Goal: Information Seeking & Learning: Learn about a topic

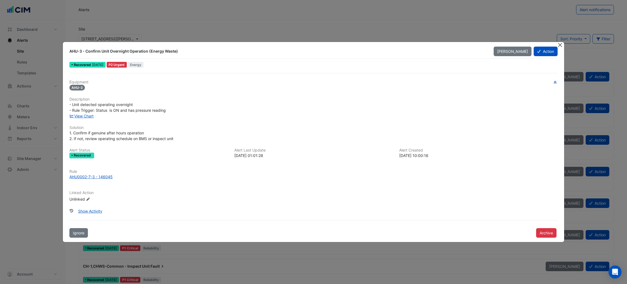
click at [560, 42] on button "Close" at bounding box center [561, 45] width 6 height 6
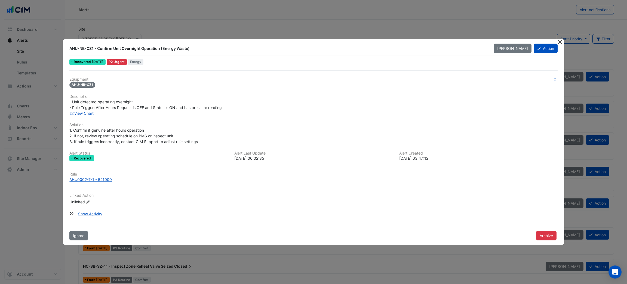
click at [559, 40] on button "Close" at bounding box center [561, 42] width 6 height 6
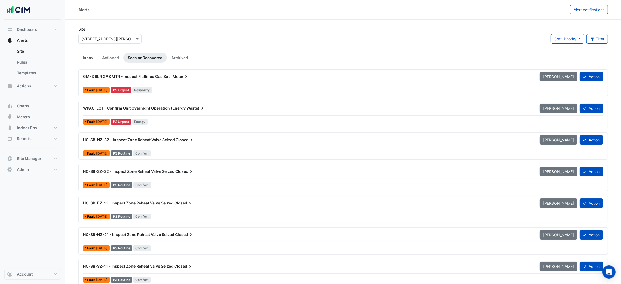
click at [90, 53] on link "Inbox" at bounding box center [87, 58] width 19 height 10
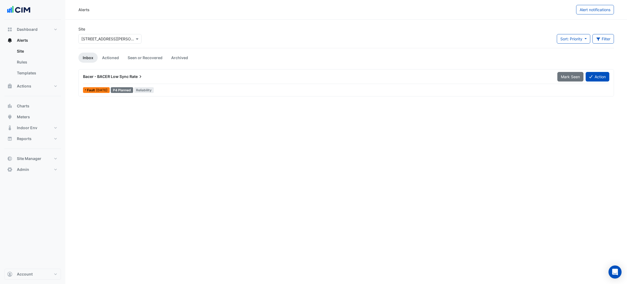
click at [144, 69] on div "Bacer - BACER Low Sync Rate Mark Seen Action Fault 6 days ago P4 Planned Reliab…" at bounding box center [346, 82] width 536 height 27
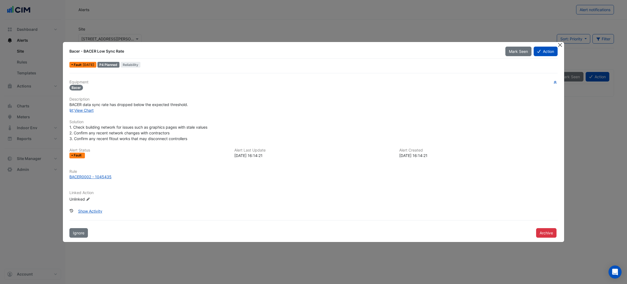
click at [561, 42] on button "Close" at bounding box center [561, 45] width 6 height 6
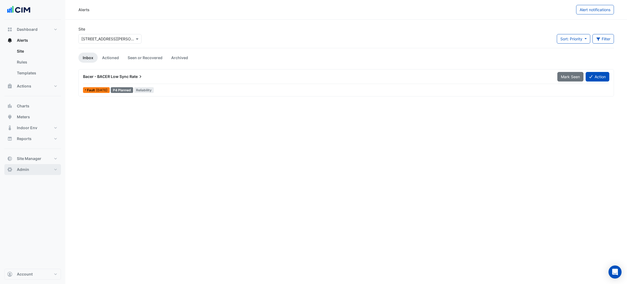
click at [36, 166] on button "Admin" at bounding box center [32, 169] width 57 height 11
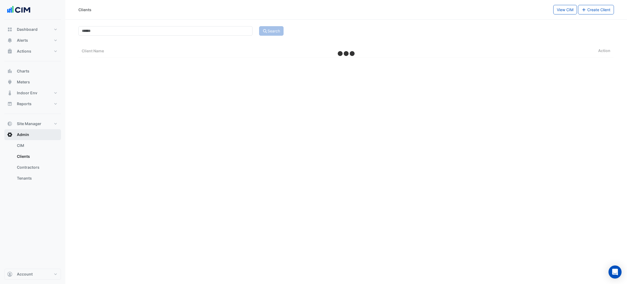
select select "***"
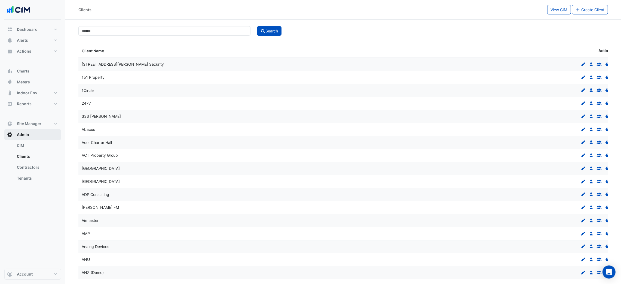
click at [46, 133] on button "Admin" at bounding box center [32, 134] width 57 height 11
click at [44, 123] on button "Site Manager" at bounding box center [32, 123] width 57 height 11
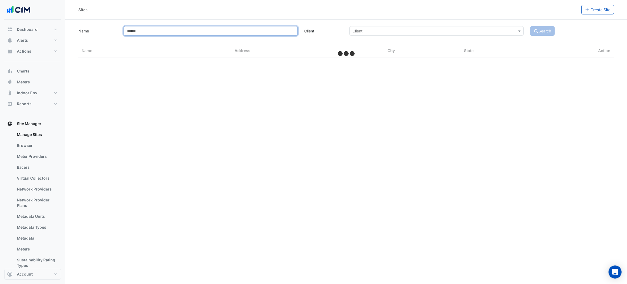
click at [184, 32] on input "Name" at bounding box center [211, 31] width 174 height 10
select select "***"
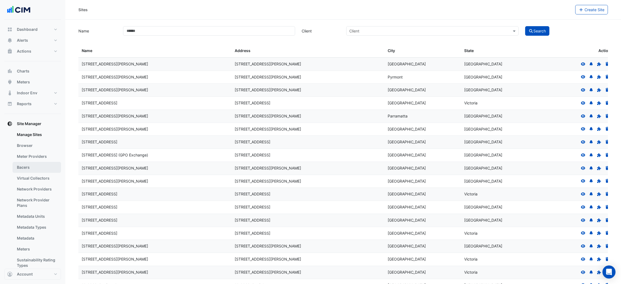
click at [40, 164] on link "Bacers" at bounding box center [37, 167] width 48 height 11
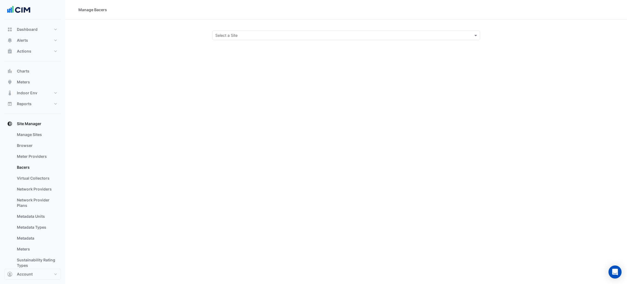
click at [237, 29] on section "Select a Site" at bounding box center [346, 30] width 562 height 20
click at [239, 32] on div "Select a Site" at bounding box center [346, 35] width 268 height 10
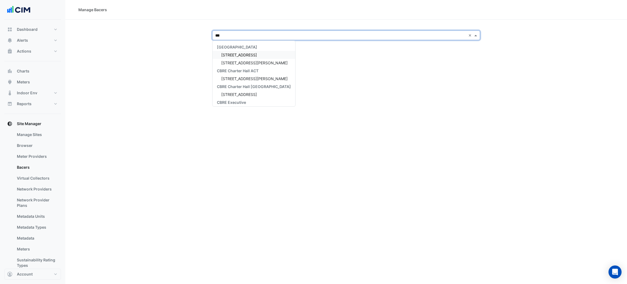
type input "****"
click at [244, 51] on div "CBRE Charter Hall 25 Cowlishaw Street CBRE Charter Hall ACT 25 Cowlishaw Street…" at bounding box center [253, 74] width 80 height 63
click at [245, 51] on div "[STREET_ADDRESS][PERSON_NAME]" at bounding box center [253, 55] width 80 height 8
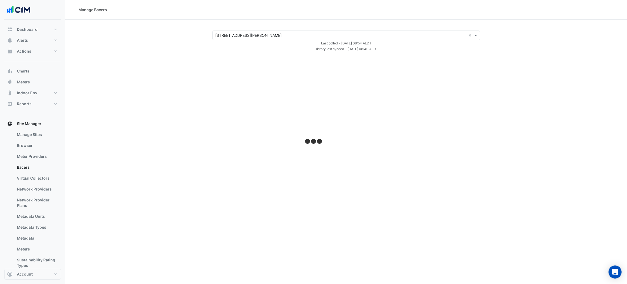
select select "***"
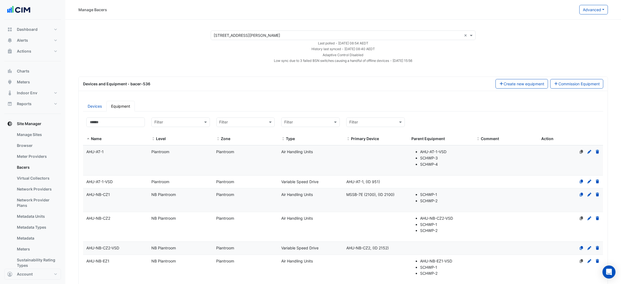
click at [573, 14] on div "Manage Bacers" at bounding box center [328, 10] width 501 height 10
click at [583, 11] on button "Advanced" at bounding box center [593, 10] width 29 height 10
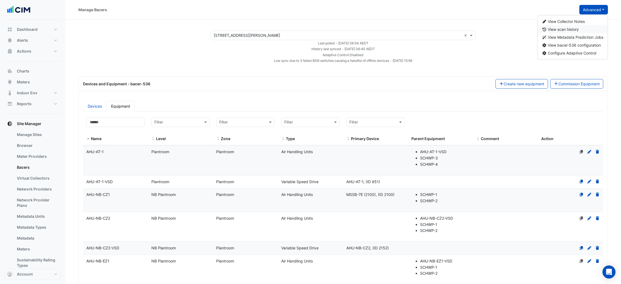
click at [575, 29] on span "View scan history" at bounding box center [563, 29] width 31 height 5
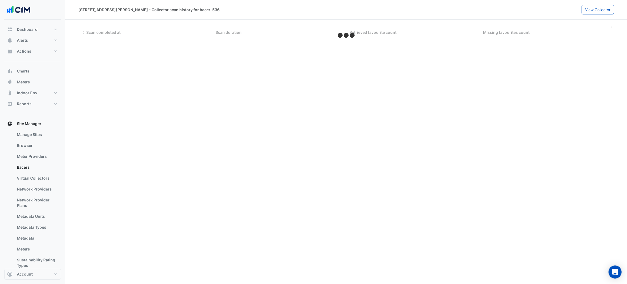
select select "***"
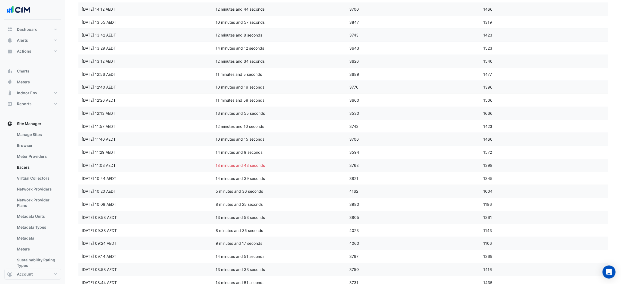
scroll to position [1076, 0]
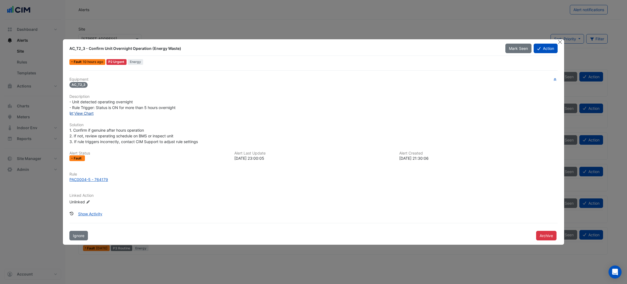
click at [87, 114] on link "View Chart" at bounding box center [81, 113] width 24 height 5
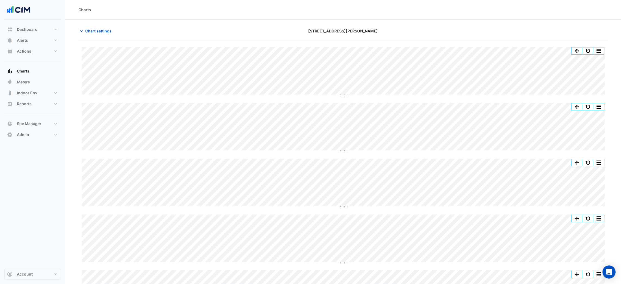
scroll to position [145, 0]
type input "**********"
click at [100, 36] on div "Chart settings [GEOGRAPHIC_DATA]" at bounding box center [343, 33] width 530 height 14
click at [100, 34] on button "Chart settings" at bounding box center [96, 31] width 37 height 10
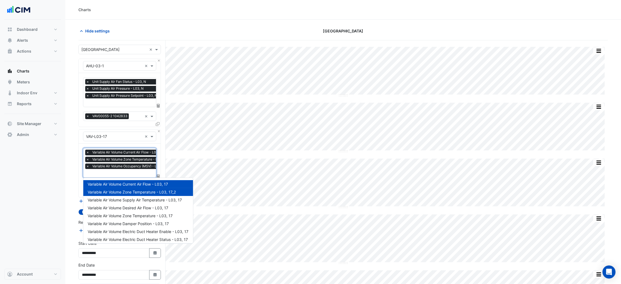
click at [129, 167] on span "Variable Air Volume Occupancy (MSV) - L03, 17" at bounding box center [129, 165] width 77 height 5
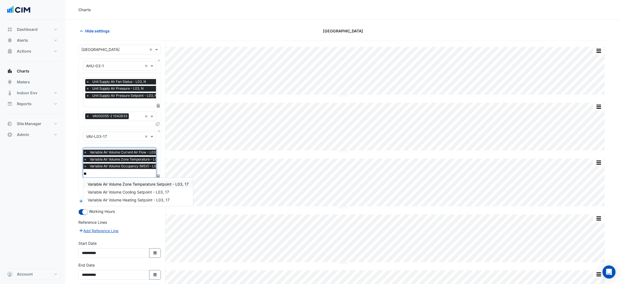
type input "***"
click at [154, 187] on div "Variable Air Volume Zone Temperature Setpoint - L03, 17" at bounding box center [138, 184] width 110 height 8
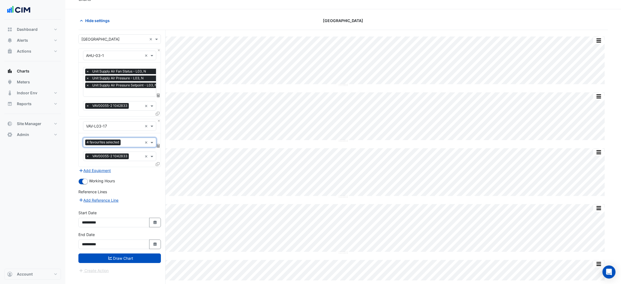
scroll to position [21, 0]
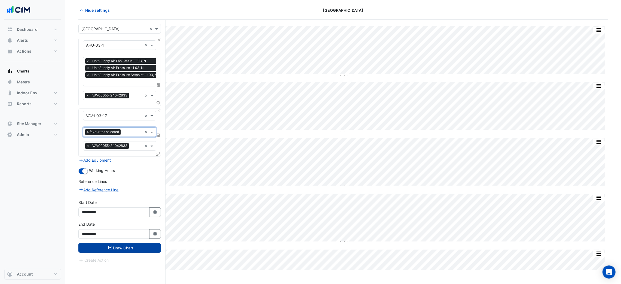
click at [137, 246] on button "Draw Chart" at bounding box center [119, 248] width 82 height 10
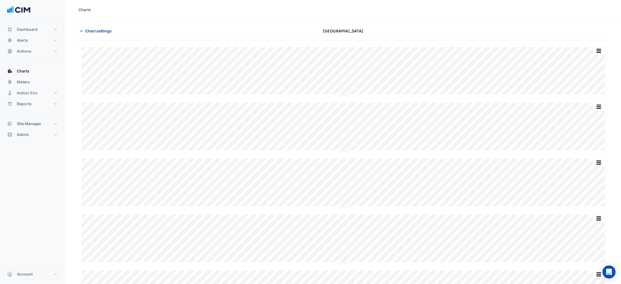
click at [83, 28] on icon "button" at bounding box center [81, 30] width 5 height 5
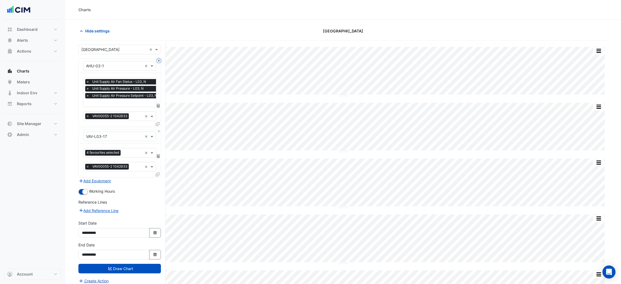
click at [160, 60] on button "Close" at bounding box center [159, 61] width 4 height 4
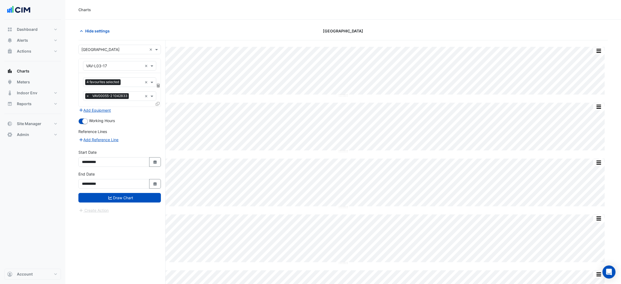
click at [129, 82] on input "text" at bounding box center [133, 83] width 20 height 6
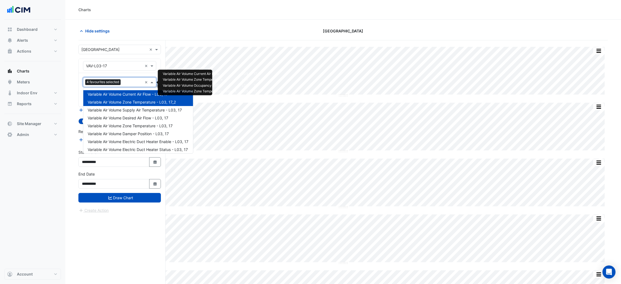
click at [130, 96] on span "Variable Air Volume Current Air Flow - L03, 17" at bounding box center [128, 94] width 80 height 5
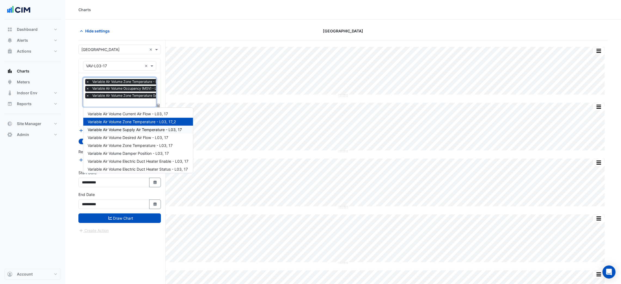
scroll to position [41, 0]
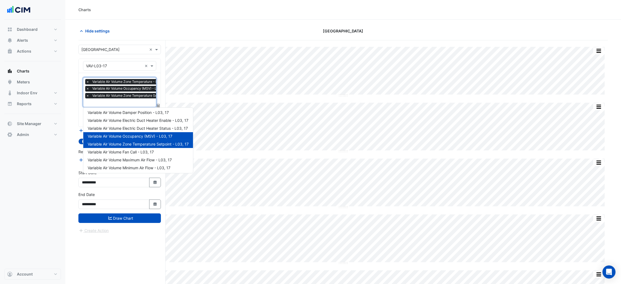
click at [141, 137] on span "Variable Air Volume Occupancy (MSV) - L03, 17" at bounding box center [130, 136] width 85 height 5
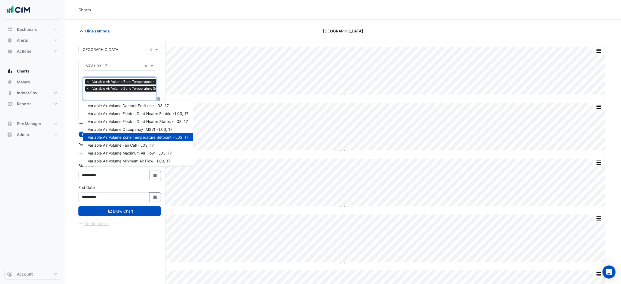
click at [146, 184] on div "**********" at bounding box center [119, 192] width 82 height 17
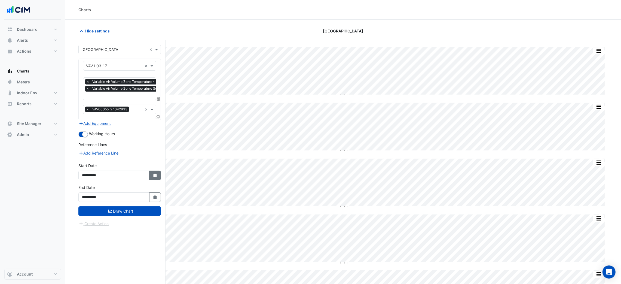
click at [151, 177] on button "Select Date" at bounding box center [155, 175] width 12 height 10
select select "*"
select select "****"
click at [151, 177] on button "Select Date" at bounding box center [155, 175] width 12 height 10
click at [153, 175] on icon "Select Date" at bounding box center [155, 175] width 5 height 4
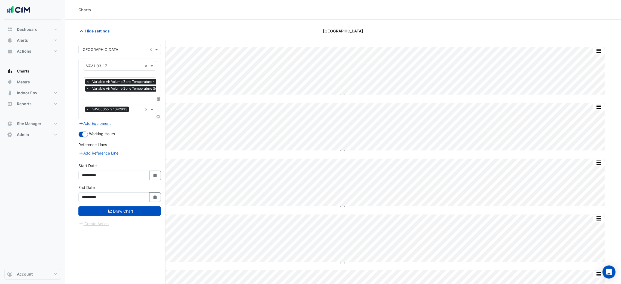
select select "*"
select select "****"
drag, startPoint x: 105, startPoint y: 102, endPoint x: 104, endPoint y: 106, distance: 4.0
click at [105, 102] on select "*** *** *** *** *** *** *** *** *** ***" at bounding box center [103, 102] width 21 height 8
select select "*"
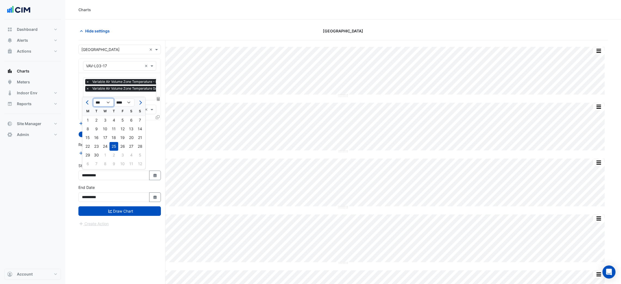
click at [93, 98] on select "*** *** *** *** *** *** *** *** *** ***" at bounding box center [103, 102] width 21 height 8
click at [105, 119] on div "1" at bounding box center [105, 120] width 9 height 9
type input "**********"
click at [86, 109] on span "×" at bounding box center [87, 108] width 5 height 5
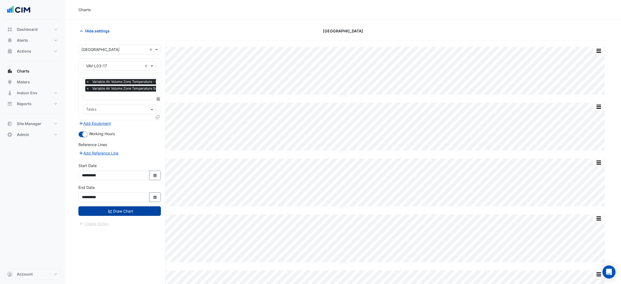
click at [133, 211] on button "Draw Chart" at bounding box center [119, 211] width 82 height 10
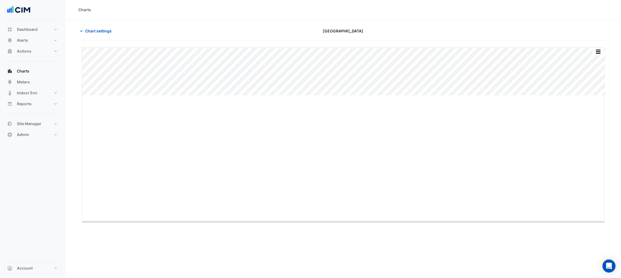
drag, startPoint x: 343, startPoint y: 95, endPoint x: 358, endPoint y: 223, distance: 128.9
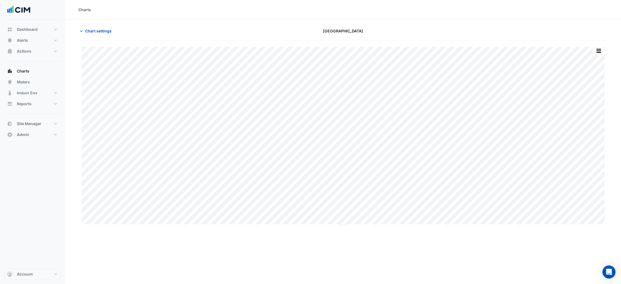
click at [378, 29] on div "Chifley Tower" at bounding box center [343, 31] width 179 height 10
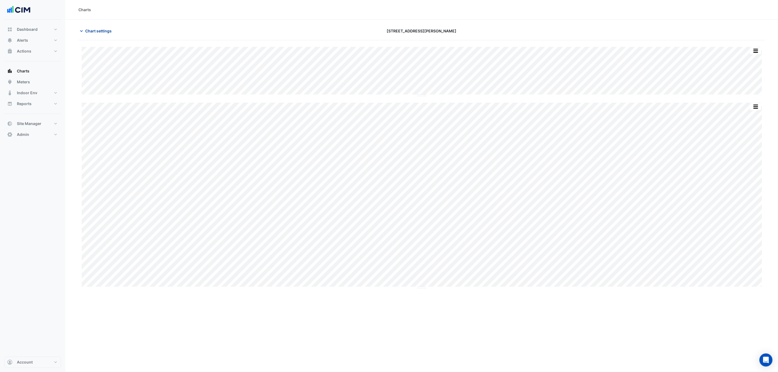
click at [109, 29] on span "Chart settings" at bounding box center [98, 31] width 26 height 6
type input "**********"
click at [104, 29] on span "Chart settings" at bounding box center [98, 31] width 26 height 6
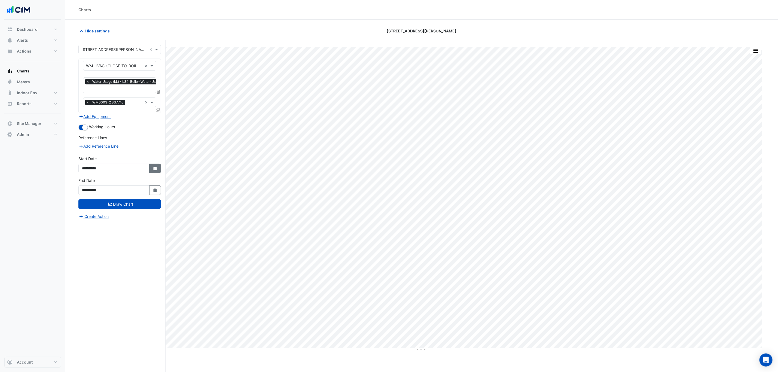
click at [154, 164] on button "Select Date" at bounding box center [155, 169] width 12 height 10
select select "*"
select select "****"
click at [88, 114] on div "1" at bounding box center [87, 114] width 9 height 9
type input "**********"
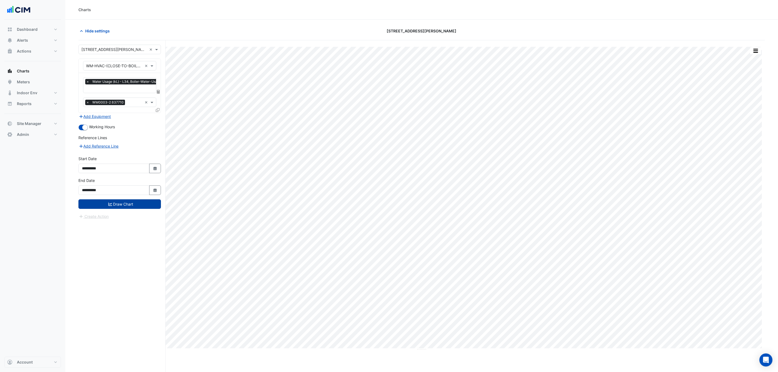
click at [113, 201] on button "Draw Chart" at bounding box center [119, 204] width 82 height 10
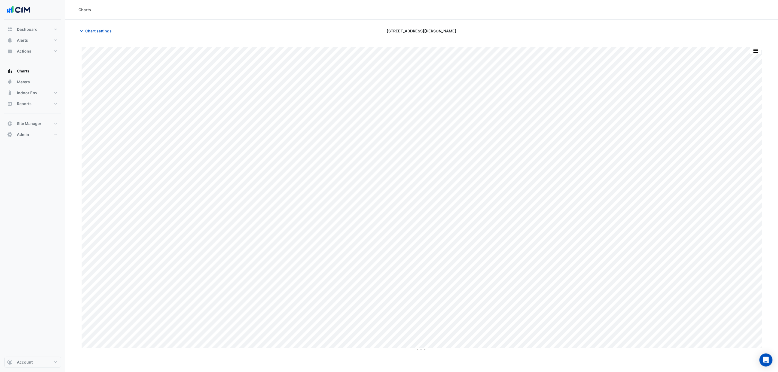
drag, startPoint x: 104, startPoint y: 22, endPoint x: 104, endPoint y: 25, distance: 3.8
click at [104, 25] on section "Chart settings 88 Walker St Print Save as JPEG Save as PNG Pivot Data Table Exp…" at bounding box center [421, 206] width 713 height 373
click at [104, 26] on section "Chart settings 88 Walker St Print Save as JPEG Save as PNG Pivot Data Table Exp…" at bounding box center [421, 206] width 713 height 373
click at [104, 26] on button "Chart settings" at bounding box center [96, 31] width 37 height 10
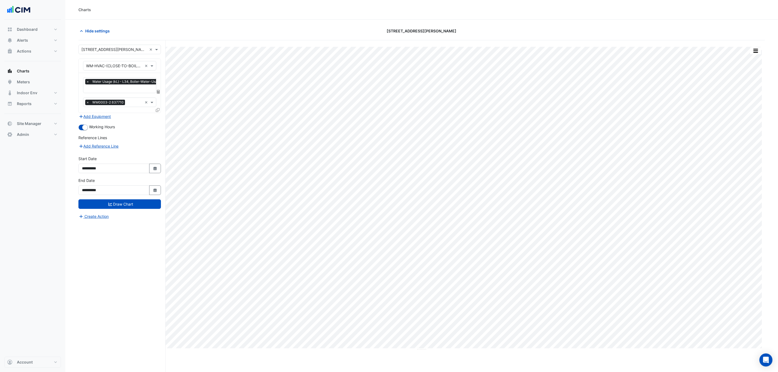
click at [158, 91] on icon at bounding box center [158, 92] width 3 height 4
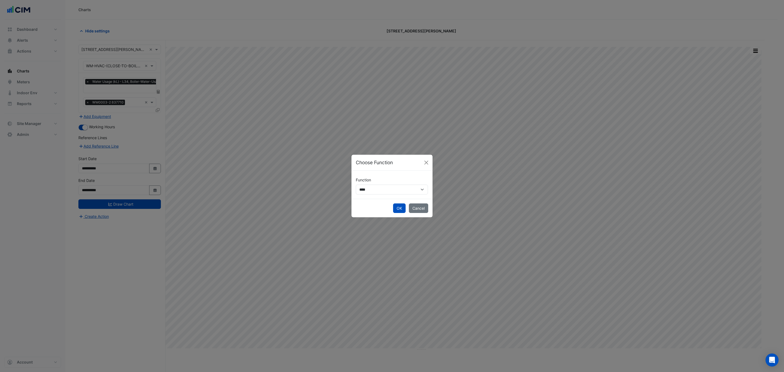
click at [390, 198] on div "**********" at bounding box center [392, 185] width 81 height 28
click at [386, 186] on select "**********" at bounding box center [392, 190] width 72 height 10
select select "******"
click at [356, 185] on select "**********" at bounding box center [392, 190] width 72 height 10
click at [363, 192] on div "**********" at bounding box center [392, 184] width 81 height 39
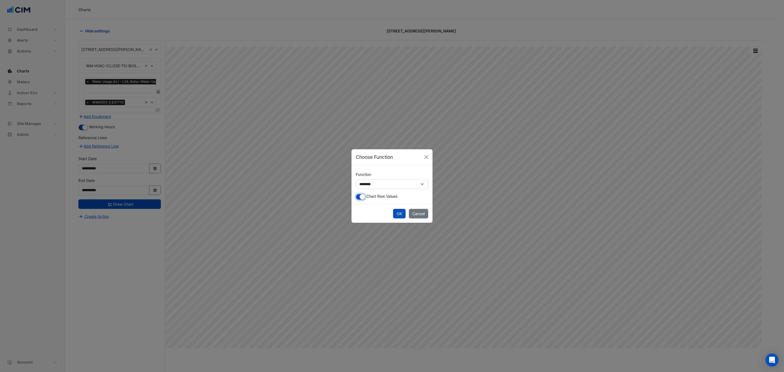
click at [362, 194] on button "button" at bounding box center [361, 197] width 10 height 6
click at [362, 195] on small "button" at bounding box center [358, 196] width 5 height 5
click at [359, 198] on button "button" at bounding box center [361, 197] width 10 height 6
click at [399, 216] on button "OK" at bounding box center [399, 214] width 13 height 10
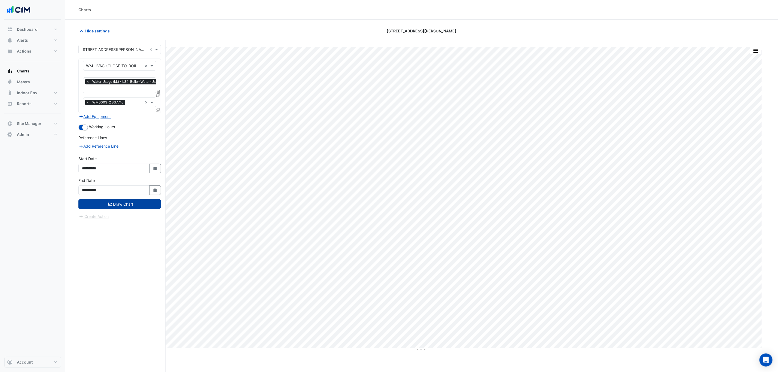
click at [87, 206] on button "Draw Chart" at bounding box center [119, 204] width 82 height 10
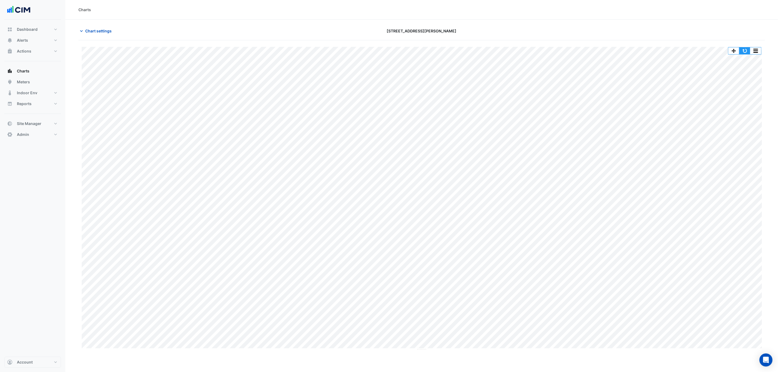
click at [748, 51] on button "button" at bounding box center [744, 50] width 11 height 7
click at [747, 50] on button "button" at bounding box center [744, 50] width 11 height 7
click at [109, 28] on button "Chart settings" at bounding box center [96, 31] width 37 height 10
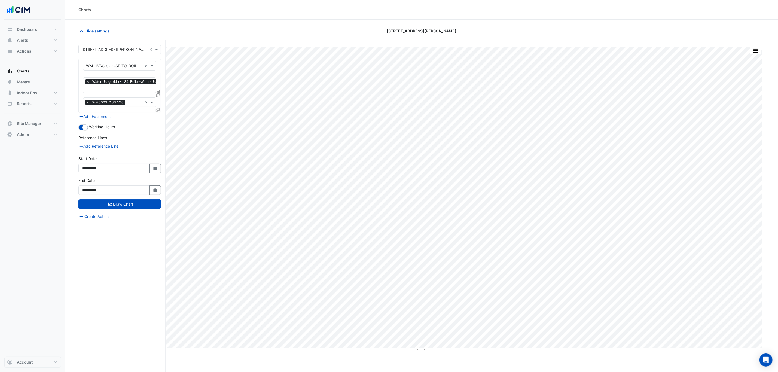
click at [157, 93] on icon at bounding box center [158, 92] width 3 height 4
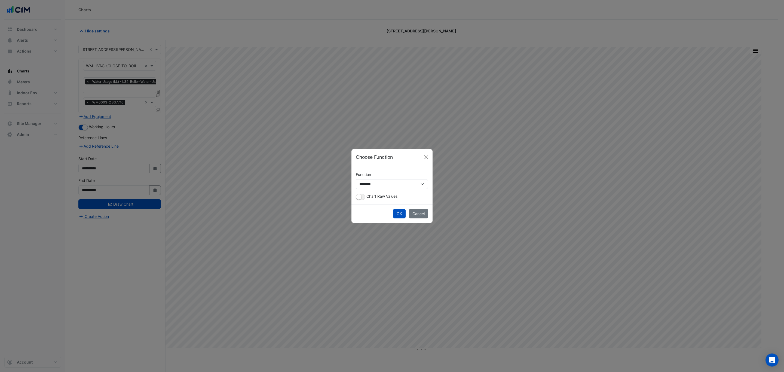
click at [368, 193] on div "Chart Raw Values" at bounding box center [392, 196] width 72 height 7
click at [366, 186] on select "**********" at bounding box center [392, 184] width 72 height 10
select select "*******"
click at [356, 184] on select "**********" at bounding box center [392, 184] width 72 height 10
click at [396, 213] on div "OK Cancel" at bounding box center [392, 208] width 81 height 19
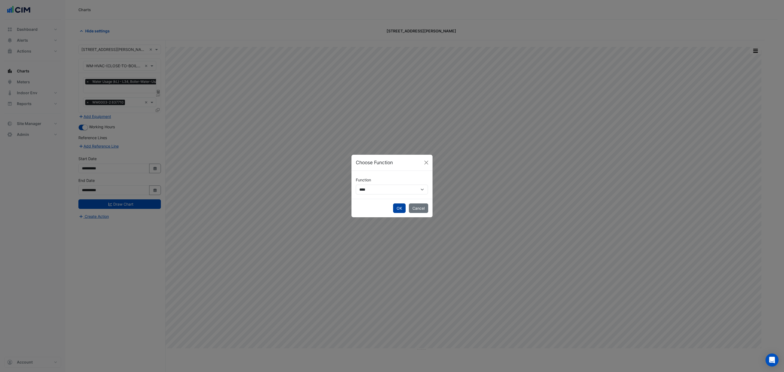
click at [399, 211] on button "OK" at bounding box center [399, 208] width 13 height 10
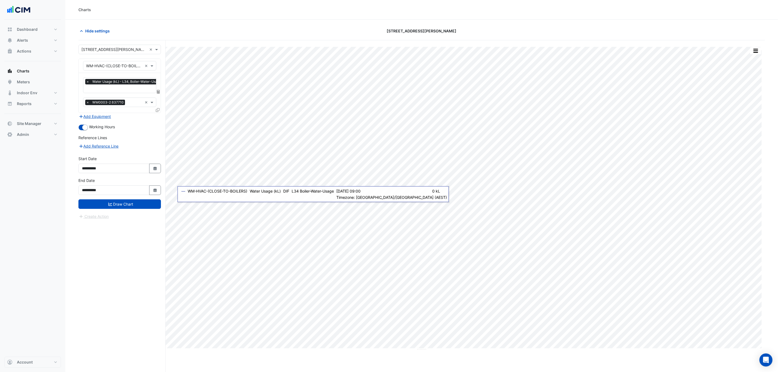
click at [161, 206] on div "**********" at bounding box center [121, 216] width 87 height 352
click at [157, 206] on button "Draw Chart" at bounding box center [119, 204] width 82 height 10
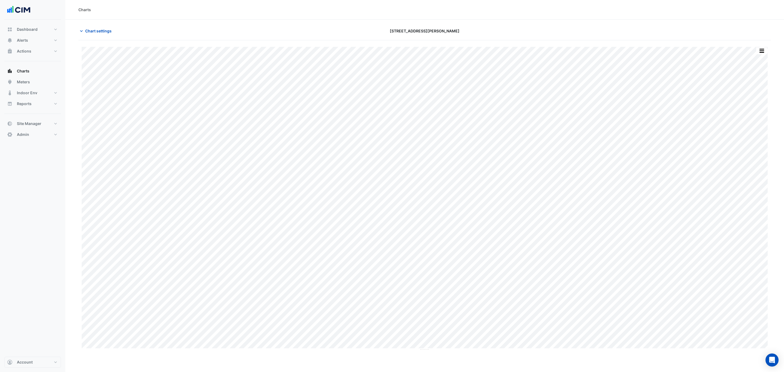
type input "**********"
click at [113, 29] on button "Chart settings" at bounding box center [96, 31] width 37 height 10
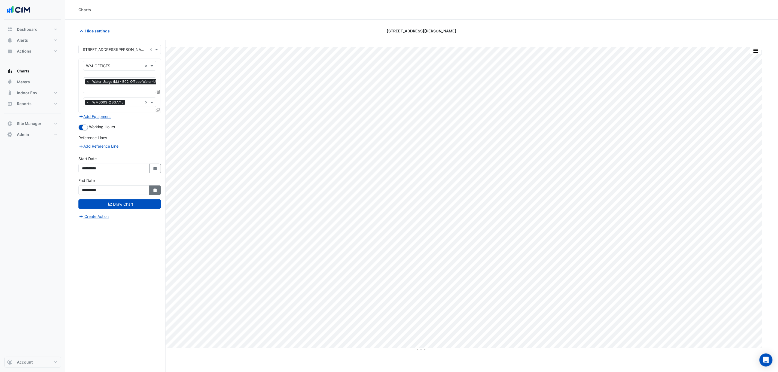
click at [152, 192] on button "Select Date" at bounding box center [155, 190] width 12 height 10
click at [117, 179] on div "9" at bounding box center [113, 180] width 9 height 9
type input "**********"
click at [126, 207] on button "Draw Chart" at bounding box center [119, 204] width 82 height 10
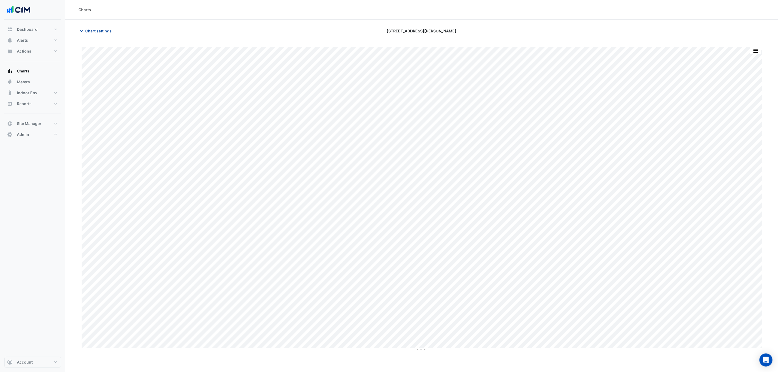
click at [90, 31] on span "Chart settings" at bounding box center [98, 31] width 26 height 6
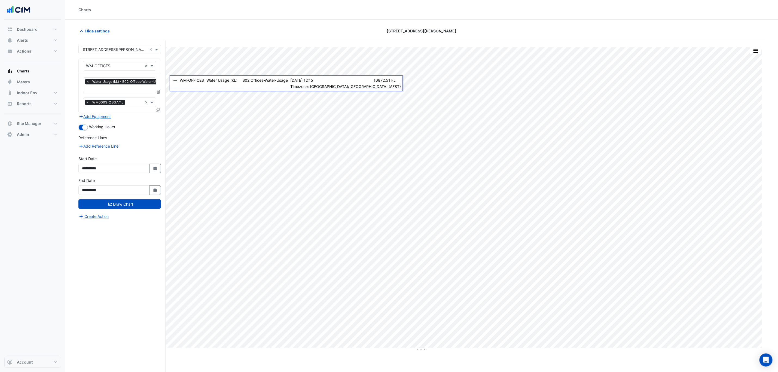
click at [153, 90] on input "text" at bounding box center [126, 89] width 80 height 6
click at [157, 90] on icon at bounding box center [158, 92] width 3 height 4
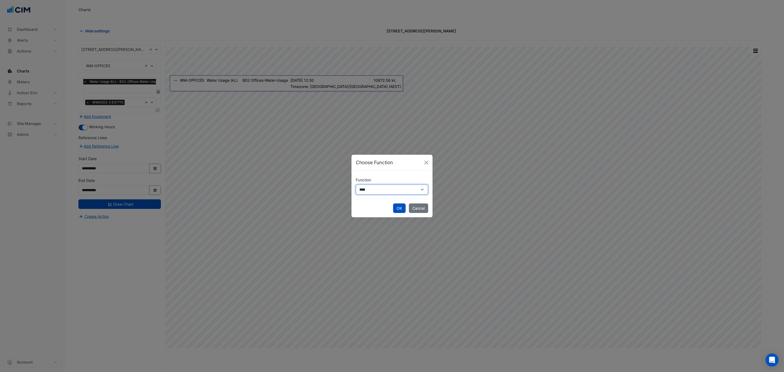
drag, startPoint x: 374, startPoint y: 189, endPoint x: 376, endPoint y: 194, distance: 5.3
click at [374, 189] on select "**********" at bounding box center [392, 190] width 72 height 10
select select "******"
click at [356, 185] on select "**********" at bounding box center [392, 190] width 72 height 10
click at [362, 194] on button "button" at bounding box center [361, 197] width 10 height 6
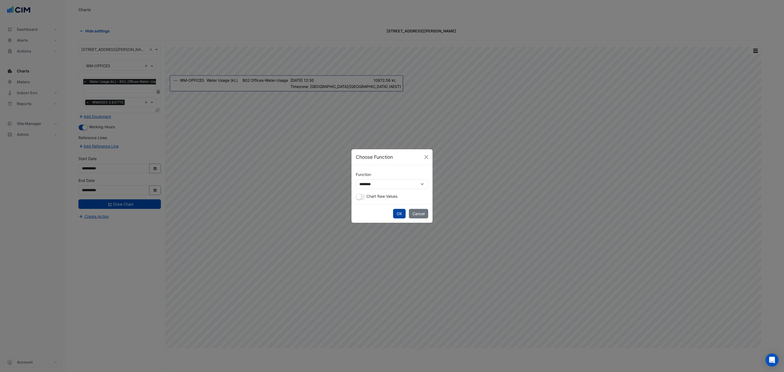
click at [399, 212] on button "OK" at bounding box center [399, 214] width 13 height 10
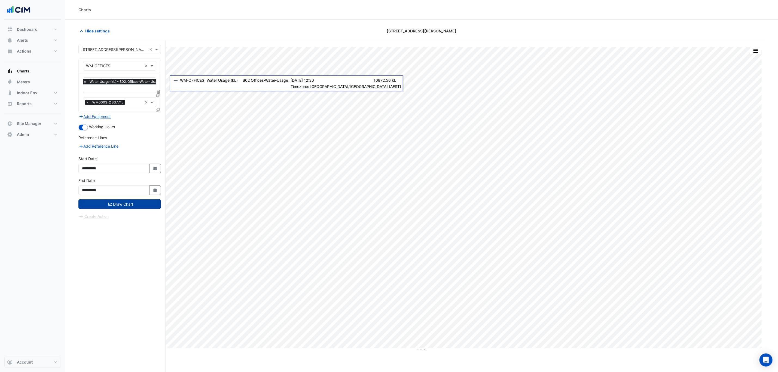
click at [125, 208] on button "Draw Chart" at bounding box center [119, 204] width 82 height 10
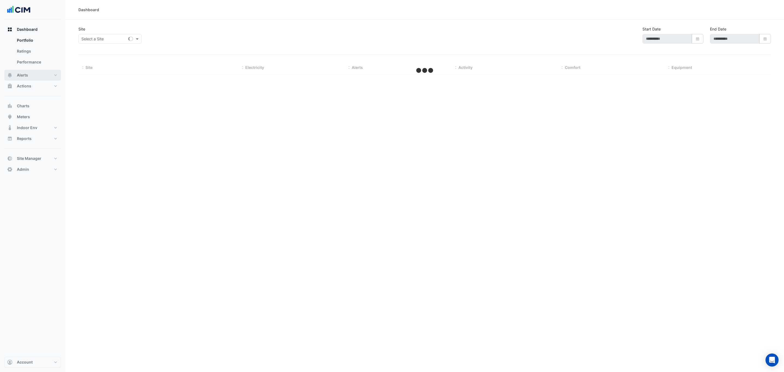
click at [44, 74] on button "Alerts" at bounding box center [32, 75] width 57 height 11
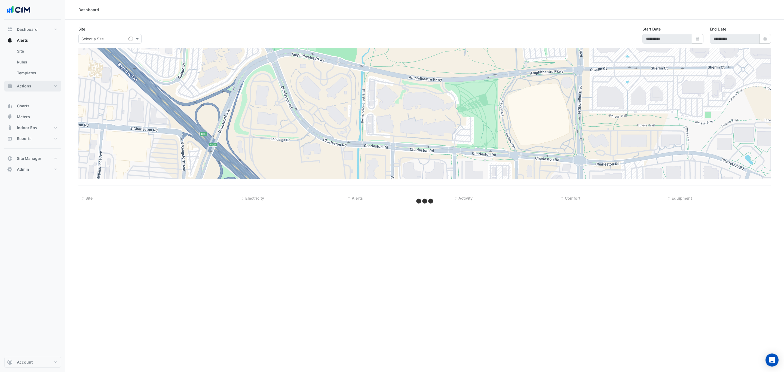
click at [41, 81] on button "Actions" at bounding box center [32, 86] width 57 height 11
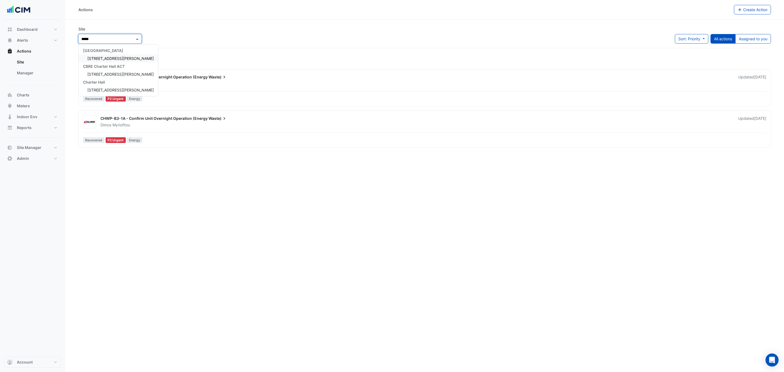
type input "******"
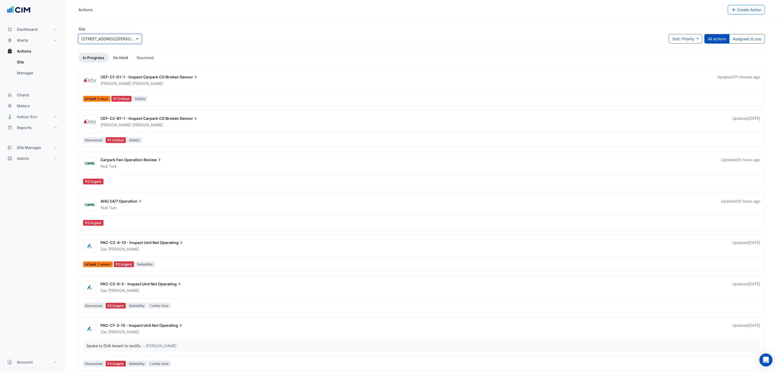
click at [113, 60] on link "On Hold" at bounding box center [121, 58] width 24 height 10
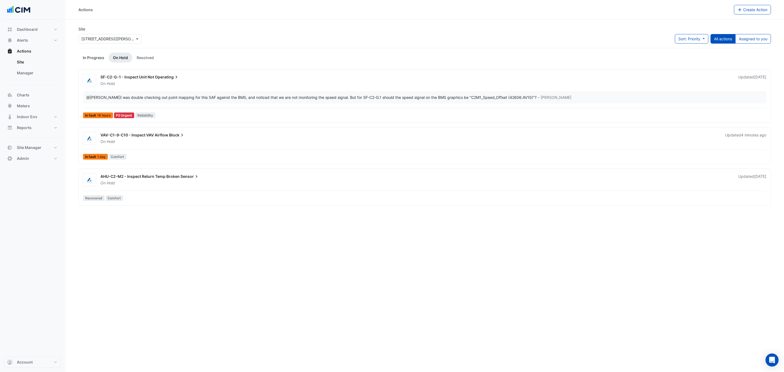
click at [101, 58] on link "In Progress" at bounding box center [93, 58] width 30 height 10
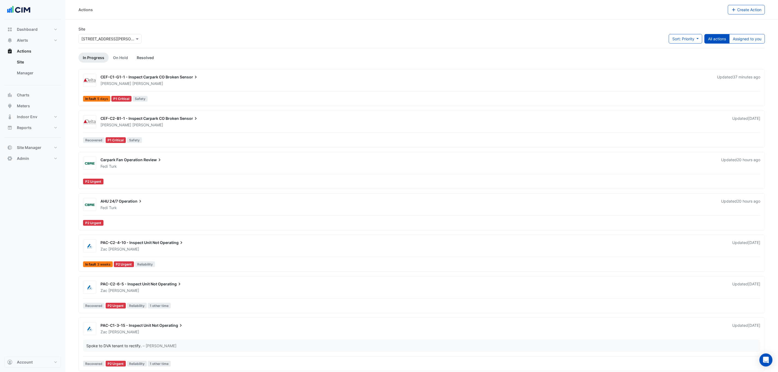
click at [142, 60] on link "Resolved" at bounding box center [145, 58] width 26 height 10
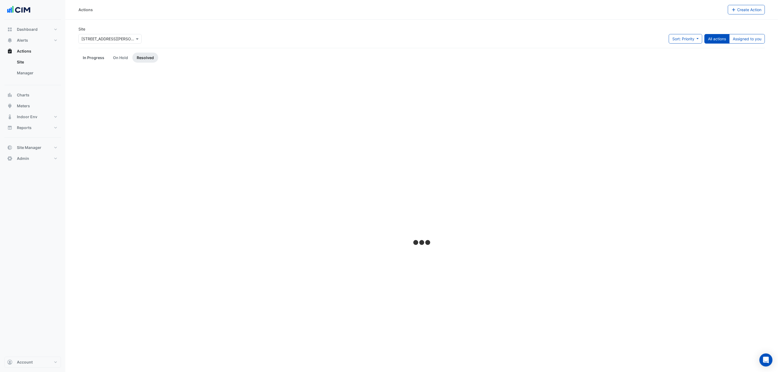
click at [95, 56] on link "In Progress" at bounding box center [93, 58] width 30 height 10
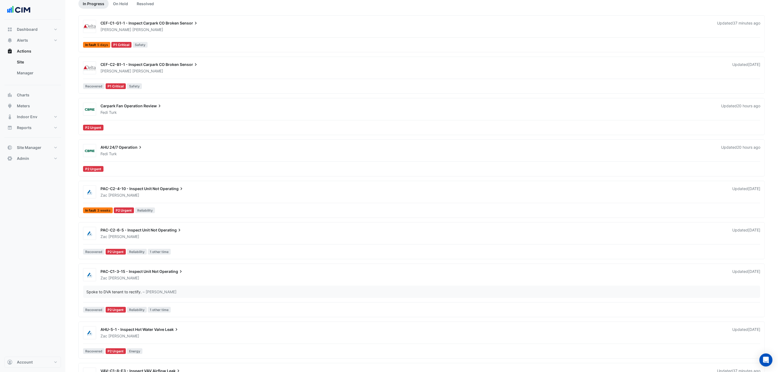
scroll to position [41, 0]
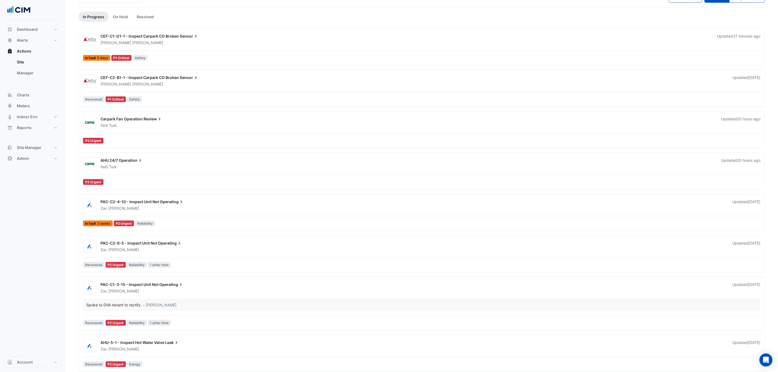
click at [149, 167] on div "Fedi Turk" at bounding box center [407, 166] width 615 height 5
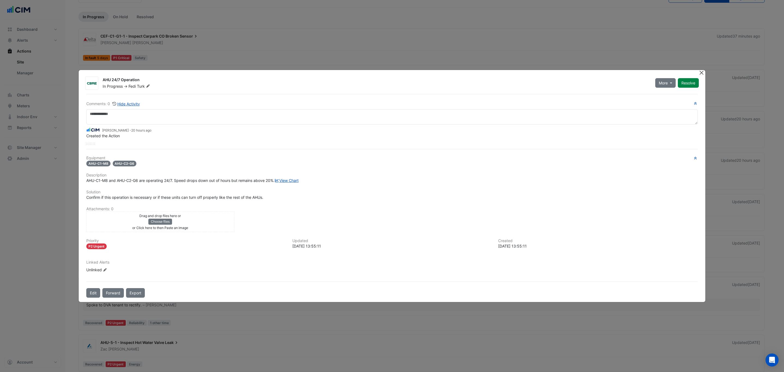
click at [703, 70] on button "Close" at bounding box center [702, 73] width 6 height 6
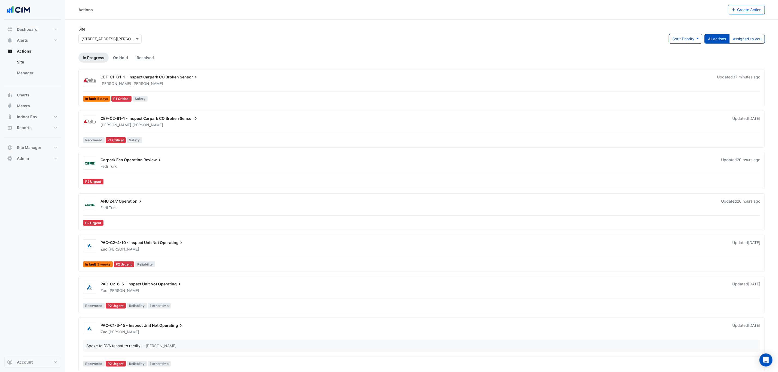
click at [143, 50] on app-escalated-tickets "Site × 21 Genge St Sort: Priority Priority Updated All actions Assigned to you …" at bounding box center [421, 344] width 686 height 636
click at [143, 56] on link "Resolved" at bounding box center [145, 58] width 26 height 10
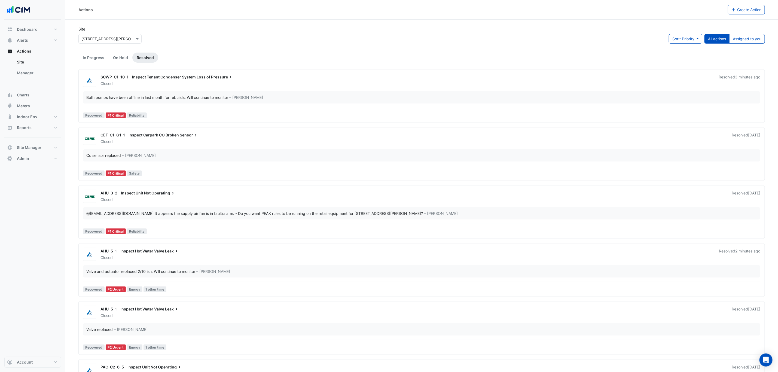
click at [196, 80] on div "SCWP-C1-10-1 - Inspect Tenant Condenser System Loss of Pressure" at bounding box center [406, 77] width 612 height 7
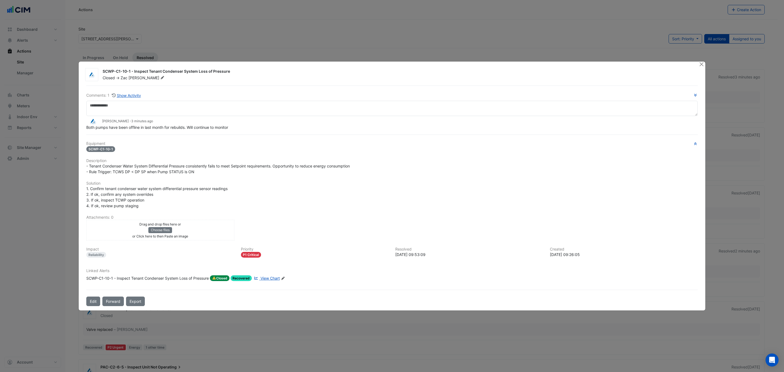
click at [699, 61] on div "SCWP-C1-10-1 - Inspect Tenant Condenser System Loss of Pressure Closed -> Zac L…" at bounding box center [391, 186] width 627 height 250
click at [700, 63] on button "Close" at bounding box center [702, 65] width 6 height 6
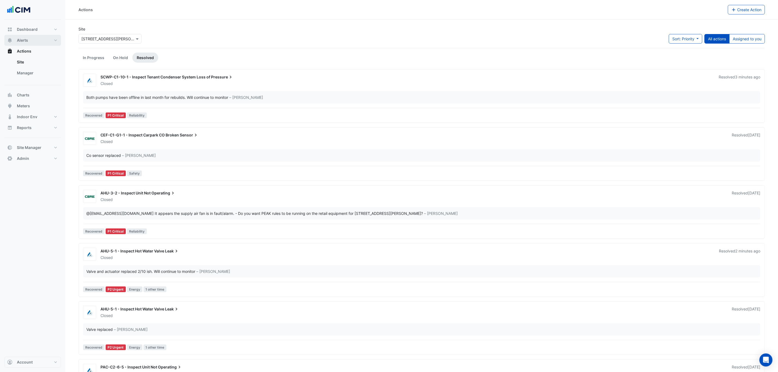
click at [33, 40] on button "Alerts" at bounding box center [32, 40] width 57 height 11
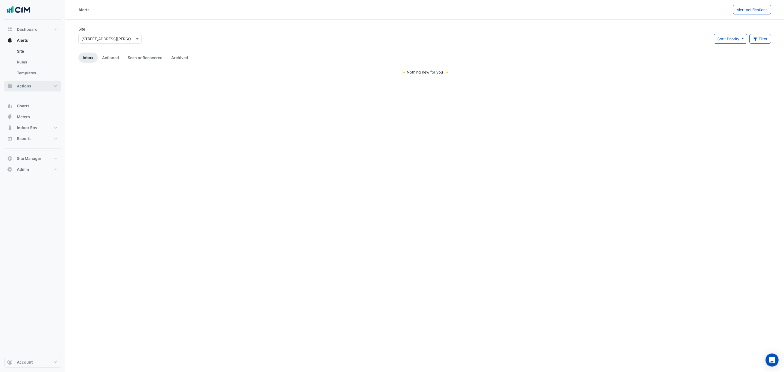
click at [38, 82] on button "Actions" at bounding box center [32, 86] width 57 height 11
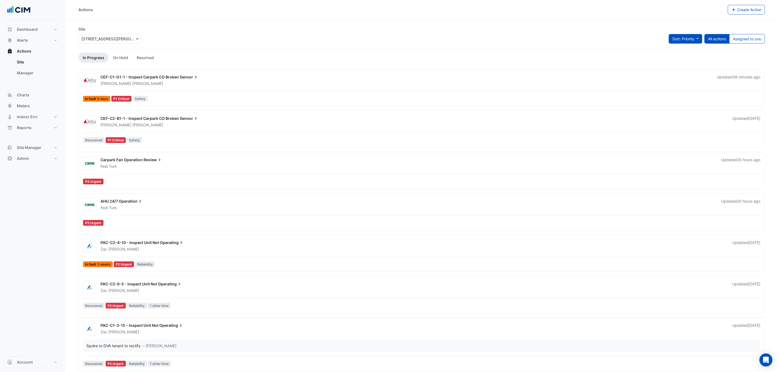
click at [680, 38] on span "Sort: Priority" at bounding box center [683, 38] width 22 height 5
click at [672, 20] on section "Site × 21 Genge St Sort: Priority All actions Assigned to you In Progress On Ho…" at bounding box center [421, 341] width 713 height 643
click at [43, 73] on link "Manager" at bounding box center [37, 73] width 48 height 11
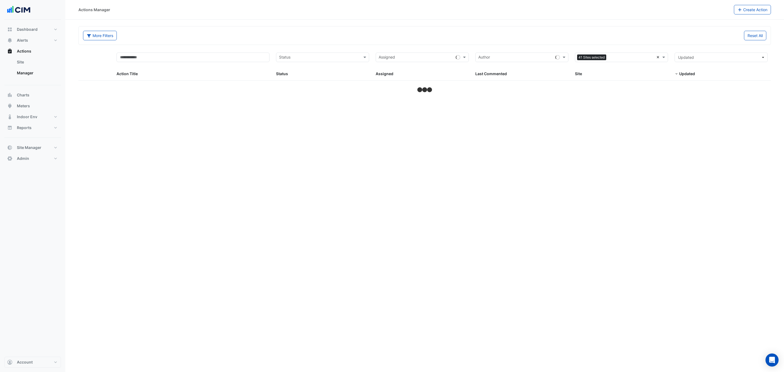
select select "***"
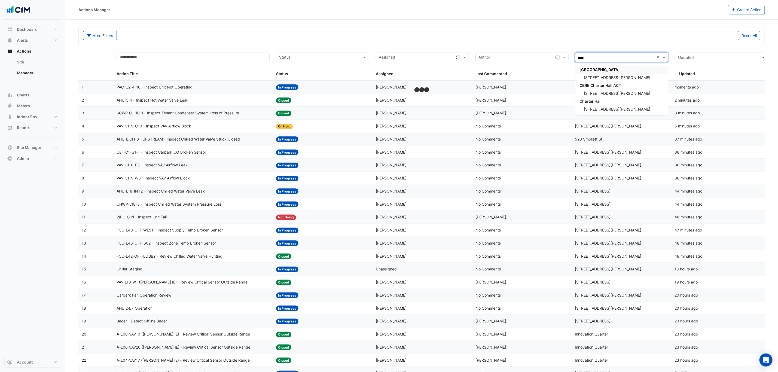
type input "*****"
click at [602, 74] on div "[STREET_ADDRESS][PERSON_NAME]" at bounding box center [621, 78] width 93 height 8
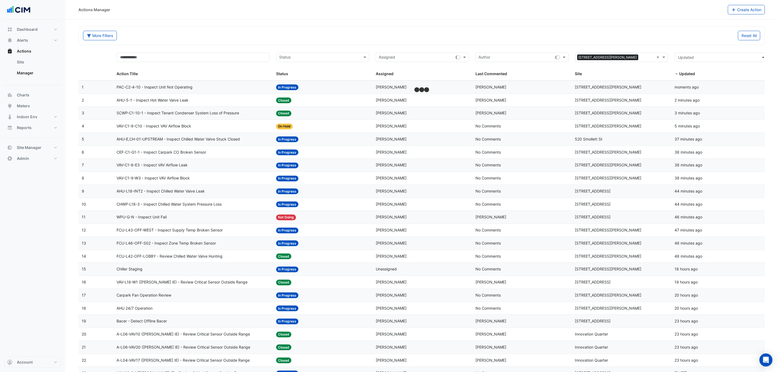
click at [577, 33] on div "Reset All" at bounding box center [593, 36] width 342 height 10
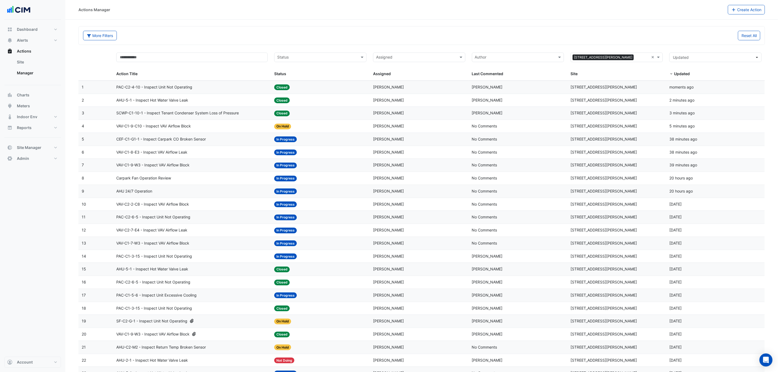
click at [309, 124] on div "Status: On Hold" at bounding box center [320, 126] width 92 height 6
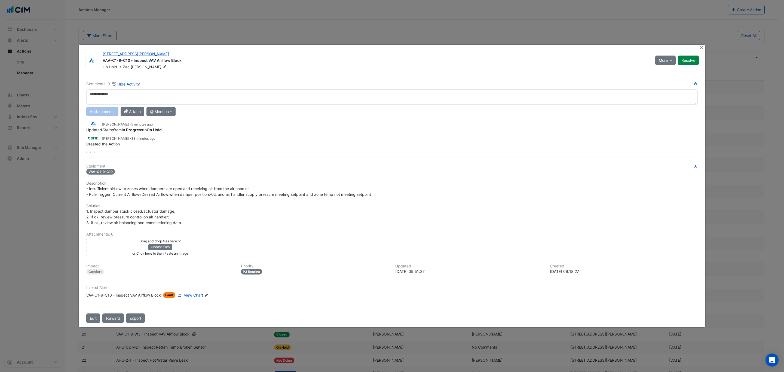
click at [696, 45] on div "21 Genge St VAV-C1-9-C10 - Inspect VAV Airflow Block On Hold -> Zac Lee More No…" at bounding box center [392, 186] width 627 height 283
click at [702, 46] on ngb-modal-window "21 Genge St VAV-C1-9-C10 - Inspect VAV Airflow Block On Hold -> Zac Lee More No…" at bounding box center [392, 186] width 784 height 372
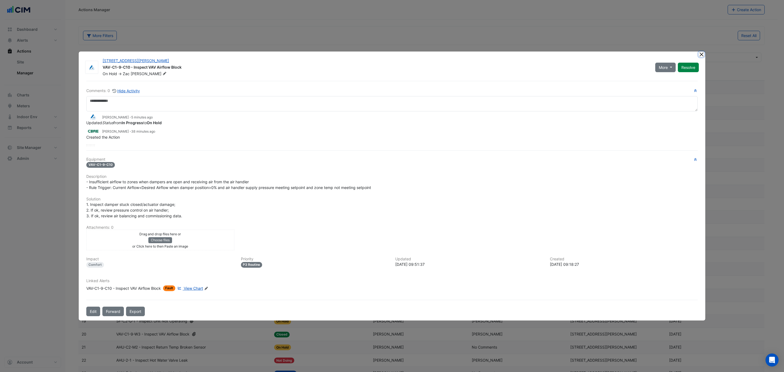
click at [702, 52] on button "Close" at bounding box center [702, 54] width 6 height 6
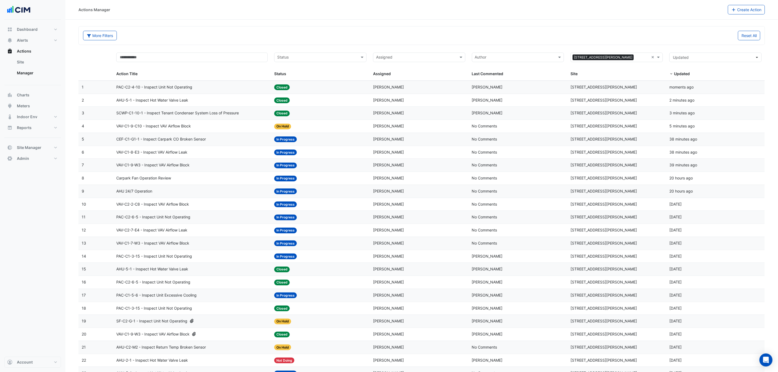
click at [207, 193] on div "AHU 24/7 Operation" at bounding box center [191, 191] width 151 height 6
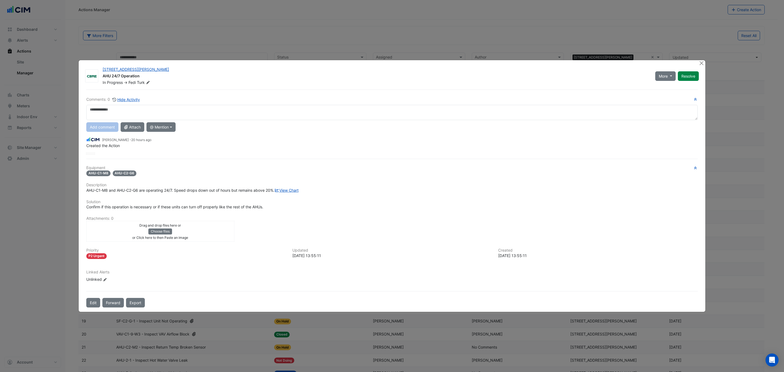
click at [207, 106] on textarea at bounding box center [392, 112] width 612 height 15
click at [157, 107] on textarea at bounding box center [392, 112] width 612 height 15
click at [699, 60] on button "Close" at bounding box center [702, 63] width 6 height 6
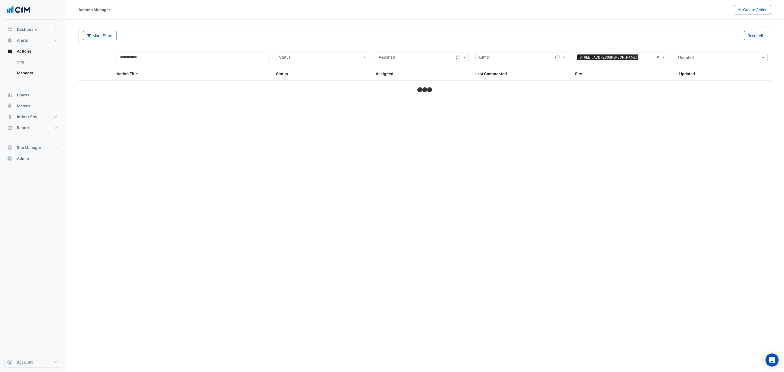
select select "***"
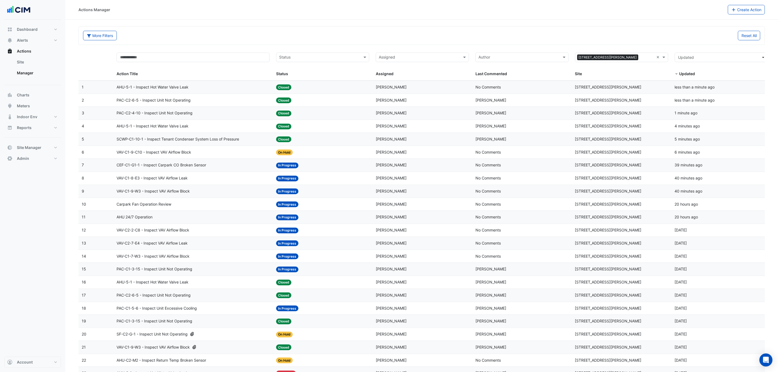
click at [164, 214] on datatable-body-cell "Action Title: AHU 24/7 Operation" at bounding box center [193, 217] width 160 height 13
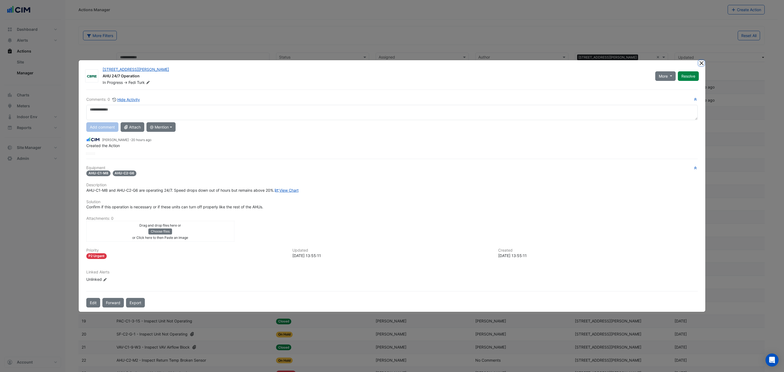
click at [702, 60] on button "Close" at bounding box center [702, 63] width 6 height 6
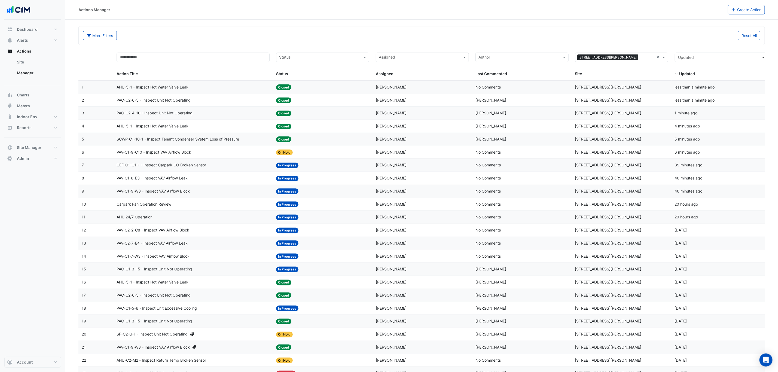
click at [162, 218] on div "AHU 24/7 Operation" at bounding box center [193, 217] width 153 height 6
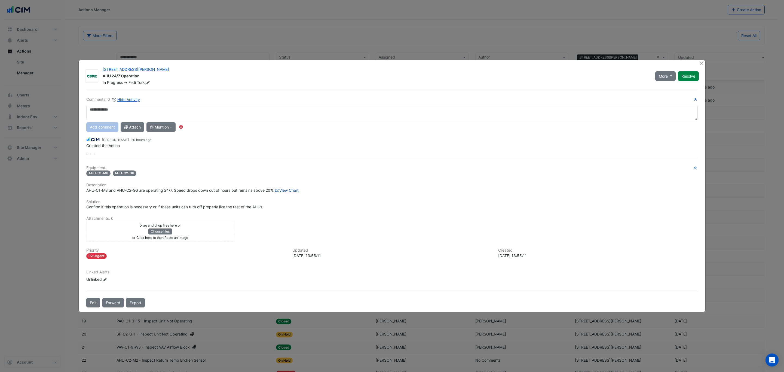
click at [274, 191] on link "View Chart" at bounding box center [286, 190] width 24 height 5
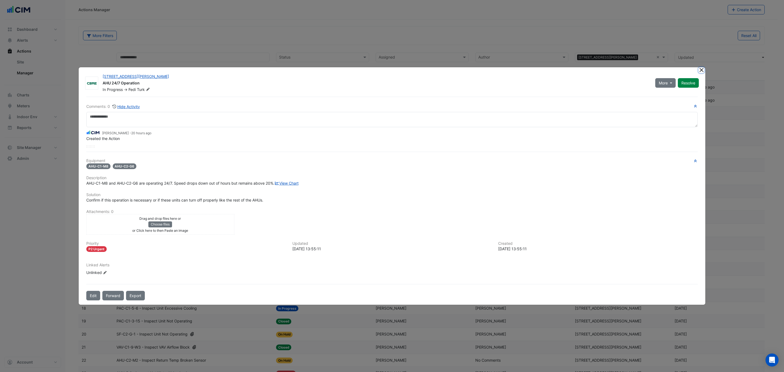
click at [700, 68] on button "Close" at bounding box center [702, 70] width 6 height 6
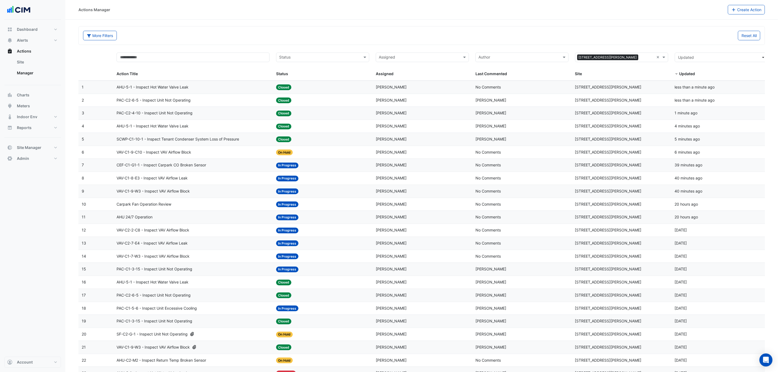
click at [135, 220] on span "AHU 24/7 Operation" at bounding box center [135, 217] width 36 height 6
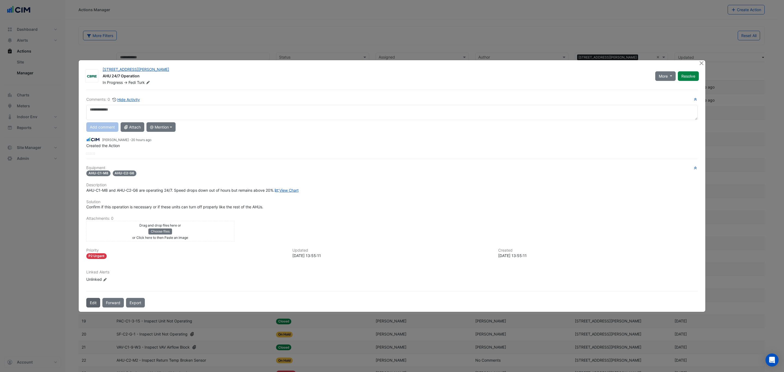
click at [91, 305] on button "Edit" at bounding box center [93, 303] width 14 height 10
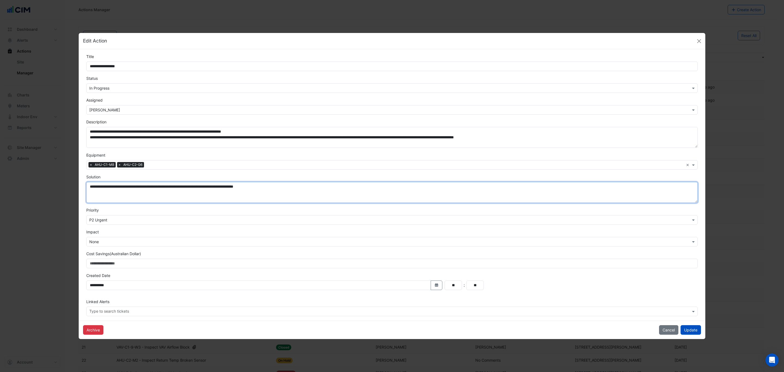
drag, startPoint x: 224, startPoint y: 188, endPoint x: 208, endPoint y: 188, distance: 16.1
click at [208, 188] on textarea "**********" at bounding box center [392, 192] width 612 height 21
drag, startPoint x: 224, startPoint y: 186, endPoint x: 209, endPoint y: 187, distance: 14.7
click at [209, 187] on textarea "**********" at bounding box center [392, 192] width 612 height 21
click at [271, 193] on textarea "**********" at bounding box center [392, 192] width 612 height 21
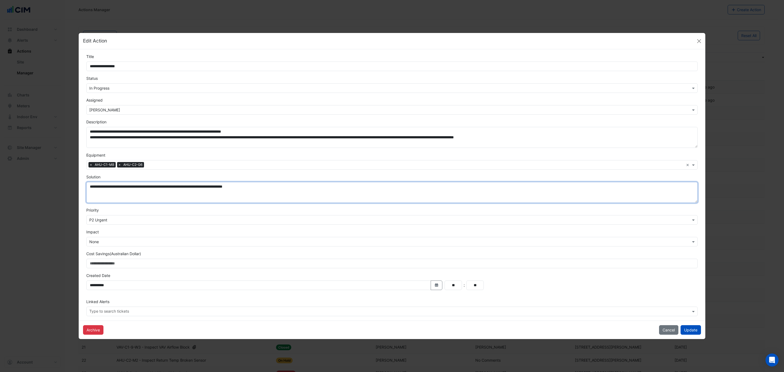
click at [210, 185] on textarea "**********" at bounding box center [392, 192] width 612 height 21
type textarea "**********"
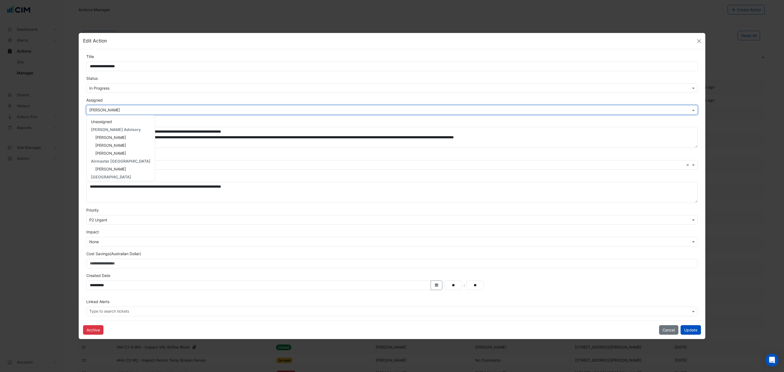
click at [329, 110] on input "text" at bounding box center [386, 110] width 595 height 6
click at [118, 165] on div "Zac Lee" at bounding box center [121, 169] width 68 height 8
click at [230, 151] on form "**********" at bounding box center [392, 185] width 612 height 262
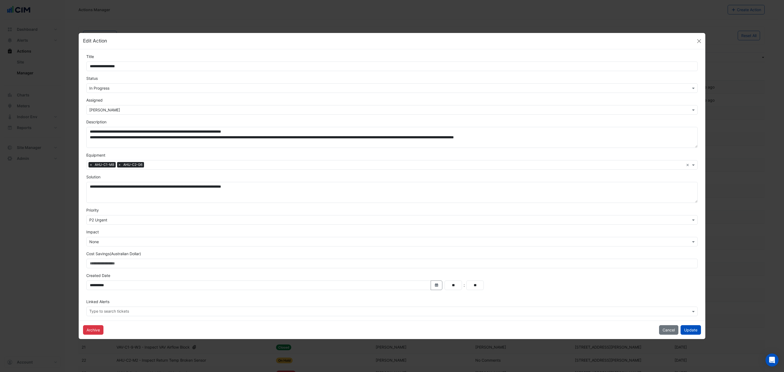
click at [165, 108] on input "text" at bounding box center [386, 110] width 595 height 6
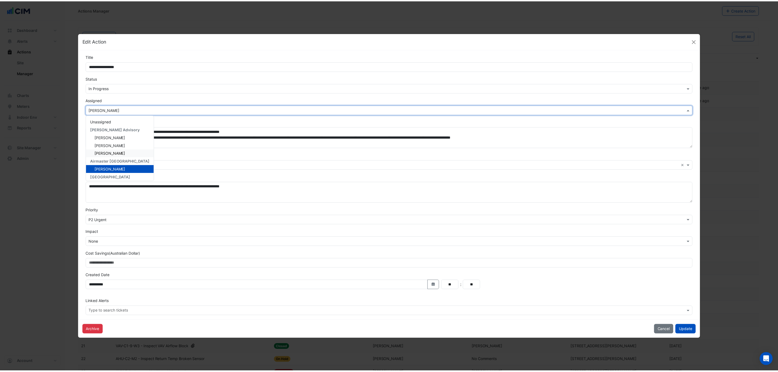
scroll to position [41, 0]
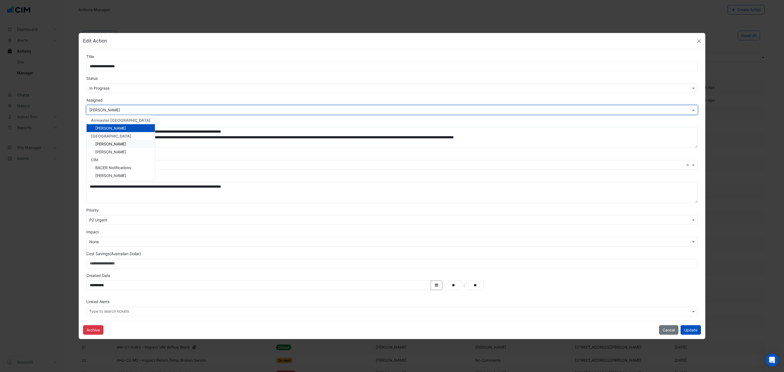
click at [123, 143] on div "Fedi Turk" at bounding box center [121, 144] width 68 height 8
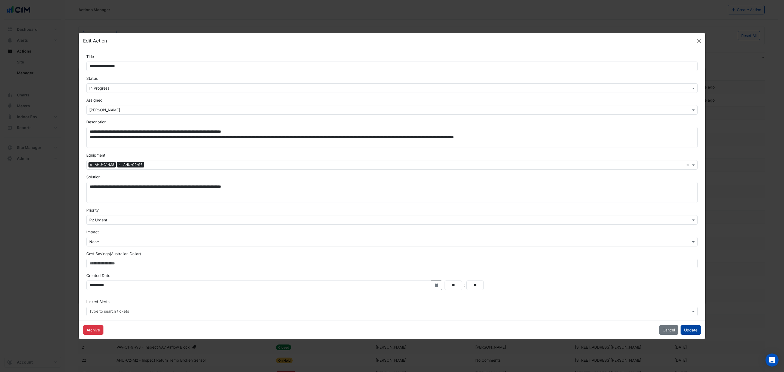
click at [681, 329] on button "Update" at bounding box center [691, 330] width 20 height 10
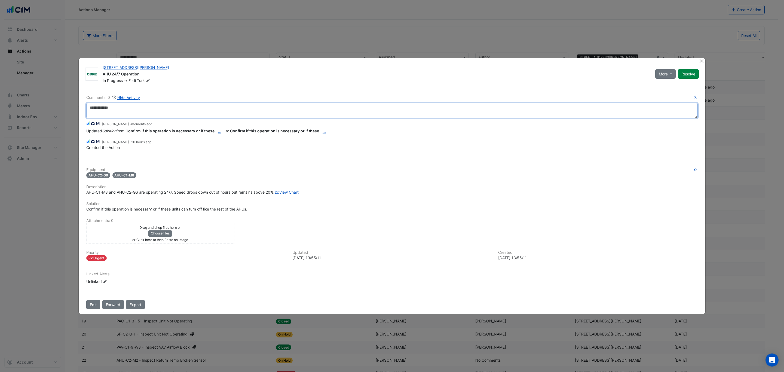
click at [276, 111] on textarea at bounding box center [392, 110] width 612 height 15
click at [212, 110] on textarea at bounding box center [392, 110] width 612 height 15
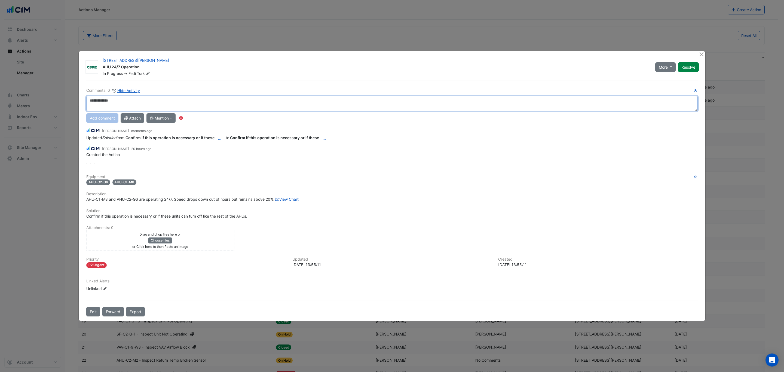
click at [231, 106] on textarea at bounding box center [392, 103] width 612 height 15
click at [286, 108] on textarea at bounding box center [392, 103] width 612 height 15
type textarea "**********"
click at [703, 51] on button "Close" at bounding box center [702, 54] width 6 height 6
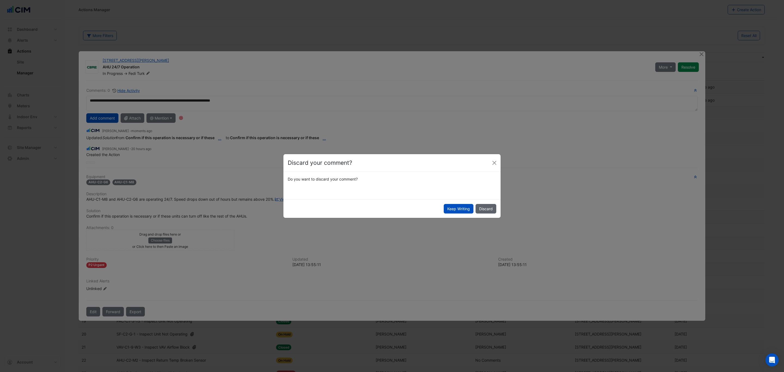
click at [485, 208] on button "Discard" at bounding box center [486, 209] width 21 height 10
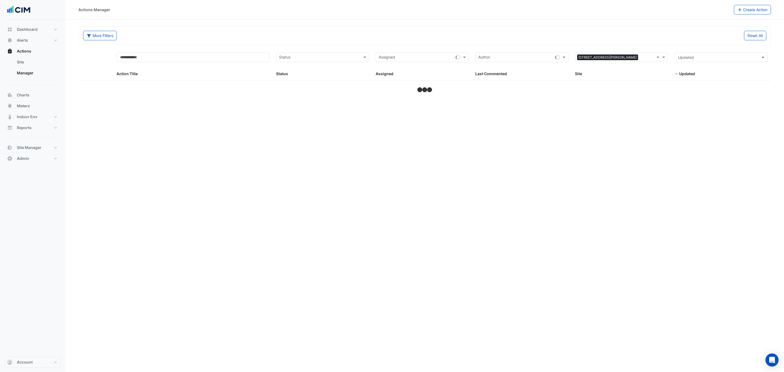
select select "***"
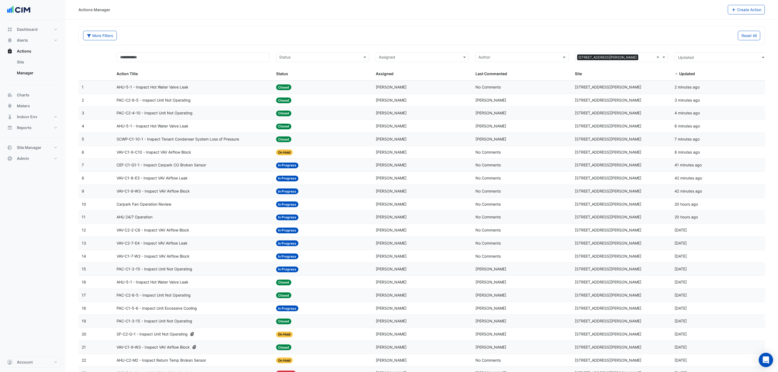
click at [770, 361] on div "Open Intercom Messenger" at bounding box center [766, 360] width 14 height 14
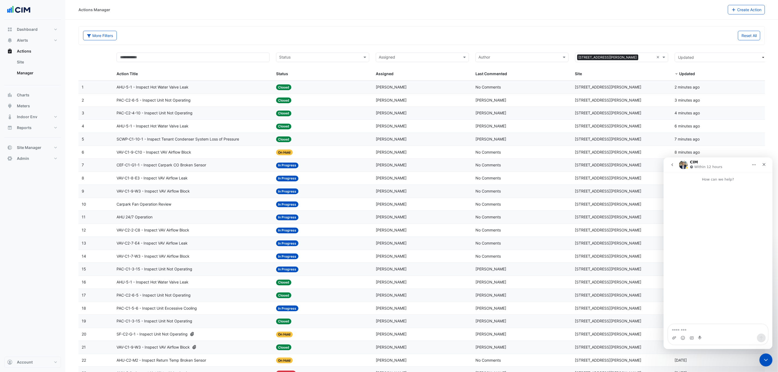
click at [670, 164] on icon "go back" at bounding box center [672, 164] width 4 height 4
click at [763, 163] on icon "Close" at bounding box center [764, 164] width 4 height 4
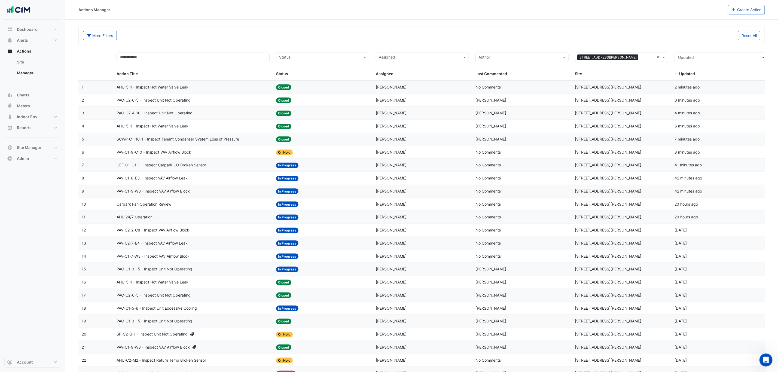
click at [248, 20] on section "More Filters Reset All Status Assigned × 21 Genge St × Action Title Status Stat…" at bounding box center [421, 324] width 713 height 609
click at [249, 19] on div "Actions Manager Create Action" at bounding box center [421, 10] width 713 height 20
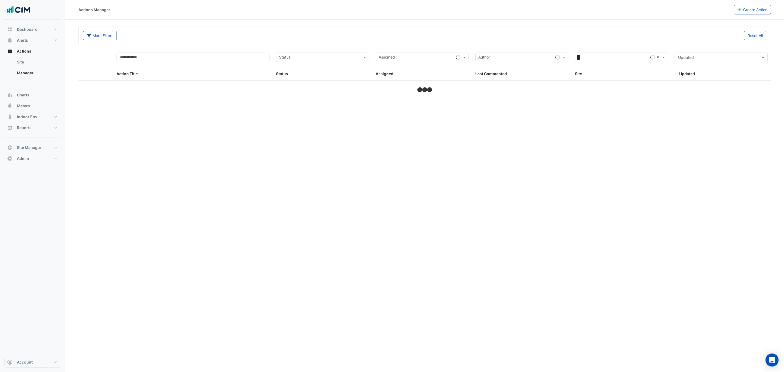
select select "***"
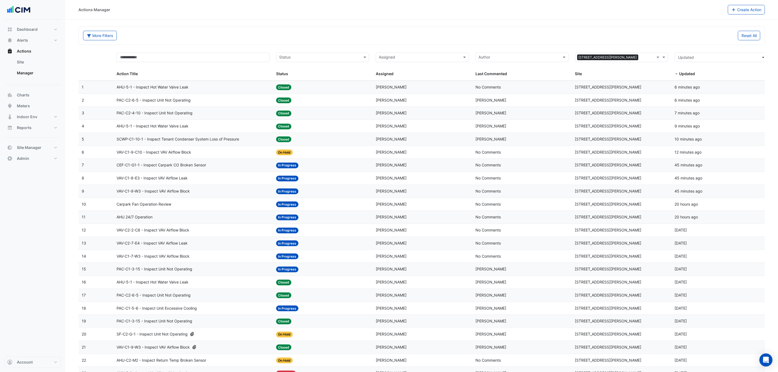
click at [203, 168] on span "CEF-C1-G1-1 - Inspect Carpark CO Broken Sensor" at bounding box center [162, 165] width 90 height 6
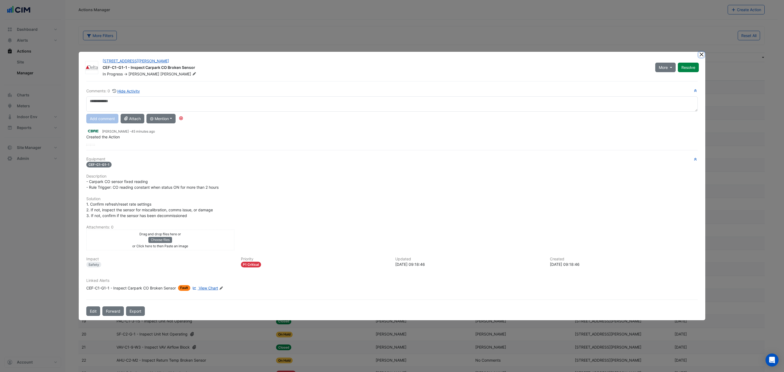
click at [701, 54] on button "Close" at bounding box center [702, 55] width 6 height 6
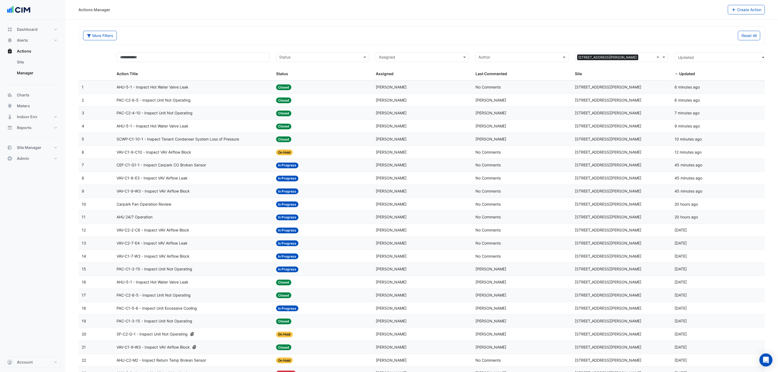
click at [171, 220] on div "AHU 24/7 Operation" at bounding box center [193, 217] width 153 height 6
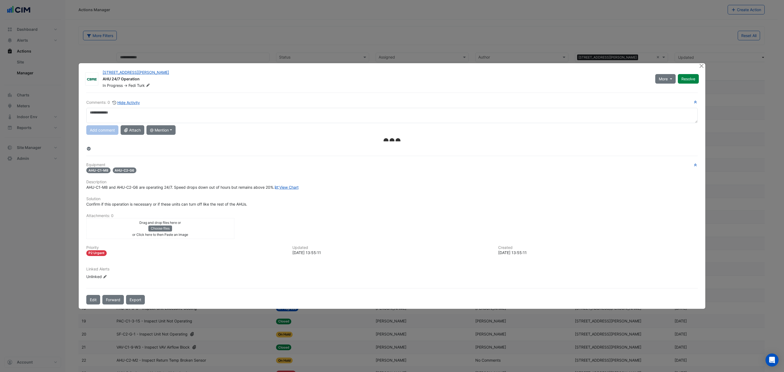
click at [180, 125] on div "Add comment Attach @ Mention AG Coombs Advisory Daniel De Valentin Safi Safavi …" at bounding box center [392, 130] width 618 height 10
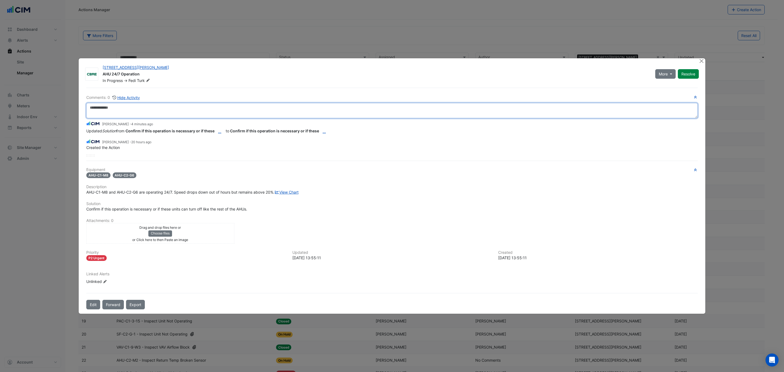
click at [180, 108] on textarea at bounding box center [392, 110] width 612 height 15
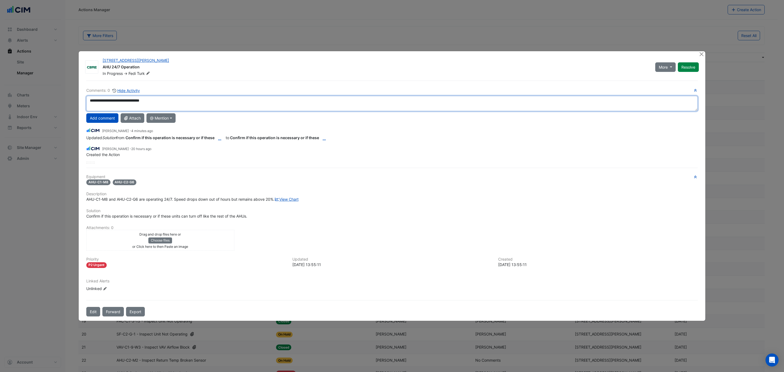
click at [118, 123] on div "**********" at bounding box center [392, 125] width 612 height 76
type textarea "**********"
click at [97, 117] on button "Add comment" at bounding box center [102, 118] width 32 height 10
click at [702, 51] on button "Close" at bounding box center [702, 54] width 6 height 6
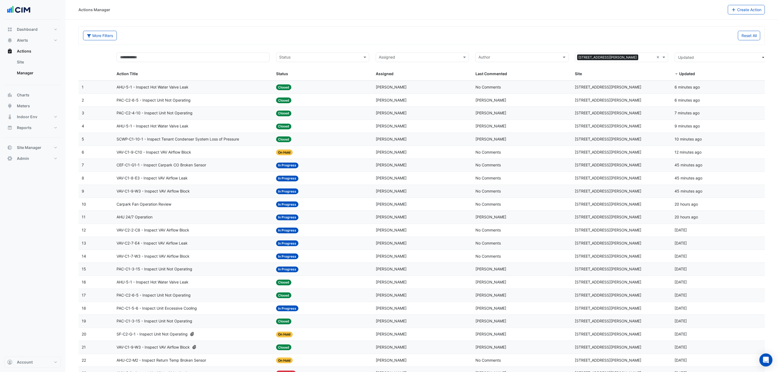
click at [158, 218] on div "AHU 24/7 Operation" at bounding box center [193, 217] width 153 height 6
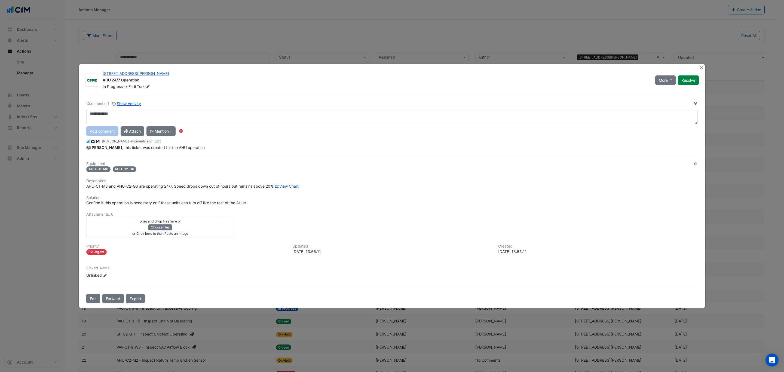
click at [155, 139] on link "Edit" at bounding box center [158, 141] width 6 height 4
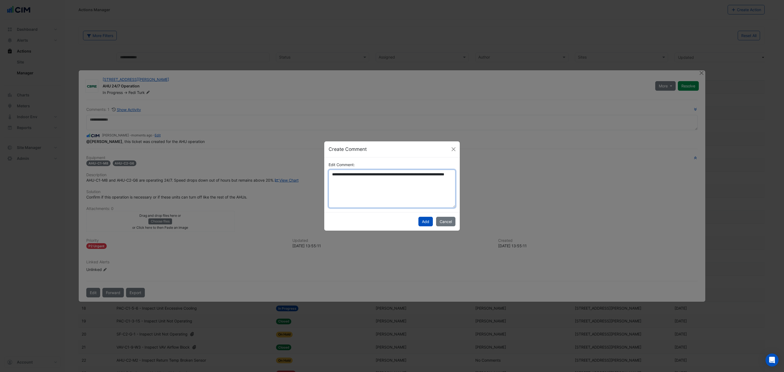
click at [421, 193] on textarea "**********" at bounding box center [392, 189] width 127 height 38
type textarea "**********"
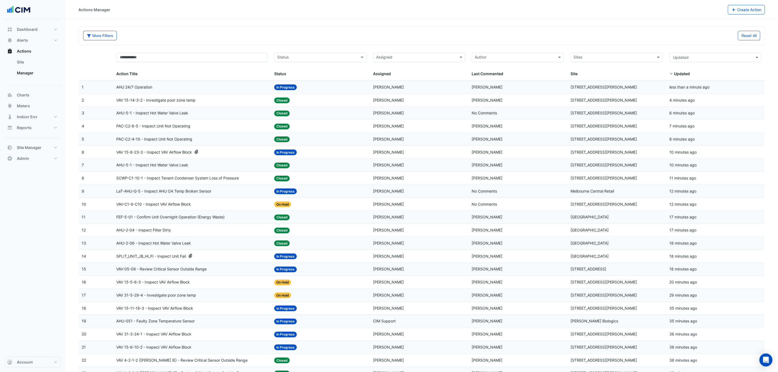
click at [617, 56] on input "text" at bounding box center [613, 58] width 80 height 6
type input "*****"
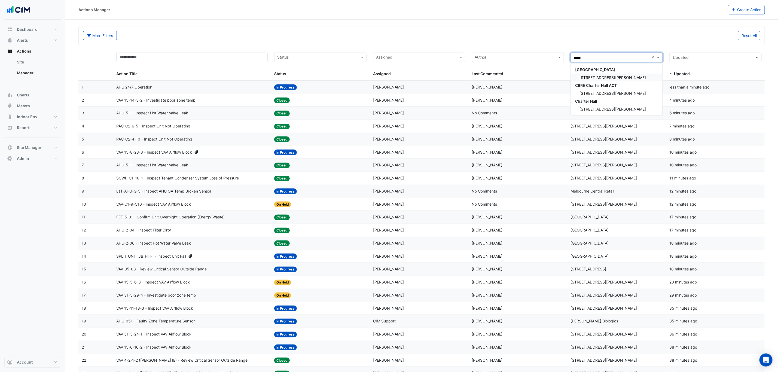
click at [608, 74] on div "[STREET_ADDRESS][PERSON_NAME]" at bounding box center [617, 78] width 92 height 8
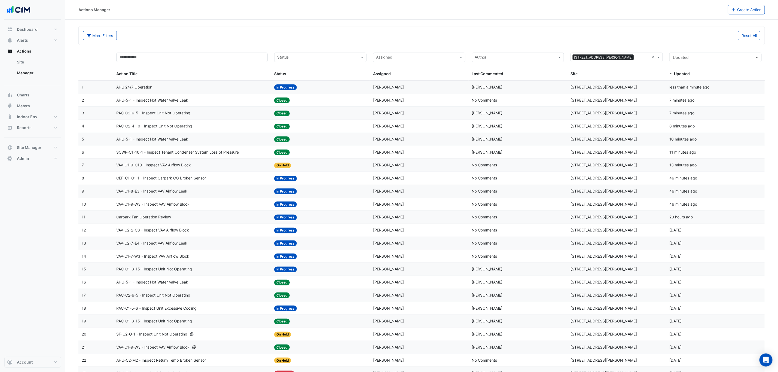
click at [191, 220] on div "Carpark Fan Operation Review" at bounding box center [191, 217] width 151 height 6
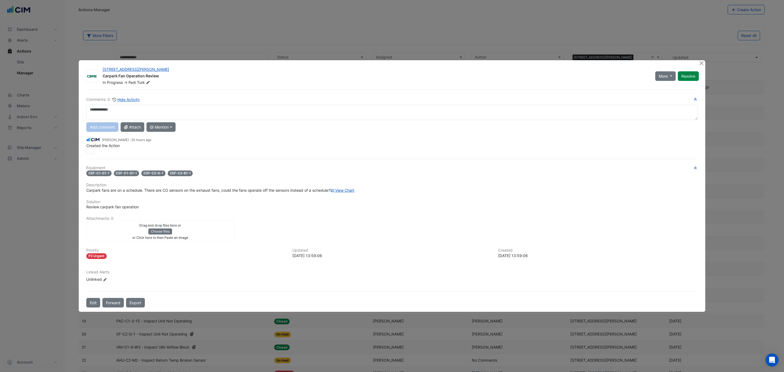
click at [149, 105] on textarea at bounding box center [392, 112] width 612 height 15
click at [110, 129] on div "**********" at bounding box center [392, 125] width 612 height 58
drag, startPoint x: 332, startPoint y: 111, endPoint x: 253, endPoint y: 109, distance: 78.2
click at [253, 109] on textarea "**********" at bounding box center [392, 112] width 612 height 15
click at [340, 113] on textarea "**********" at bounding box center [392, 112] width 612 height 15
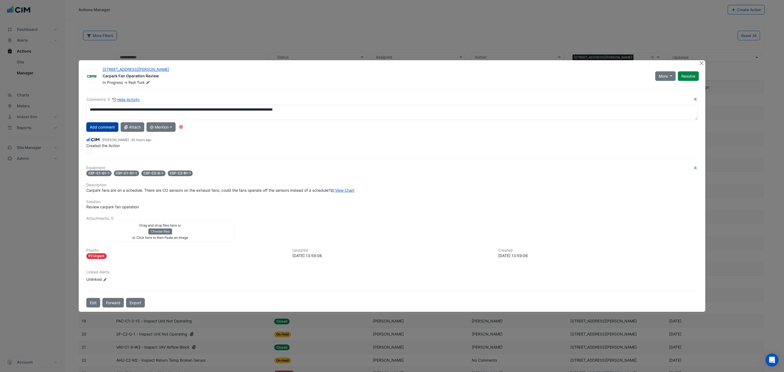
type textarea "**********"
click at [99, 126] on button "Add comment" at bounding box center [102, 127] width 32 height 10
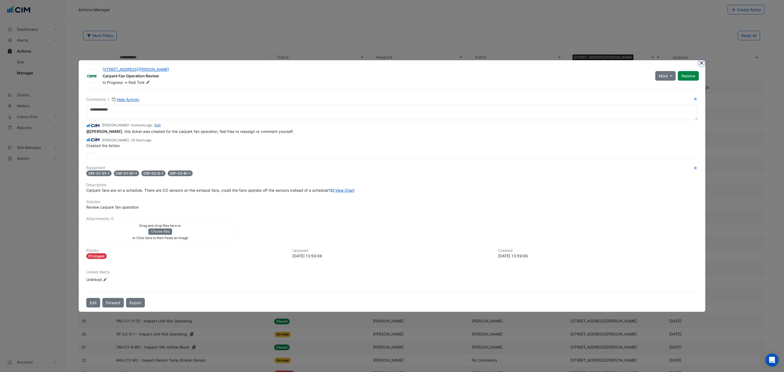
click at [703, 61] on button "Close" at bounding box center [702, 63] width 6 height 6
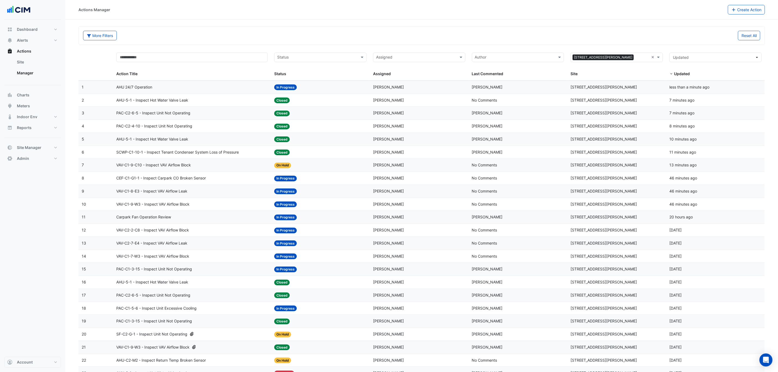
click at [190, 90] on div "AHU 24/7 Operation" at bounding box center [191, 87] width 151 height 6
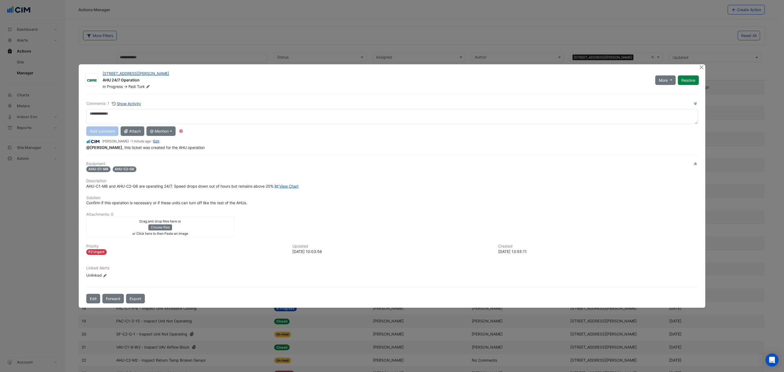
click at [153, 139] on link "Edit" at bounding box center [156, 141] width 6 height 4
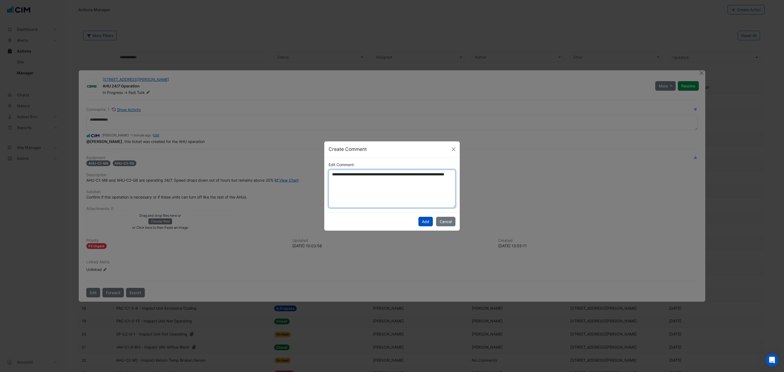
click at [400, 189] on textarea "**********" at bounding box center [392, 189] width 127 height 38
paste textarea "**********"
type textarea "**********"
click at [429, 223] on button "Add" at bounding box center [425, 222] width 14 height 10
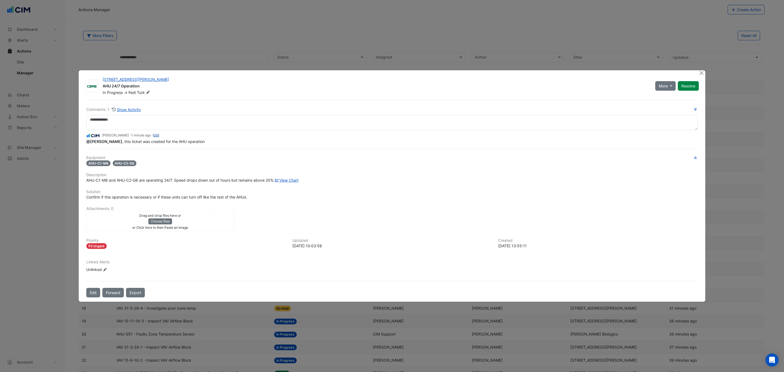
click at [153, 133] on link "Edit" at bounding box center [156, 135] width 6 height 4
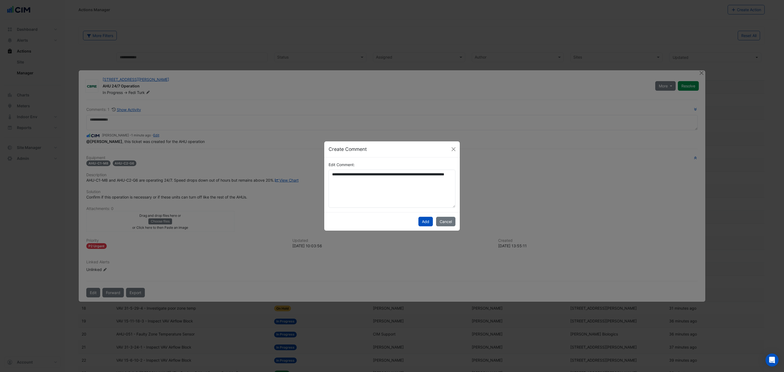
click at [527, 127] on ngb-modal-window "**********" at bounding box center [392, 186] width 784 height 372
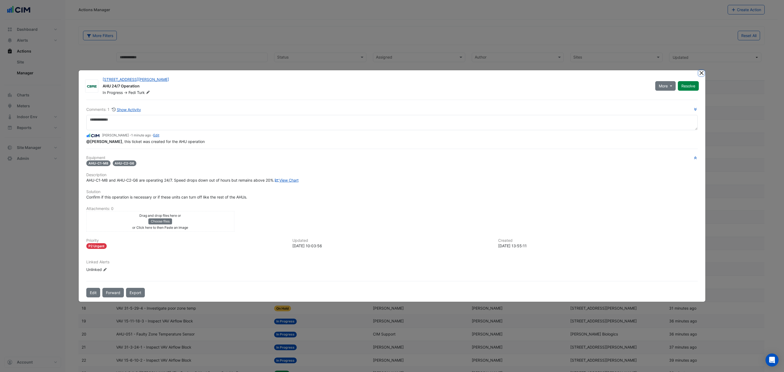
click at [700, 70] on button "Close" at bounding box center [702, 73] width 6 height 6
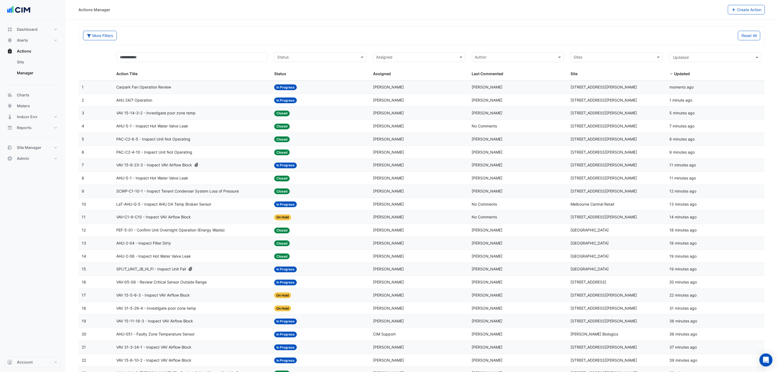
click at [162, 103] on div "AHU 24/7 Operation" at bounding box center [191, 100] width 151 height 6
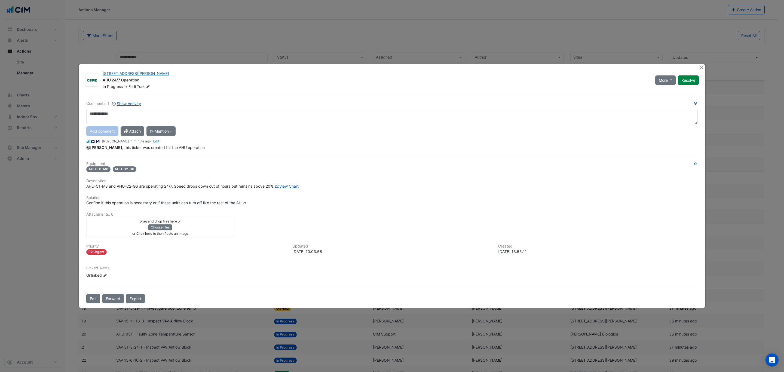
click at [153, 139] on link "Edit" at bounding box center [156, 141] width 6 height 4
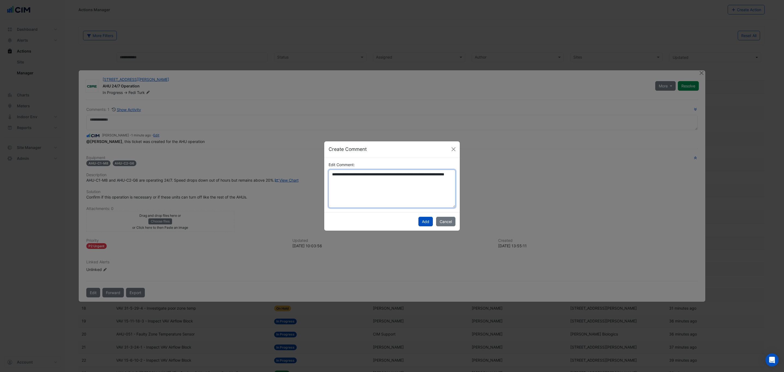
click at [387, 187] on textarea "**********" at bounding box center [392, 189] width 127 height 38
paste textarea "**********"
type textarea "**********"
click at [424, 220] on button "Add" at bounding box center [425, 222] width 14 height 10
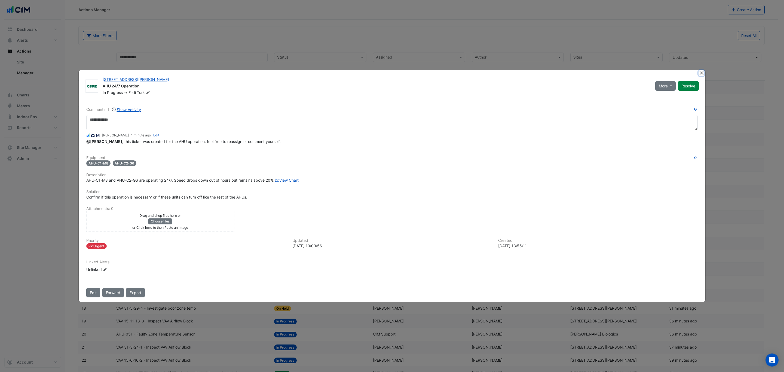
click at [702, 70] on button "Close" at bounding box center [702, 73] width 6 height 6
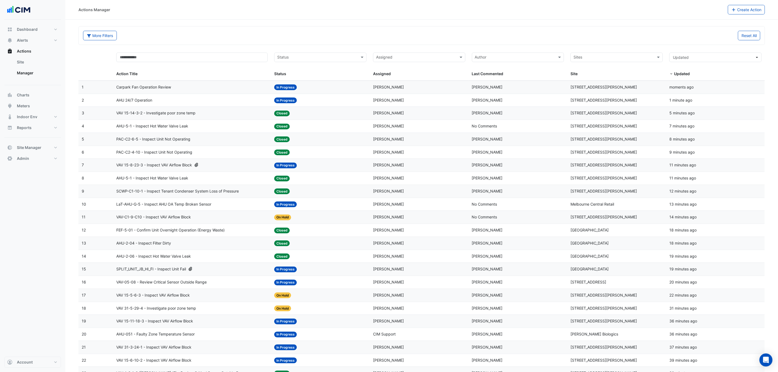
click at [201, 88] on div "Carpark Fan Operation Review" at bounding box center [191, 87] width 151 height 6
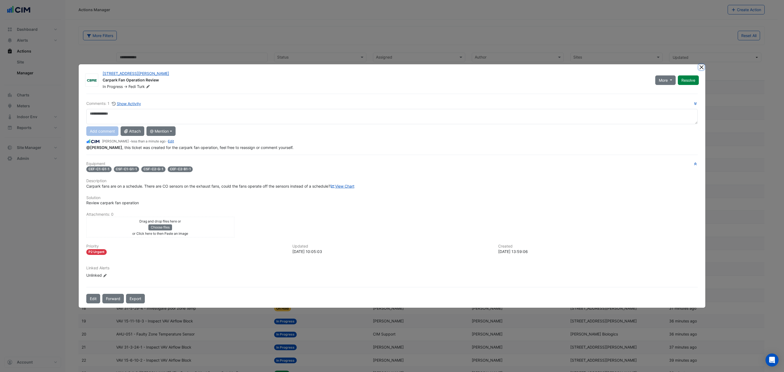
click at [702, 65] on button "Close" at bounding box center [702, 67] width 6 height 6
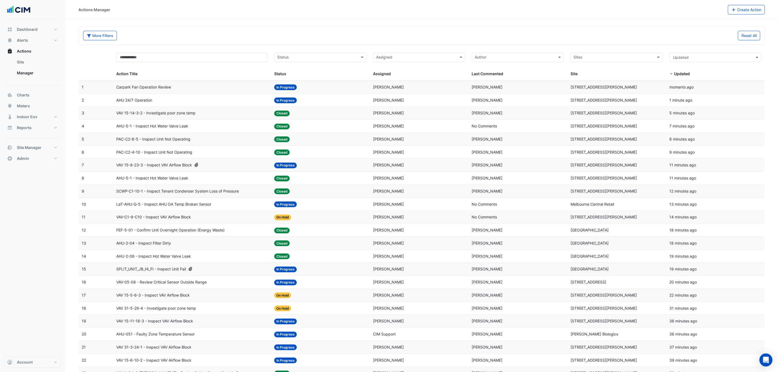
click at [206, 101] on div "AHU 24/7 Operation" at bounding box center [191, 100] width 151 height 6
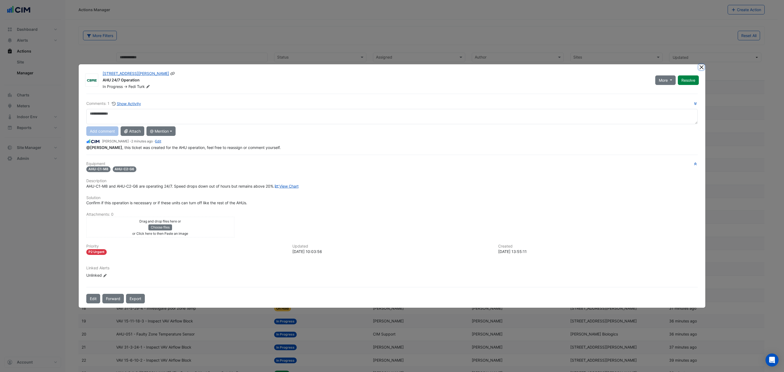
click at [703, 64] on button "Close" at bounding box center [702, 67] width 6 height 6
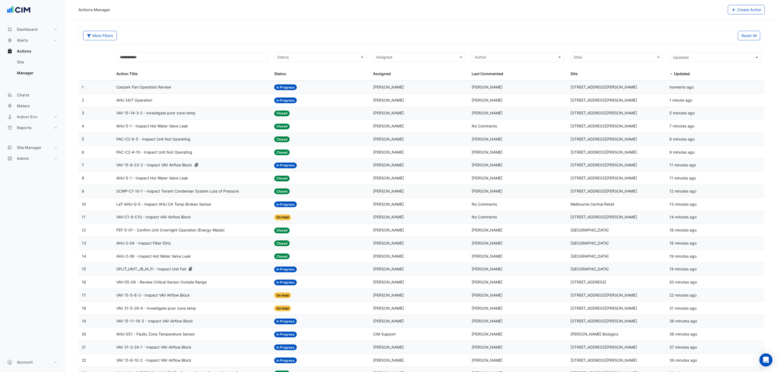
click at [196, 88] on div "Carpark Fan Operation Review" at bounding box center [191, 87] width 151 height 6
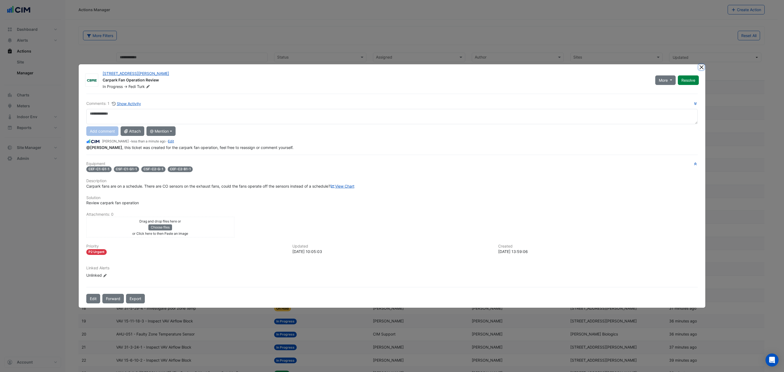
click at [701, 65] on button "Close" at bounding box center [702, 67] width 6 height 6
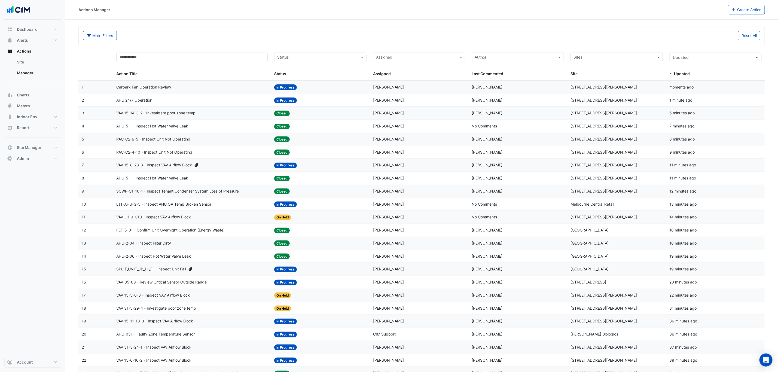
click at [352, 29] on div "More Filters Reset All" at bounding box center [422, 35] width 686 height 18
click at [312, 100] on div "Status: In Progress" at bounding box center [320, 100] width 92 height 6
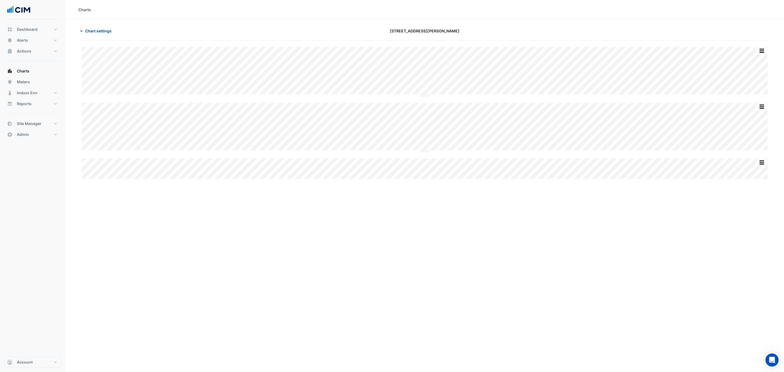
type input "**********"
click at [108, 29] on span "Chart settings" at bounding box center [98, 31] width 26 height 6
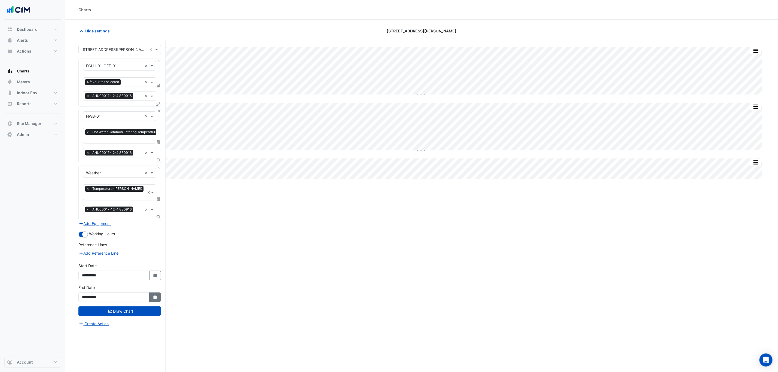
click at [149, 292] on button "Select Date" at bounding box center [155, 297] width 12 height 10
click at [137, 218] on button "Next month" at bounding box center [139, 220] width 7 height 9
click at [138, 218] on button "Next month" at bounding box center [139, 220] width 7 height 9
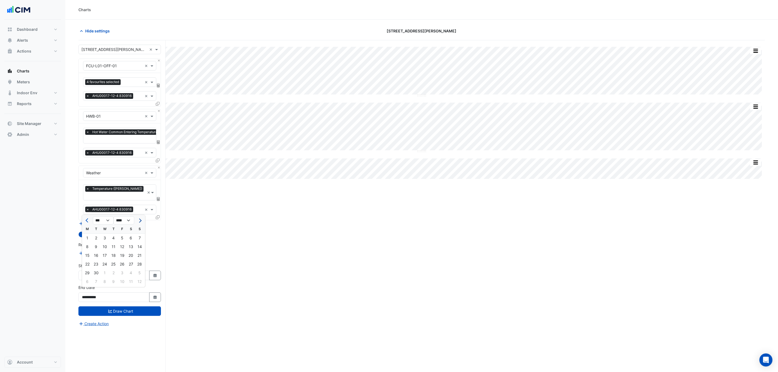
click at [138, 218] on button "Next month" at bounding box center [139, 220] width 7 height 9
click at [87, 218] on span "Previous month" at bounding box center [87, 220] width 4 height 4
select select "**"
click at [111, 246] on div "9" at bounding box center [113, 247] width 9 height 9
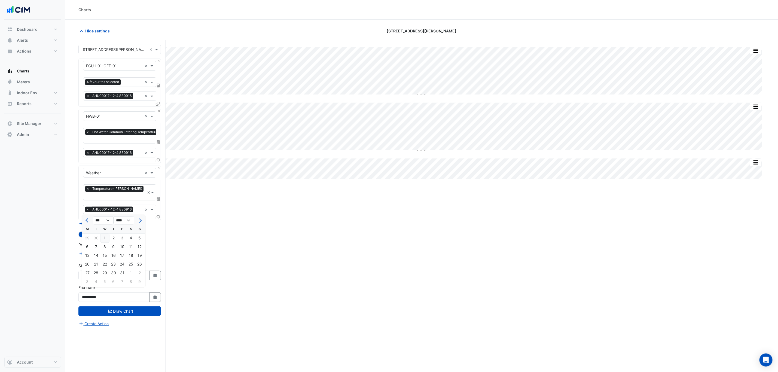
type input "**********"
click at [151, 271] on button "Select Date" at bounding box center [155, 276] width 12 height 10
select select "*"
select select "****"
click at [140, 197] on span "Next month" at bounding box center [139, 198] width 4 height 4
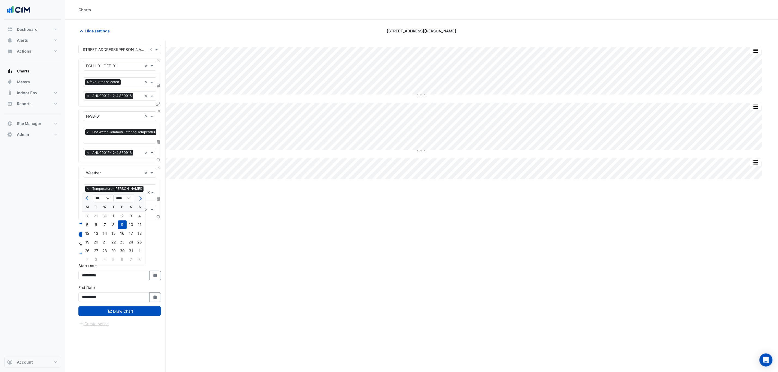
click at [140, 197] on span "Next month" at bounding box center [139, 198] width 4 height 4
select select "*"
click at [123, 312] on form "× [STREET_ADDRESS][PERSON_NAME] × × FCU-L01-OFF-01 × 4 favourites selected × × …" at bounding box center [119, 186] width 82 height 282
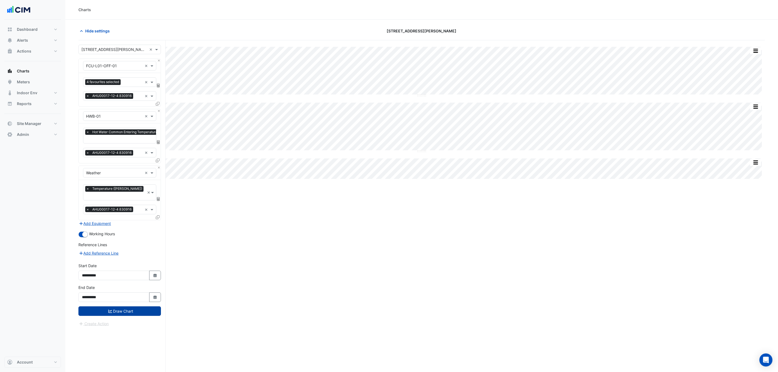
click at [127, 306] on button "Draw Chart" at bounding box center [119, 311] width 82 height 10
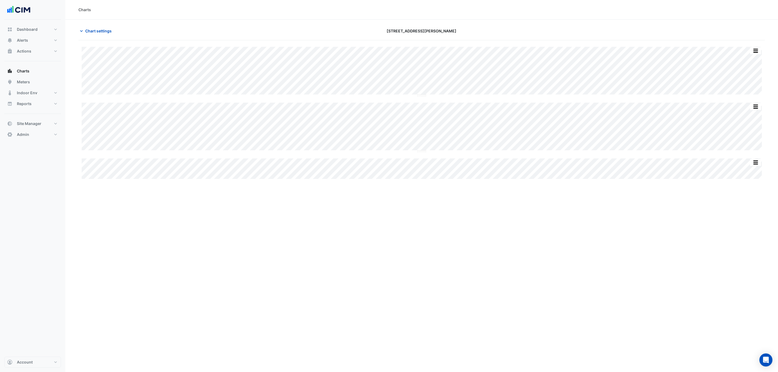
click at [399, 95] on div "Split by Equip Split All Split None Print Save as JPEG Save as PNG Pivot Data T…" at bounding box center [422, 71] width 680 height 49
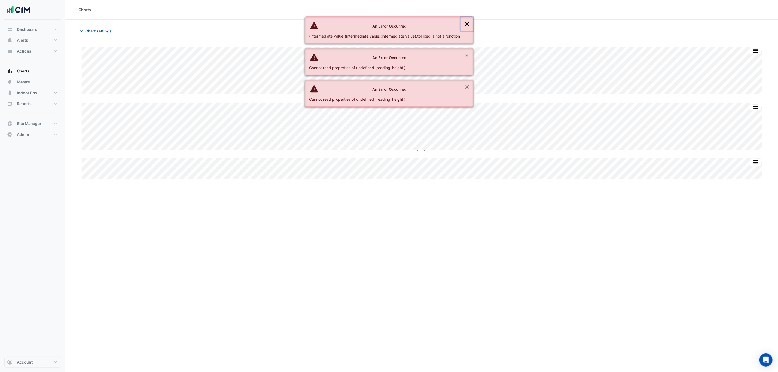
click at [467, 23] on button "Close" at bounding box center [467, 24] width 13 height 15
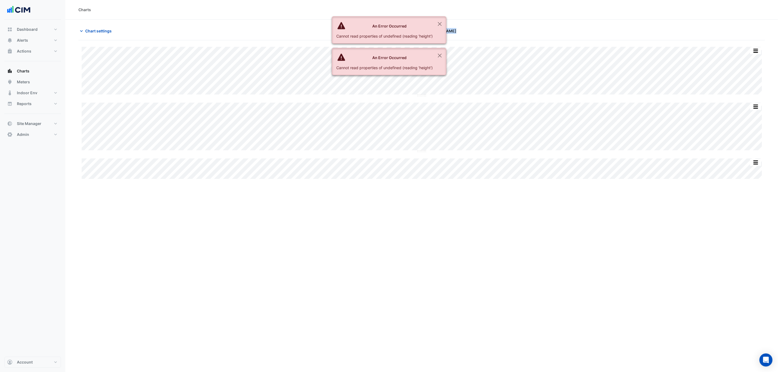
click at [467, 23] on section "Chart settings [STREET_ADDRESS][PERSON_NAME] Split by Equip Split All Split Non…" at bounding box center [421, 206] width 713 height 373
click at [444, 23] on button "Close" at bounding box center [439, 24] width 13 height 15
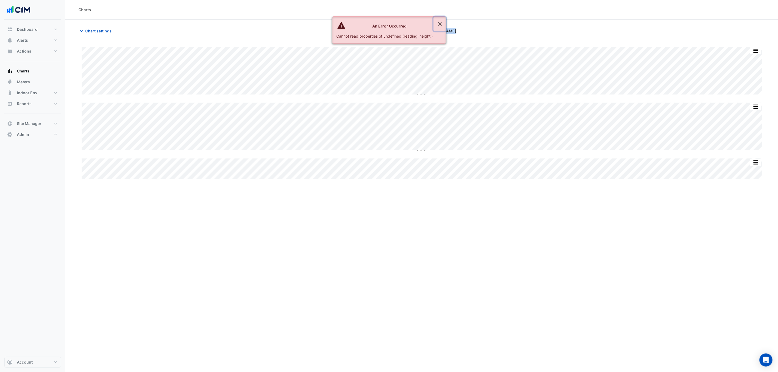
click at [444, 25] on button "Close" at bounding box center [439, 24] width 13 height 15
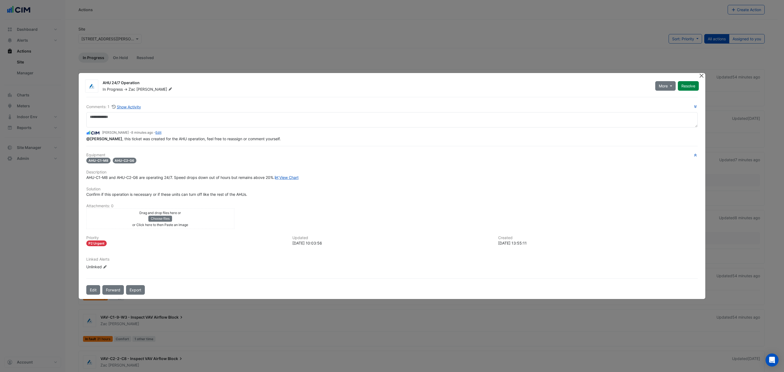
click at [703, 75] on button "Close" at bounding box center [702, 76] width 6 height 6
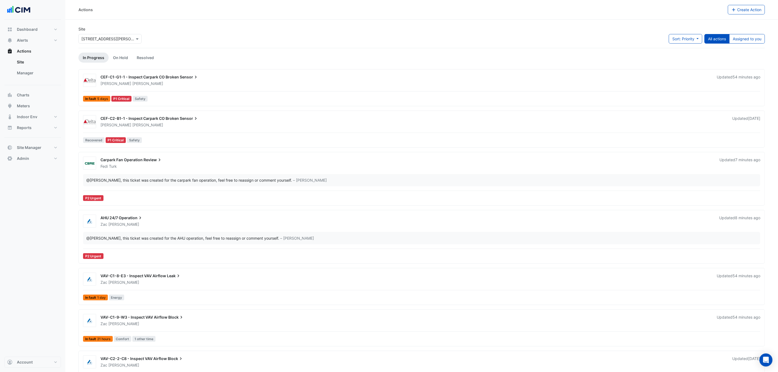
click at [149, 162] on span "Review" at bounding box center [152, 159] width 19 height 5
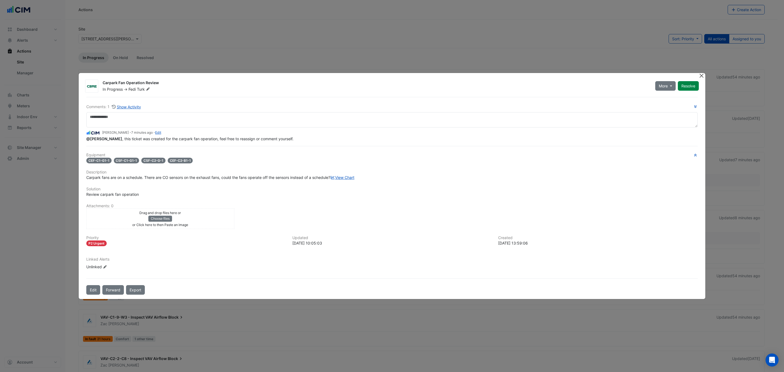
click at [699, 73] on button "Close" at bounding box center [702, 76] width 6 height 6
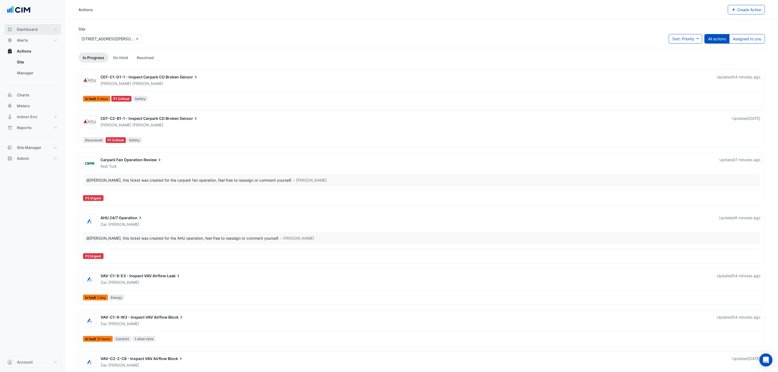
click at [52, 29] on button "Dashboard" at bounding box center [32, 29] width 57 height 11
select select "***"
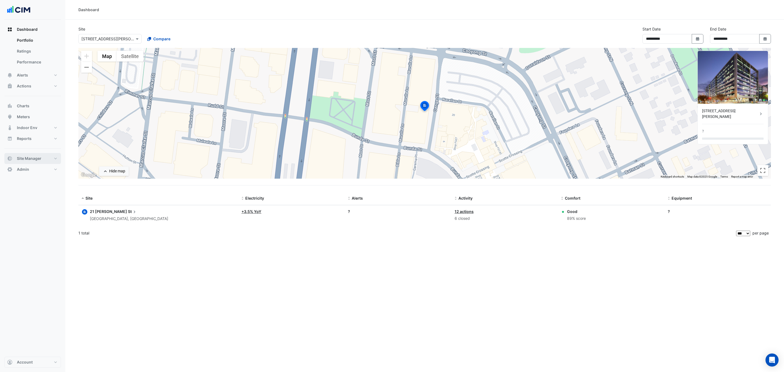
click at [46, 160] on button "Site Manager" at bounding box center [32, 158] width 57 height 11
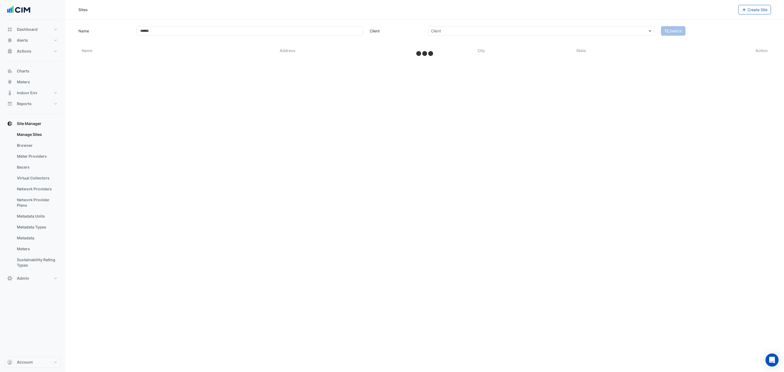
select select "***"
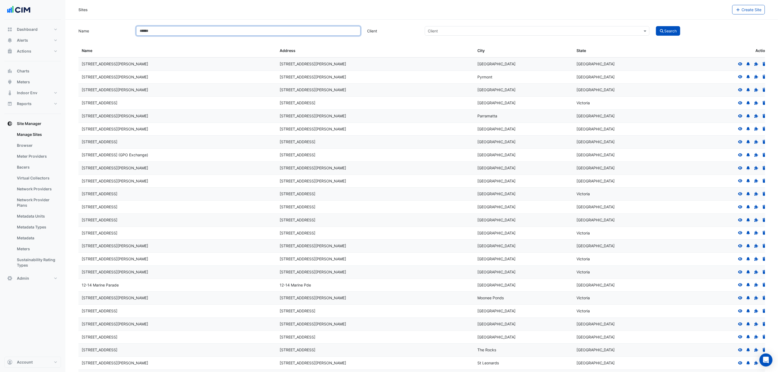
click at [182, 32] on input "Name" at bounding box center [248, 31] width 224 height 10
type input "********"
click at [656, 26] on button "Search" at bounding box center [668, 31] width 25 height 10
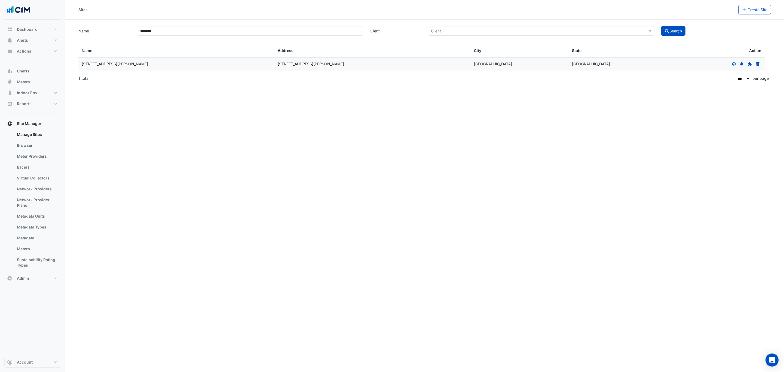
click at [735, 63] on icon at bounding box center [734, 64] width 5 height 4
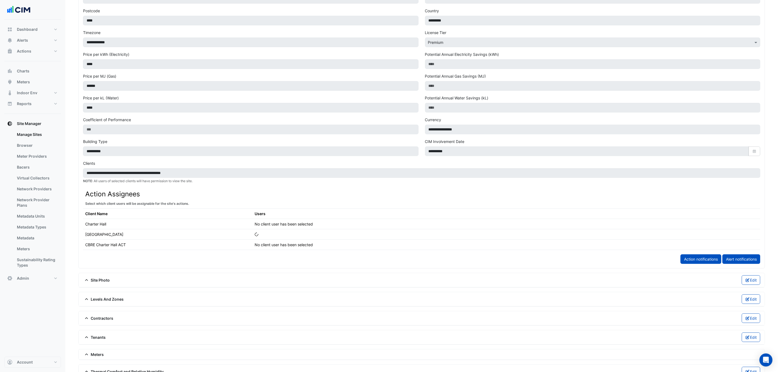
scroll to position [216, 0]
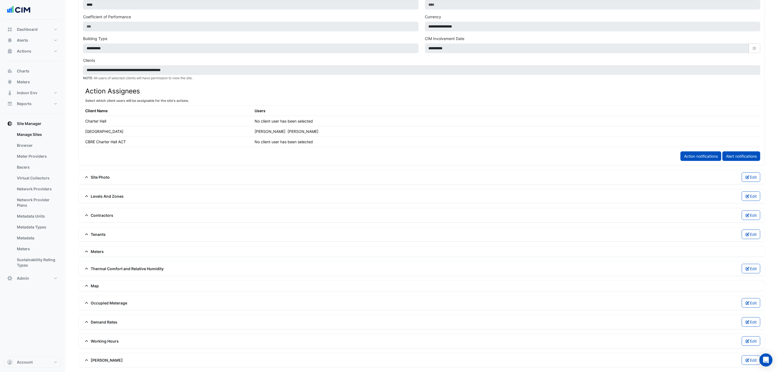
click at [96, 212] on span "Contractors" at bounding box center [98, 215] width 30 height 6
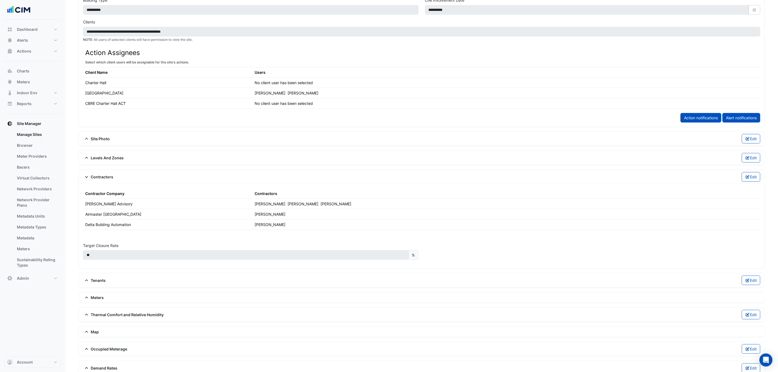
scroll to position [256, 0]
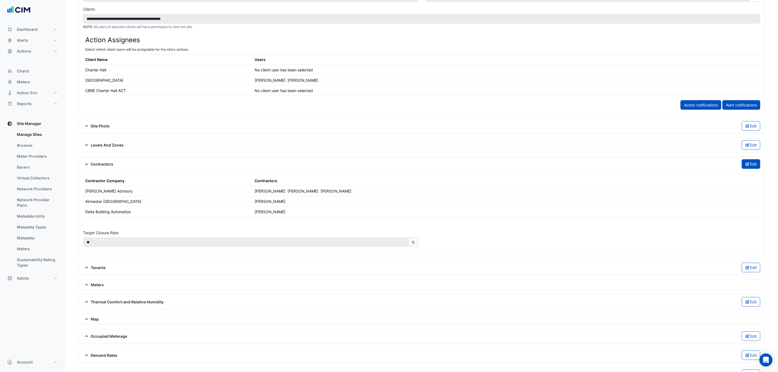
click at [747, 166] on icon "button" at bounding box center [747, 164] width 5 height 4
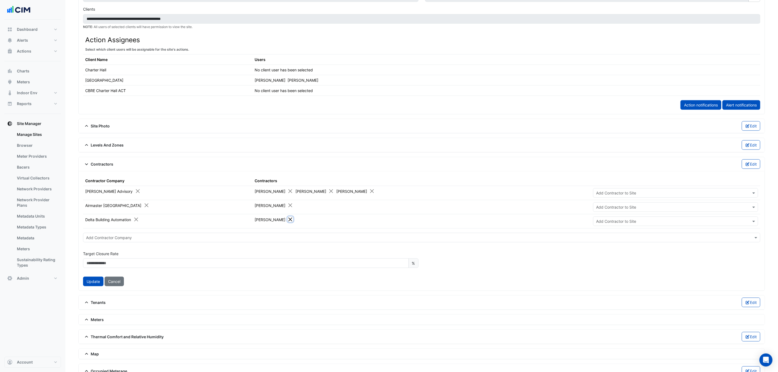
click at [288, 222] on button "Close" at bounding box center [291, 219] width 6 height 6
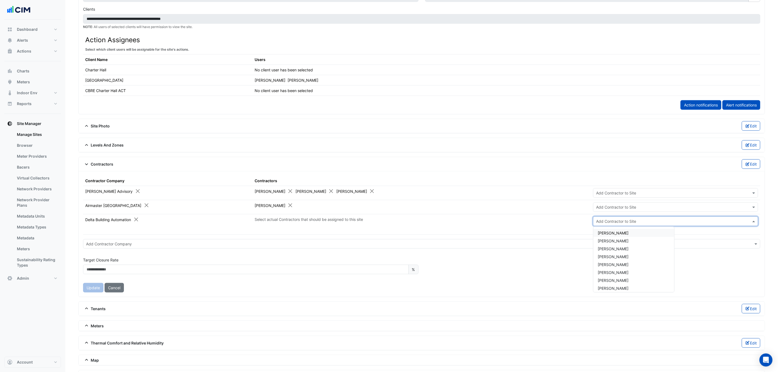
click at [615, 223] on div "Add Contractor to Site" at bounding box center [675, 221] width 165 height 10
type input "****"
click at [628, 235] on span "[PERSON_NAME]" at bounding box center [613, 233] width 31 height 5
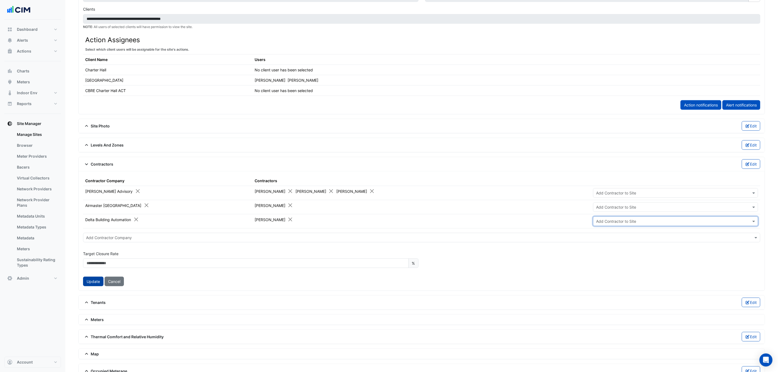
click at [87, 285] on button "Update" at bounding box center [93, 282] width 20 height 10
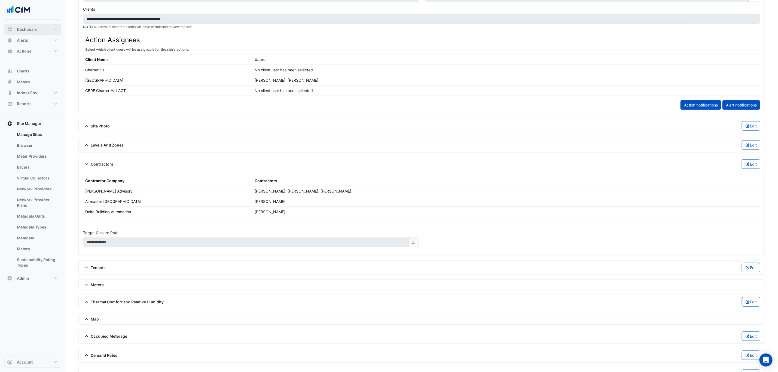
click at [44, 33] on button "Dashboard" at bounding box center [32, 29] width 57 height 11
select select "***"
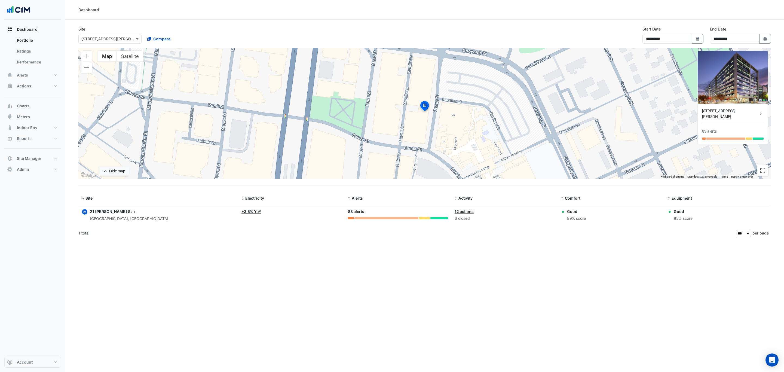
click at [126, 216] on div "Canberra, Australian Capital Territory" at bounding box center [129, 219] width 78 height 6
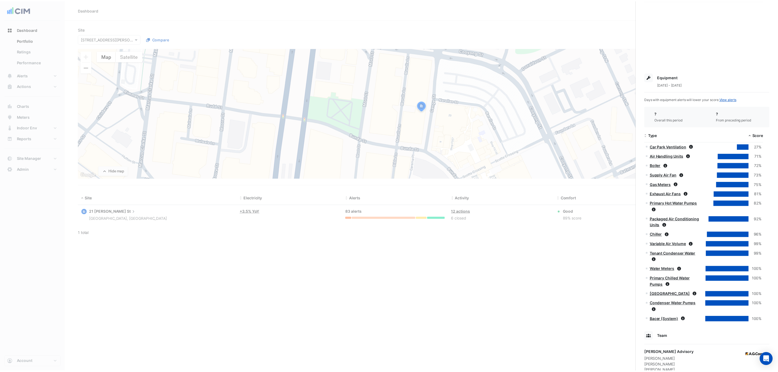
scroll to position [278, 0]
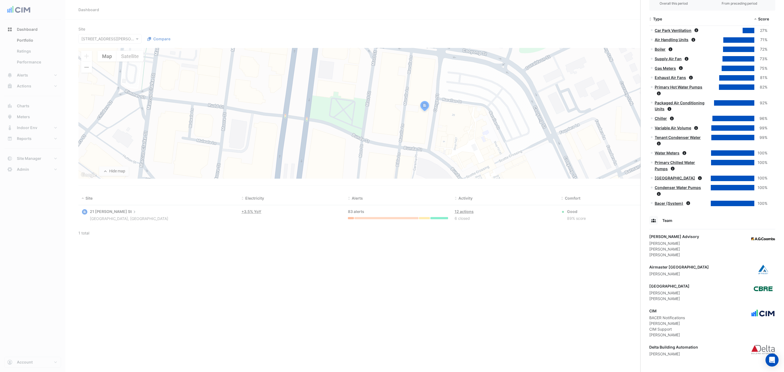
click at [576, 273] on ngb-offcanvas-backdrop at bounding box center [392, 186] width 784 height 372
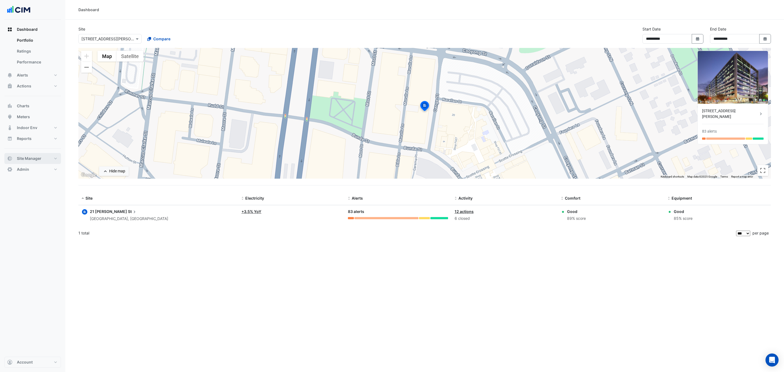
click at [35, 158] on span "Site Manager" at bounding box center [29, 158] width 25 height 5
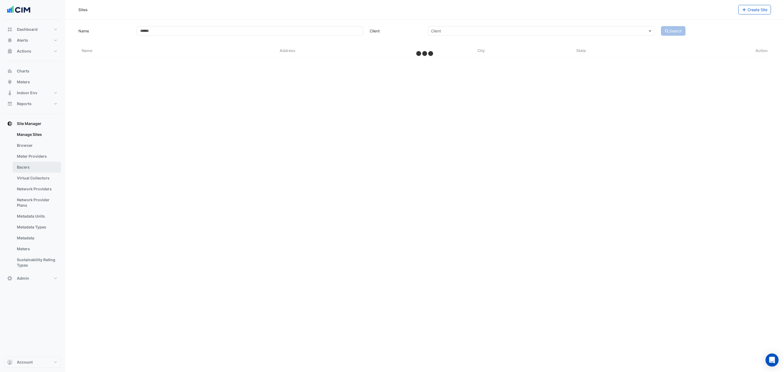
click at [35, 167] on link "Bacers" at bounding box center [37, 167] width 48 height 11
click at [254, 42] on div "Manage Bacers Select a Site" at bounding box center [424, 186] width 719 height 372
click at [257, 36] on input "text" at bounding box center [419, 36] width 329 height 6
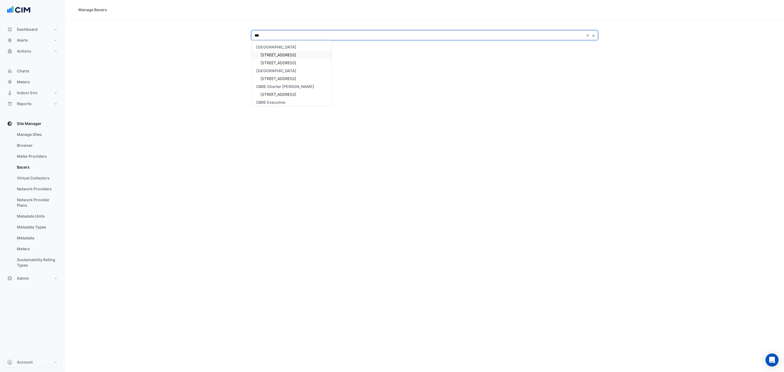
type input "****"
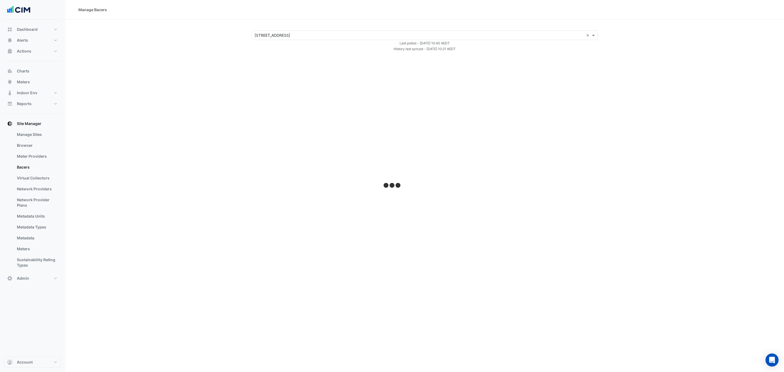
select select "***"
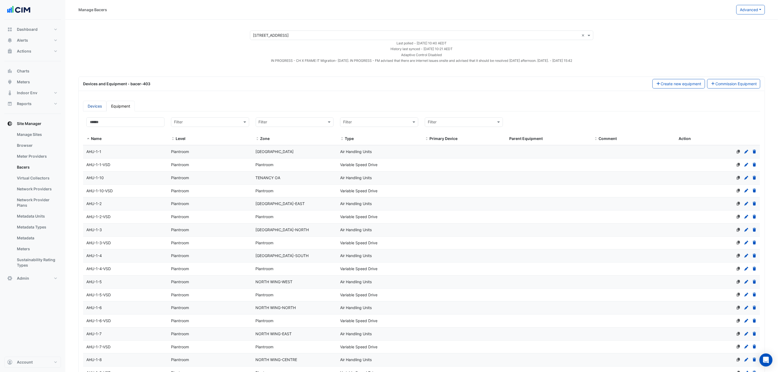
click at [96, 105] on link "Devices" at bounding box center [94, 106] width 23 height 11
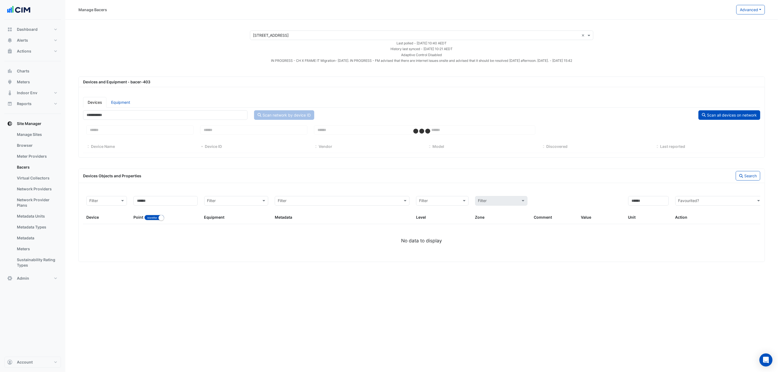
select select "***"
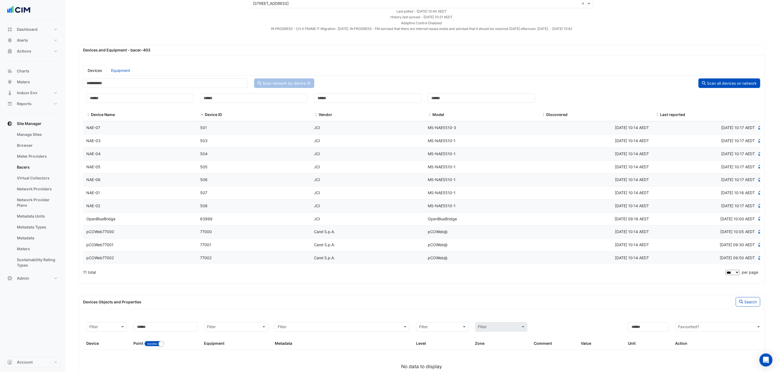
scroll to position [62, 0]
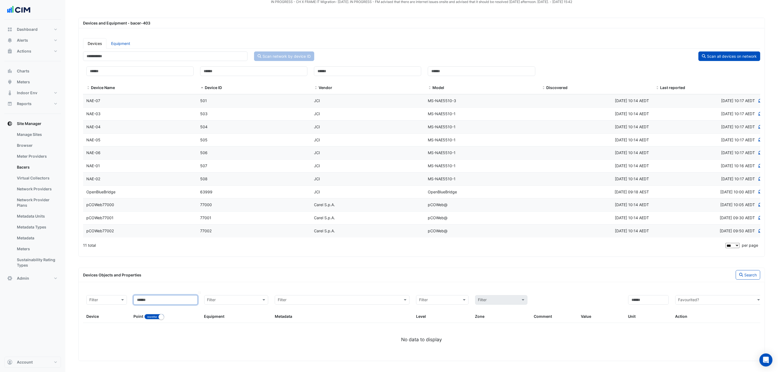
click at [150, 303] on input at bounding box center [165, 300] width 64 height 10
paste input "*********"
type input "*********"
drag, startPoint x: 153, startPoint y: 314, endPoint x: 218, endPoint y: 313, distance: 64.8
click at [152, 315] on button "Identifier Name" at bounding box center [154, 316] width 20 height 5
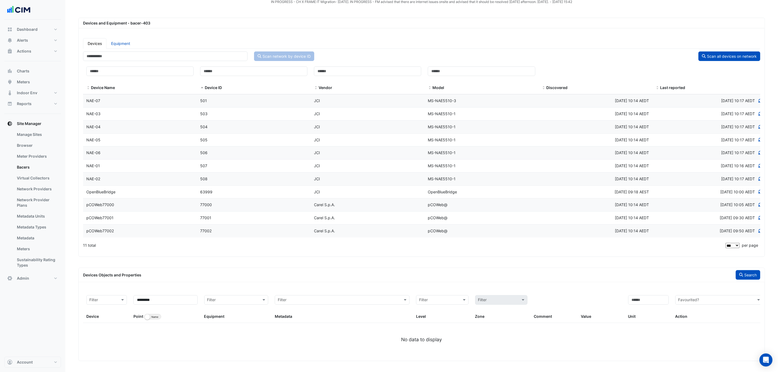
click at [753, 271] on button "Search" at bounding box center [748, 275] width 25 height 10
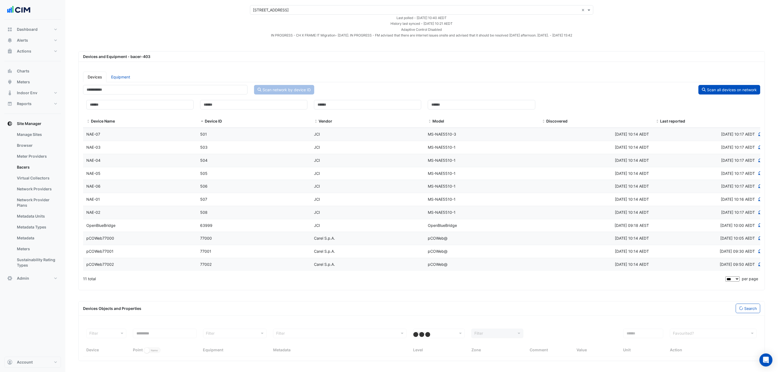
select select "***"
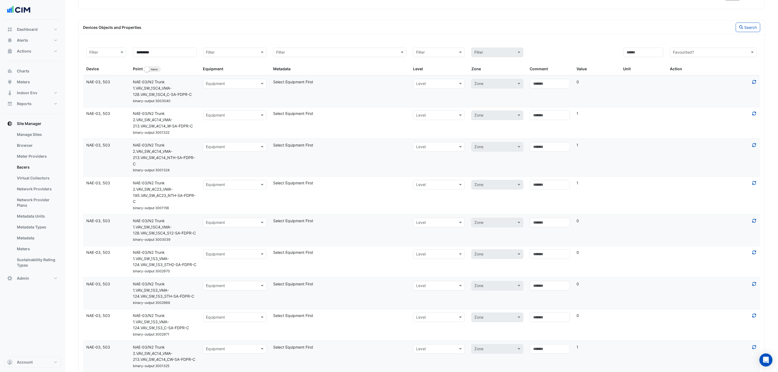
scroll to position [307, 0]
click at [164, 266] on span "NAE-03/N2 Trunk 1.VAV_SW_1S3_VMA-124.VAV_SW_1S3_STH2-SA-FDPR-C" at bounding box center [164, 257] width 63 height 17
click at [249, 83] on input "text" at bounding box center [229, 83] width 47 height 6
type input "*******"
click at [232, 98] on div "AHU-5-5" at bounding box center [234, 98] width 63 height 8
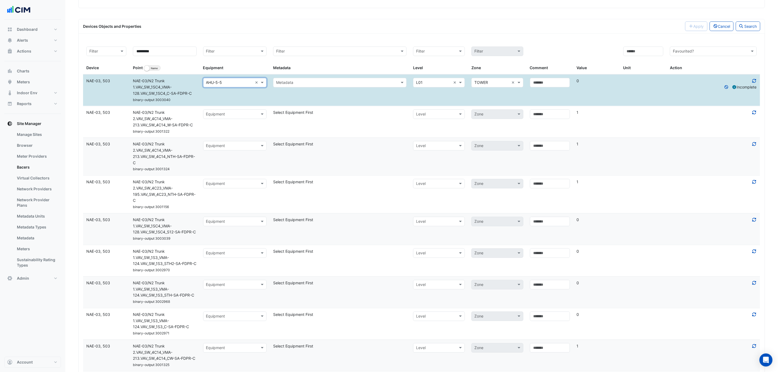
click at [212, 101] on datatable-body-cell "Select equipment × AHU-5-5 ×" at bounding box center [235, 90] width 70 height 31
click at [726, 89] on icon at bounding box center [727, 87] width 4 height 4
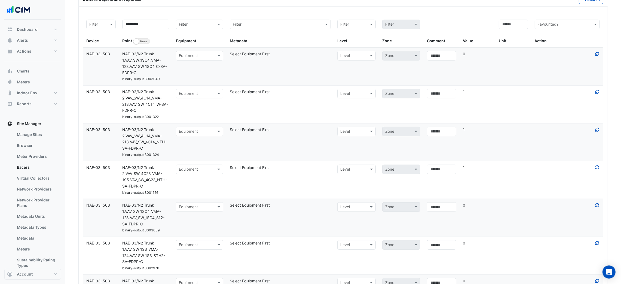
scroll to position [348, 0]
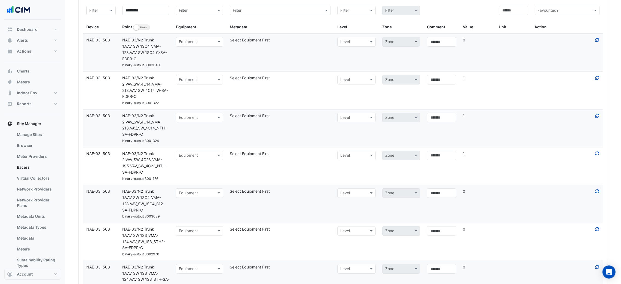
click at [208, 57] on datatable-body-cell "Select equipment Equipment" at bounding box center [200, 53] width 54 height 38
drag, startPoint x: 170, startPoint y: 93, endPoint x: 160, endPoint y: 92, distance: 10.7
click at [161, 92] on div "NAE-03/N2 Trunk 2.VAV_SW_4C14_VMA-213.VAV_SW_4C14_W-SA-FDPR-C" at bounding box center [146, 87] width 54 height 25
click at [159, 92] on span "NAE-03/N2 Trunk 2.VAV_SW_4C14_VMA-213.VAV_SW_4C14_W-SA-FDPR-C" at bounding box center [145, 86] width 46 height 23
click at [158, 91] on span "NAE-03/N2 Trunk 2.VAV_SW_4C14_VMA-213.VAV_SW_4C14_W-SA-FDPR-C" at bounding box center [145, 86] width 46 height 23
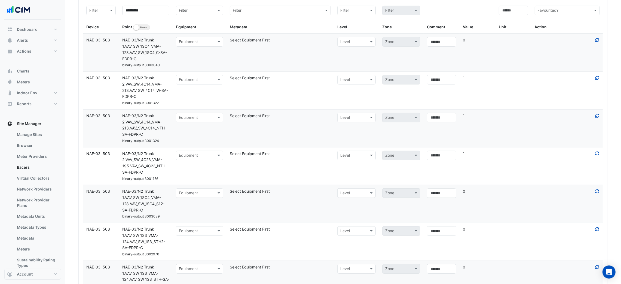
click at [156, 55] on span "NAE-03/N2 Trunk 1.VAV_SW_1SC4_VMA-128.VAV_SW_1SC4_C-SA-FDPR-C" at bounding box center [144, 49] width 45 height 23
click at [157, 55] on span "NAE-03/N2 Trunk 1.VAV_SW_1SC4_VMA-128.VAV_SW_1SC4_C-SA-FDPR-C" at bounding box center [144, 49] width 45 height 23
click at [158, 55] on span "NAE-03/N2 Trunk 1.VAV_SW_1SC4_VMA-128.VAV_SW_1SC4_C-SA-FDPR-C" at bounding box center [144, 49] width 45 height 23
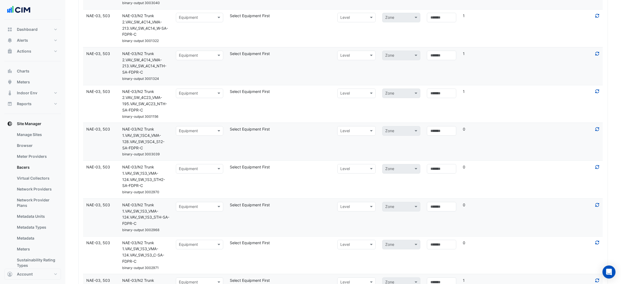
scroll to position [430, 0]
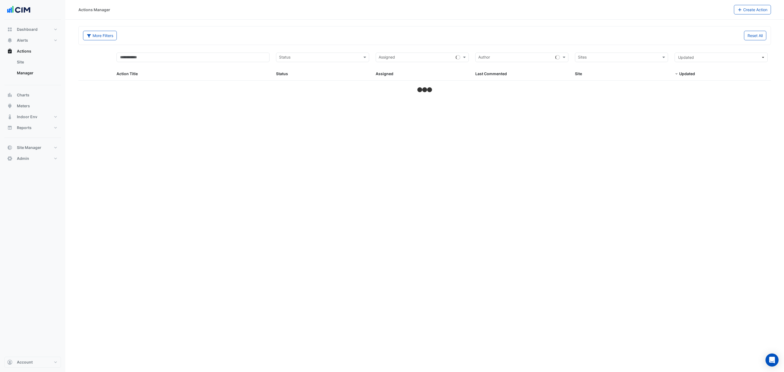
select select "***"
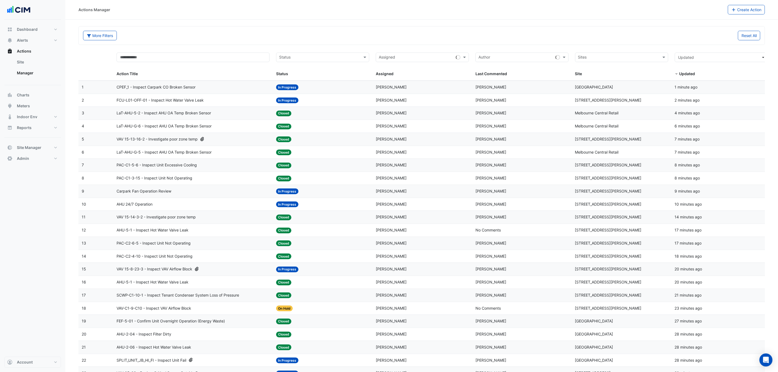
click at [592, 52] on datatable-header-cell "Sites Site" at bounding box center [622, 64] width 100 height 31
click at [592, 53] on div "Sites" at bounding box center [621, 58] width 93 height 10
type input "**"
click at [592, 86] on span "[STREET_ADDRESS][PERSON_NAME]" at bounding box center [617, 85] width 66 height 5
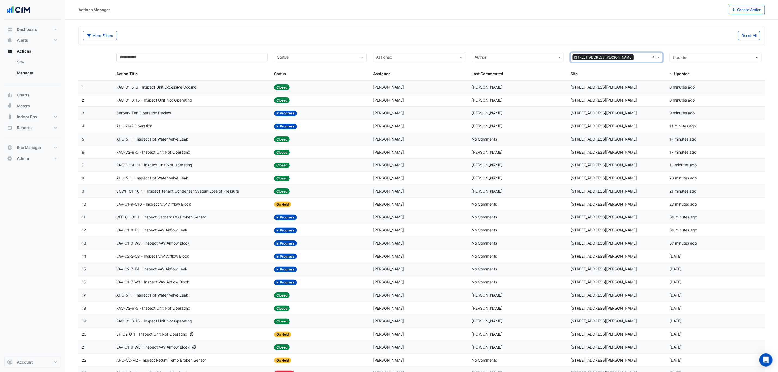
click at [387, 219] on span "[PERSON_NAME]" at bounding box center [388, 217] width 31 height 5
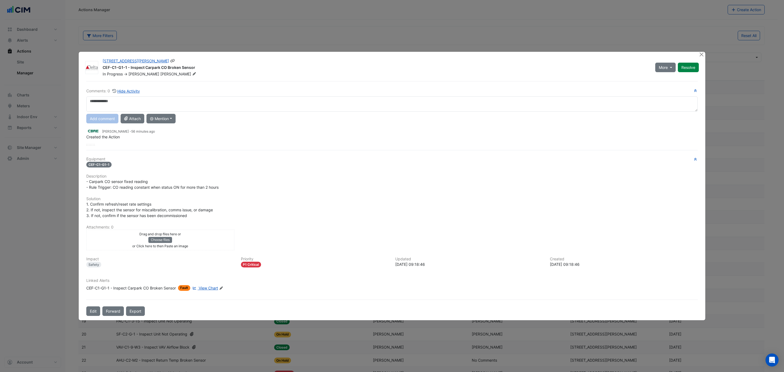
click at [160, 74] on span "[PERSON_NAME]" at bounding box center [178, 73] width 37 height 5
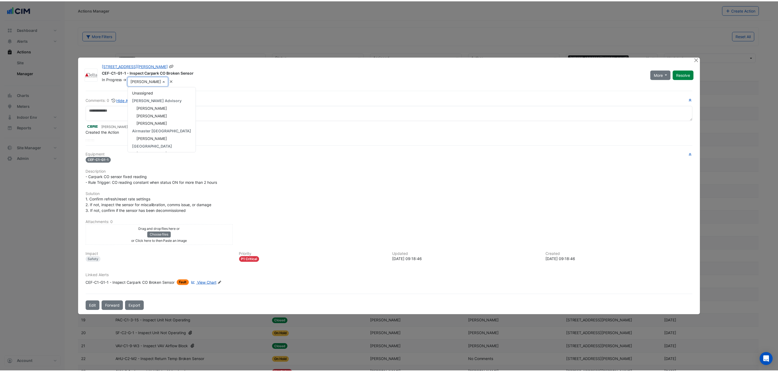
scroll to position [76, 0]
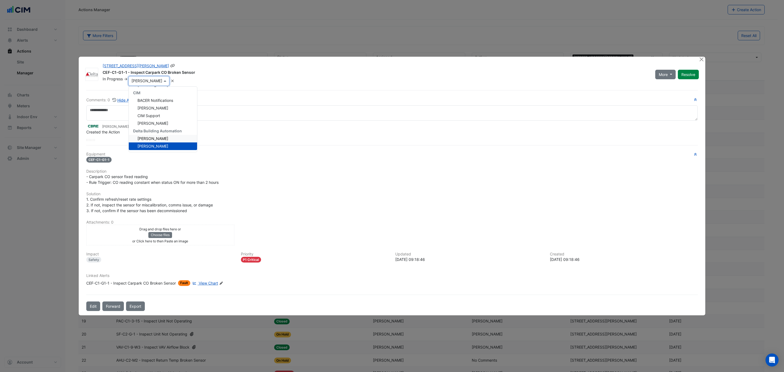
click at [155, 136] on span "[PERSON_NAME]" at bounding box center [152, 138] width 31 height 5
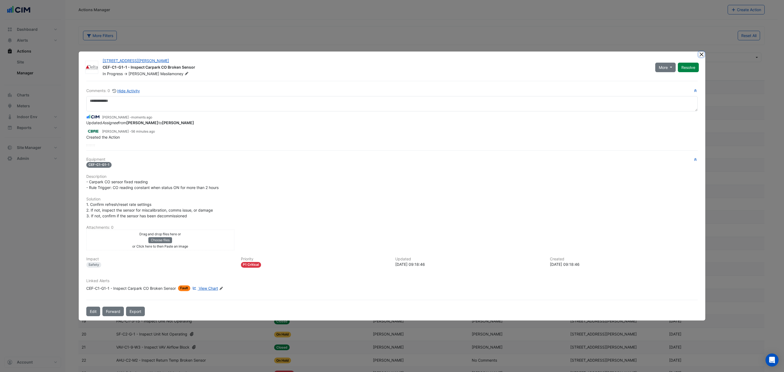
click at [702, 55] on button "Close" at bounding box center [702, 54] width 6 height 6
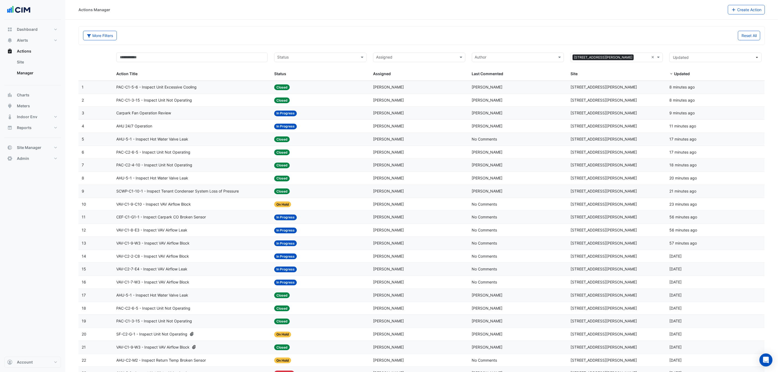
click at [39, 217] on div "Dashboard Portfolio Ratings Performance Alerts Site Rules Templates Actions Sit…" at bounding box center [32, 188] width 57 height 337
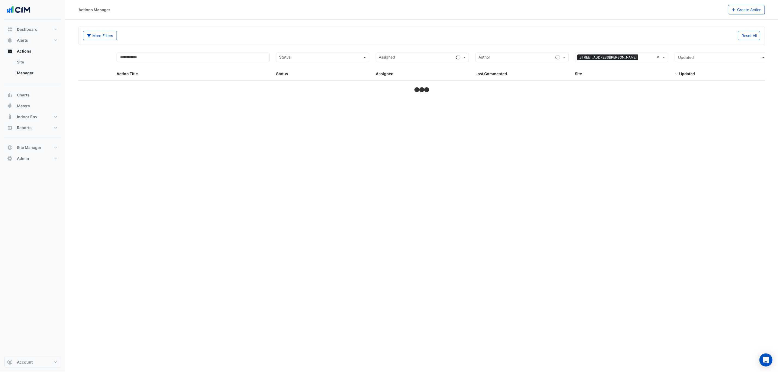
select select "***"
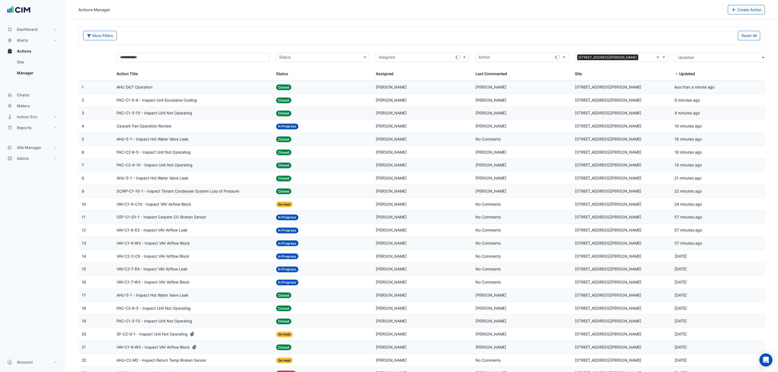
click at [293, 85] on div "Status: Closed" at bounding box center [322, 87] width 93 height 6
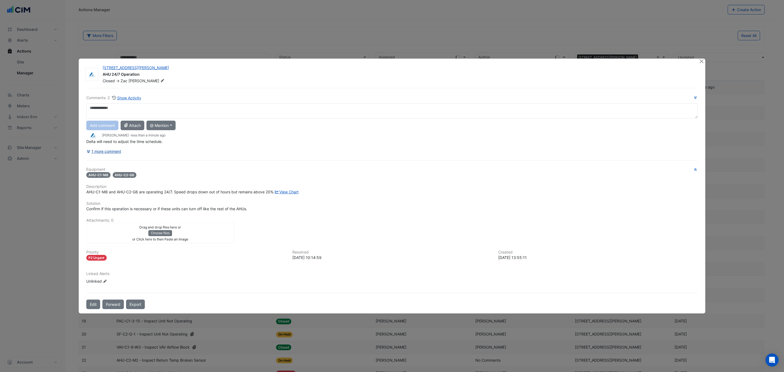
click at [107, 147] on button "1 more comment" at bounding box center [103, 151] width 35 height 10
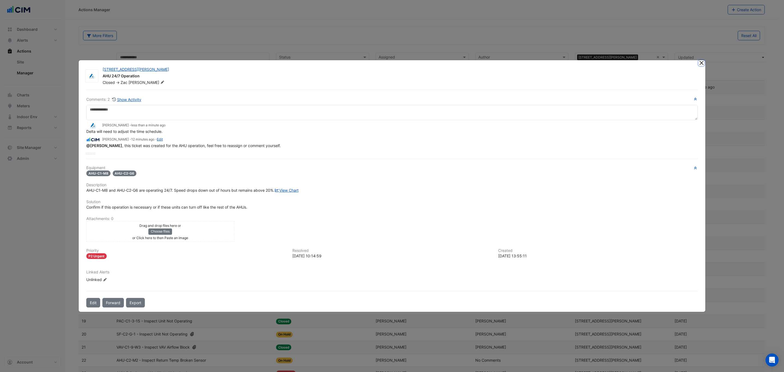
click at [701, 60] on button "Close" at bounding box center [702, 63] width 6 height 6
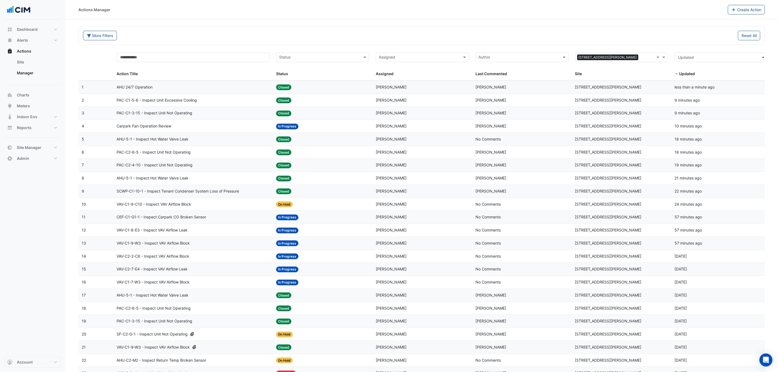
click at [339, 115] on div "Status: Closed" at bounding box center [322, 113] width 93 height 6
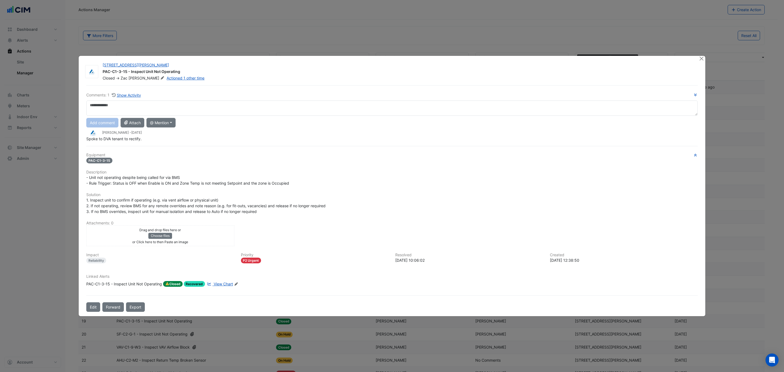
click at [698, 57] on div "21 Genge St PAC-C1-3-15 - Inspect Unit Not Operating Closed -> Zac Lee Actioned…" at bounding box center [392, 186] width 627 height 261
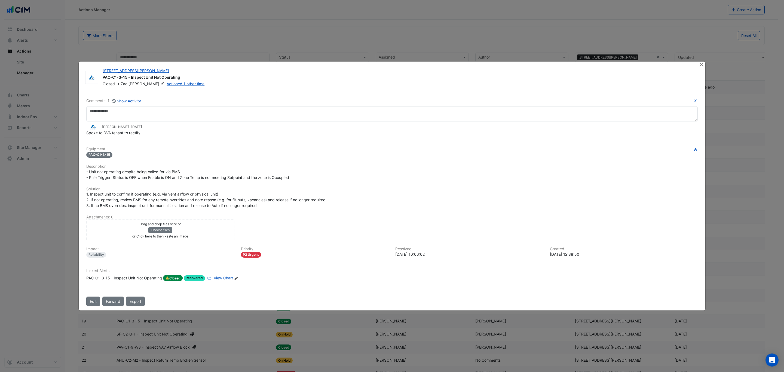
click at [700, 57] on ngb-modal-window "21 Genge St PAC-C1-3-15 - Inspect Unit Not Operating Closed -> Zac Lee Actioned…" at bounding box center [392, 186] width 784 height 372
click at [699, 64] on button "Close" at bounding box center [702, 65] width 6 height 6
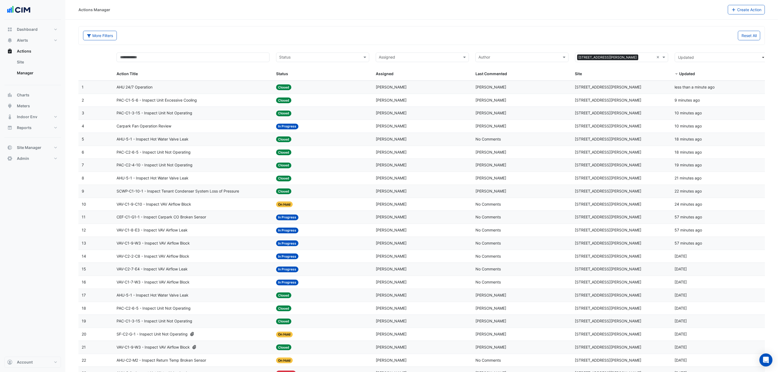
click at [462, 103] on div "Assigned: Zac Lee" at bounding box center [422, 100] width 93 height 6
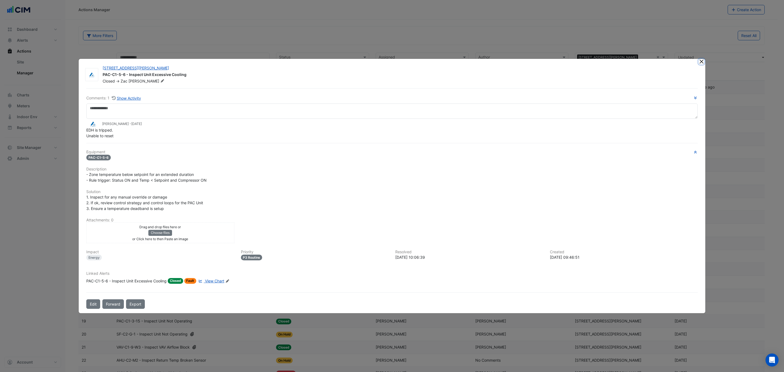
click at [702, 55] on ngb-modal-window "21 Genge St PAC-C1-5-6 - Inspect Unit Excessive Cooling Closed -> Zac Lee Comme…" at bounding box center [392, 186] width 784 height 372
click at [702, 59] on button "Close" at bounding box center [702, 62] width 6 height 6
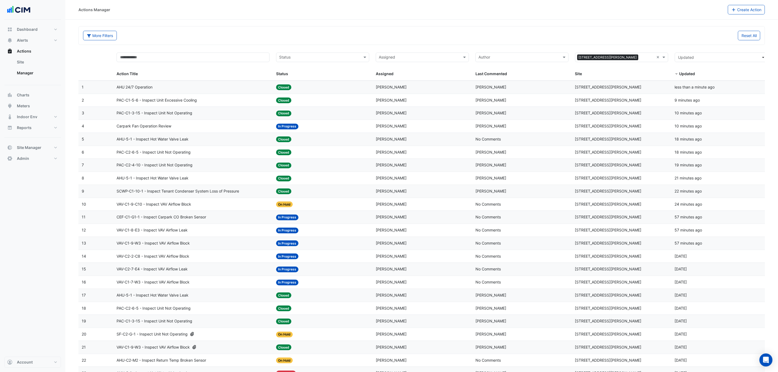
click at [583, 42] on div "More Filters Reset All" at bounding box center [422, 37] width 684 height 12
click at [409, 65] on div "Assigned Assigned" at bounding box center [422, 65] width 93 height 25
click at [409, 61] on input "text" at bounding box center [419, 58] width 81 height 6
type input "*"
click at [415, 31] on div "More Filters" at bounding box center [251, 36] width 342 height 10
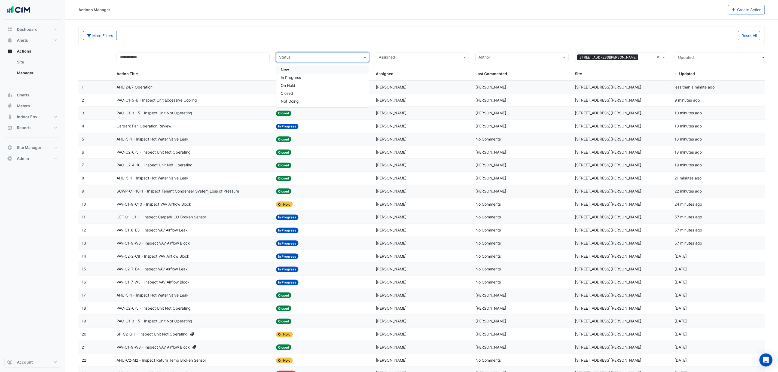
click at [302, 57] on input "text" at bounding box center [319, 58] width 81 height 6
click at [291, 76] on span "In Progress" at bounding box center [291, 77] width 20 height 5
click at [300, 57] on div at bounding box center [328, 57] width 56 height 7
click at [297, 73] on div "New" at bounding box center [322, 70] width 93 height 8
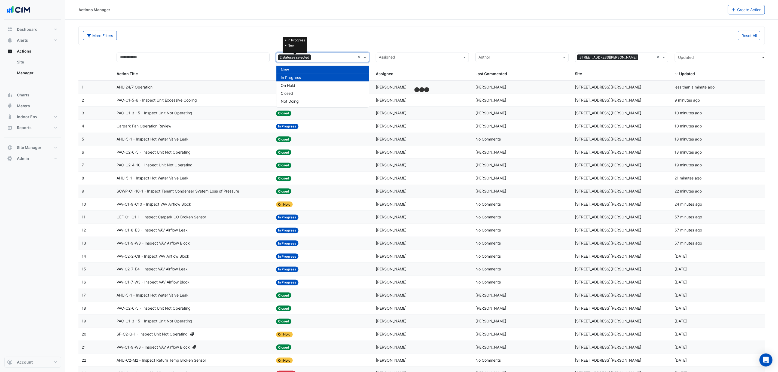
click at [305, 60] on span "2 statuses selected" at bounding box center [294, 57] width 32 height 6
click at [299, 83] on div "On Hold" at bounding box center [322, 85] width 93 height 8
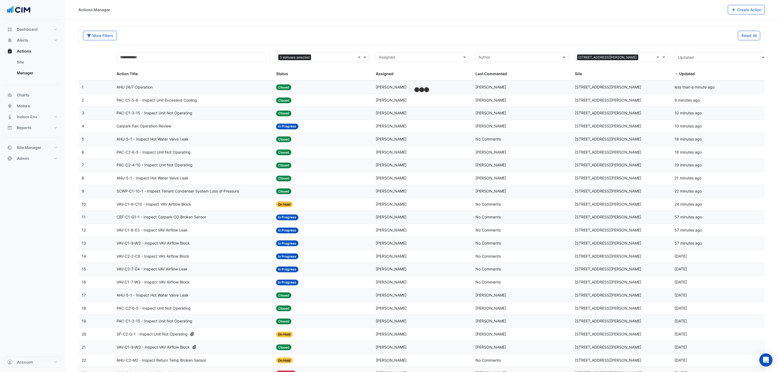
click at [365, 36] on div "More Filters" at bounding box center [251, 36] width 342 height 10
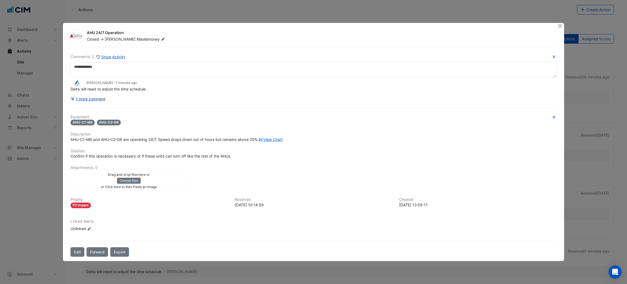
click at [100, 94] on button "1 more comment" at bounding box center [88, 99] width 35 height 10
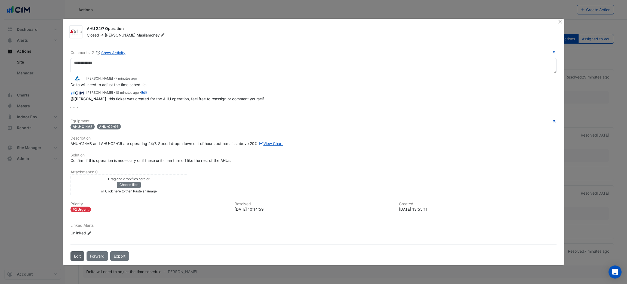
click at [75, 261] on button "Edit" at bounding box center [78, 256] width 14 height 10
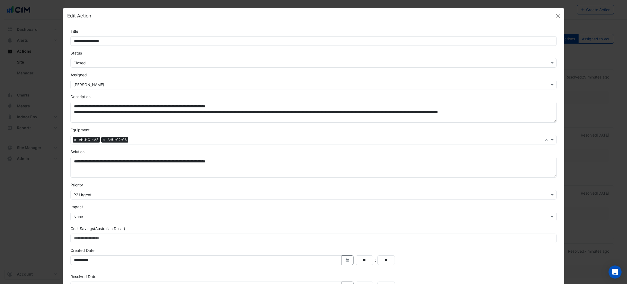
click at [101, 62] on input "text" at bounding box center [308, 63] width 469 height 6
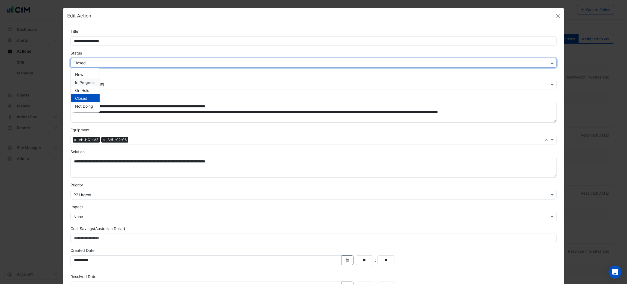
click at [83, 82] on span "In Progress" at bounding box center [85, 82] width 20 height 5
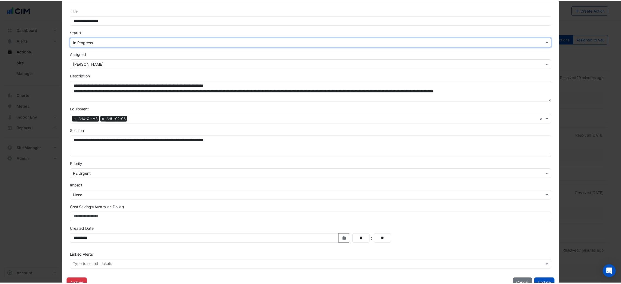
scroll to position [38, 0]
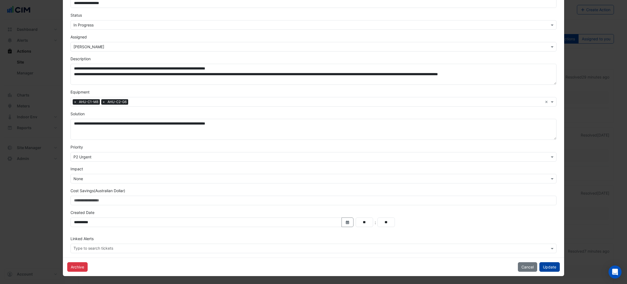
click at [549, 265] on button "Update" at bounding box center [550, 267] width 20 height 10
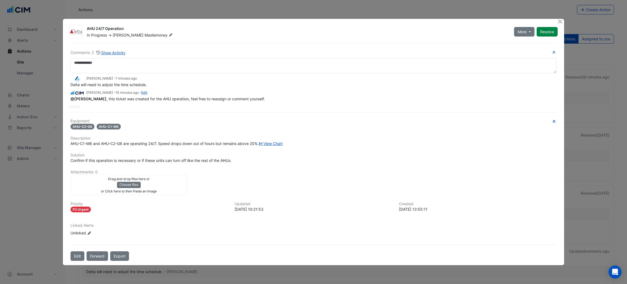
click at [563, 20] on div at bounding box center [561, 22] width 7 height 6
click at [558, 19] on button "Close" at bounding box center [561, 22] width 6 height 6
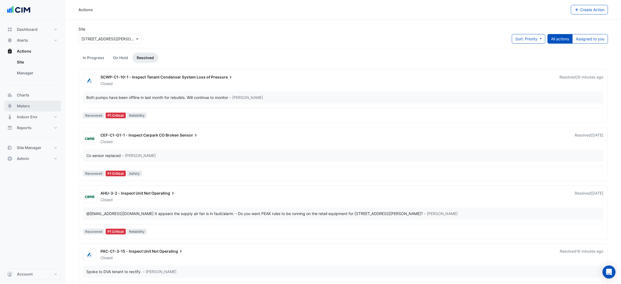
click at [40, 108] on button "Meters" at bounding box center [32, 105] width 57 height 11
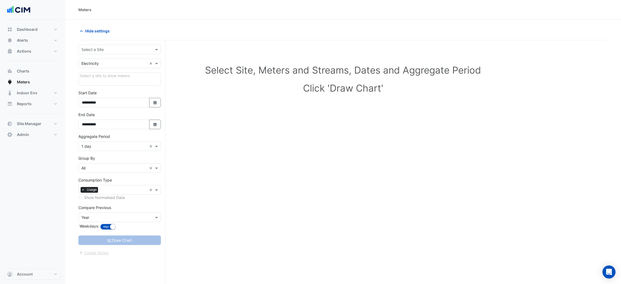
click at [140, 51] on input "text" at bounding box center [114, 50] width 66 height 6
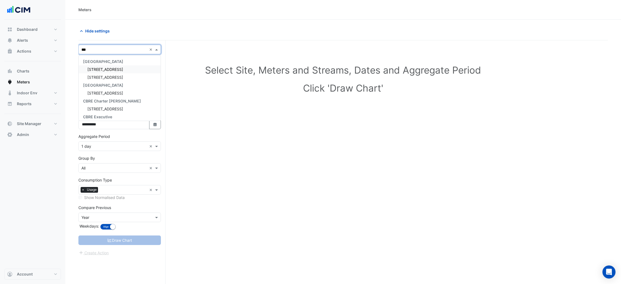
type input "****"
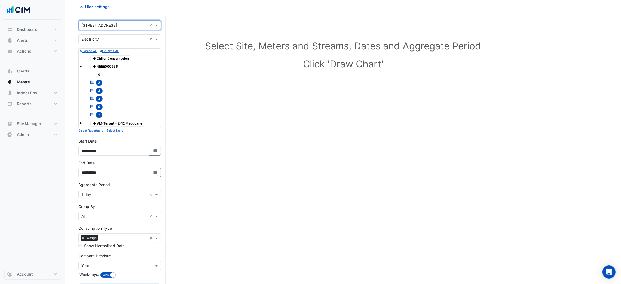
scroll to position [48, 0]
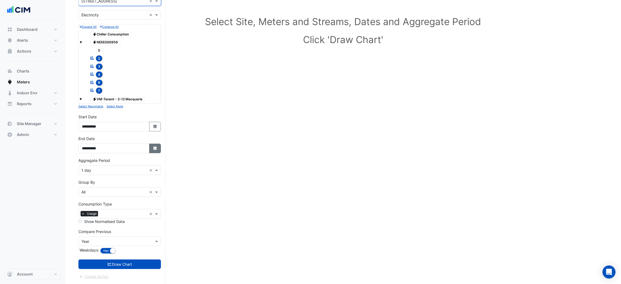
click at [155, 148] on icon "button" at bounding box center [154, 148] width 3 height 4
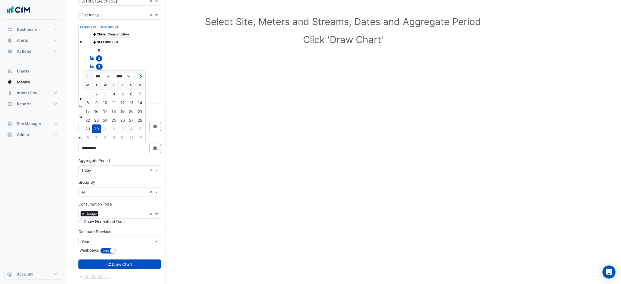
click at [141, 74] on button "Next month" at bounding box center [140, 76] width 7 height 9
select select "**"
click at [114, 104] on div "9" at bounding box center [113, 102] width 9 height 9
type input "**********"
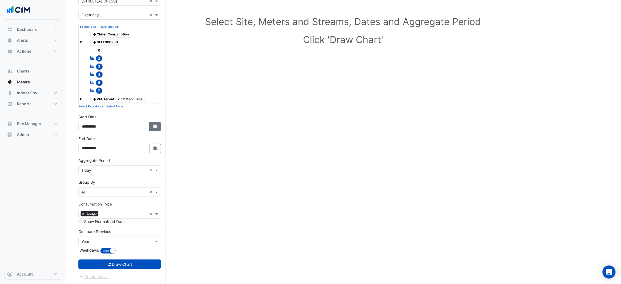
click at [151, 122] on button "Select Date" at bounding box center [155, 127] width 12 height 10
select select "*"
select select "****"
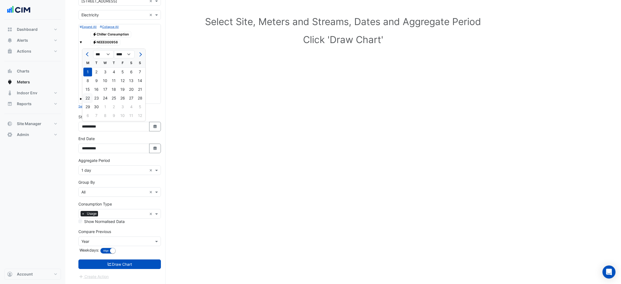
click at [89, 96] on div "22" at bounding box center [87, 98] width 9 height 9
type input "**********"
click at [100, 169] on input "text" at bounding box center [114, 170] width 66 height 6
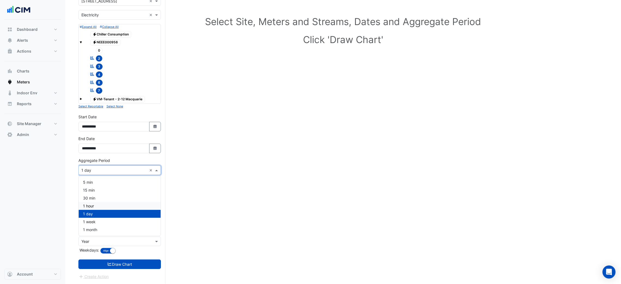
click at [96, 206] on div "1 hour" at bounding box center [120, 206] width 82 height 8
click at [103, 239] on input "text" at bounding box center [114, 242] width 66 height 6
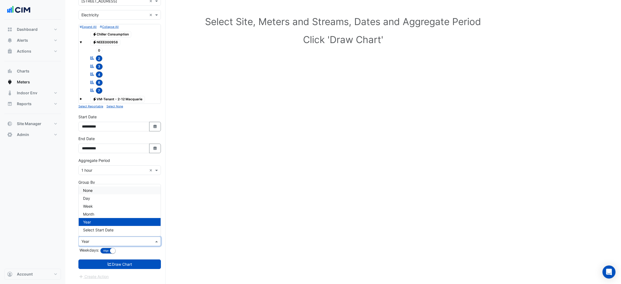
click at [96, 187] on div "None" at bounding box center [120, 190] width 82 height 8
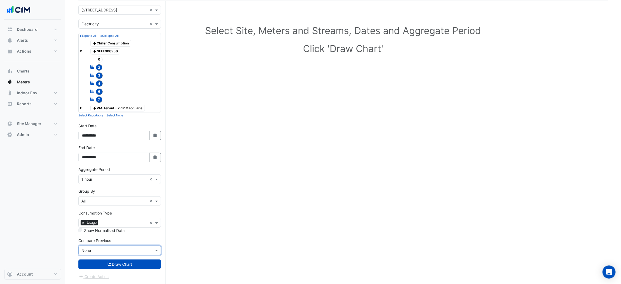
scroll to position [39, 0]
click at [108, 263] on icon "submit" at bounding box center [109, 264] width 5 height 4
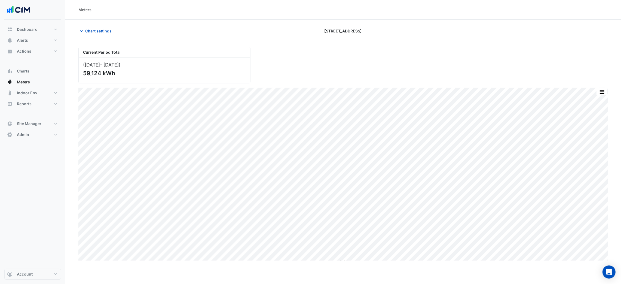
click at [451, 42] on div "Current Period Total ([DATE] - [DATE] ) 59,124 kWh Print Save as JPEG Save as P…" at bounding box center [343, 181] width 530 height 283
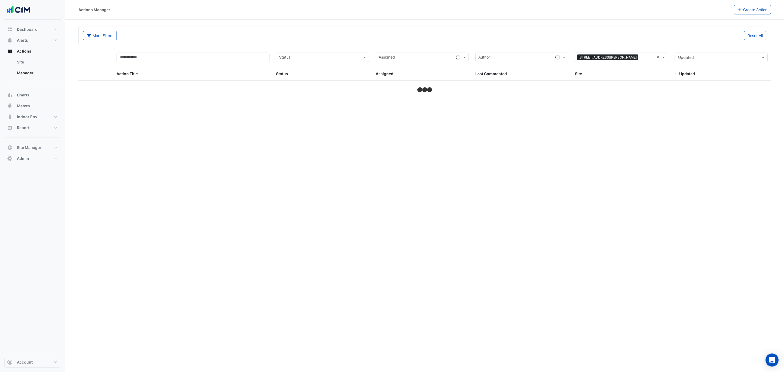
select select "***"
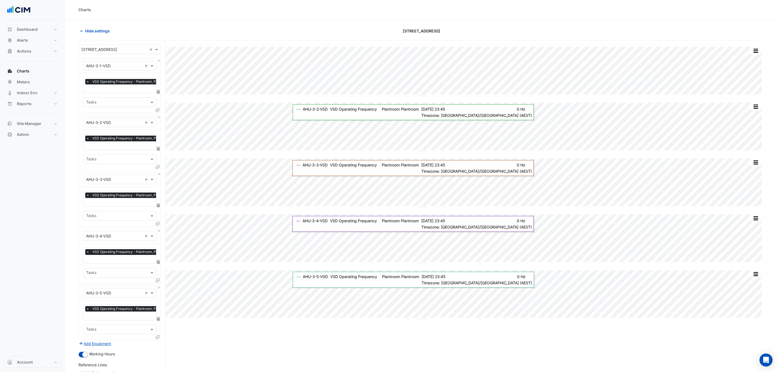
click at [97, 28] on button "Hide settings" at bounding box center [95, 31] width 35 height 10
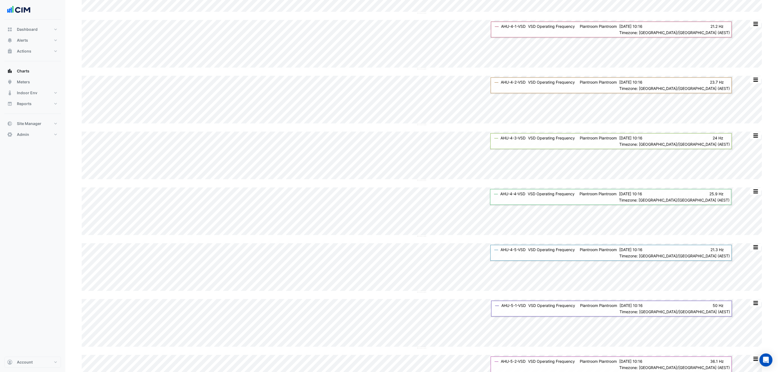
scroll to position [1012, 0]
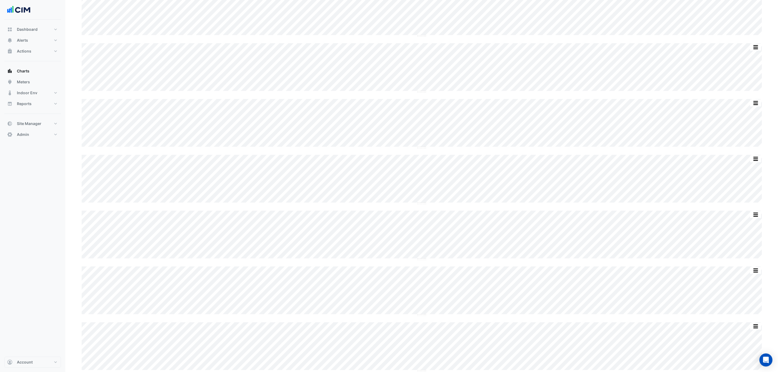
scroll to position [345, 0]
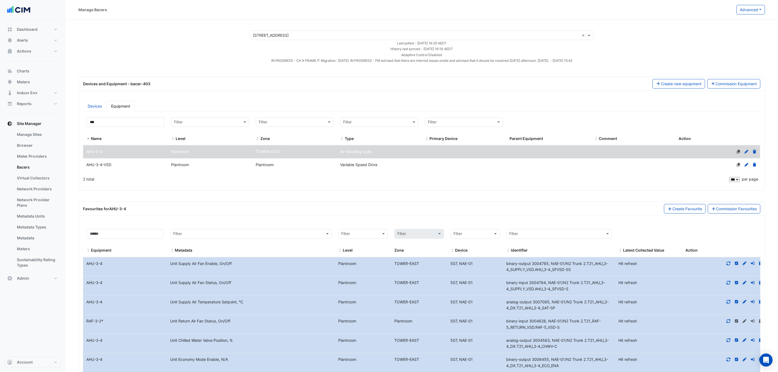
select select "***"
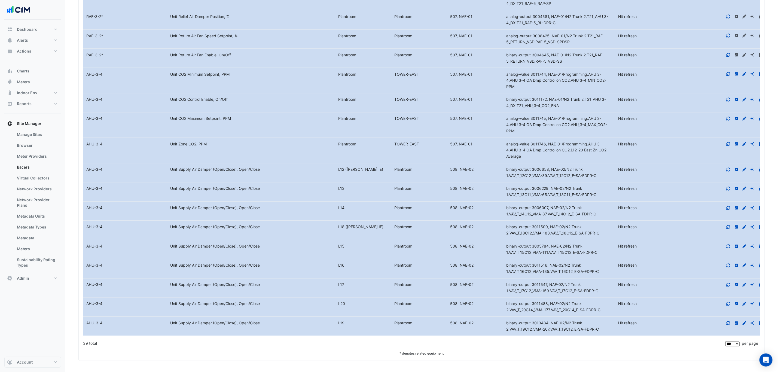
drag, startPoint x: 577, startPoint y: 195, endPoint x: 599, endPoint y: 194, distance: 22.3
click at [599, 194] on div "binary-output 3006229, NAE-02/N2 Trunk 1.VAV_T_13C11_VMA-65.VAV_T_13C11_E-SA-FD…" at bounding box center [559, 192] width 112 height 13
copy span "SA-FDPR-C"
click at [456, 128] on datatable-body-cell "Device 507, NAE-01" at bounding box center [475, 124] width 56 height 25
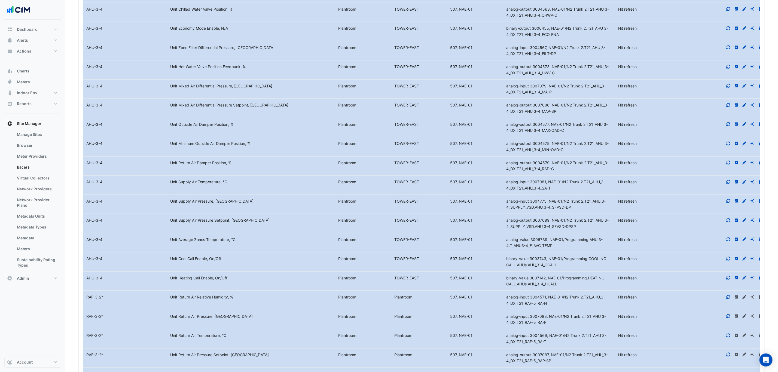
scroll to position [247, 0]
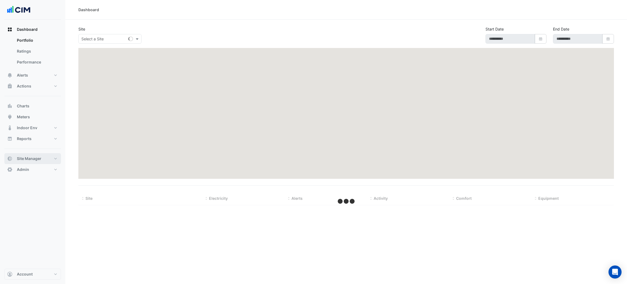
click at [41, 155] on button "Site Manager" at bounding box center [32, 158] width 57 height 11
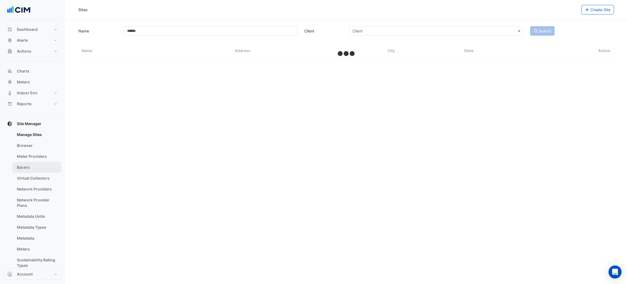
click at [37, 167] on link "Bacers" at bounding box center [37, 167] width 48 height 11
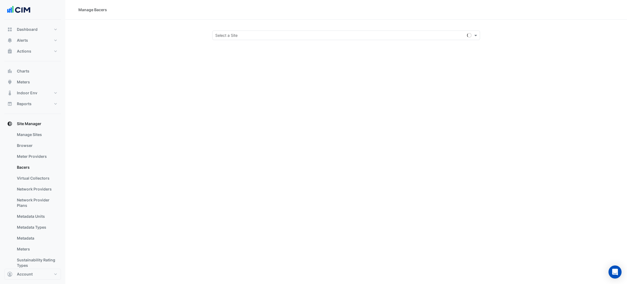
drag, startPoint x: 229, startPoint y: 44, endPoint x: 231, endPoint y: 38, distance: 6.3
click at [229, 41] on div "Manage Bacers Select a Site" at bounding box center [346, 142] width 562 height 284
click at [231, 37] on input "text" at bounding box center [340, 36] width 251 height 6
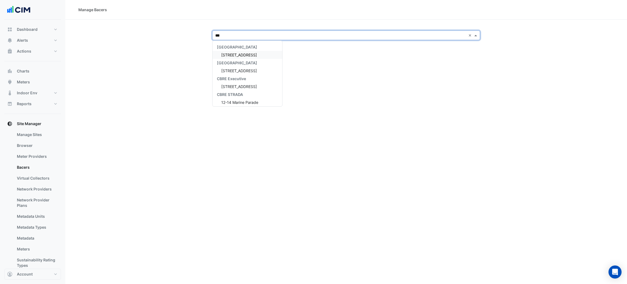
type input "****"
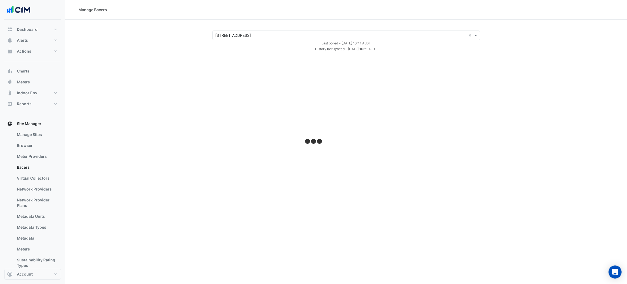
select select "***"
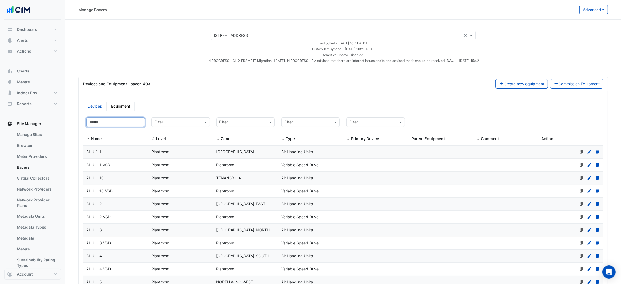
click at [99, 123] on input at bounding box center [115, 122] width 59 height 10
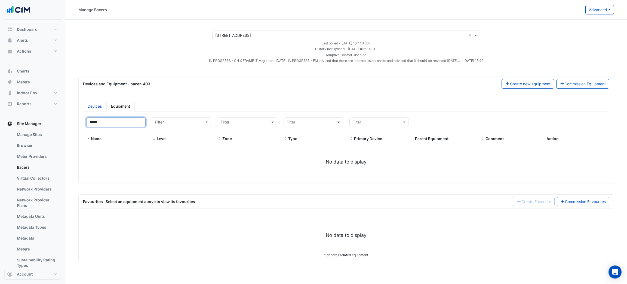
type input "****"
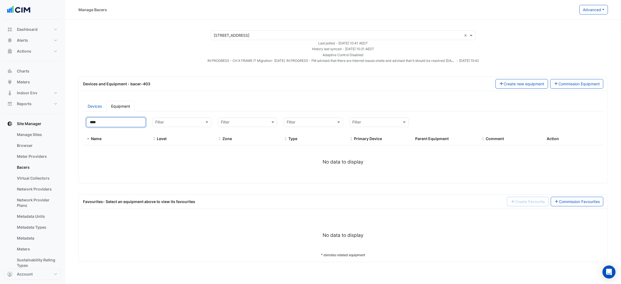
select select "***"
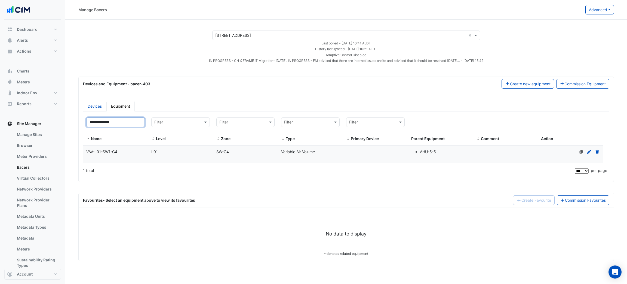
type input "**********"
click at [267, 157] on datatable-body-cell "Zone SW-C4" at bounding box center [245, 153] width 65 height 17
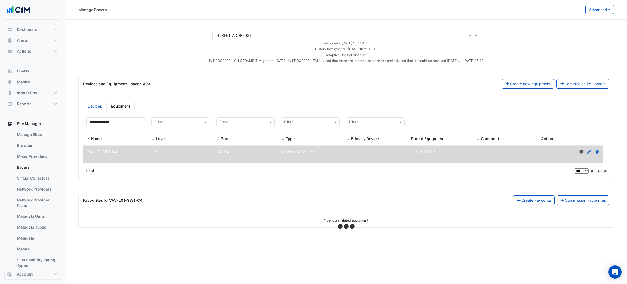
select select "***"
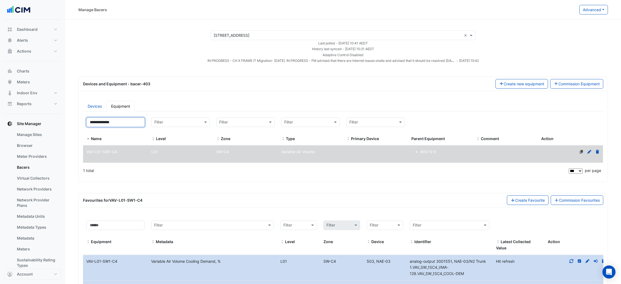
click at [106, 121] on input "**********" at bounding box center [115, 122] width 59 height 10
click at [104, 122] on input "**********" at bounding box center [115, 122] width 59 height 10
click at [106, 122] on input "**********" at bounding box center [115, 122] width 59 height 10
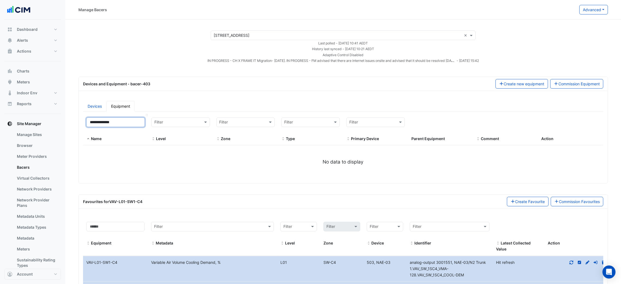
type input "**********"
select select "***"
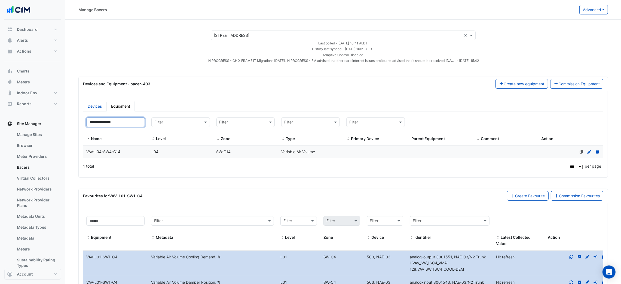
type input "**********"
click at [209, 158] on datatable-selection "Name VAV-L04-SW4-C14 Level L04 Zone SW-C14 Type Variable Air Volume Primary Dev…" at bounding box center [346, 156] width 526 height 5
click at [213, 155] on div "L04" at bounding box center [180, 152] width 65 height 6
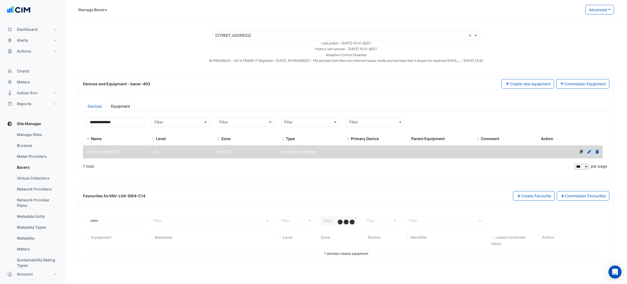
select select "***"
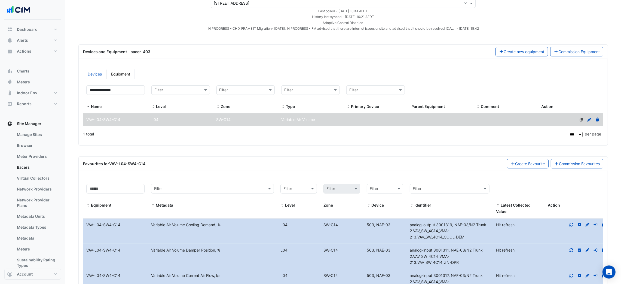
scroll to position [18, 0]
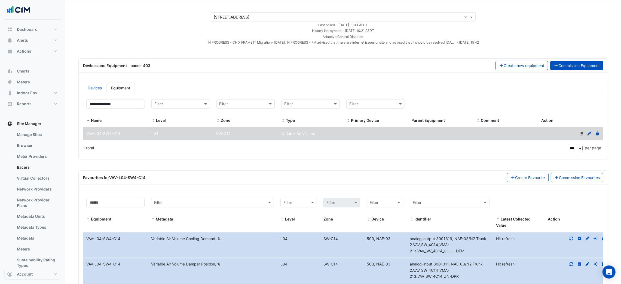
click at [560, 64] on button "Commission Equipment" at bounding box center [576, 66] width 53 height 10
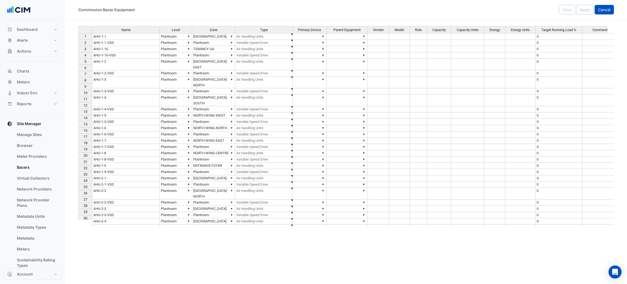
click at [603, 8] on span "Cancel" at bounding box center [604, 9] width 12 height 5
select select "***"
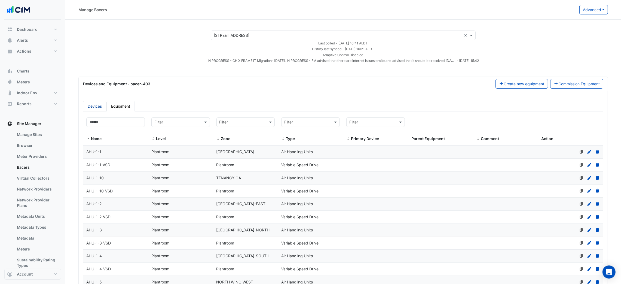
click at [99, 105] on link "Devices" at bounding box center [94, 106] width 23 height 11
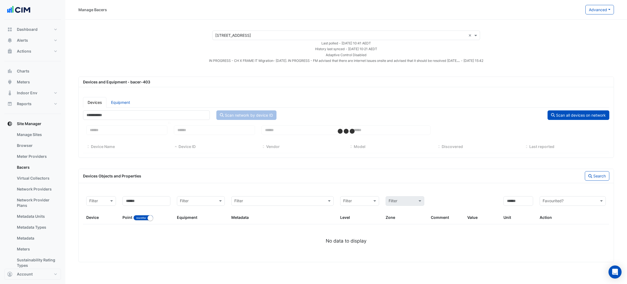
select select "***"
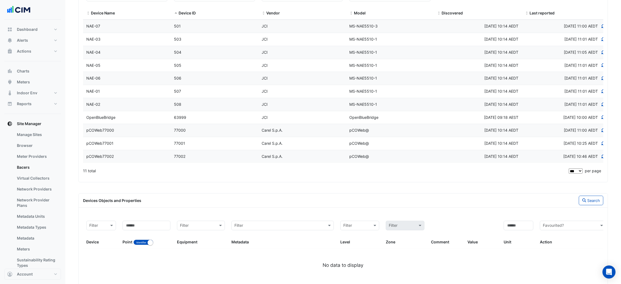
scroll to position [148, 0]
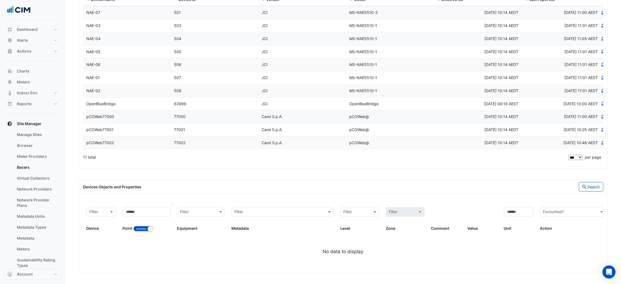
click at [138, 224] on div "Point Identifier Name" at bounding box center [147, 219] width 48 height 25
click at [143, 215] on input at bounding box center [147, 212] width 48 height 10
paste input "**********"
click at [140, 226] on button "Identifier Name" at bounding box center [143, 228] width 20 height 5
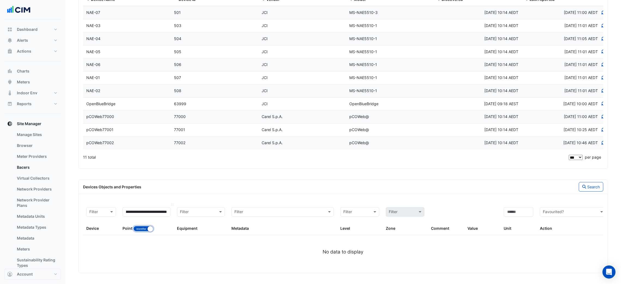
scroll to position [0, 0]
drag, startPoint x: 162, startPoint y: 210, endPoint x: 91, endPoint y: 211, distance: 71.3
click at [91, 211] on div "**********" at bounding box center [346, 219] width 526 height 31
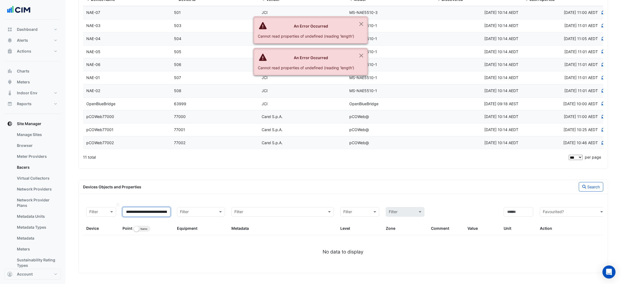
drag, startPoint x: 160, startPoint y: 212, endPoint x: 89, endPoint y: 209, distance: 70.8
click at [88, 210] on div "**********" at bounding box center [346, 219] width 526 height 31
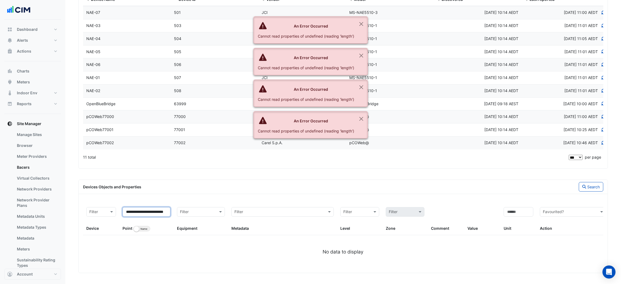
drag, startPoint x: 164, startPoint y: 213, endPoint x: 79, endPoint y: 211, distance: 85.0
click at [79, 211] on div "**********" at bounding box center [343, 235] width 529 height 73
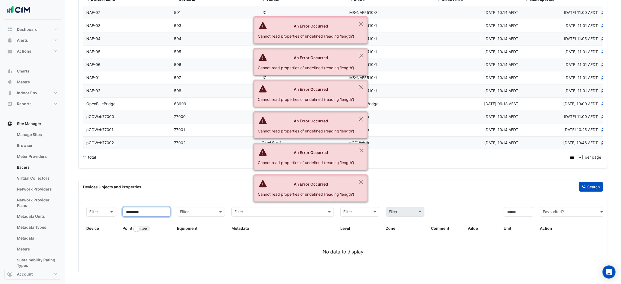
type input "*********"
click at [592, 190] on button "Search" at bounding box center [591, 187] width 25 height 10
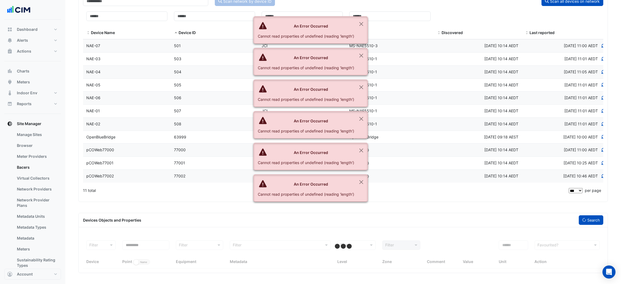
scroll to position [115, 0]
click at [360, 22] on button "Close" at bounding box center [361, 24] width 13 height 15
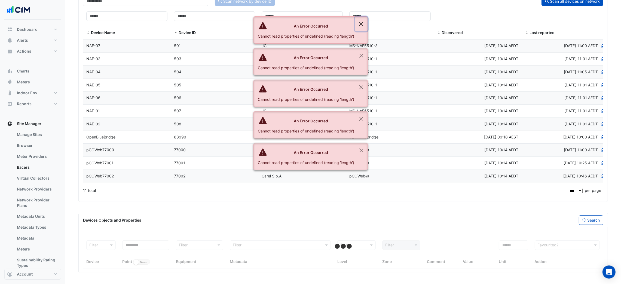
click at [360, 22] on button "Close" at bounding box center [361, 24] width 13 height 15
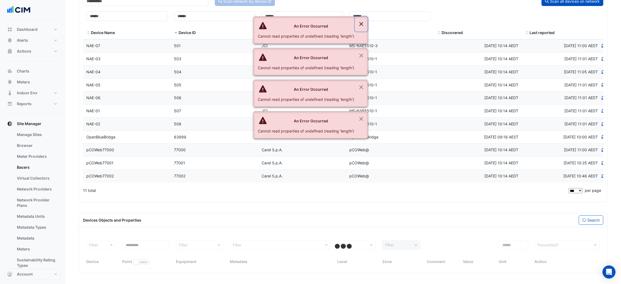
click at [360, 22] on button "Close" at bounding box center [361, 24] width 13 height 15
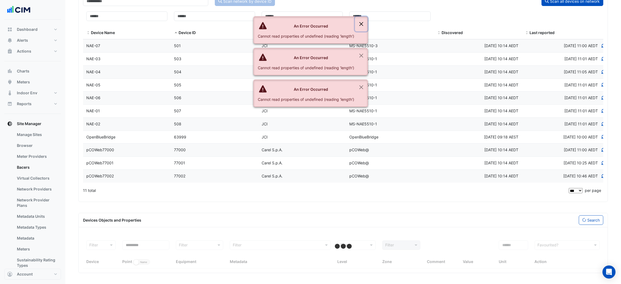
click at [360, 22] on button "Close" at bounding box center [361, 24] width 13 height 15
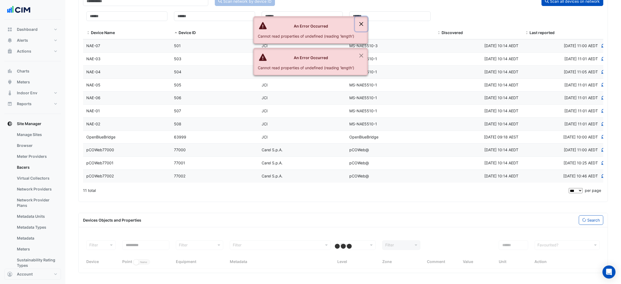
click at [360, 22] on button "Close" at bounding box center [361, 24] width 13 height 15
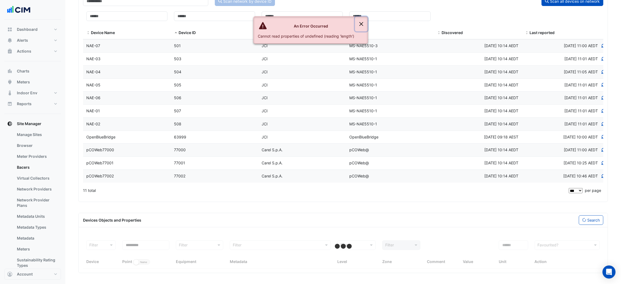
click at [360, 22] on button "Close" at bounding box center [361, 24] width 13 height 15
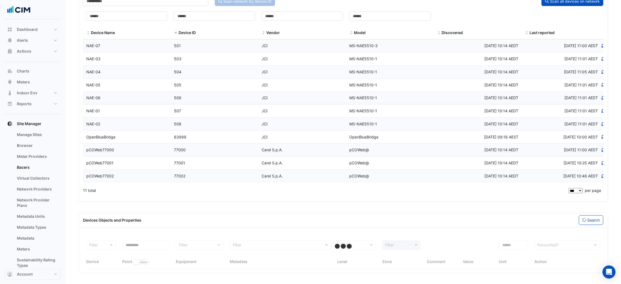
select select "***"
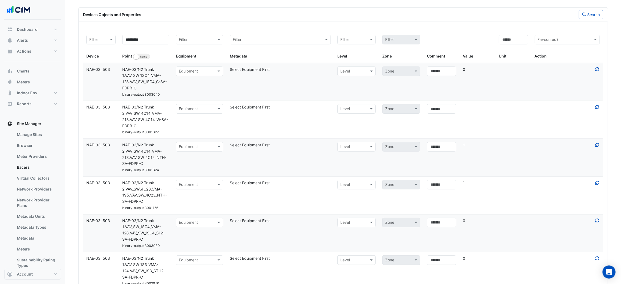
scroll to position [360, 0]
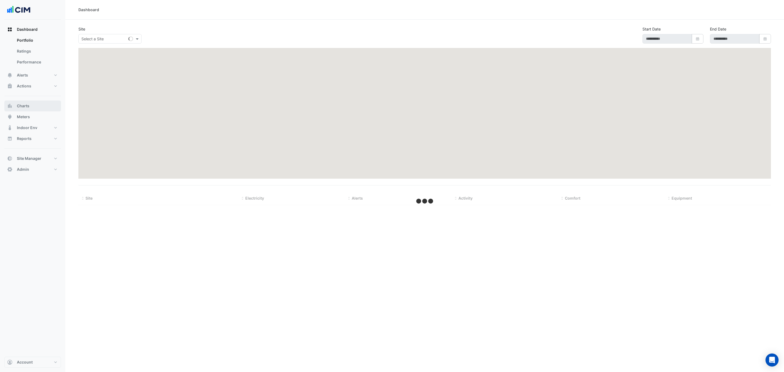
click at [26, 106] on span "Charts" at bounding box center [23, 105] width 13 height 5
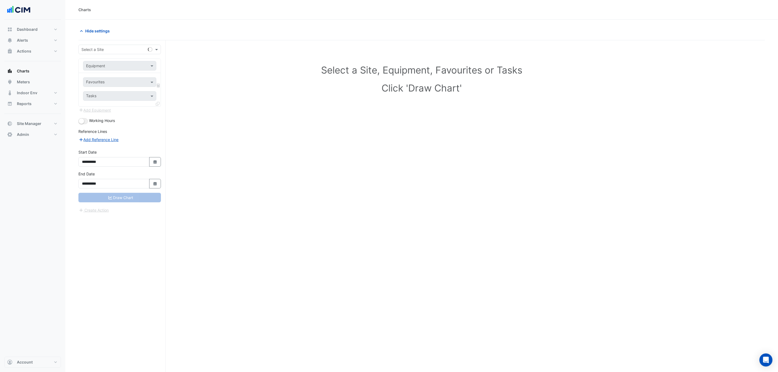
click at [91, 53] on div "Select a Site" at bounding box center [119, 50] width 82 height 10
type input "****"
type input "*******"
type input "*****"
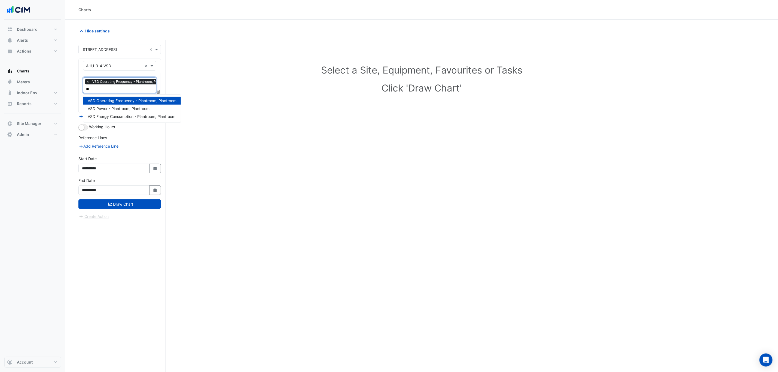
type input "***"
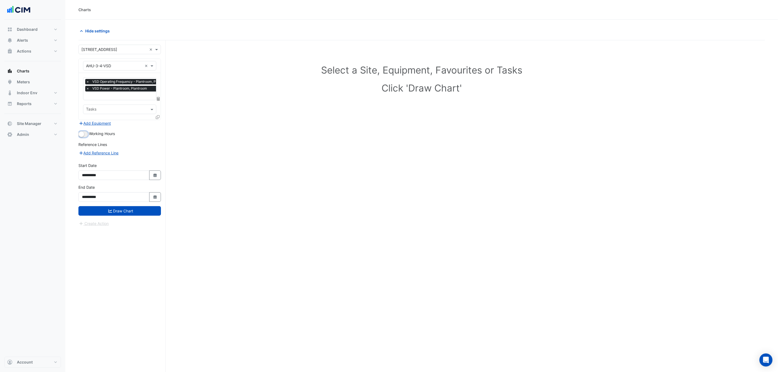
click at [84, 136] on button "button" at bounding box center [83, 134] width 10 height 6
click at [111, 123] on button "Add Equipment" at bounding box center [94, 123] width 33 height 6
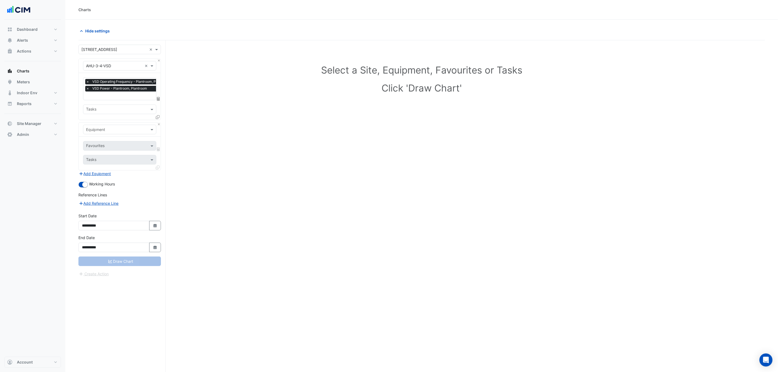
click at [107, 130] on input "text" at bounding box center [114, 130] width 56 height 6
type input "*******"
click at [108, 139] on div "AHU-3-4" at bounding box center [119, 142] width 72 height 8
click at [108, 146] on input "text" at bounding box center [113, 146] width 55 height 6
type input "********"
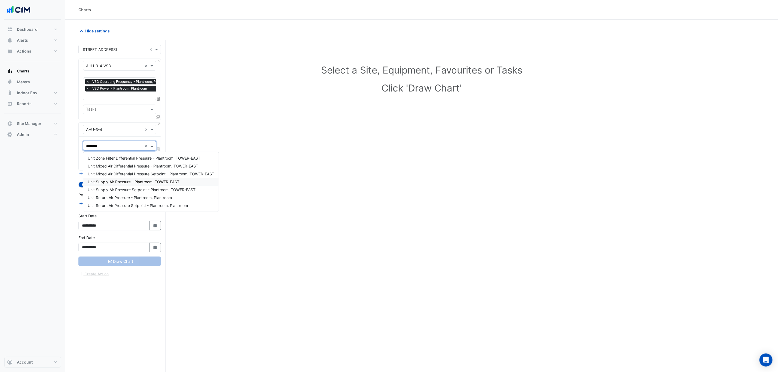
click at [139, 181] on span "Unit Supply Air Pressure - Plantroom, TOWER-EAST" at bounding box center [134, 181] width 92 height 5
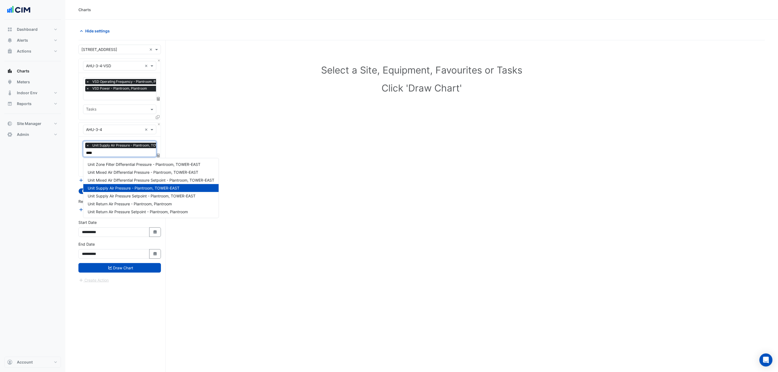
type input "*****"
click at [118, 195] on span "Unit Supply Air Pressure Setpoint - Plantroom, TOWER-EAST" at bounding box center [142, 196] width 108 height 5
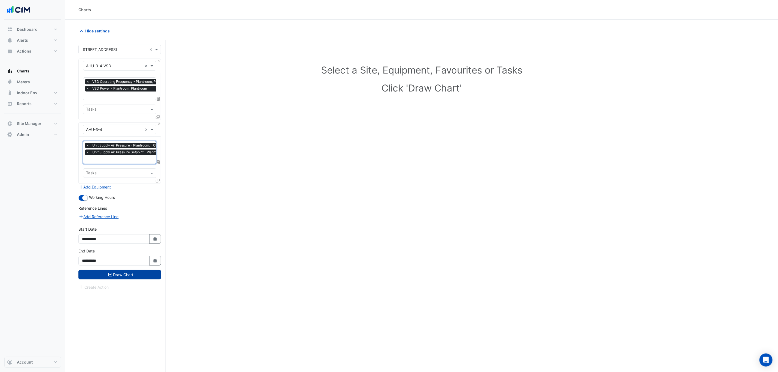
click at [110, 277] on icon "submit" at bounding box center [110, 275] width 4 height 4
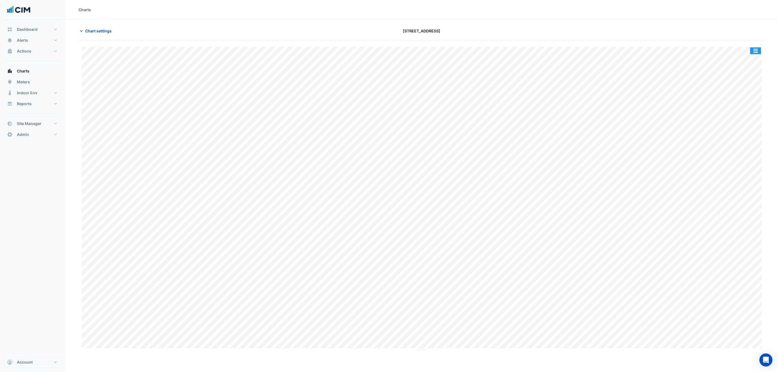
click at [755, 48] on button "button" at bounding box center [755, 50] width 11 height 7
click at [753, 67] on div "Split by Unit" at bounding box center [744, 70] width 33 height 10
click at [422, 97] on div "Split by Equip Split All Split None Print Save as JPEG Save as PNG Pivot Data T…" at bounding box center [421, 127] width 686 height 161
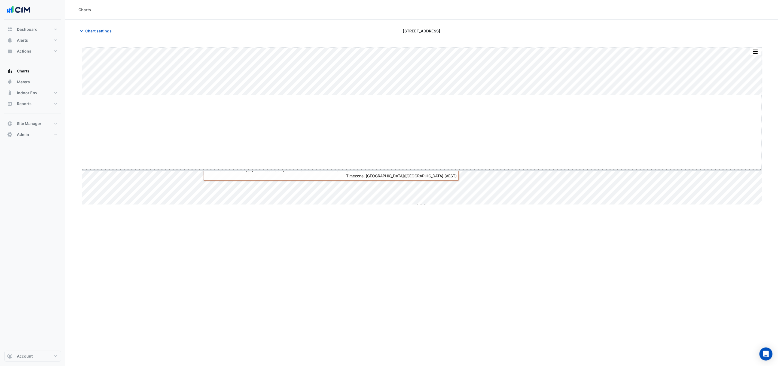
click at [419, 173] on div "Split by Equip Split All Split None Print Save as JPEG Save as PNG Pivot Data T…" at bounding box center [421, 126] width 686 height 159
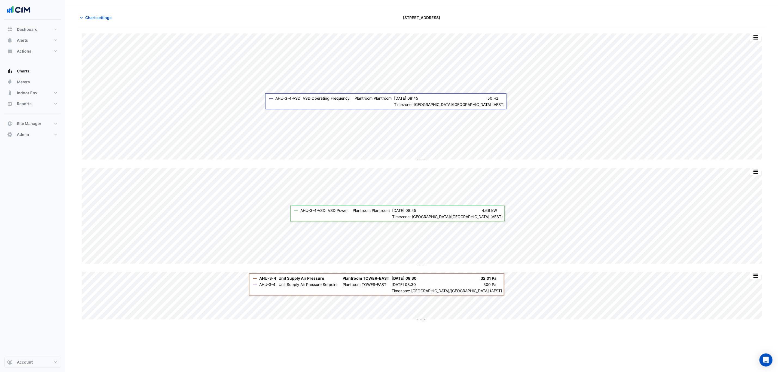
scroll to position [21, 0]
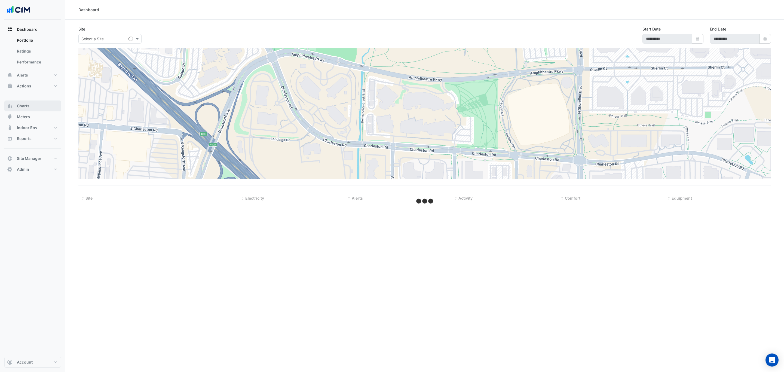
click at [43, 102] on button "Charts" at bounding box center [32, 105] width 57 height 11
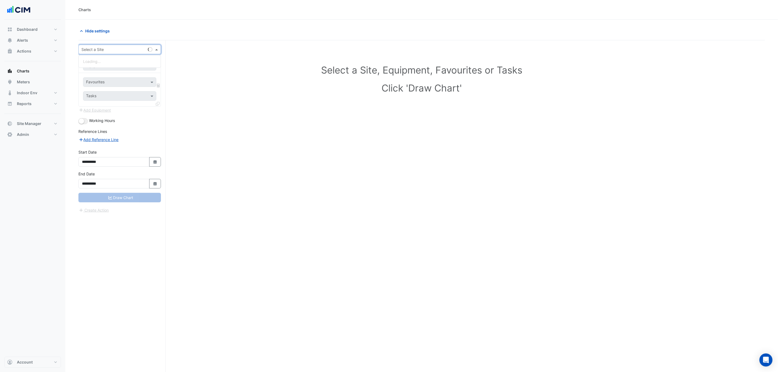
click at [124, 52] on input "text" at bounding box center [114, 50] width 66 height 6
type input "**********"
type input "**"
type input "****"
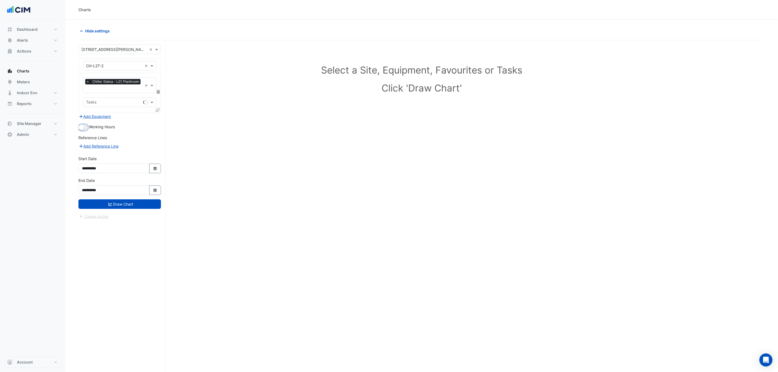
click at [84, 130] on button "button" at bounding box center [83, 127] width 10 height 6
click at [160, 109] on div "× CH-L27-2 × × Chiller Status - L27, Plantroom × Tasks" at bounding box center [119, 86] width 82 height 54
click at [158, 110] on icon at bounding box center [158, 110] width 4 height 4
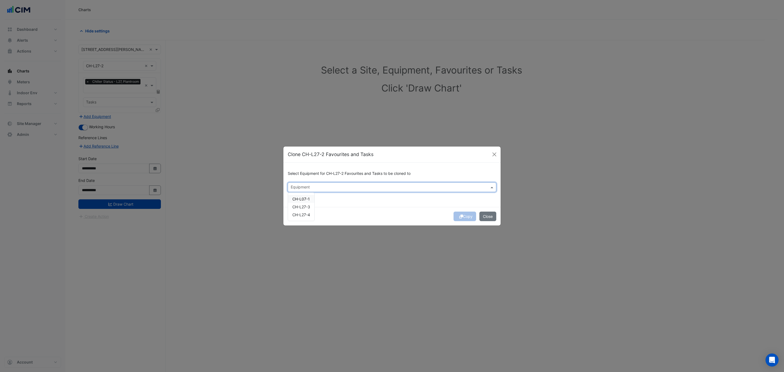
click at [301, 185] on input "text" at bounding box center [389, 188] width 196 height 6
click at [304, 206] on span "CH-L27-3" at bounding box center [301, 206] width 18 height 5
click at [306, 213] on span "CH-L27-4" at bounding box center [301, 214] width 18 height 5
click at [368, 212] on div "Copy Close" at bounding box center [391, 216] width 217 height 19
click at [465, 216] on div "Copy Close" at bounding box center [391, 216] width 217 height 19
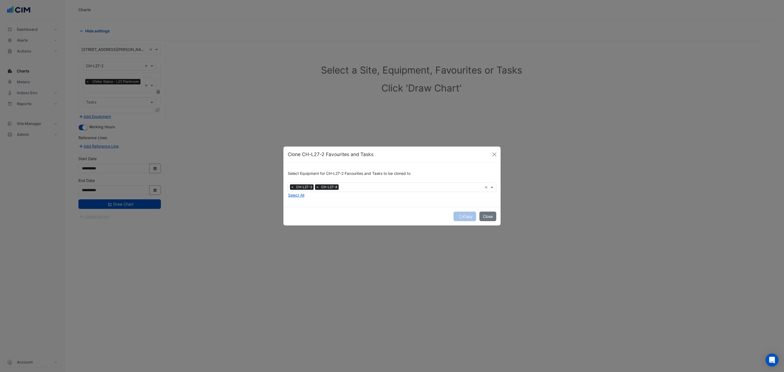
click at [465, 216] on div "Copy Close" at bounding box center [391, 216] width 217 height 19
click at [465, 216] on button "Copy" at bounding box center [465, 217] width 23 height 10
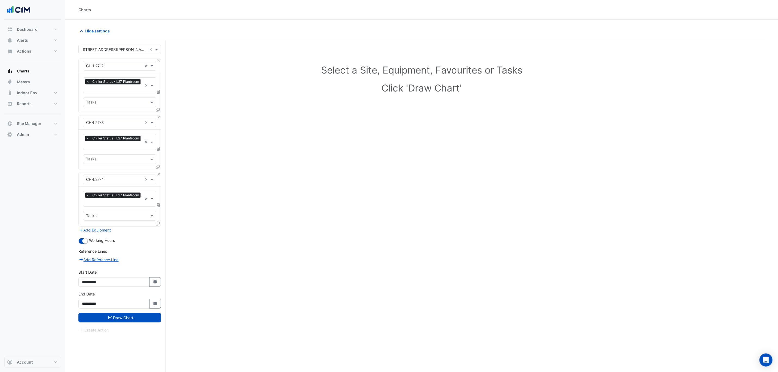
click at [108, 89] on input "text" at bounding box center [114, 89] width 56 height 6
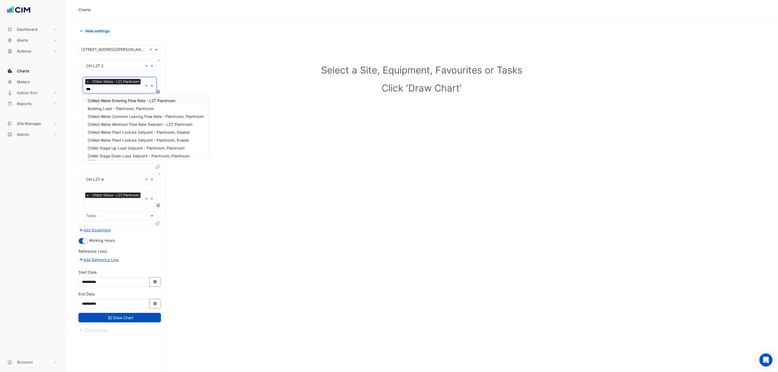
type input "****"
click at [122, 100] on span "Building Load - Plantroom, Plantroom" at bounding box center [121, 100] width 66 height 5
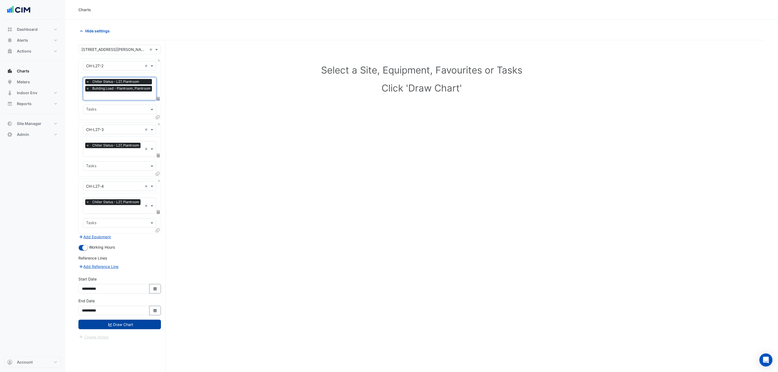
click at [124, 326] on button "Draw Chart" at bounding box center [119, 325] width 82 height 10
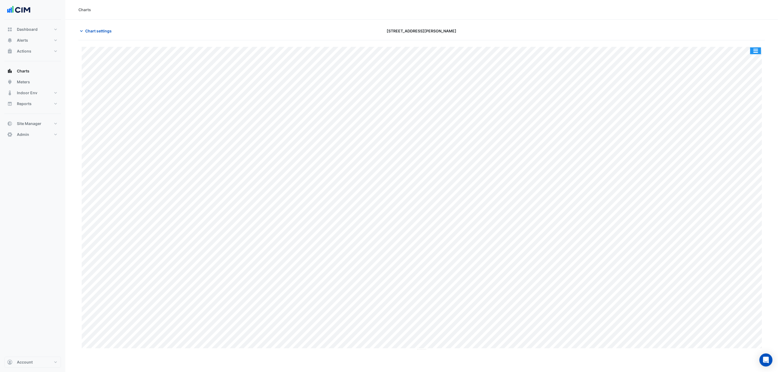
click at [754, 48] on button "button" at bounding box center [755, 50] width 11 height 7
click at [751, 57] on div "Split by Equip" at bounding box center [744, 61] width 33 height 10
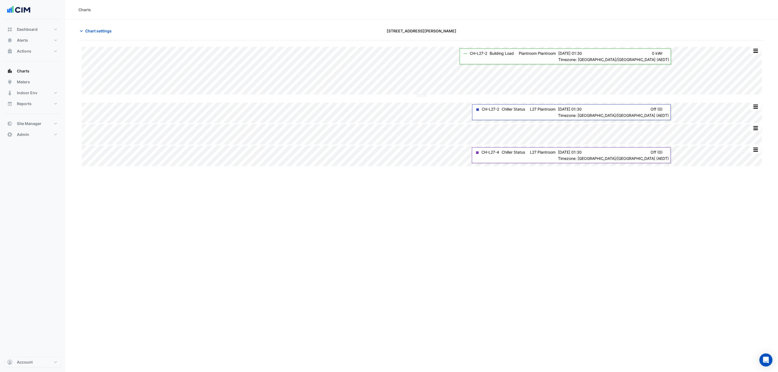
click at [759, 124] on div "Split by Unit Split All Split None Print Save as JPEG Save as PNG Pivot Data Ta…" at bounding box center [422, 124] width 680 height 0
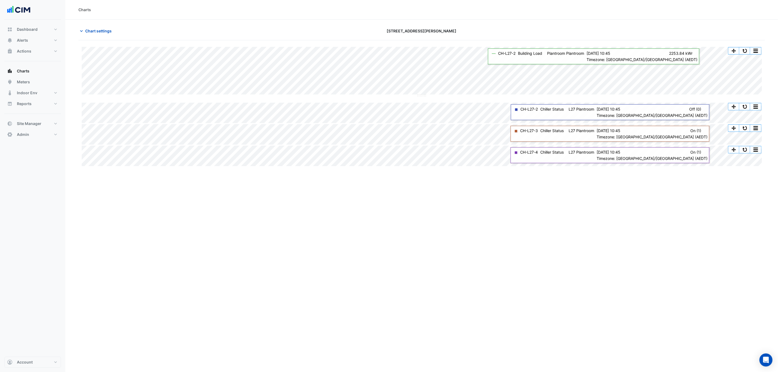
click at [747, 50] on button "button" at bounding box center [744, 50] width 11 height 7
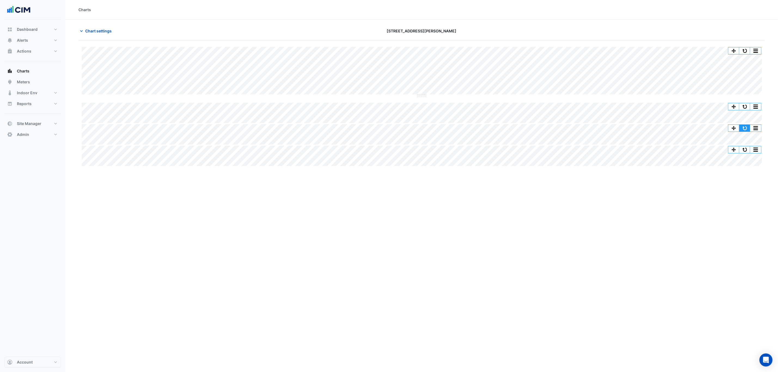
click at [747, 126] on button "button" at bounding box center [744, 128] width 11 height 7
click at [743, 51] on button "button" at bounding box center [744, 50] width 11 height 7
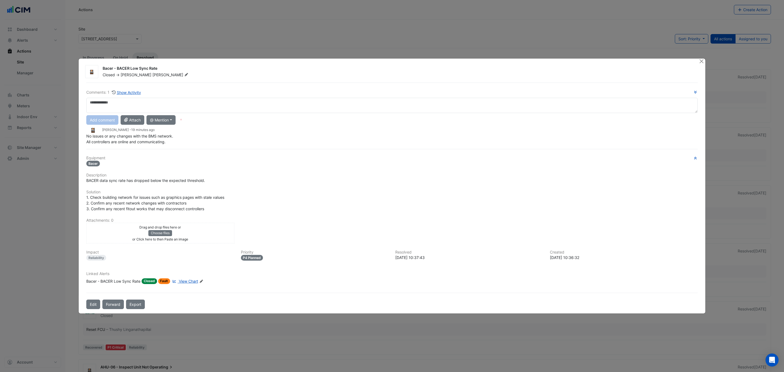
click at [183, 280] on span "View Chart" at bounding box center [188, 281] width 19 height 5
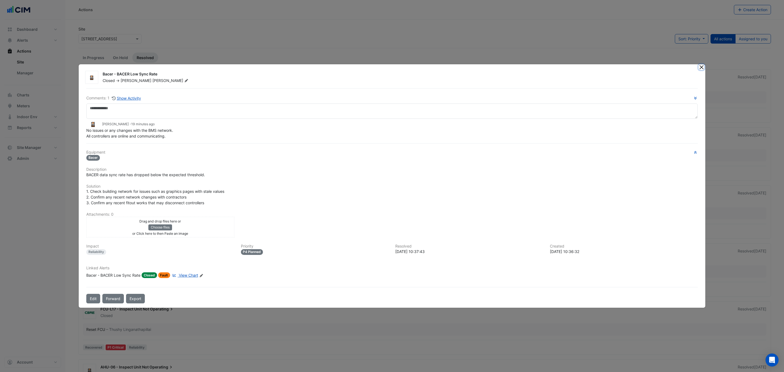
click at [627, 66] on button "Close" at bounding box center [702, 67] width 6 height 6
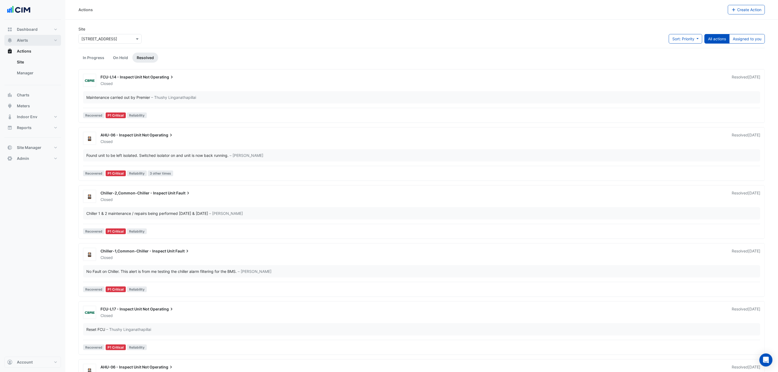
click at [29, 39] on button "Alerts" at bounding box center [32, 40] width 57 height 11
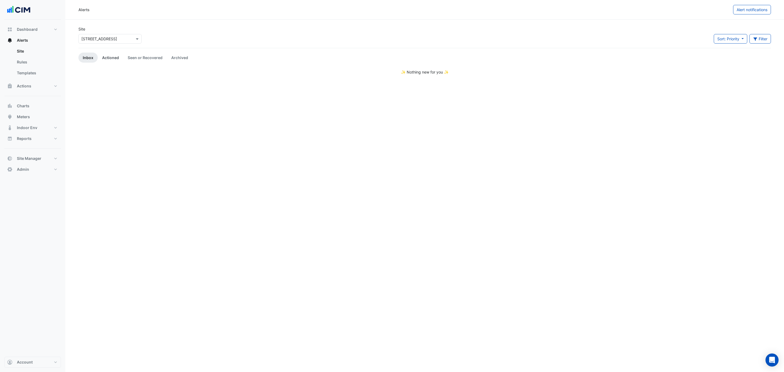
click at [120, 57] on link "Actioned" at bounding box center [111, 58] width 26 height 10
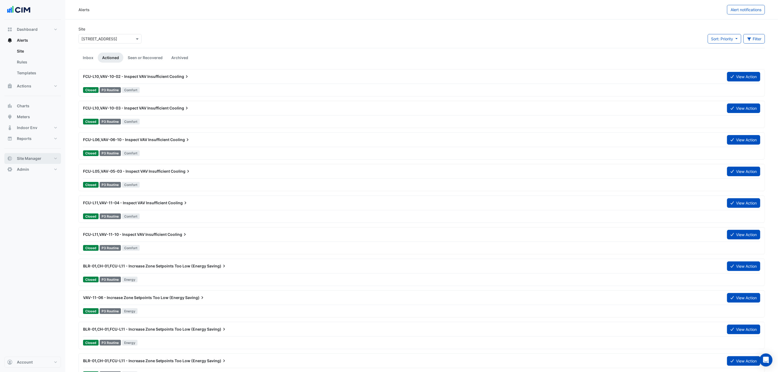
click at [43, 161] on button "Site Manager" at bounding box center [32, 158] width 57 height 11
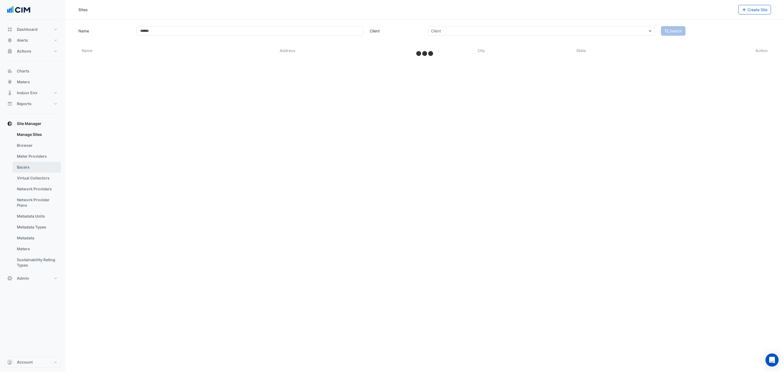
click at [29, 167] on link "Bacers" at bounding box center [37, 167] width 48 height 11
click at [276, 33] on input "text" at bounding box center [419, 36] width 329 height 6
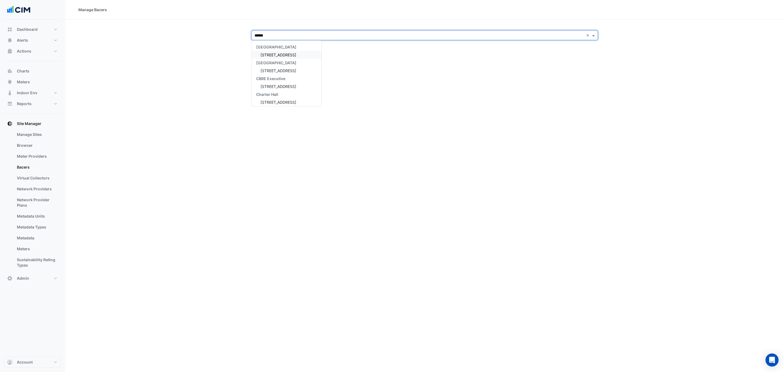
type input "*******"
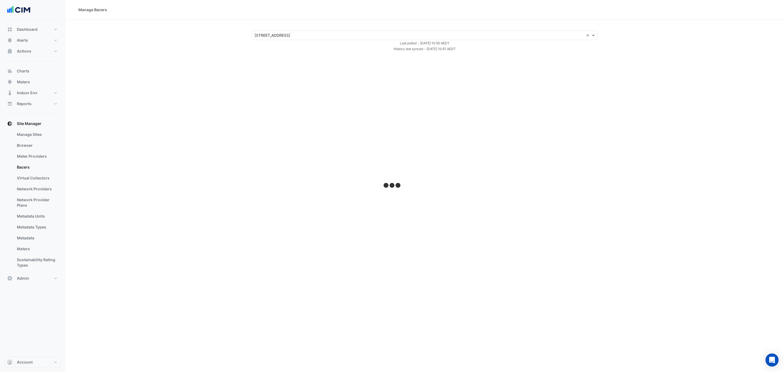
select select "***"
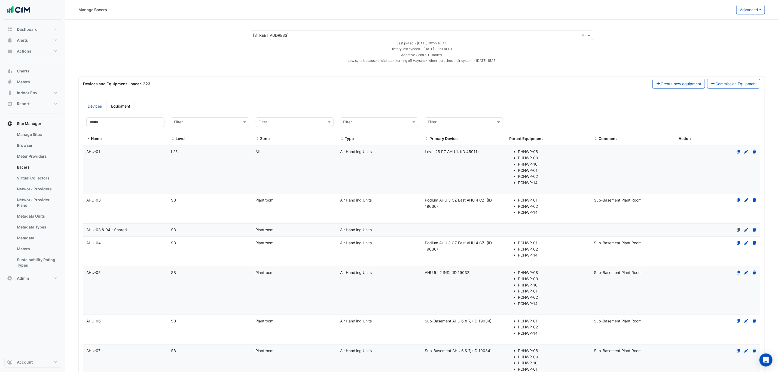
click at [627, 8] on button "Advanced" at bounding box center [750, 10] width 29 height 10
drag, startPoint x: 739, startPoint y: 18, endPoint x: 734, endPoint y: 25, distance: 8.6
click at [627, 25] on div "View Collector Notes View scan history View Metadata Prediction Jobs View bacer…" at bounding box center [729, 37] width 71 height 44
click at [627, 8] on button "Advanced" at bounding box center [750, 10] width 29 height 10
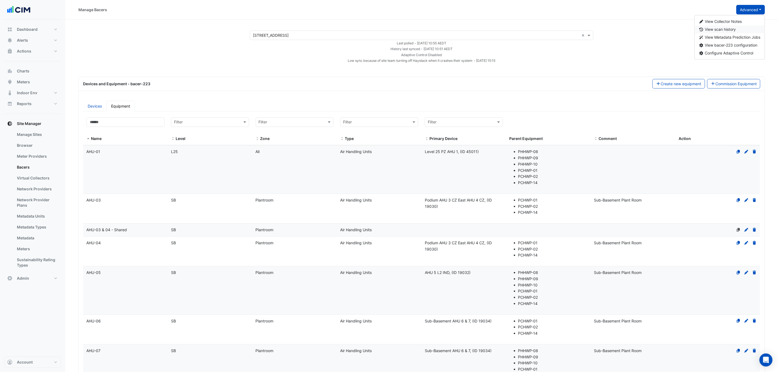
click at [627, 30] on button "View scan history" at bounding box center [730, 30] width 70 height 8
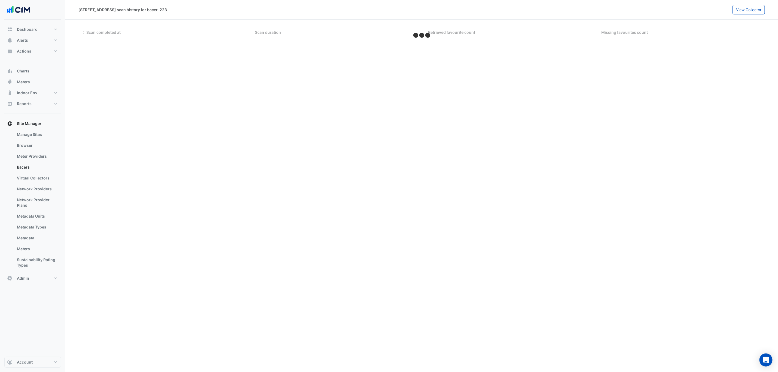
select select "***"
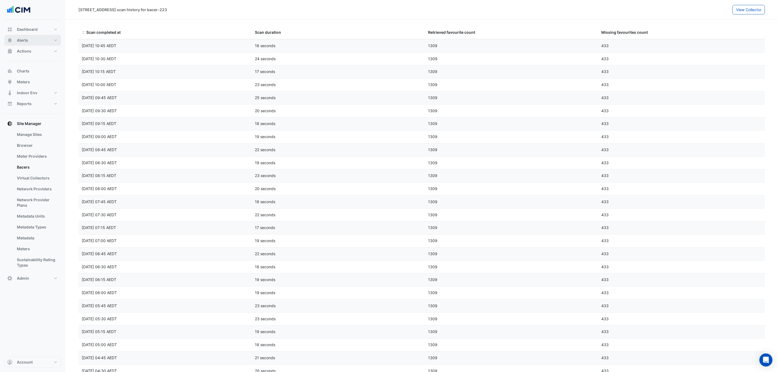
click at [52, 39] on button "Alerts" at bounding box center [32, 40] width 57 height 11
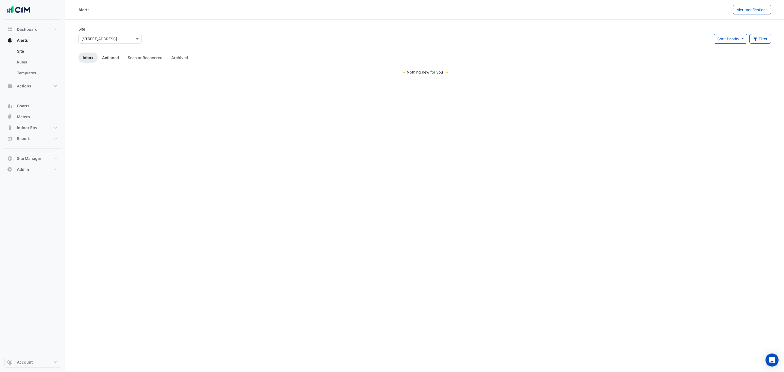
click at [105, 56] on link "Actioned" at bounding box center [111, 58] width 26 height 10
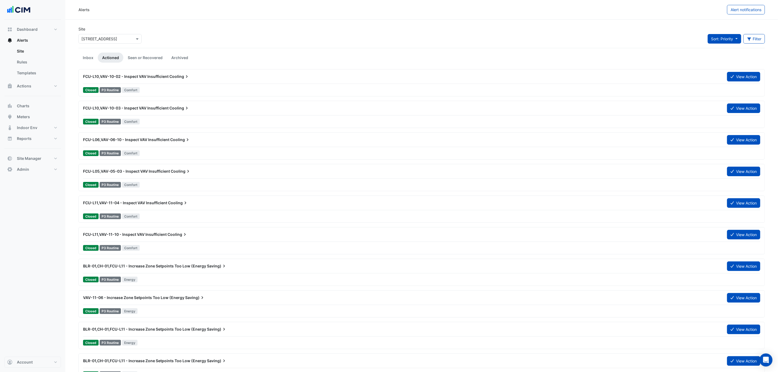
click at [627, 38] on span "Sort: Priority" at bounding box center [722, 38] width 22 height 5
click at [627, 58] on li "Updated" at bounding box center [728, 58] width 43 height 8
click at [249, 84] on div at bounding box center [421, 84] width 677 height 0
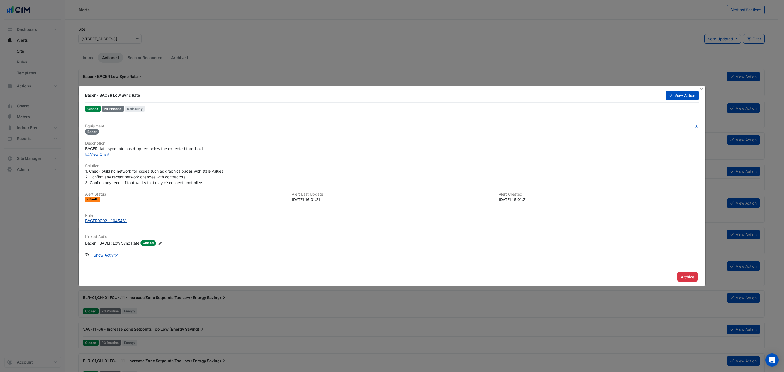
click at [108, 221] on div "BACER0002 - 1045461" at bounding box center [106, 221] width 42 height 6
click at [627, 93] on button "View Action" at bounding box center [682, 96] width 33 height 10
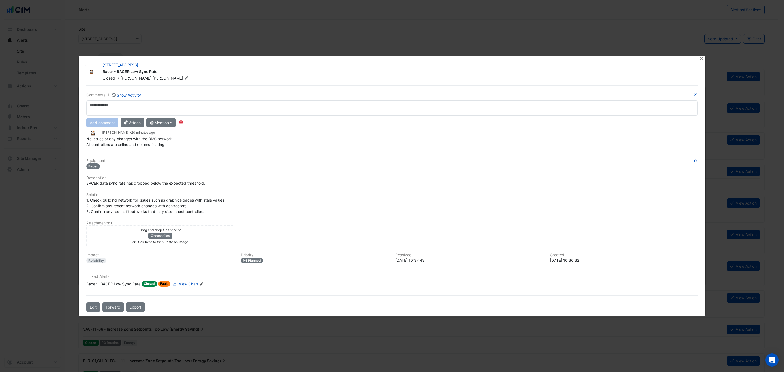
click at [185, 107] on textarea at bounding box center [392, 107] width 612 height 15
type textarea "*"
click at [141, 130] on div "**********" at bounding box center [392, 119] width 612 height 55
click at [288, 109] on textarea "**********" at bounding box center [392, 107] width 612 height 15
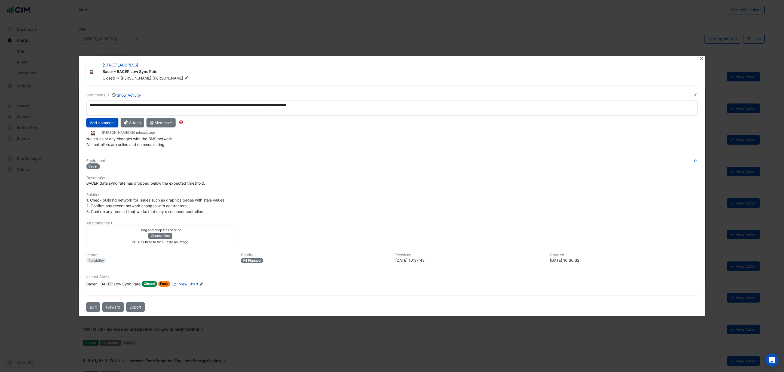
click at [221, 104] on textarea "**********" at bounding box center [392, 107] width 612 height 15
click at [181, 106] on textarea "**********" at bounding box center [392, 107] width 612 height 15
drag, startPoint x: 186, startPoint y: 106, endPoint x: 167, endPoint y: 105, distance: 18.8
click at [167, 105] on textarea "**********" at bounding box center [392, 107] width 612 height 15
click at [207, 105] on textarea "**********" at bounding box center [392, 107] width 612 height 15
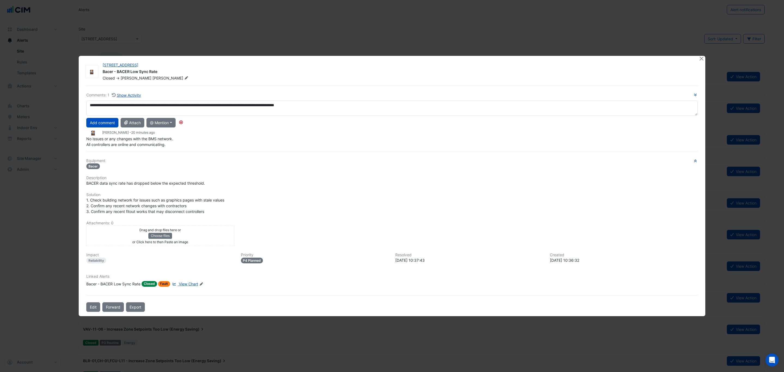
click at [213, 106] on textarea "**********" at bounding box center [392, 107] width 612 height 15
click at [379, 109] on textarea "**********" at bounding box center [392, 107] width 612 height 15
type textarea "**********"
click at [91, 123] on button "Add comment" at bounding box center [102, 123] width 32 height 10
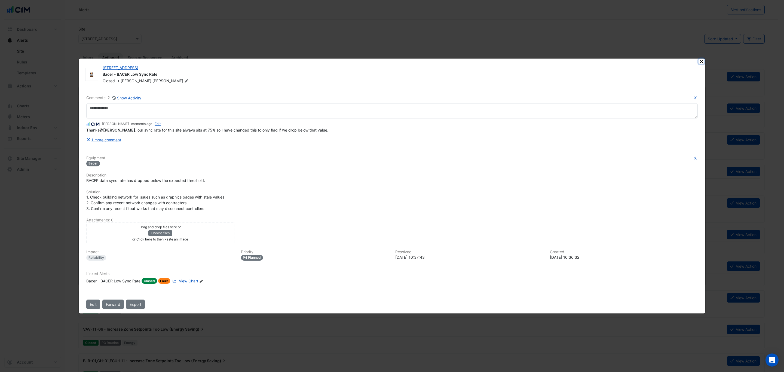
click at [627, 63] on button "Close" at bounding box center [702, 62] width 6 height 6
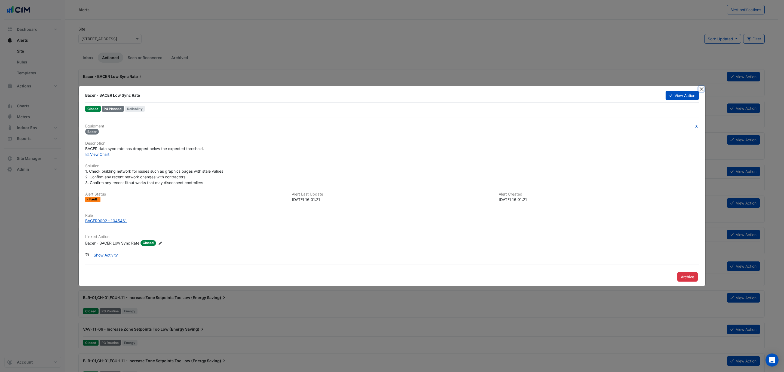
click at [627, 89] on button "Close" at bounding box center [702, 89] width 6 height 6
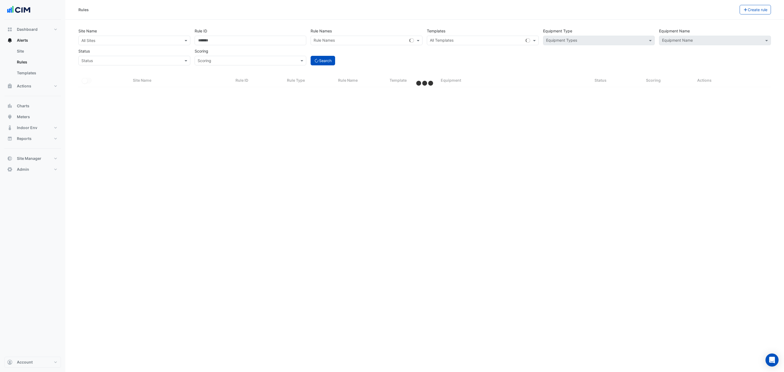
select select "***"
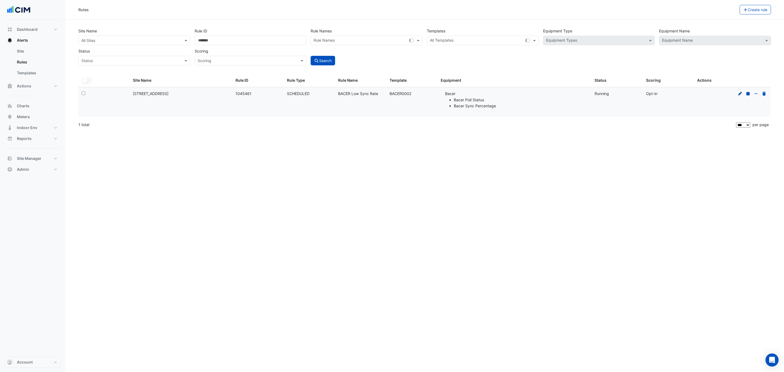
click at [740, 93] on icon at bounding box center [740, 94] width 5 height 4
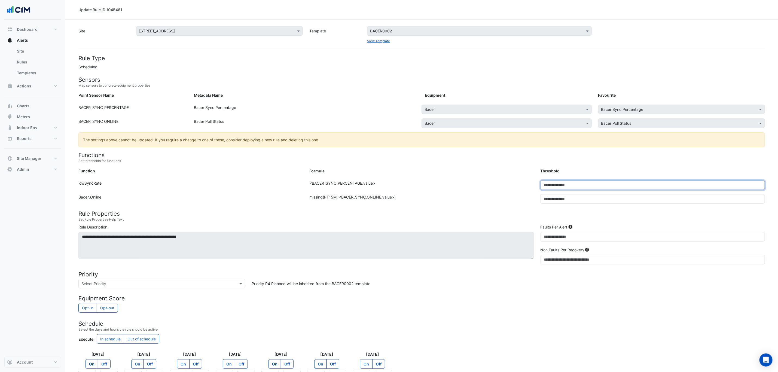
drag, startPoint x: 555, startPoint y: 184, endPoint x: 505, endPoint y: 184, distance: 50.1
click at [512, 185] on div "Function: lowSyncRate Formula: <BACER_SYNC_PERCENTAGE.value> Threshold: **" at bounding box center [421, 187] width 693 height 14
type input "**"
click at [498, 178] on form "Rule Type Scheduled Sensors Map sensors to concrete equipment properties Point …" at bounding box center [421, 243] width 686 height 376
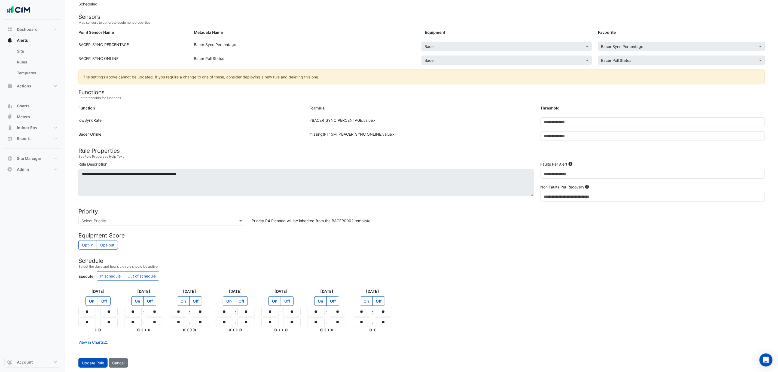
click at [81, 356] on form "Rule Type Scheduled Sensors Map sensors to concrete equipment properties Point …" at bounding box center [421, 180] width 686 height 376
click at [84, 360] on span "Update Rule" at bounding box center [93, 362] width 22 height 5
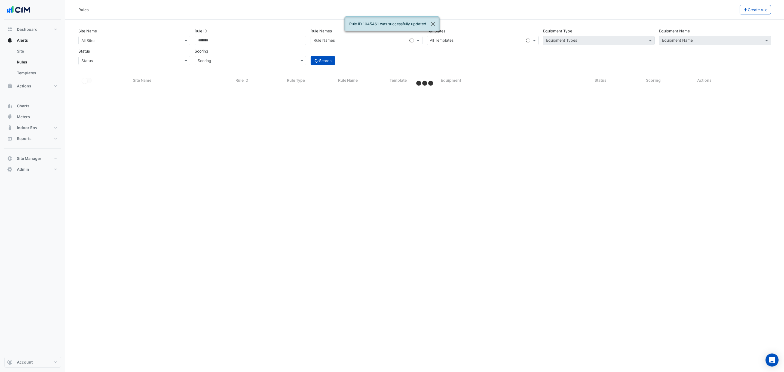
select select "***"
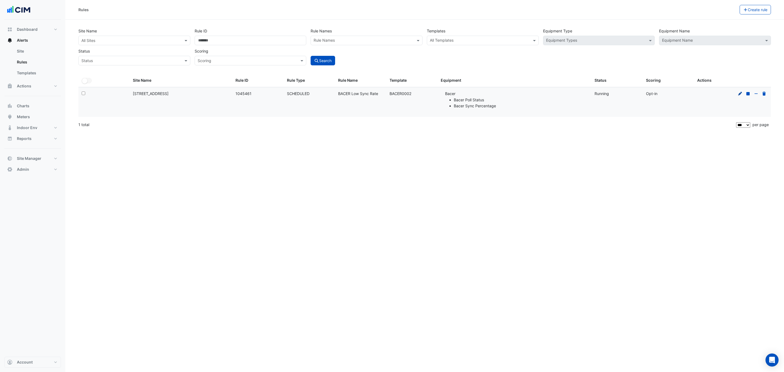
click at [739, 94] on icon at bounding box center [740, 94] width 5 height 4
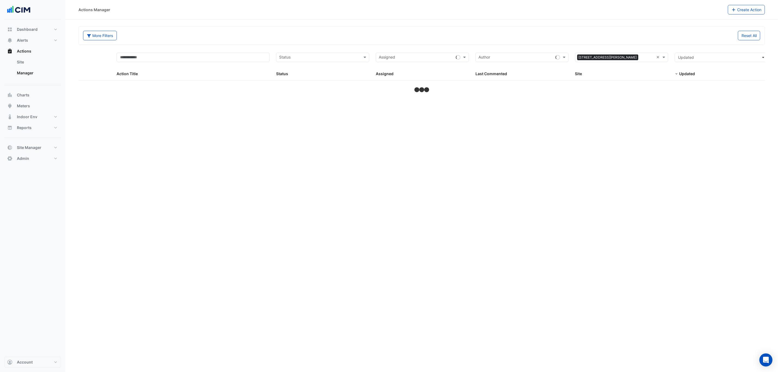
select select "***"
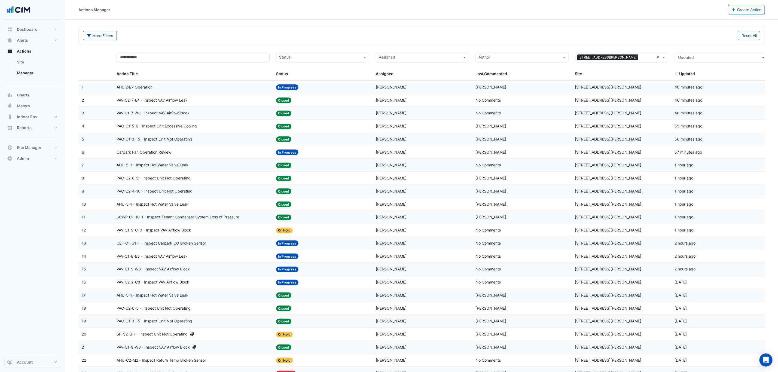
click at [501, 86] on div "Last Commented: [PERSON_NAME]" at bounding box center [521, 87] width 93 height 6
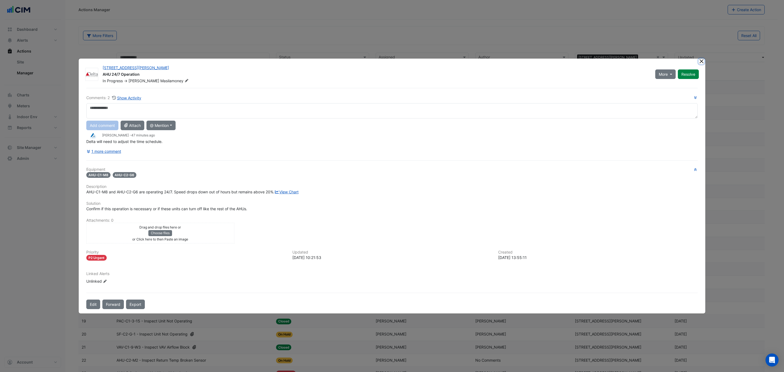
click at [702, 59] on button "Close" at bounding box center [702, 62] width 6 height 6
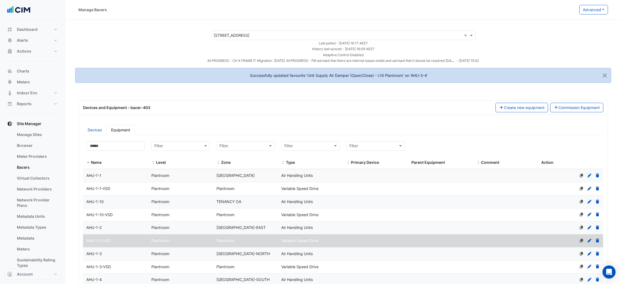
select select "***"
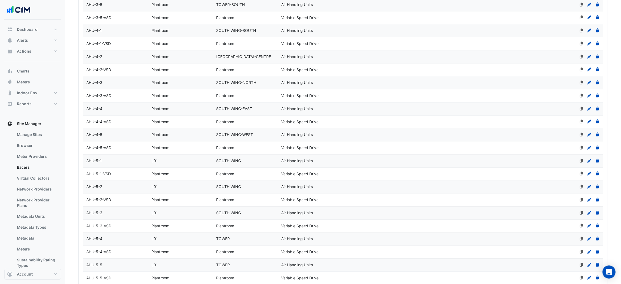
scroll to position [572, 0]
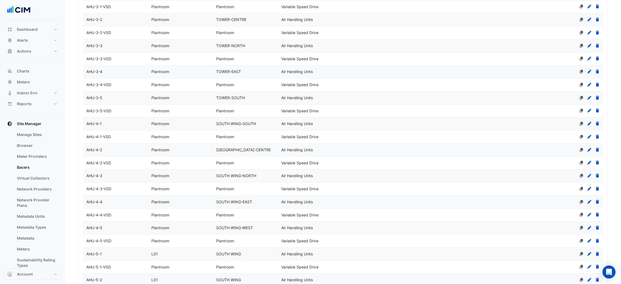
click at [111, 84] on span "AHU-3-4-VSD" at bounding box center [98, 84] width 25 height 5
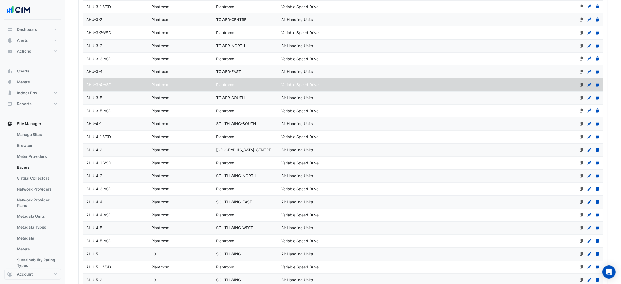
click at [115, 75] on div "AHU-3-4" at bounding box center [115, 72] width 65 height 6
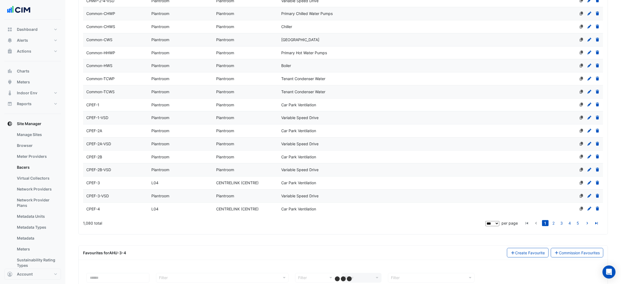
scroll to position [1298, 0]
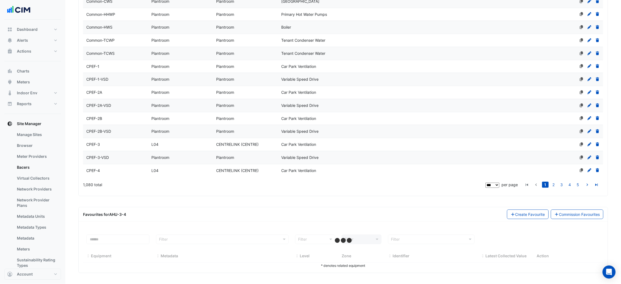
select select "***"
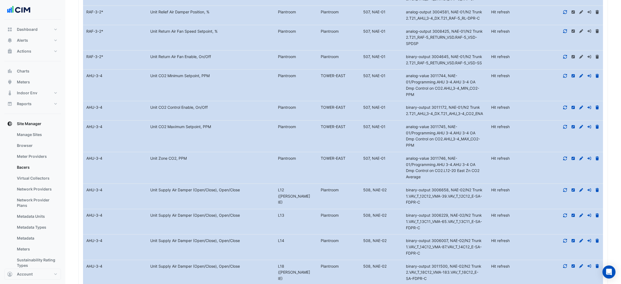
scroll to position [2237, 0]
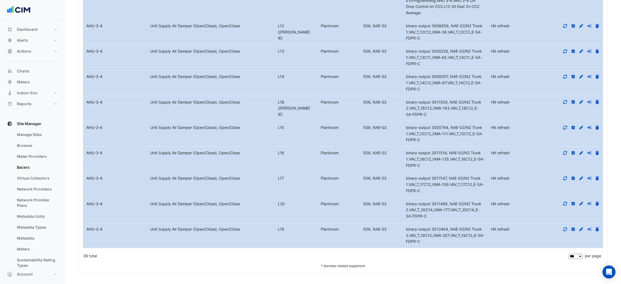
drag, startPoint x: 436, startPoint y: 165, endPoint x: 449, endPoint y: 155, distance: 16.1
click at [449, 155] on div "binary-output 3011516, NAE-02/N2 Trunk 1.VAV_T_16C12_VMA-135.VAV_T_16C12_E-SA-F…" at bounding box center [445, 159] width 85 height 19
copy span "NAE-02/N2 Trunk 1.VAV_T_16C12_VMA-135.VAV_T_16C12_E-SA-FDPR-C"
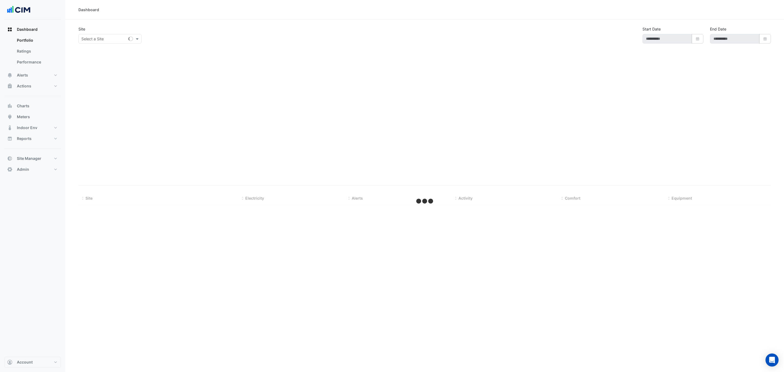
type input "**********"
select select "***"
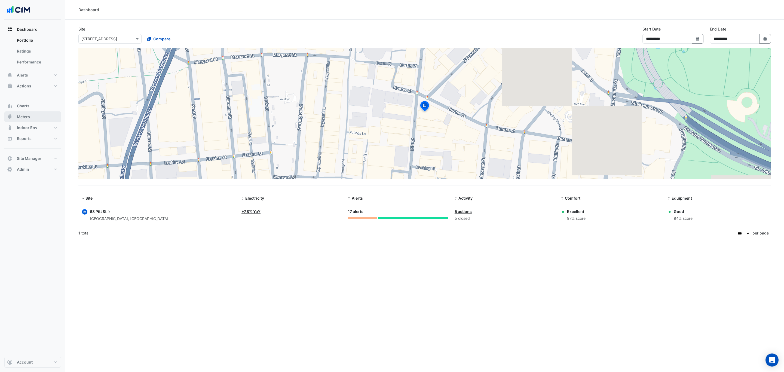
click at [37, 117] on button "Meters" at bounding box center [32, 116] width 57 height 11
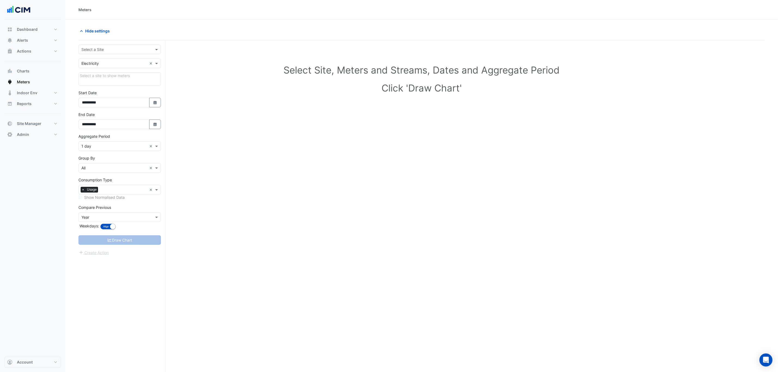
click at [123, 50] on input "text" at bounding box center [114, 50] width 66 height 6
type input "*****"
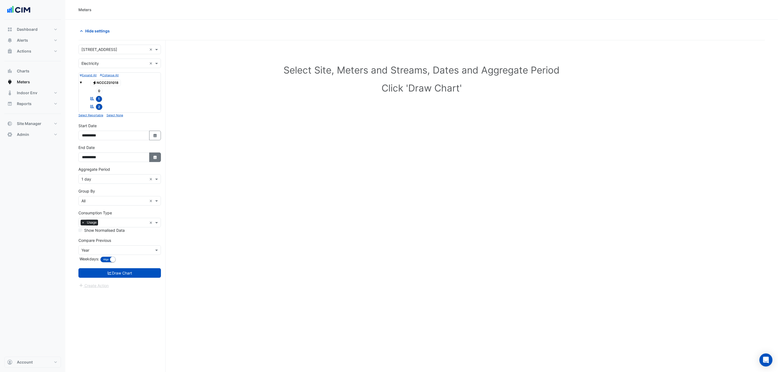
click at [154, 154] on button "Select Date" at bounding box center [155, 157] width 12 height 10
click at [155, 122] on form "× 9 Castlereagh Street × × Electricity × Expand All Collapse All Electricity NC…" at bounding box center [119, 167] width 82 height 244
click at [111, 182] on input "text" at bounding box center [114, 179] width 66 height 6
drag, startPoint x: 95, startPoint y: 217, endPoint x: 100, endPoint y: 215, distance: 4.9
click at [96, 217] on div "1 hour" at bounding box center [120, 216] width 82 height 8
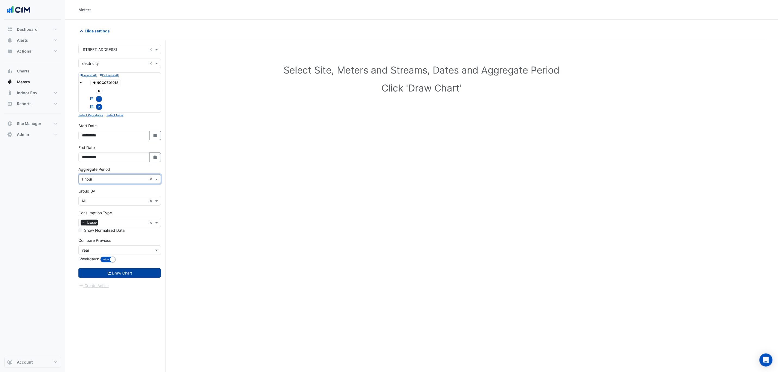
click at [121, 273] on button "Draw Chart" at bounding box center [119, 273] width 82 height 10
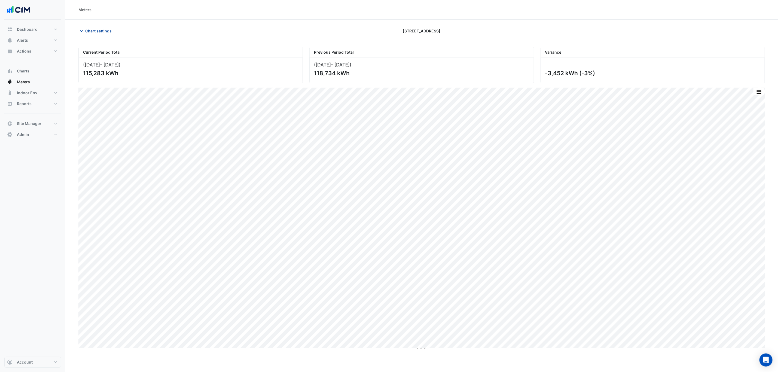
click at [103, 29] on span "Chart settings" at bounding box center [98, 31] width 26 height 6
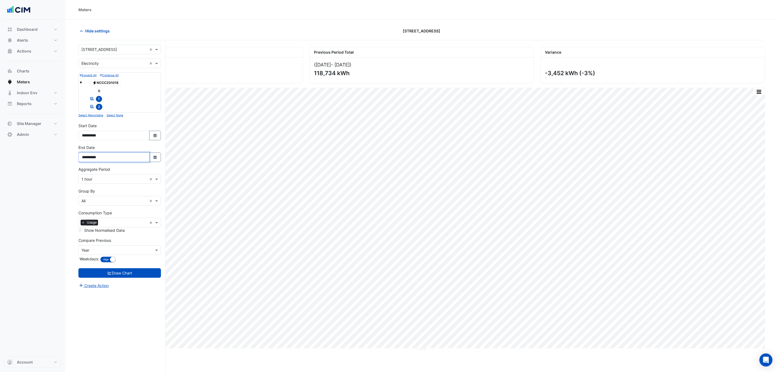
click at [149, 158] on input "**********" at bounding box center [113, 157] width 71 height 10
click at [158, 161] on button "Select Date" at bounding box center [155, 157] width 12 height 10
click at [140, 84] on button "Next month" at bounding box center [139, 86] width 7 height 9
select select "**"
click at [137, 106] on div "5" at bounding box center [139, 104] width 9 height 9
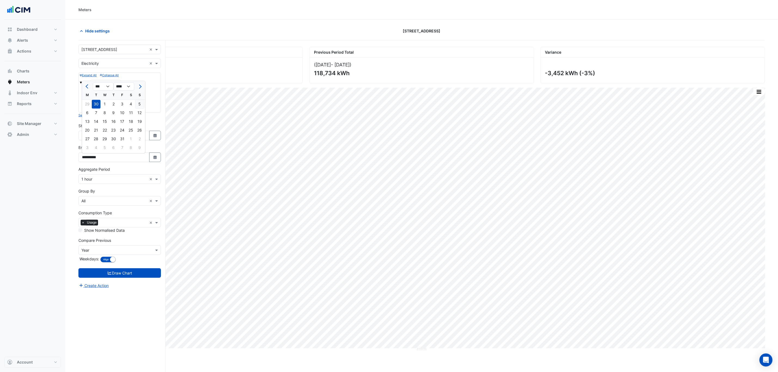
type input "**********"
click at [105, 275] on button "Draw Chart" at bounding box center [119, 273] width 82 height 10
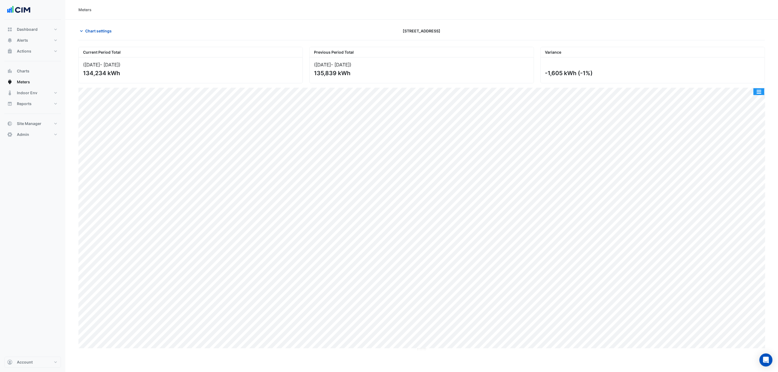
click at [756, 93] on button "button" at bounding box center [758, 91] width 11 height 7
click at [753, 168] on div "Select Chart Type" at bounding box center [748, 169] width 33 height 13
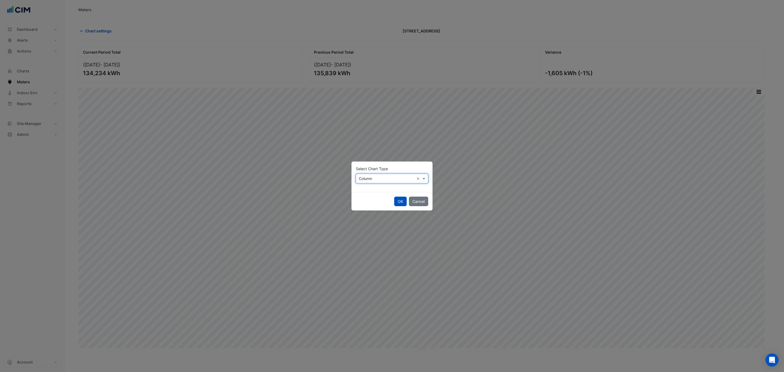
click at [378, 176] on input "text" at bounding box center [387, 179] width 56 height 6
drag, startPoint x: 375, startPoint y: 185, endPoint x: 376, endPoint y: 188, distance: 2.8
click at [375, 187] on div "Line Column Stacked" at bounding box center [368, 198] width 24 height 28
click at [376, 190] on div "Line" at bounding box center [368, 190] width 24 height 8
click at [409, 202] on button "Cancel" at bounding box center [418, 202] width 19 height 10
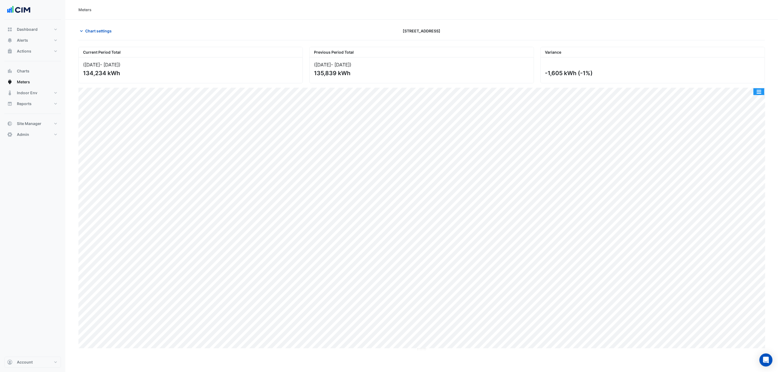
click at [763, 93] on button "button" at bounding box center [758, 91] width 11 height 7
click at [742, 167] on div "Select Chart Type" at bounding box center [748, 169] width 33 height 13
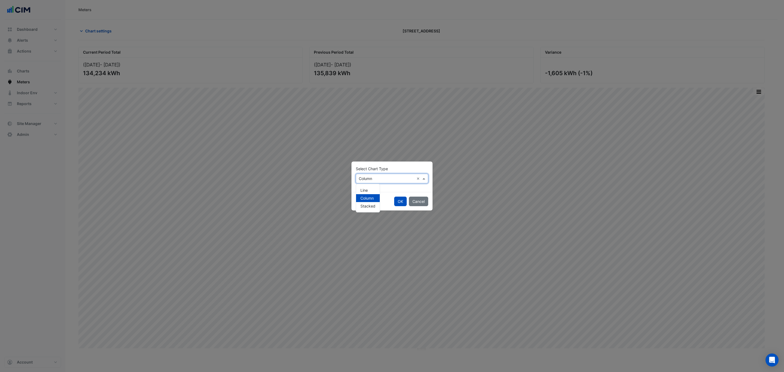
click at [394, 176] on input "text" at bounding box center [387, 179] width 56 height 6
drag, startPoint x: 367, startPoint y: 187, endPoint x: 377, endPoint y: 190, distance: 10.8
click at [367, 187] on div "Line" at bounding box center [368, 190] width 24 height 8
click at [394, 196] on div "OK Cancel" at bounding box center [392, 201] width 81 height 19
click at [396, 198] on button "OK" at bounding box center [400, 202] width 13 height 10
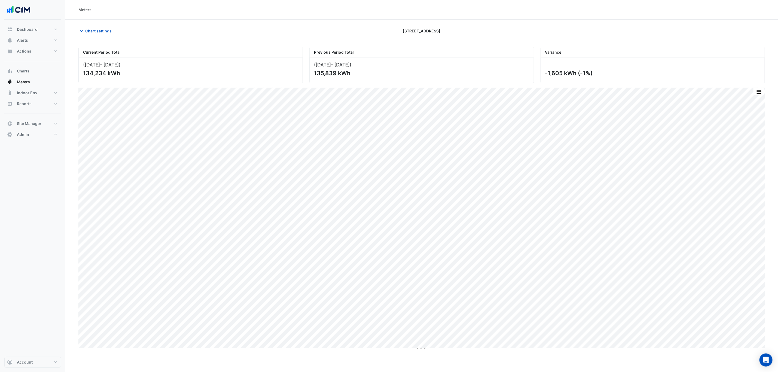
click at [117, 29] on div "Chart settings" at bounding box center [190, 31] width 231 height 10
click at [106, 30] on span "Chart settings" at bounding box center [98, 31] width 26 height 6
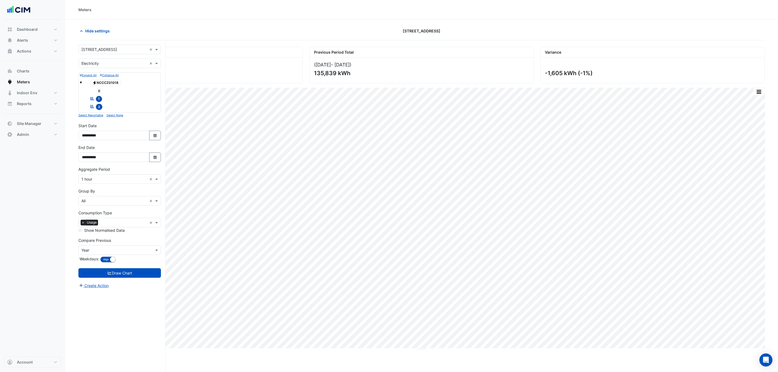
click at [107, 200] on input "text" at bounding box center [114, 201] width 66 height 6
click at [106, 224] on div "Meter" at bounding box center [120, 222] width 82 height 8
click at [127, 269] on form "× 9 Castlereagh Street × × Electricity × Expand All Collapse All Electricity NC…" at bounding box center [119, 167] width 82 height 244
click at [127, 272] on button "Draw Chart" at bounding box center [119, 273] width 82 height 10
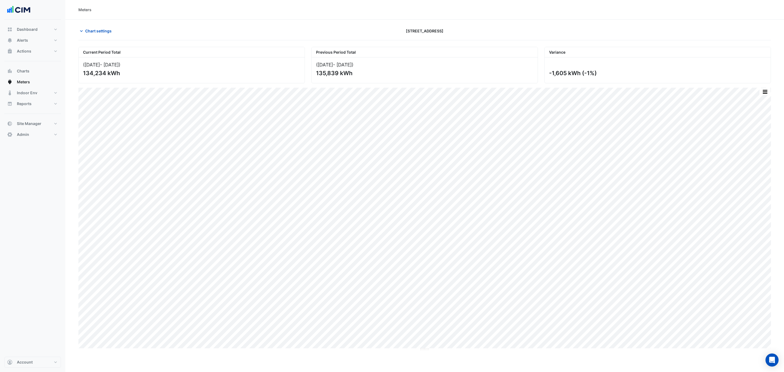
click at [763, 88] on div "Print Save as JPEG Save as PNG Pivot Data Table Export CSV - Flat Export CSV - …" at bounding box center [764, 91] width 11 height 7
click at [765, 94] on button "button" at bounding box center [765, 91] width 11 height 7
click at [82, 30] on icon "button" at bounding box center [81, 30] width 5 height 5
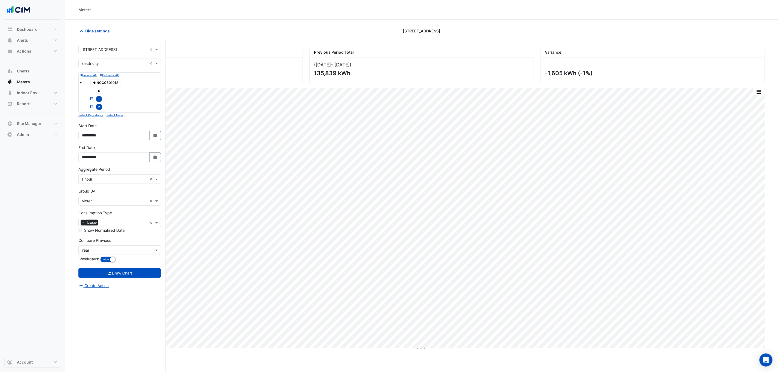
click at [107, 200] on input "text" at bounding box center [114, 201] width 66 height 6
click at [100, 214] on div "Stream" at bounding box center [120, 214] width 82 height 8
click at [110, 272] on button "Draw Chart" at bounding box center [119, 273] width 82 height 10
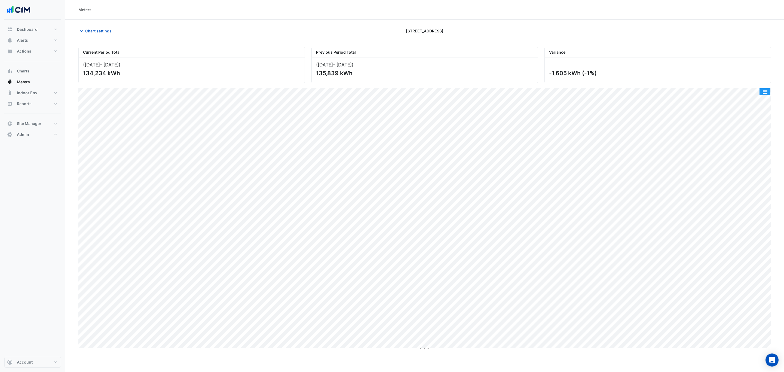
click at [763, 90] on button "button" at bounding box center [765, 91] width 11 height 7
click at [765, 99] on div "Split by Stream" at bounding box center [754, 101] width 33 height 10
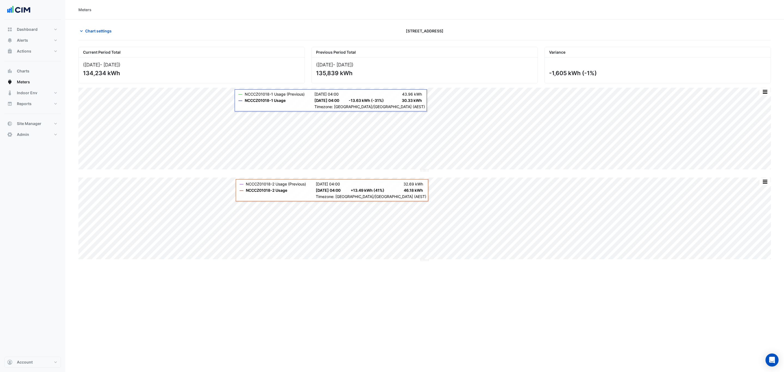
click at [426, 192] on div "Current Period Total (01 Sep 25 - 05 Oct 25 ) 134,234 kWh Previous Period Total…" at bounding box center [424, 151] width 693 height 218
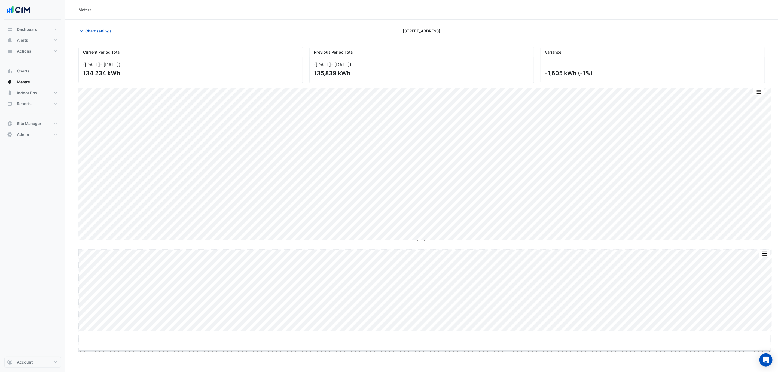
drag, startPoint x: 426, startPoint y: 332, endPoint x: 425, endPoint y: 391, distance: 58.8
click at [425, 372] on html "Meters Chart settings 9 Castlereagh Street Current Period Total (01 Sep 25 - 05…" at bounding box center [389, 186] width 778 height 372
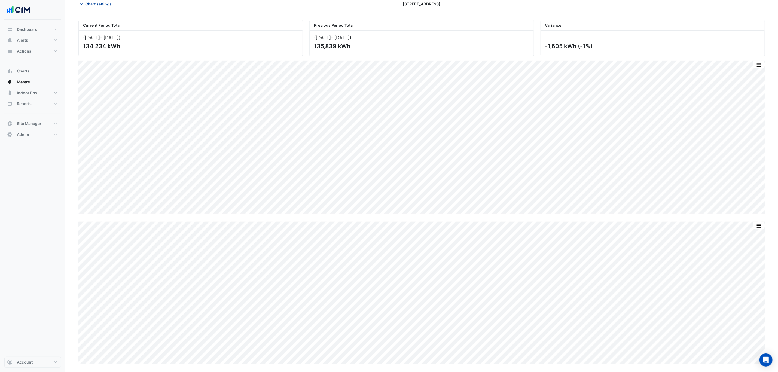
click at [96, 6] on span "Chart settings" at bounding box center [98, 4] width 26 height 6
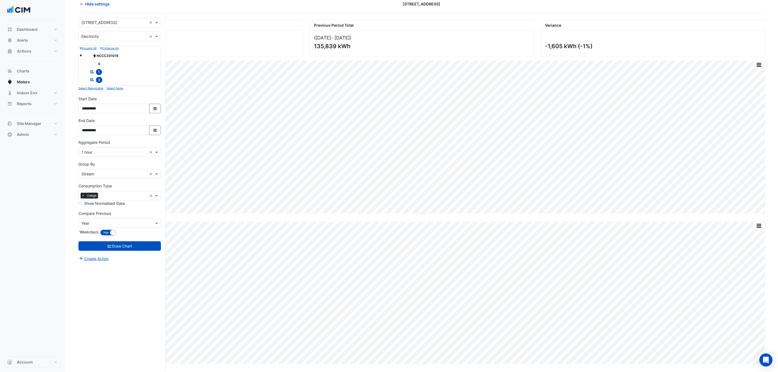
click at [115, 177] on div "× Stream" at bounding box center [113, 174] width 68 height 6
click at [105, 203] on div "All" at bounding box center [120, 203] width 82 height 8
click at [125, 239] on form "× 9 Castlereagh Street × × Electricity × Expand All Collapse All Electricity NC…" at bounding box center [119, 140] width 82 height 244
click at [127, 243] on button "Draw Chart" at bounding box center [119, 246] width 82 height 10
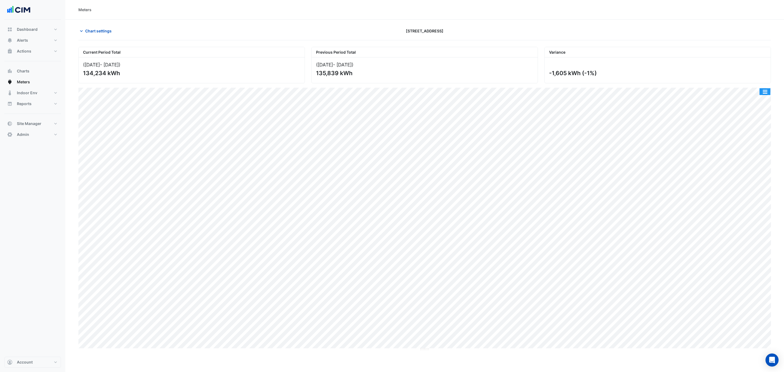
click at [760, 91] on button "button" at bounding box center [765, 91] width 11 height 7
click at [759, 120] on div "Save as PNG" at bounding box center [754, 119] width 33 height 9
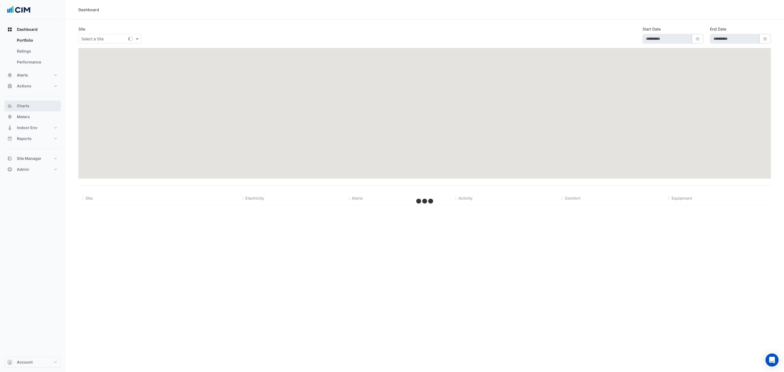
click at [34, 101] on button "Charts" at bounding box center [32, 105] width 57 height 11
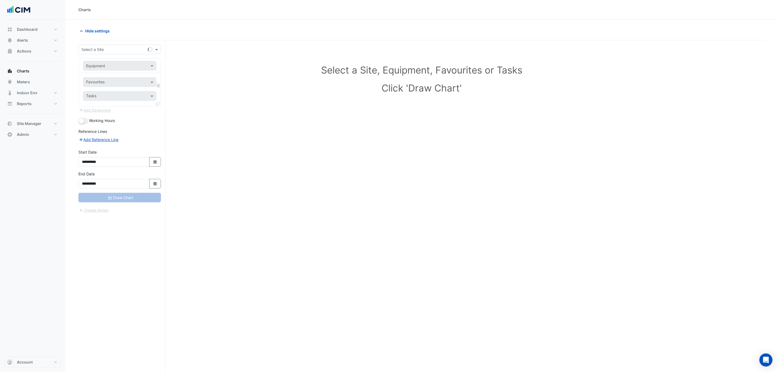
click at [94, 53] on div "Select a Site" at bounding box center [119, 50] width 82 height 10
type input "******"
type input "**"
type input "****"
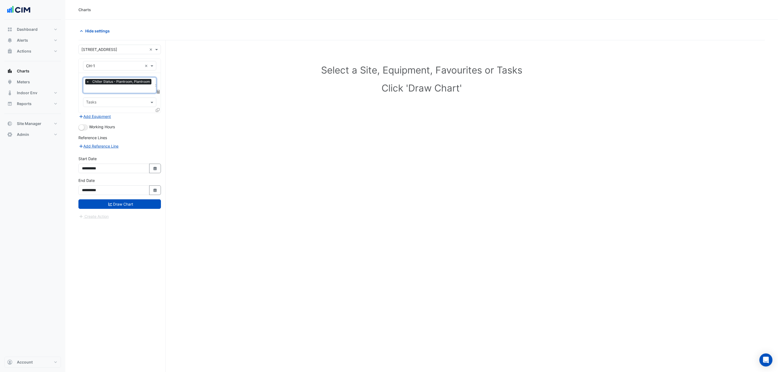
click at [160, 111] on div "× CH-1 × × Chiller Status - Plantroom, Plantroom × Tasks" at bounding box center [119, 86] width 82 height 54
click at [159, 110] on icon at bounding box center [158, 110] width 4 height 4
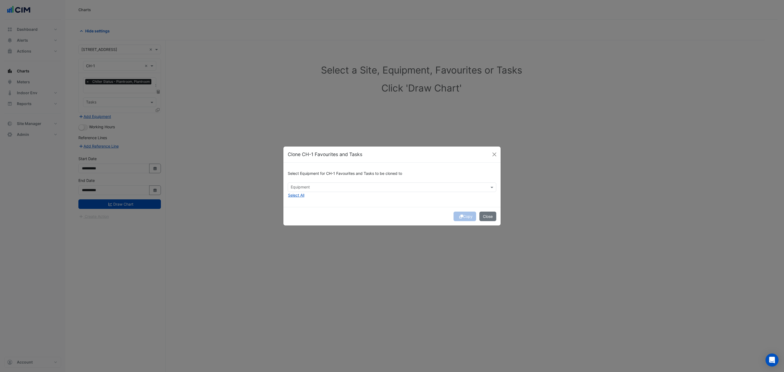
click at [329, 196] on div "Select Equipment for CH-1 Favourites and Tasks to be cloned to Equipment Select…" at bounding box center [391, 185] width 217 height 44
click at [327, 189] on input "text" at bounding box center [389, 188] width 196 height 6
drag, startPoint x: 299, startPoint y: 199, endPoint x: 298, endPoint y: 207, distance: 7.9
click at [298, 199] on span "CH-2" at bounding box center [296, 199] width 9 height 5
click at [298, 207] on span "CH-3" at bounding box center [297, 206] width 10 height 5
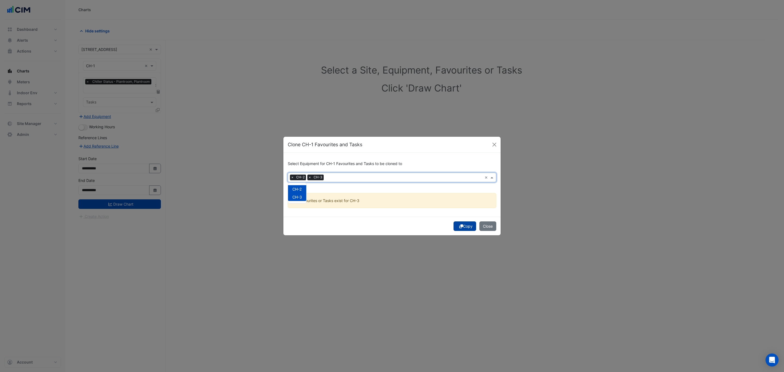
click at [462, 222] on button "Copy" at bounding box center [465, 226] width 23 height 10
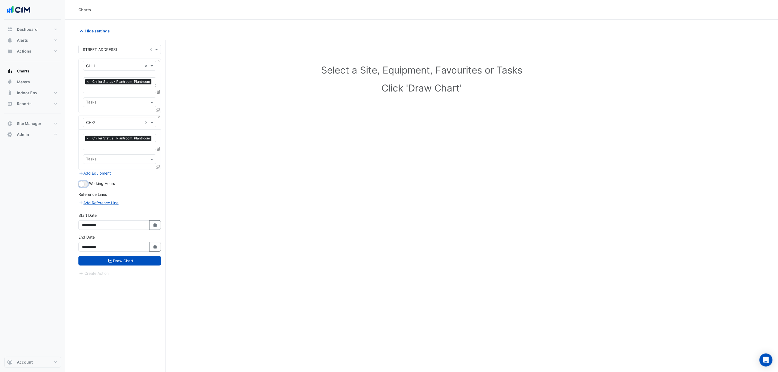
click at [84, 185] on small "button" at bounding box center [81, 183] width 5 height 5
click at [123, 262] on button "Draw Chart" at bounding box center [119, 261] width 82 height 10
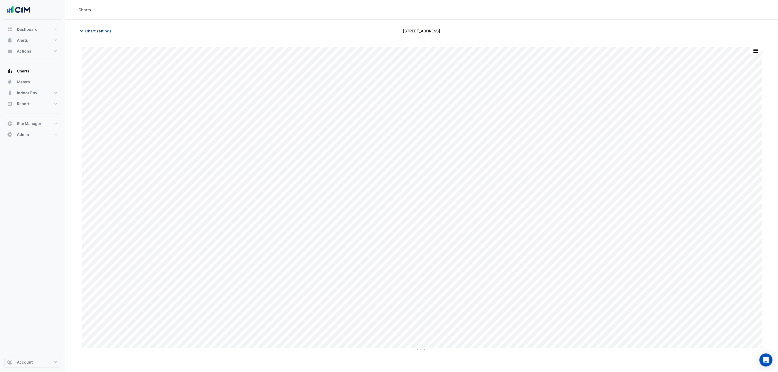
click at [102, 31] on span "Chart settings" at bounding box center [98, 31] width 26 height 6
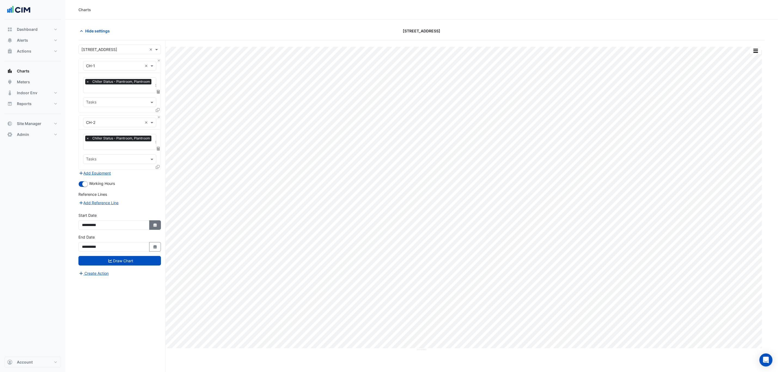
click at [149, 227] on button "Select Date" at bounding box center [155, 225] width 12 height 10
select select "*"
select select "****"
click at [85, 152] on button "Previous month" at bounding box center [87, 153] width 7 height 9
click at [140, 154] on span "Next month" at bounding box center [139, 153] width 4 height 4
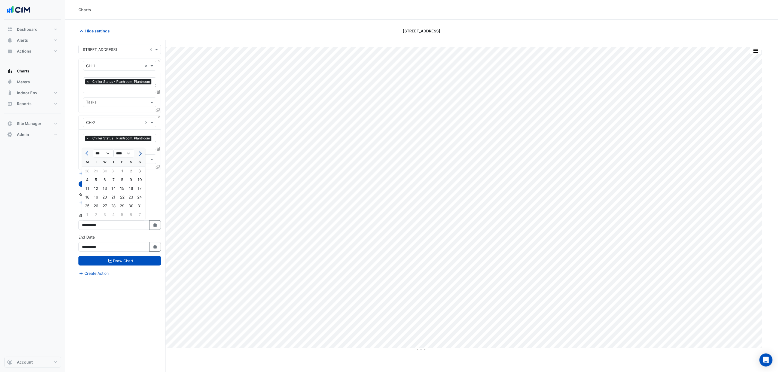
select select "*"
click at [88, 172] on div "1" at bounding box center [87, 171] width 9 height 9
type input "**********"
click at [150, 263] on button "Draw Chart" at bounding box center [119, 261] width 82 height 10
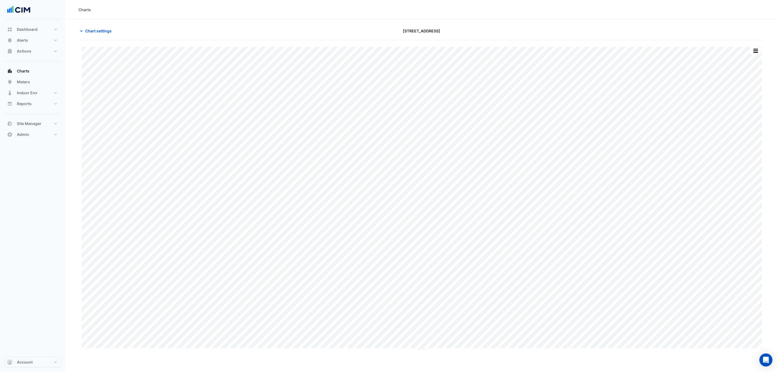
click at [108, 25] on section "Chart settings 9 Castlereagh Street Split by Equip Split All Print Save as JPEG…" at bounding box center [421, 206] width 713 height 373
click at [106, 27] on button "Chart settings" at bounding box center [96, 31] width 37 height 10
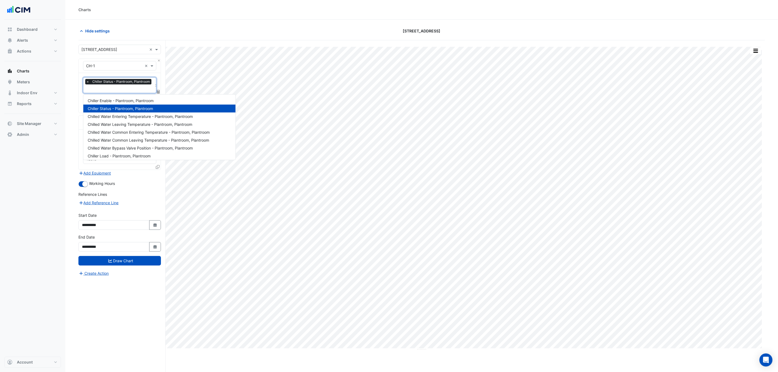
click at [103, 84] on span "Chiller Status - Plantroom, Plantroom" at bounding box center [121, 81] width 60 height 5
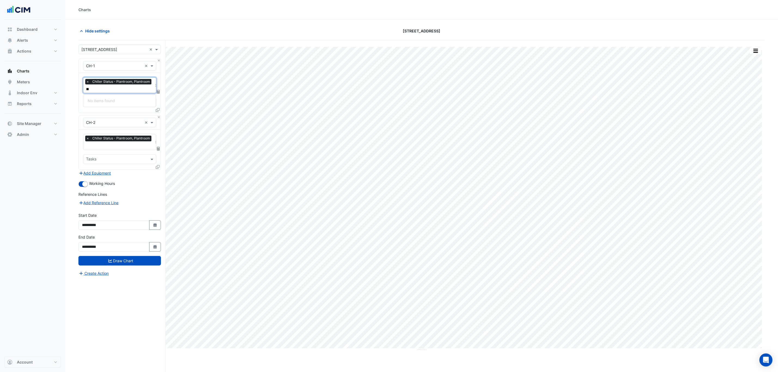
type input "*"
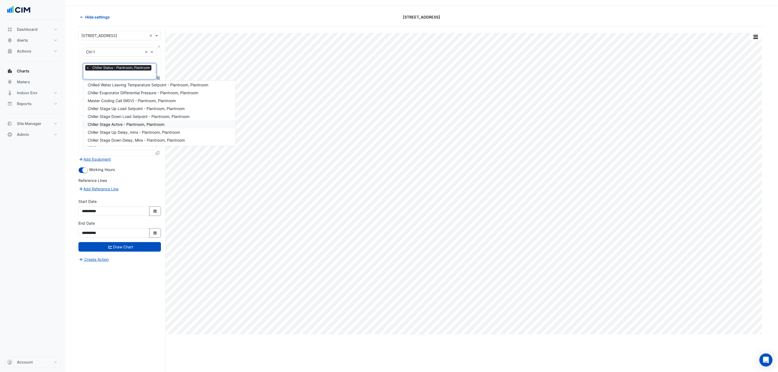
scroll to position [21, 0]
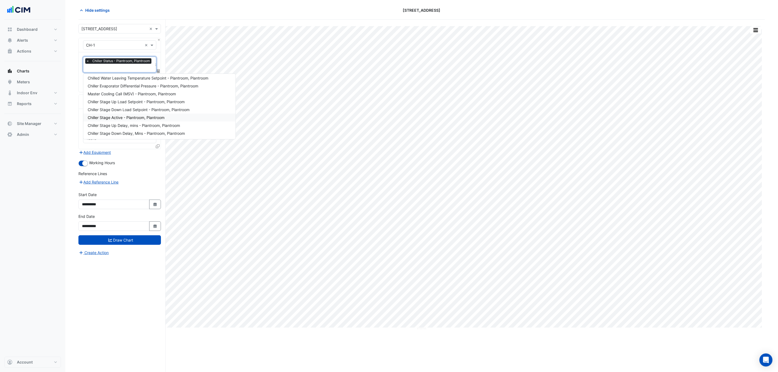
click at [63, 163] on nav "Dashboard Portfolio Ratings Performance Alerts Site Rules Templates Actions Sit…" at bounding box center [32, 186] width 65 height 372
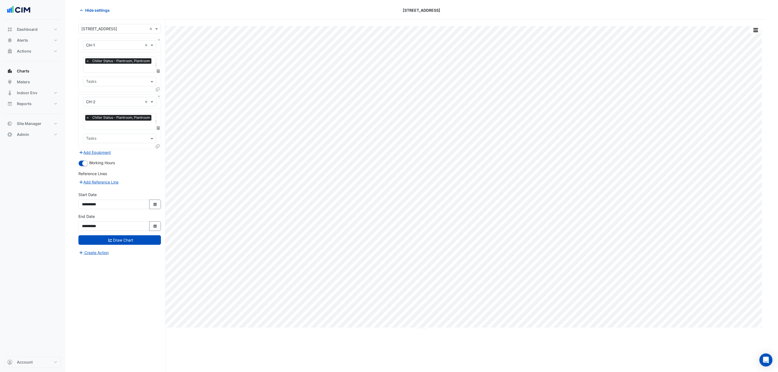
click at [90, 151] on button "Add Equipment" at bounding box center [94, 152] width 33 height 6
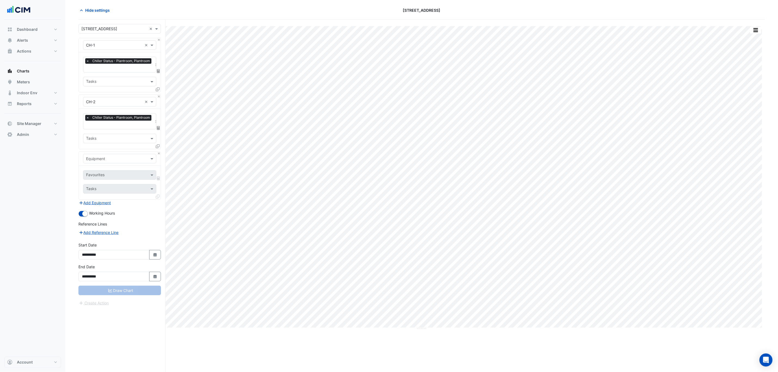
click at [99, 157] on input "text" at bounding box center [114, 159] width 56 height 6
click at [115, 69] on input "text" at bounding box center [119, 69] width 67 height 6
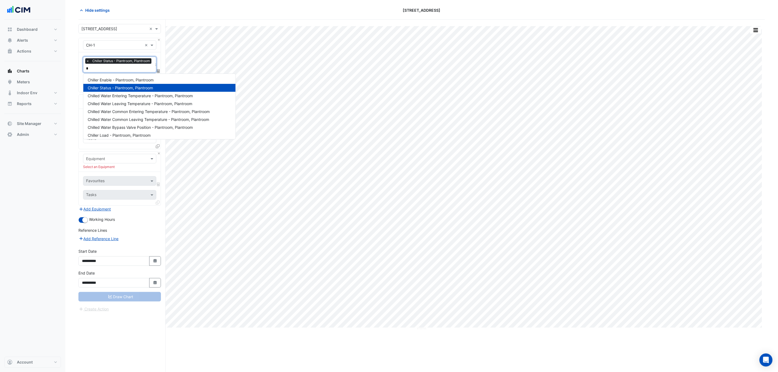
type input "**"
click at [118, 80] on span "Chiller Enable - Plantroom, Plantroom" at bounding box center [121, 80] width 66 height 5
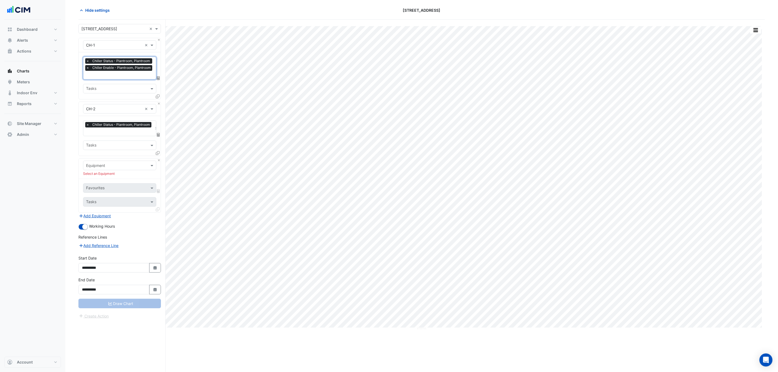
click at [88, 61] on span "×" at bounding box center [87, 60] width 5 height 5
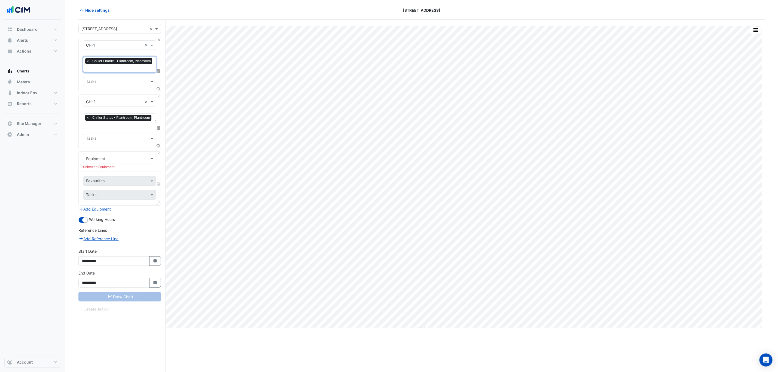
click at [104, 124] on input "text" at bounding box center [119, 126] width 67 height 6
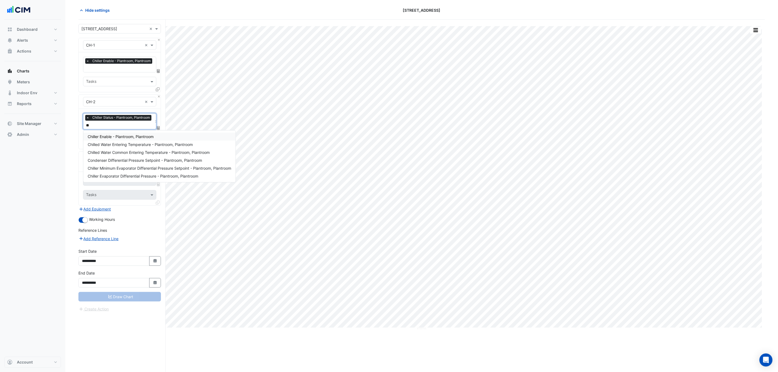
type input "***"
click at [102, 135] on span "Chiller Enable - Plantroom, Plantroom" at bounding box center [121, 136] width 66 height 5
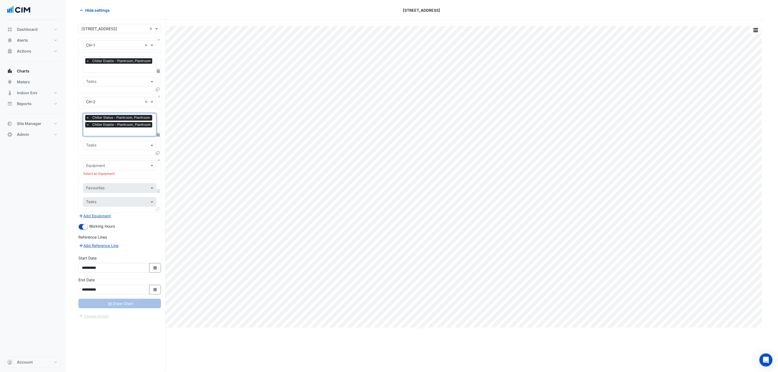
click at [87, 117] on span "×" at bounding box center [87, 117] width 5 height 5
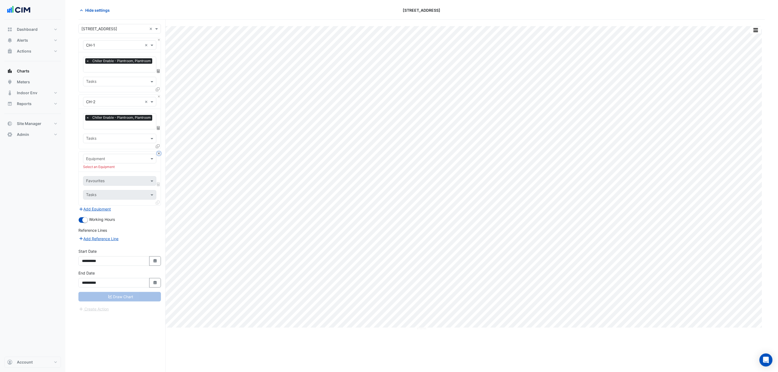
click at [159, 155] on button "Close" at bounding box center [159, 154] width 4 height 4
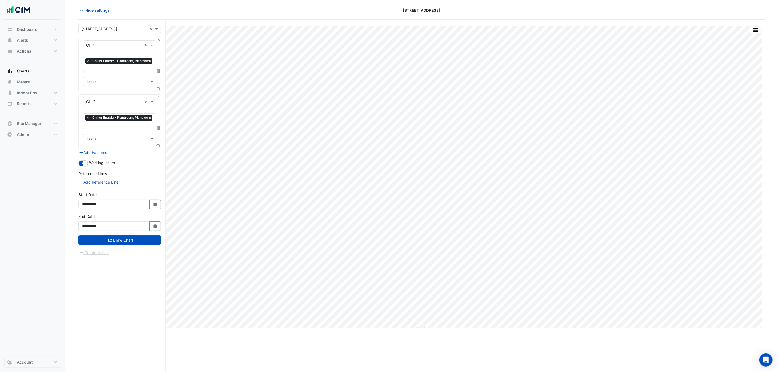
click at [158, 147] on span at bounding box center [158, 146] width 4 height 5
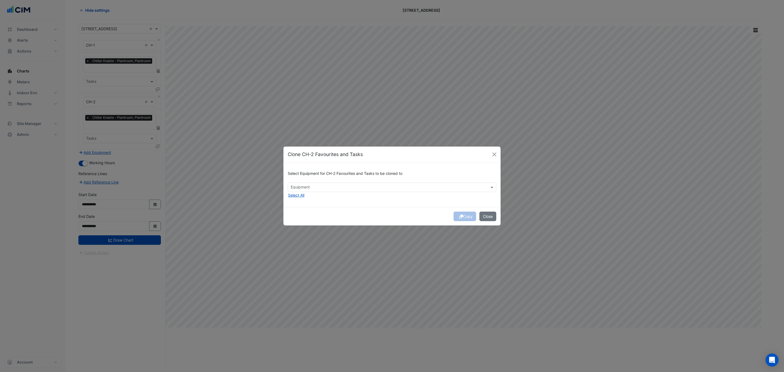
click at [352, 185] on div "Equipment" at bounding box center [387, 187] width 199 height 8
drag, startPoint x: 295, startPoint y: 197, endPoint x: 370, endPoint y: 207, distance: 75.9
click at [295, 198] on span "CH-3" at bounding box center [297, 199] width 10 height 5
click at [392, 214] on div "Copy Close" at bounding box center [391, 216] width 217 height 19
click at [455, 218] on div "Copy Close" at bounding box center [391, 216] width 217 height 19
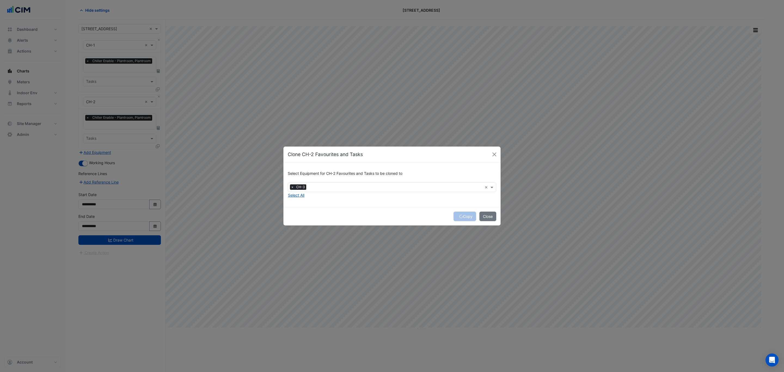
click at [461, 216] on div "Copy Close" at bounding box center [391, 216] width 217 height 19
click at [462, 216] on div "Copy Close" at bounding box center [391, 216] width 217 height 19
click at [463, 215] on div "Copy Close" at bounding box center [391, 216] width 217 height 19
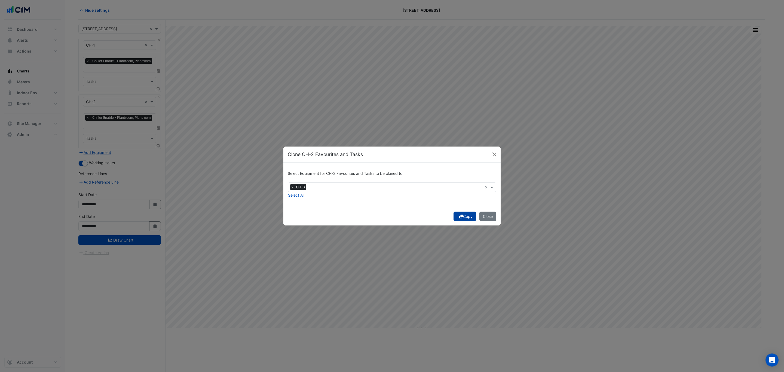
click at [463, 215] on button "Copy" at bounding box center [465, 217] width 23 height 10
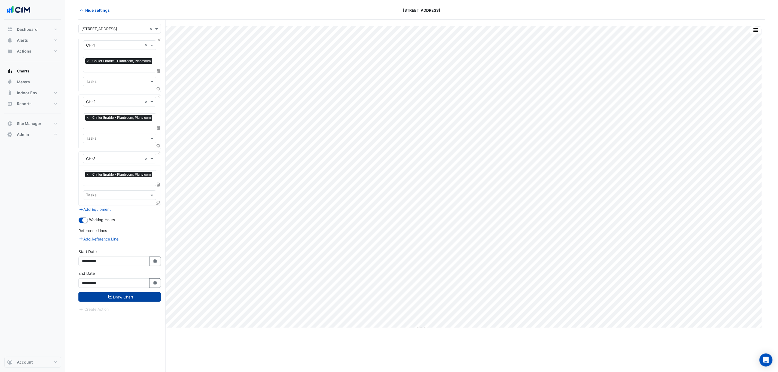
click at [123, 299] on button "Draw Chart" at bounding box center [119, 297] width 82 height 10
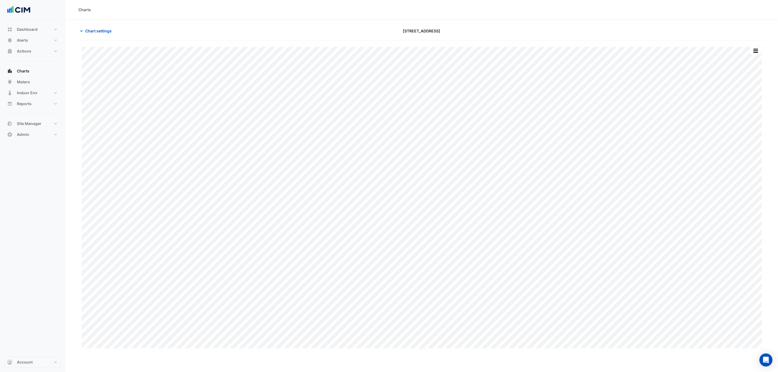
click at [757, 48] on button "button" at bounding box center [755, 50] width 11 height 7
click at [752, 55] on div "Split by Equip Split All Print Save as JPEG Save as PNG Pivot Data Table Export…" at bounding box center [744, 111] width 33 height 115
click at [751, 60] on div "Split by Equip" at bounding box center [744, 61] width 33 height 10
click at [115, 30] on button "Chart settings" at bounding box center [96, 31] width 37 height 10
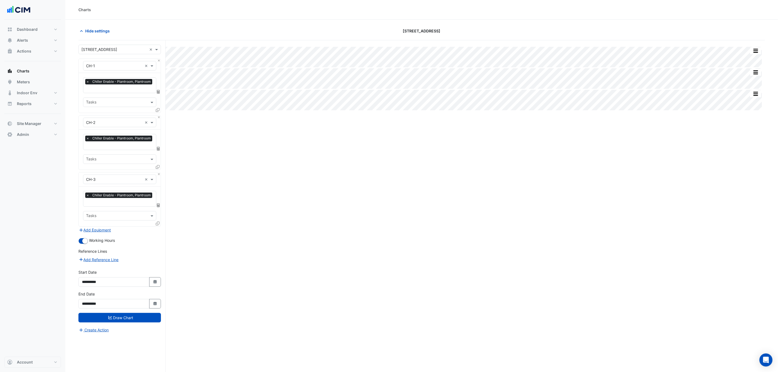
click at [110, 234] on form "× 9 Castlereagh Street × × CH-1 × × Chiller Enable - Plantroom, Plantroom × Tas…" at bounding box center [119, 189] width 82 height 288
click at [109, 232] on button "Add Equipment" at bounding box center [94, 230] width 33 height 6
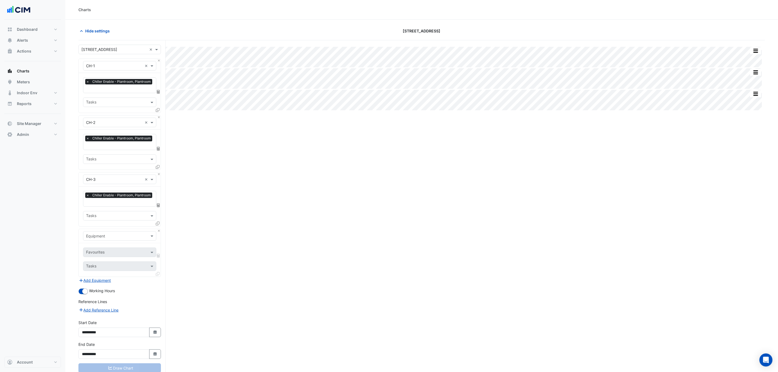
click at [109, 233] on div "Equipment" at bounding box center [119, 236] width 73 height 10
type input "***"
click at [121, 270] on div "PCHWP-1-VSD" at bounding box center [119, 272] width 72 height 8
click at [124, 254] on input "text" at bounding box center [113, 253] width 55 height 6
type input "****"
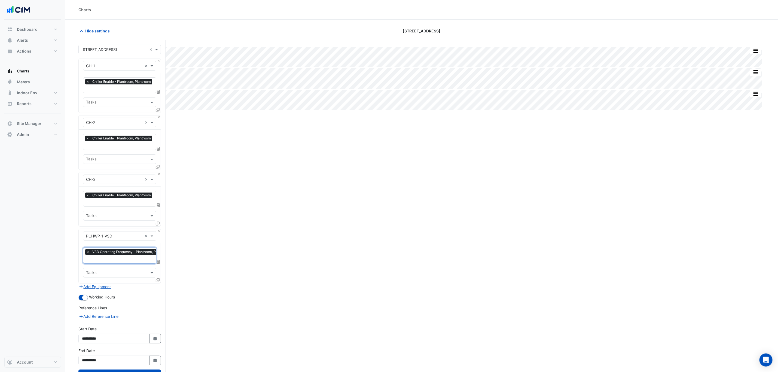
click at [158, 282] on icon at bounding box center [158, 280] width 4 height 4
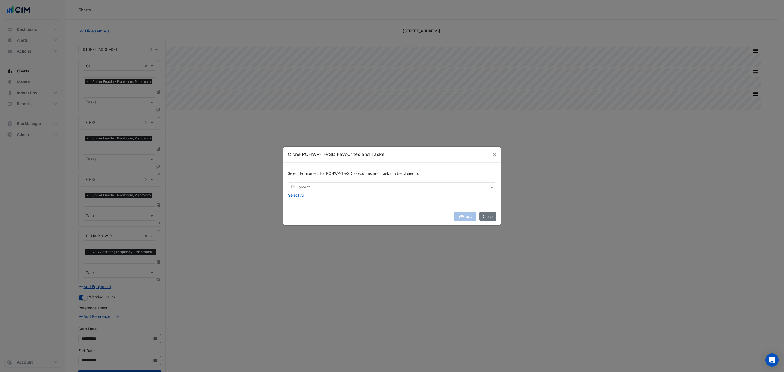
click at [334, 185] on input "text" at bounding box center [389, 188] width 196 height 6
click at [308, 200] on div "PCHWP-2-VSD" at bounding box center [305, 199] width 35 height 8
click at [312, 207] on span "PCHWP-3-VSD" at bounding box center [305, 206] width 27 height 5
click at [317, 213] on span "PCHWP-4-VSD" at bounding box center [305, 214] width 27 height 5
click at [359, 212] on div "Copy Close" at bounding box center [391, 216] width 217 height 19
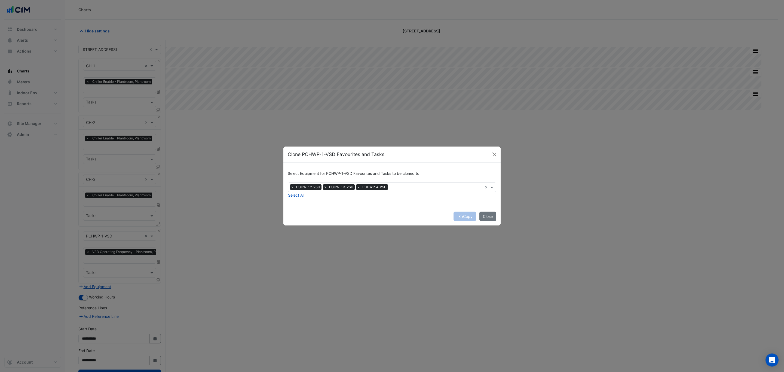
click at [456, 219] on div "Copy Close" at bounding box center [391, 216] width 217 height 19
click at [462, 217] on button "Copy" at bounding box center [465, 217] width 23 height 10
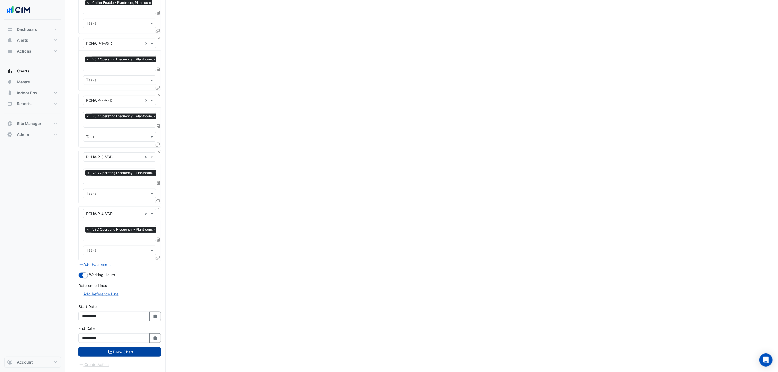
click at [132, 352] on button "Draw Chart" at bounding box center [119, 352] width 82 height 10
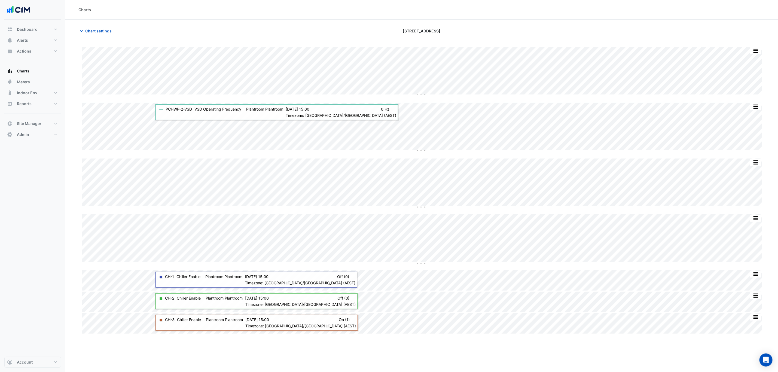
click at [94, 26] on section "Chart settings 9 Castlereagh Street Split by Unit Split All Split None Print Sa…" at bounding box center [421, 292] width 713 height 545
click at [97, 30] on span "Chart settings" at bounding box center [98, 31] width 26 height 6
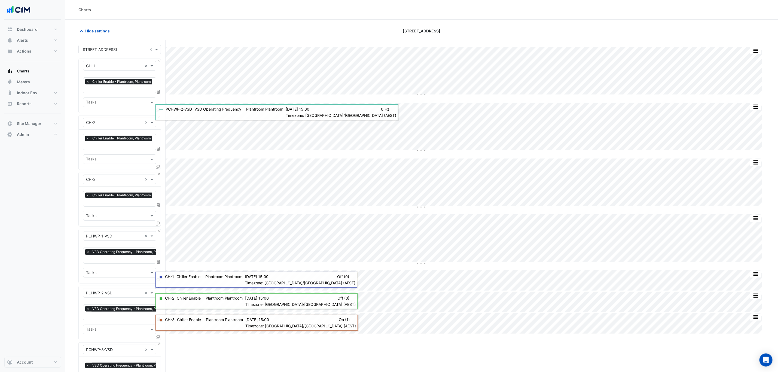
click at [158, 234] on div "× PCHWP-1-VSD ×" at bounding box center [120, 236] width 82 height 14
click at [158, 233] on button "Close" at bounding box center [159, 231] width 4 height 4
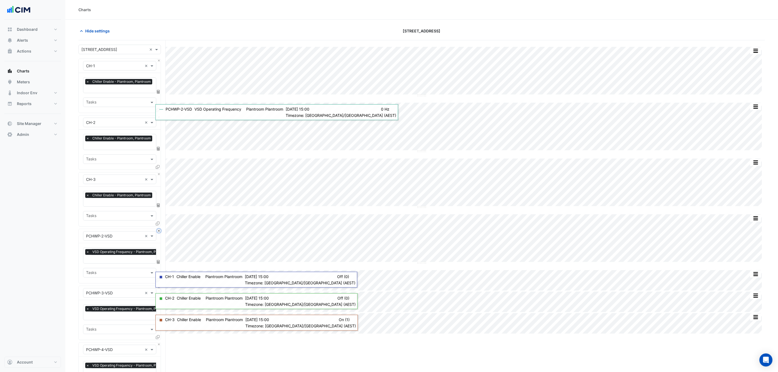
click at [158, 233] on button "Close" at bounding box center [159, 231] width 4 height 4
click at [158, 286] on button "Close" at bounding box center [159, 288] width 4 height 4
click at [158, 233] on button "Close" at bounding box center [159, 231] width 4 height 4
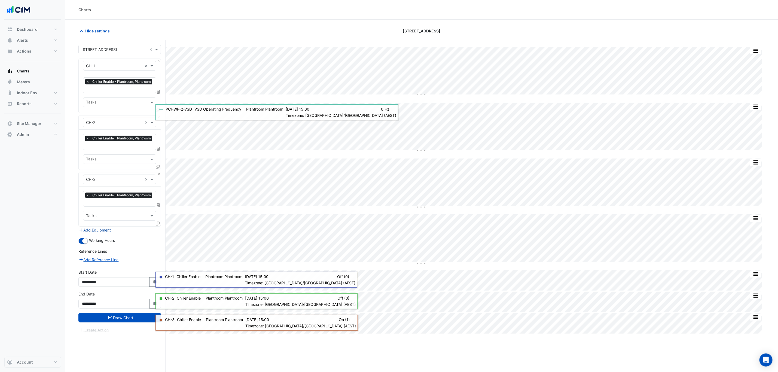
click at [103, 228] on button "Add Equipment" at bounding box center [94, 230] width 33 height 6
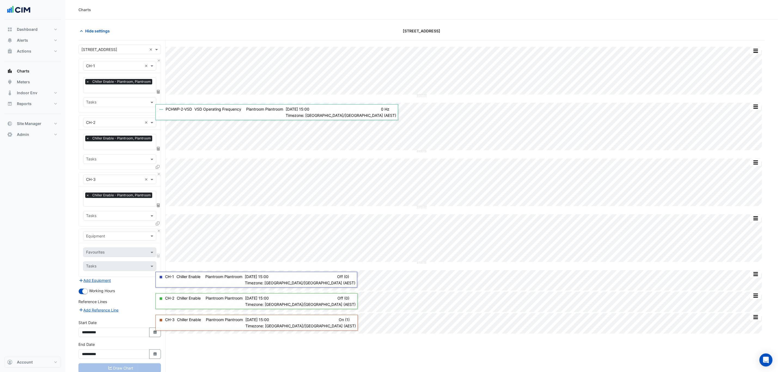
click at [102, 231] on div "Equipment" at bounding box center [120, 236] width 82 height 14
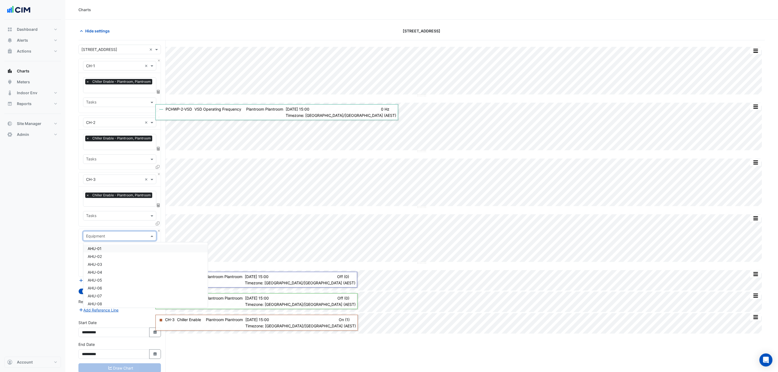
click at [103, 236] on input "text" at bounding box center [114, 236] width 56 height 6
type input "*****"
click at [99, 254] on span "PCHWP-1" at bounding box center [96, 256] width 17 height 5
click at [101, 247] on div "Favourites Tasks" at bounding box center [120, 259] width 82 height 33
click at [103, 253] on input "text" at bounding box center [113, 253] width 55 height 6
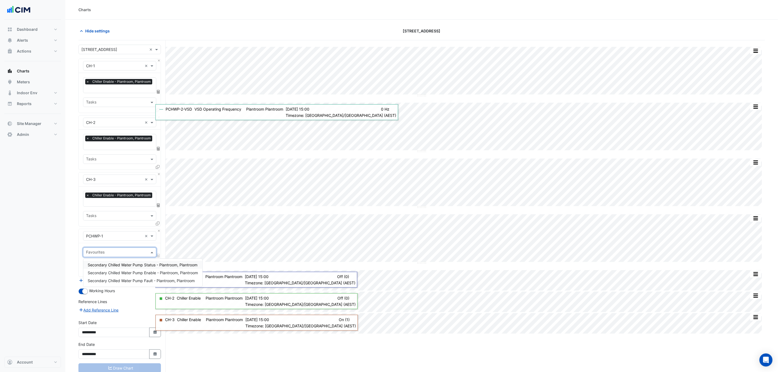
click at [129, 264] on span "Secondary Chilled Water Pump Status - Plantroom, Plantroom" at bounding box center [143, 264] width 110 height 5
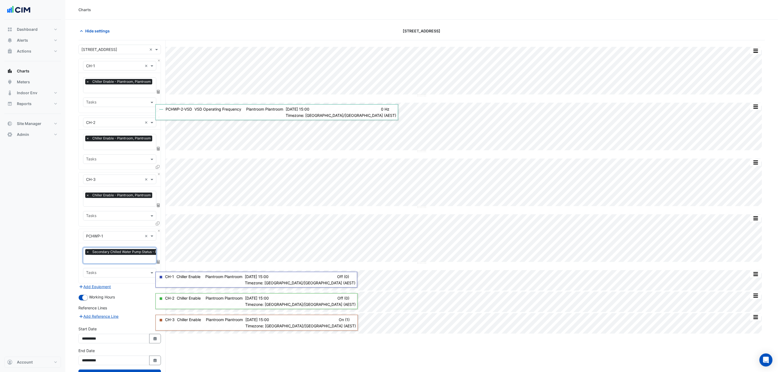
click at [157, 280] on icon at bounding box center [158, 280] width 4 height 4
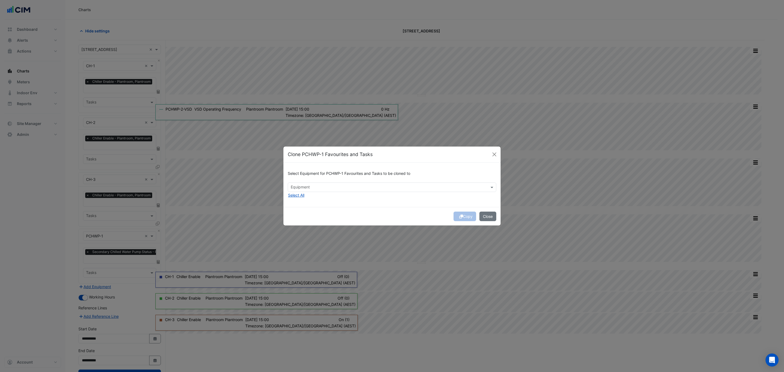
click at [328, 190] on input "text" at bounding box center [389, 188] width 196 height 6
click at [310, 198] on span "PCHWP-2" at bounding box center [300, 199] width 17 height 5
click at [307, 205] on span "PCHWP-3" at bounding box center [301, 206] width 18 height 5
click at [357, 207] on div "Select Equipment for PCHWP-1 Favourites and Tasks to be cloned to × PCHWP-2 × P…" at bounding box center [391, 185] width 217 height 44
click at [456, 216] on div "Copy Close" at bounding box center [391, 216] width 217 height 19
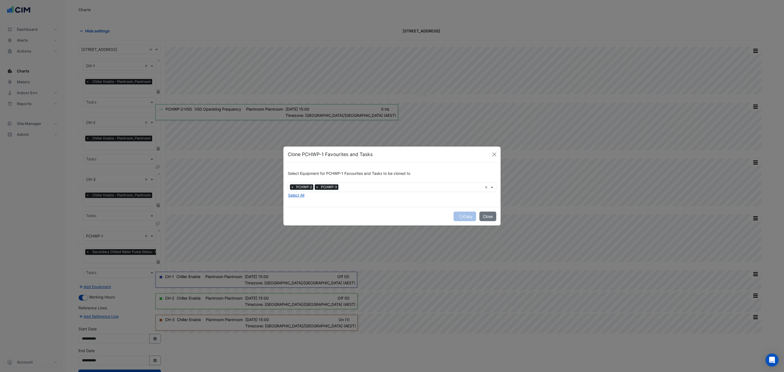
click at [462, 217] on div "Copy Close" at bounding box center [391, 216] width 217 height 19
click at [462, 217] on button "Copy" at bounding box center [465, 217] width 23 height 10
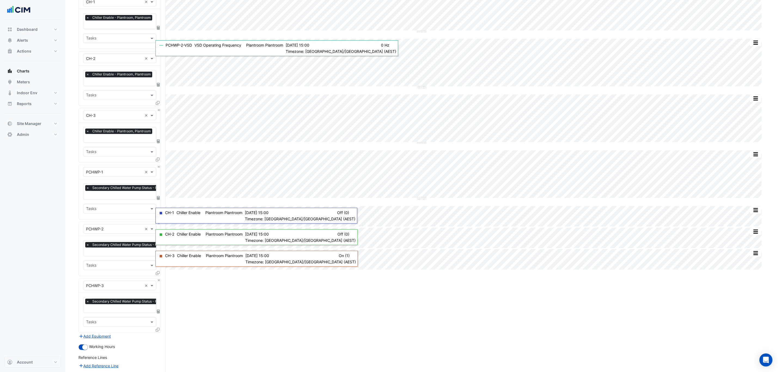
scroll to position [137, 0]
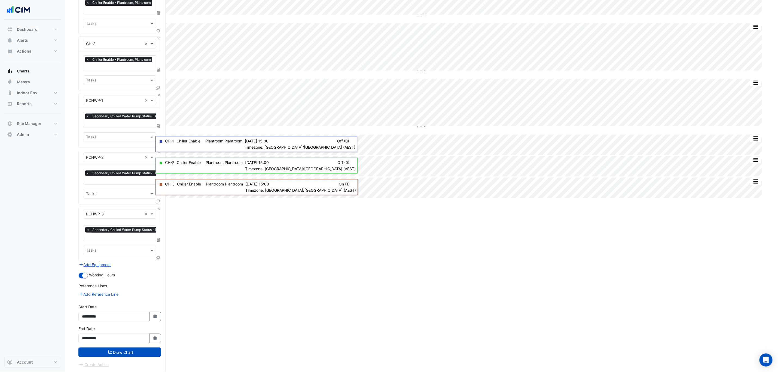
drag, startPoint x: 136, startPoint y: 355, endPoint x: 135, endPoint y: 358, distance: 2.8
click at [135, 358] on form "× 9 Castlereagh Street × × CH-1 × × Chiller Enable - Plantroom, Plantroom × Tas…" at bounding box center [119, 138] width 82 height 459
click at [138, 353] on button "Draw Chart" at bounding box center [119, 352] width 82 height 10
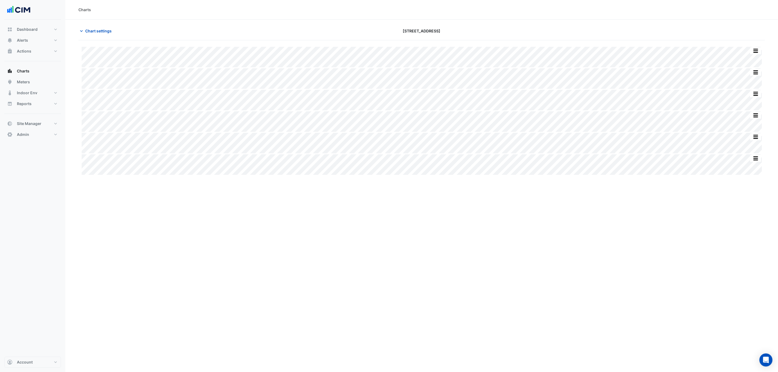
click at [78, 28] on div "Chart settings" at bounding box center [190, 31] width 231 height 10
click at [93, 27] on button "Chart settings" at bounding box center [96, 31] width 37 height 10
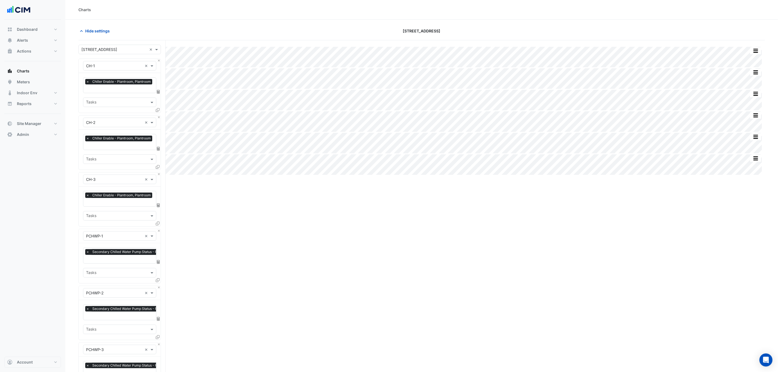
click at [156, 61] on div "× CH-1 ×" at bounding box center [120, 66] width 82 height 14
click at [157, 61] on div "× CH-1 ×" at bounding box center [120, 66] width 82 height 14
click at [160, 60] on button "Close" at bounding box center [159, 61] width 4 height 4
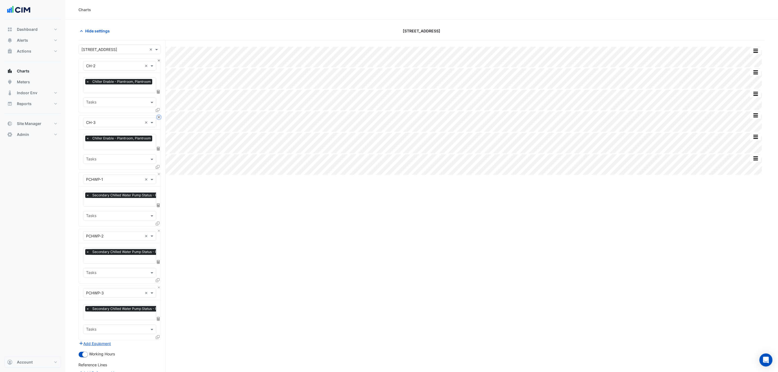
click at [160, 115] on button "Close" at bounding box center [159, 117] width 4 height 4
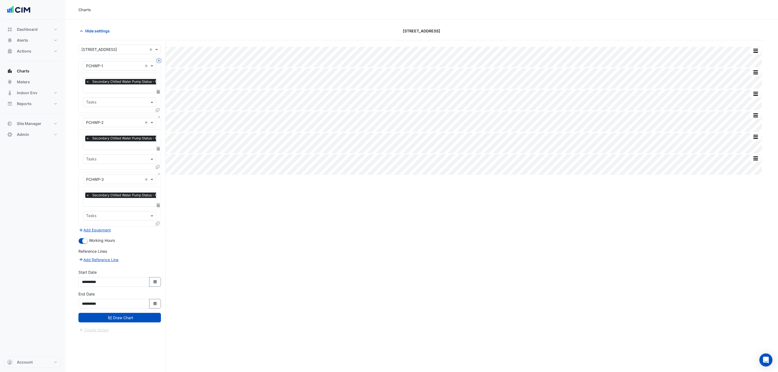
click at [160, 60] on button "Close" at bounding box center [159, 61] width 4 height 4
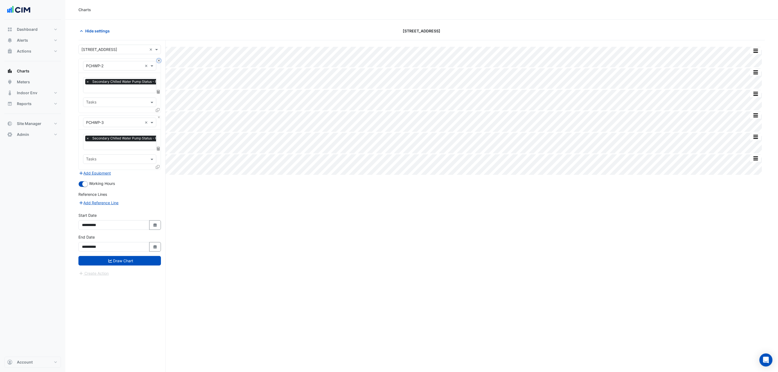
click at [160, 60] on button "Close" at bounding box center [159, 61] width 4 height 4
click at [160, 115] on div "× PCHWP-3 ×" at bounding box center [120, 122] width 82 height 14
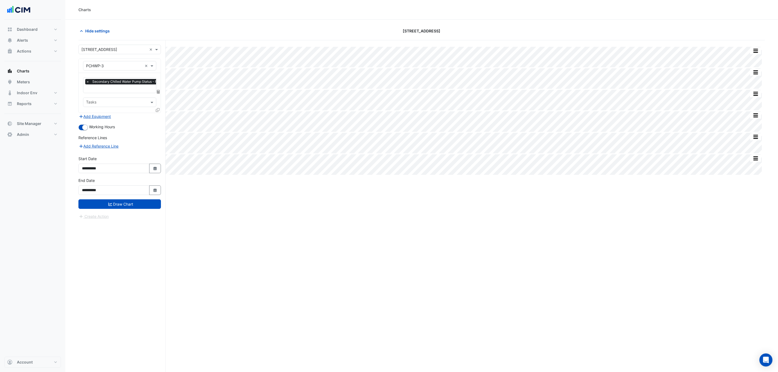
click at [160, 60] on div "× PCHWP-3 ×" at bounding box center [120, 66] width 82 height 14
click at [123, 67] on input "text" at bounding box center [114, 66] width 56 height 6
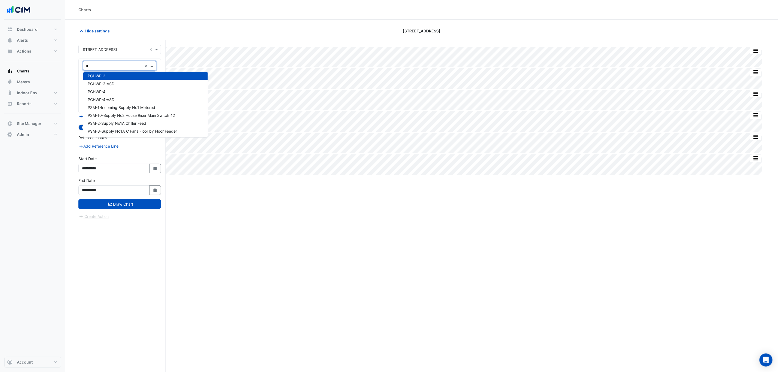
type input "**"
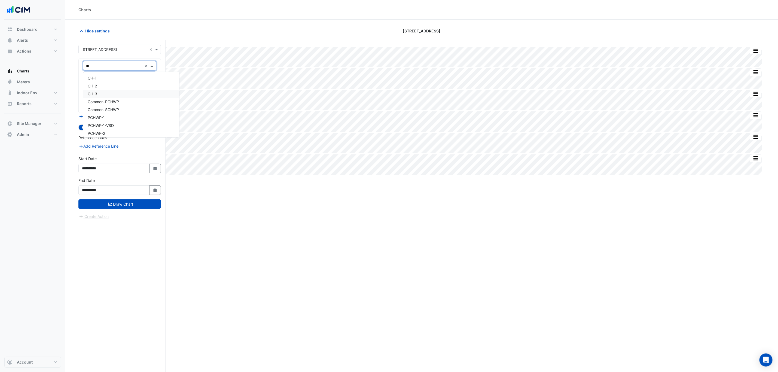
click at [118, 92] on div "CH-3" at bounding box center [131, 94] width 96 height 8
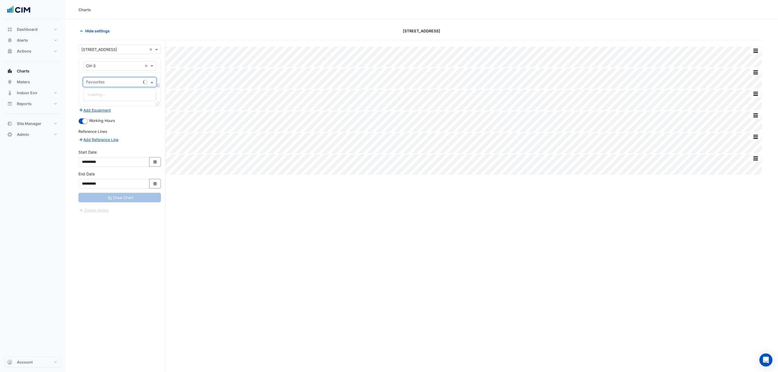
click at [116, 86] on div at bounding box center [113, 82] width 56 height 7
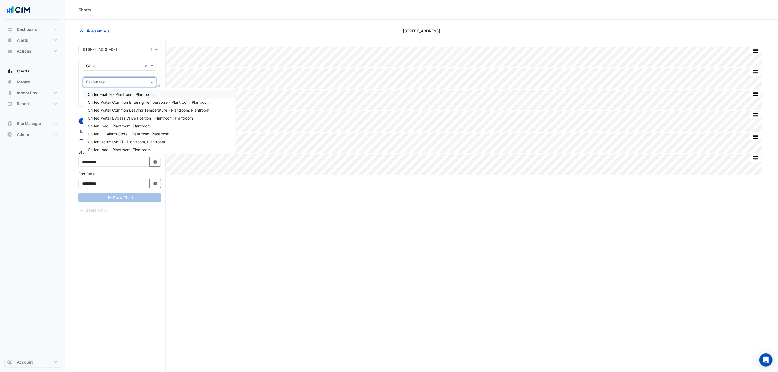
click at [145, 95] on span "Chiller Enable - Plantroom, Plantroom" at bounding box center [121, 94] width 66 height 5
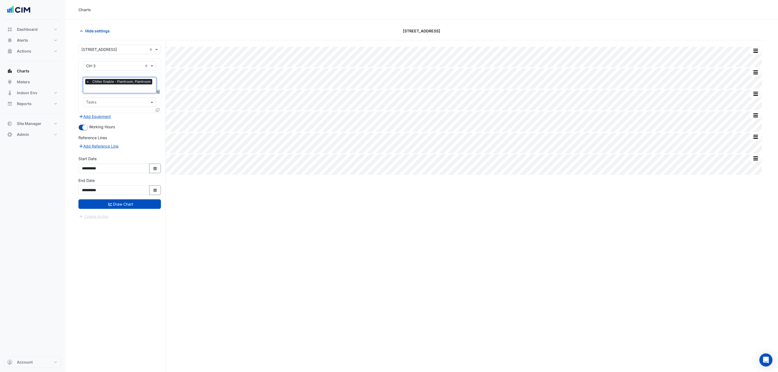
click at [127, 89] on input "text" at bounding box center [120, 89] width 68 height 6
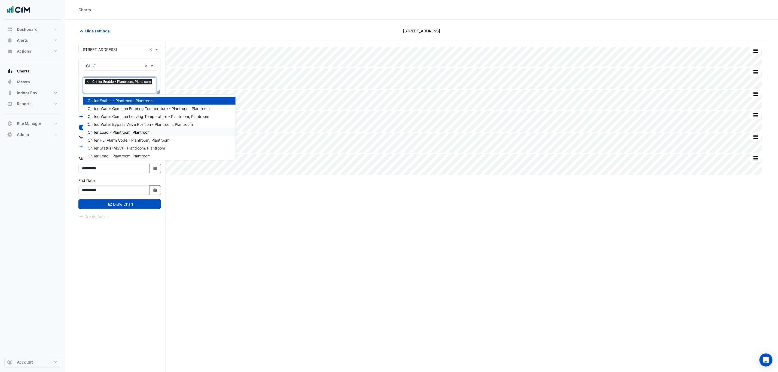
click at [105, 133] on span "Chiller Load - Plantroom, Plantroom" at bounding box center [119, 132] width 63 height 5
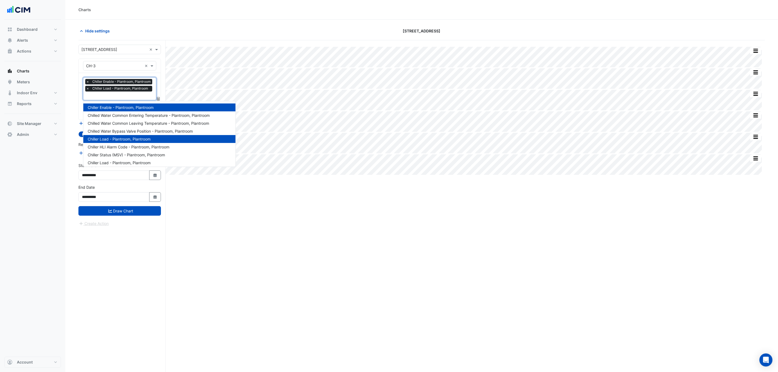
click at [115, 92] on div "× Chiller Enable - Plantroom, Plantroom × Chiller Load - Plantroom, Plantroom" at bounding box center [119, 86] width 68 height 14
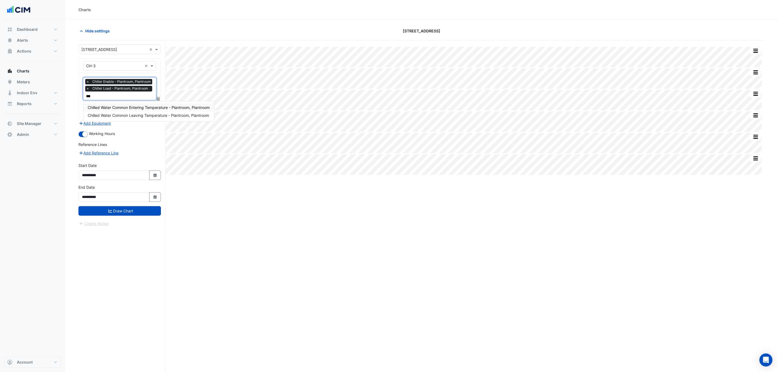
type input "****"
click at [133, 106] on span "Chilled Water Common Entering Temperature - Plantroom, Plantroom" at bounding box center [149, 107] width 122 height 5
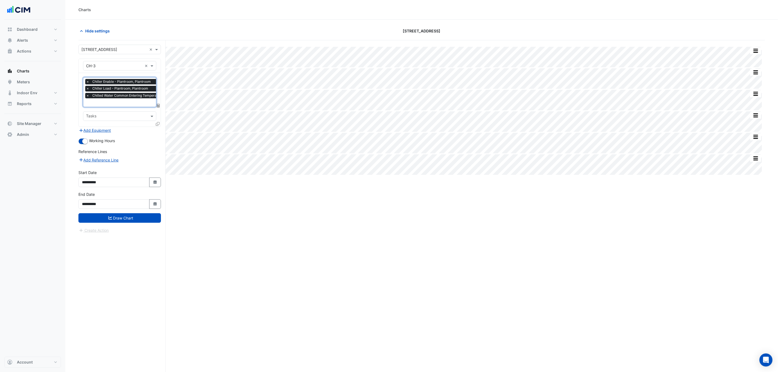
type input "*"
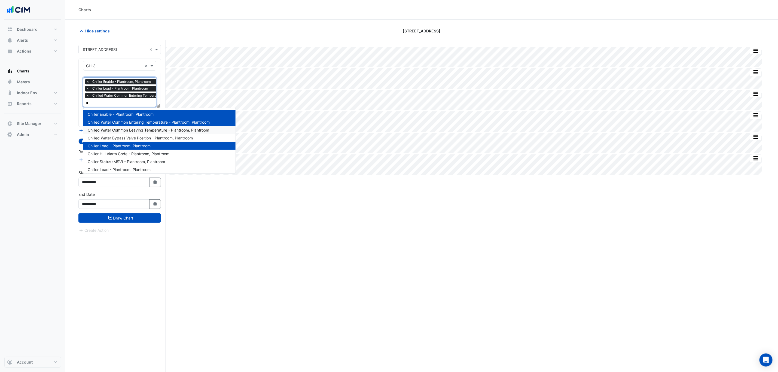
click at [134, 129] on span "Chilled Water Common Leaving Temperature - Plantroom, Plantroom" at bounding box center [148, 130] width 121 height 5
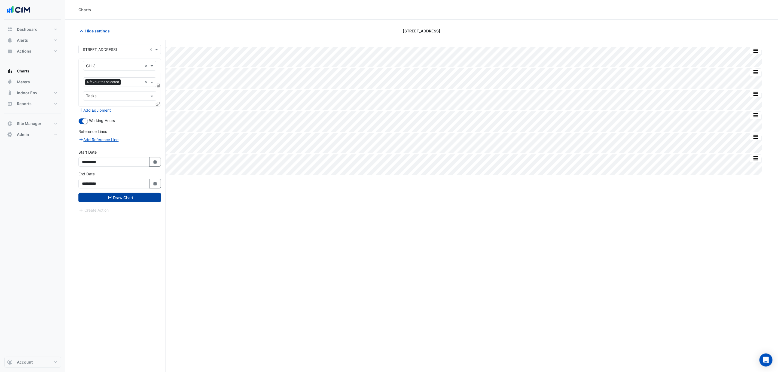
click at [118, 199] on button "Draw Chart" at bounding box center [119, 198] width 82 height 10
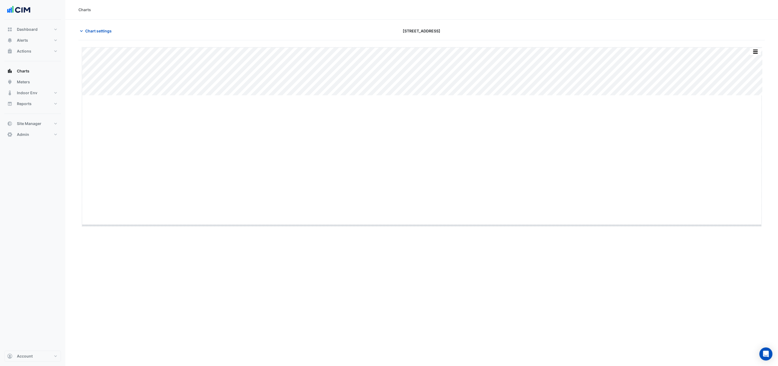
drag, startPoint x: 422, startPoint y: 96, endPoint x: 426, endPoint y: 248, distance: 152.0
click at [426, 245] on div "Split by Unit Split All Split None Print Save as JPEG Save as PNG Pivot Data Ta…" at bounding box center [421, 213] width 686 height 346
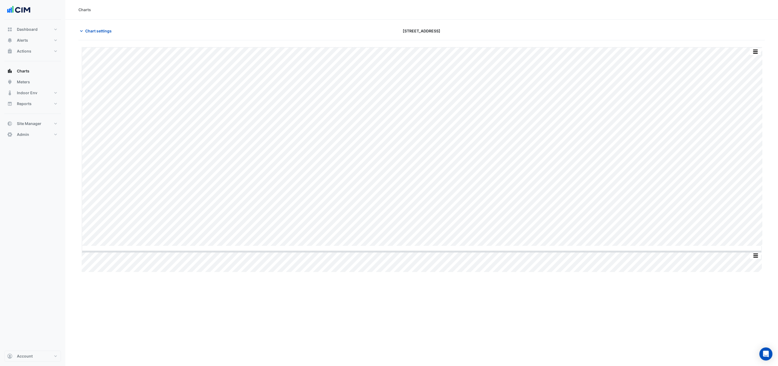
drag, startPoint x: 419, startPoint y: 245, endPoint x: 409, endPoint y: 275, distance: 31.3
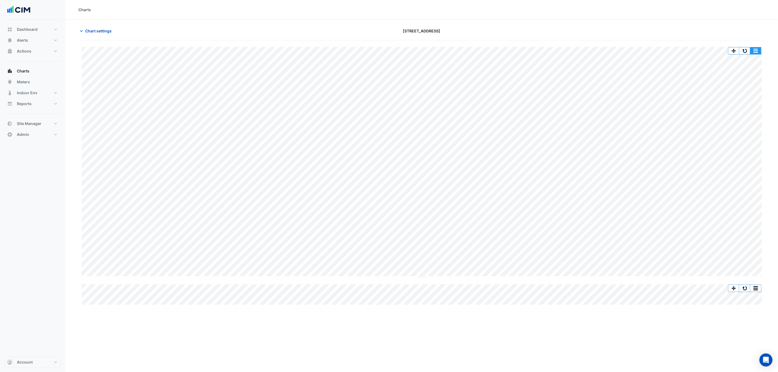
click at [751, 51] on button "button" at bounding box center [755, 50] width 11 height 7
click at [747, 51] on button "button" at bounding box center [744, 50] width 11 height 7
click at [105, 28] on button "Chart settings" at bounding box center [96, 31] width 37 height 10
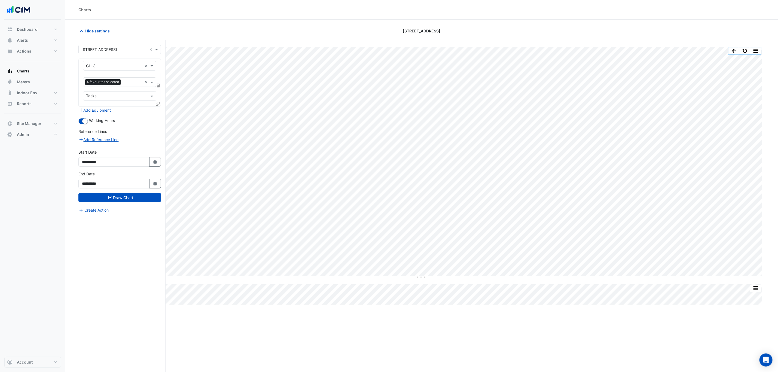
click at [103, 116] on form "**********" at bounding box center [119, 129] width 82 height 169
click at [103, 113] on button "Add Equipment" at bounding box center [94, 110] width 33 height 6
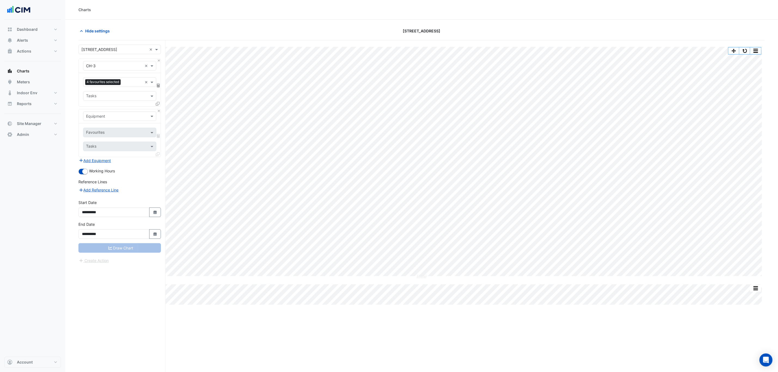
click at [103, 117] on input "text" at bounding box center [114, 117] width 56 height 6
type input "****"
click at [103, 129] on div "Weather" at bounding box center [119, 129] width 72 height 8
click at [103, 129] on div "Favourites" at bounding box center [119, 133] width 73 height 10
type input "******"
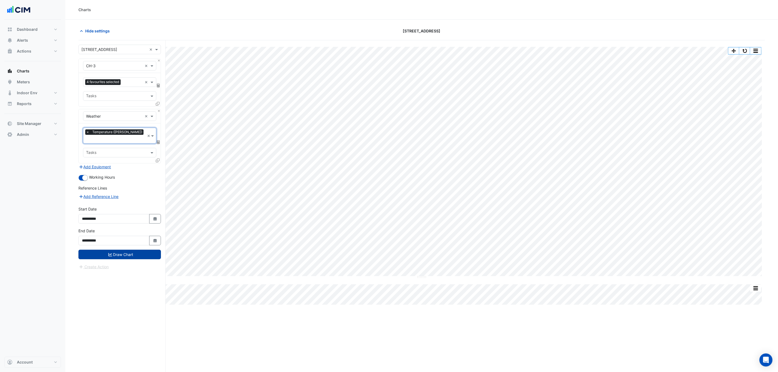
click at [131, 250] on button "Draw Chart" at bounding box center [119, 255] width 82 height 10
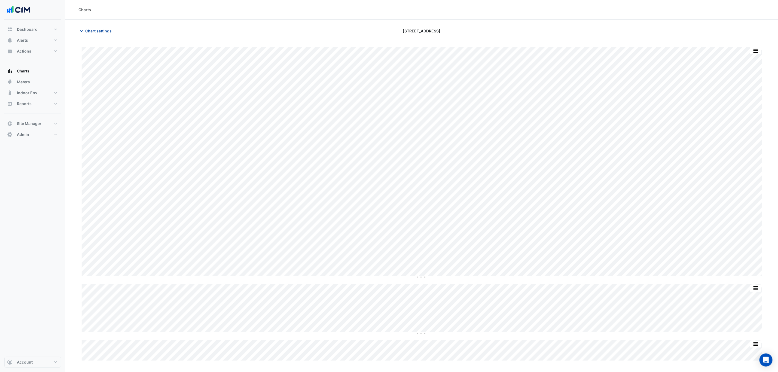
drag, startPoint x: 108, startPoint y: 37, endPoint x: 106, endPoint y: 32, distance: 5.4
click at [107, 35] on div "Chart settings 9 Castlereagh Street" at bounding box center [421, 33] width 686 height 14
click at [106, 32] on span "Chart settings" at bounding box center [98, 31] width 26 height 6
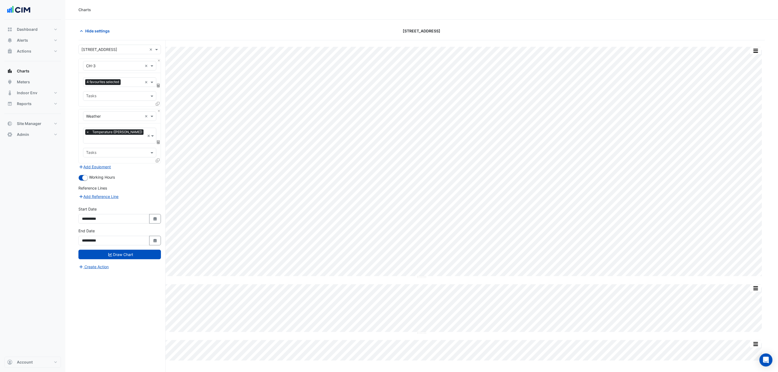
click at [107, 88] on div "4 favourites selected × Tasks" at bounding box center [120, 89] width 82 height 33
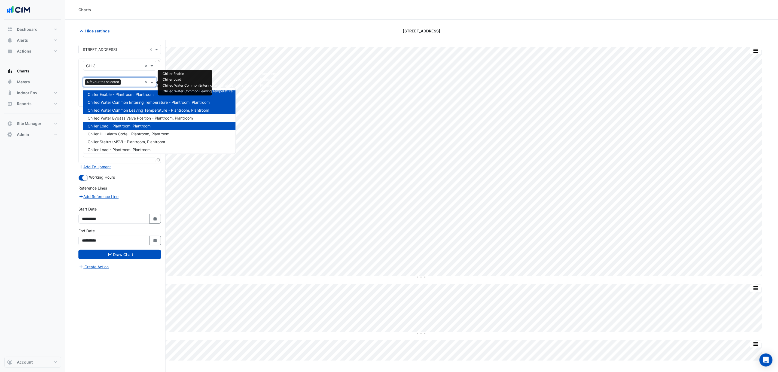
click at [110, 86] on div "4 favourites selected" at bounding box center [103, 82] width 37 height 7
click at [140, 102] on span "Chilled Water Common Entering Temperature - Plantroom, Plantroom" at bounding box center [149, 102] width 122 height 5
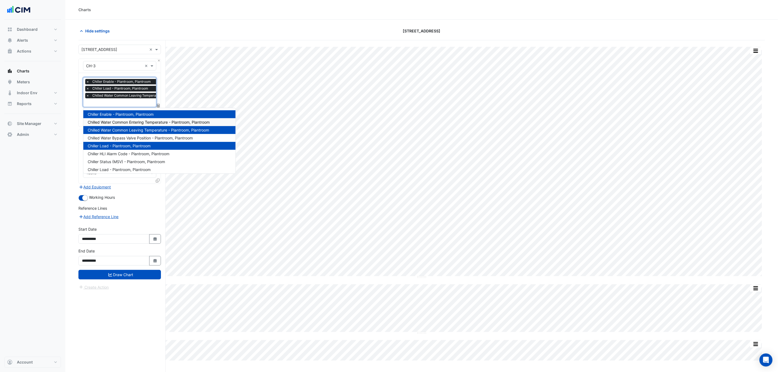
click at [125, 87] on span "Chiller Load - Plantroom, Plantroom" at bounding box center [120, 88] width 59 height 5
click at [91, 95] on span "Chilled Water Common Leaving Temperature - Plantroom, Plantroom" at bounding box center [146, 95] width 110 height 5
click at [88, 96] on span "×" at bounding box center [87, 95] width 5 height 5
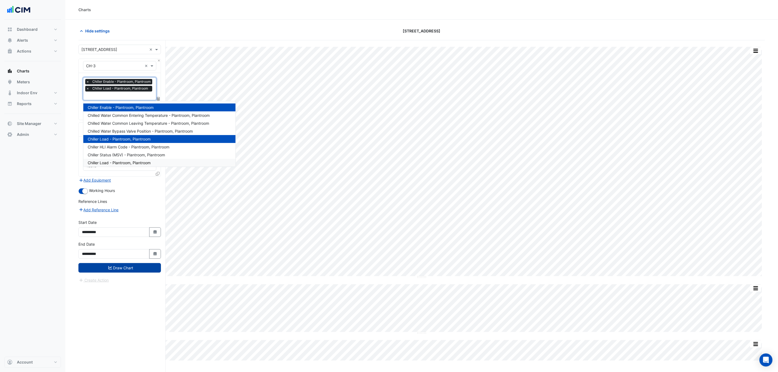
click at [133, 264] on button "Draw Chart" at bounding box center [119, 268] width 82 height 10
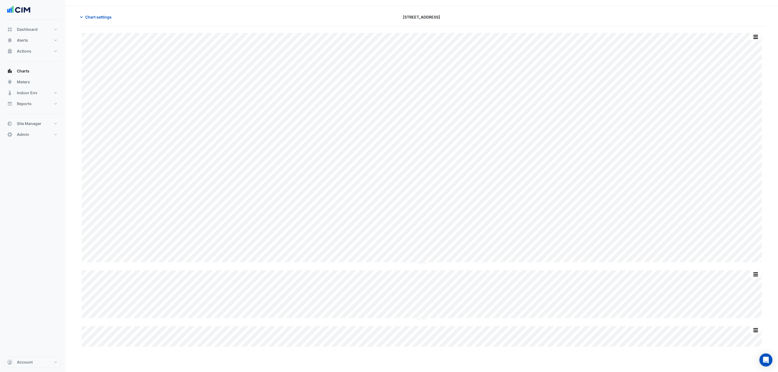
scroll to position [21, 0]
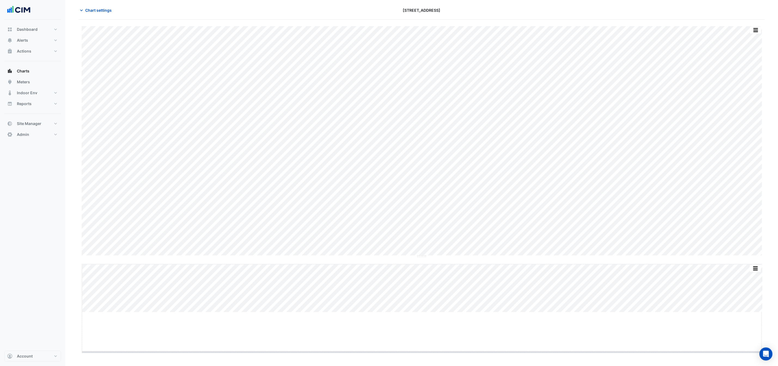
drag, startPoint x: 419, startPoint y: 312, endPoint x: 427, endPoint y: 356, distance: 44.1
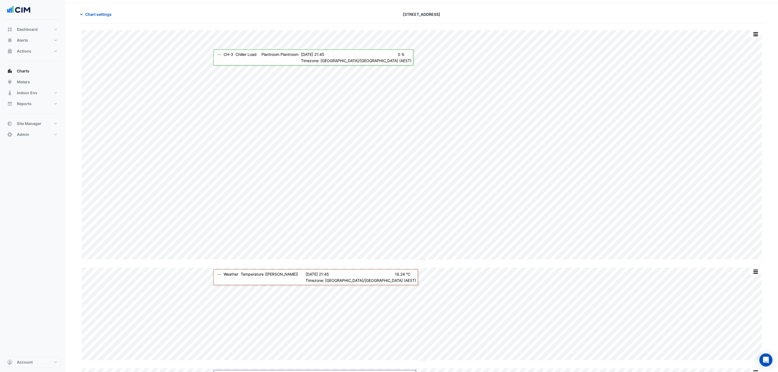
scroll to position [0, 0]
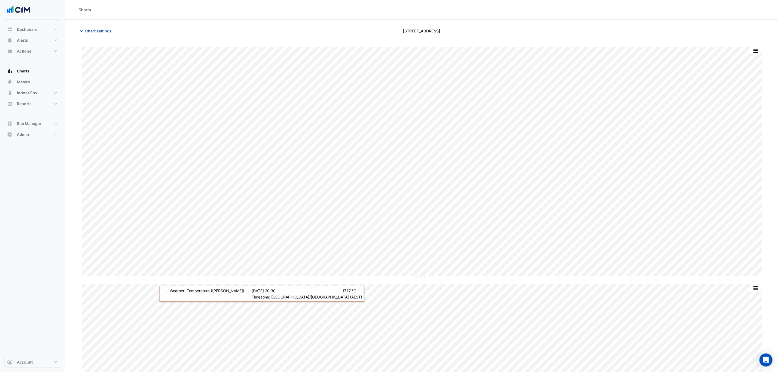
click at [102, 32] on span "Chart settings" at bounding box center [98, 31] width 26 height 6
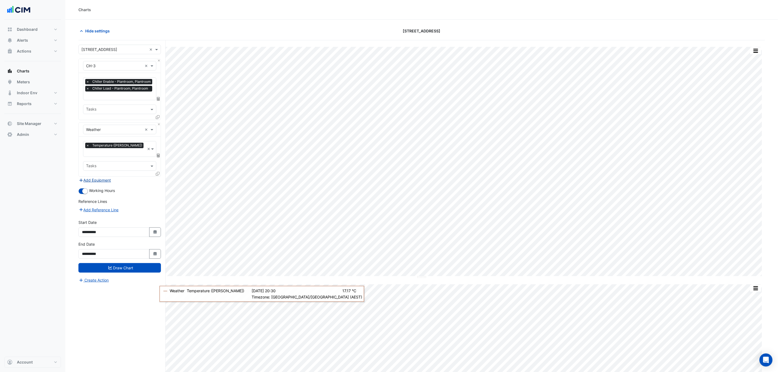
click at [98, 177] on button "Add Equipment" at bounding box center [94, 180] width 33 height 6
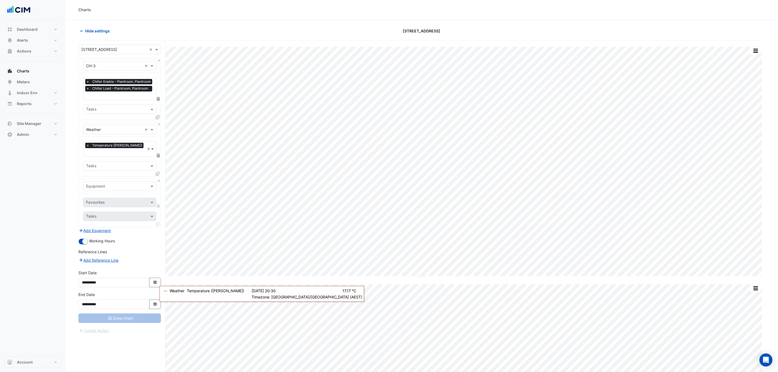
click at [104, 184] on input "text" at bounding box center [114, 187] width 56 height 6
type input "*"
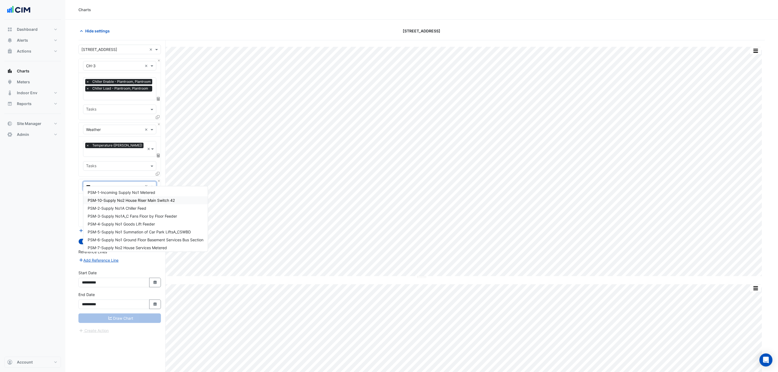
type input "***"
drag, startPoint x: 109, startPoint y: 180, endPoint x: 69, endPoint y: 181, distance: 40.8
click at [69, 181] on section "Hide settings 9 Castlereagh Street Split by Unit Split All Split None Print Sav…" at bounding box center [421, 213] width 713 height 387
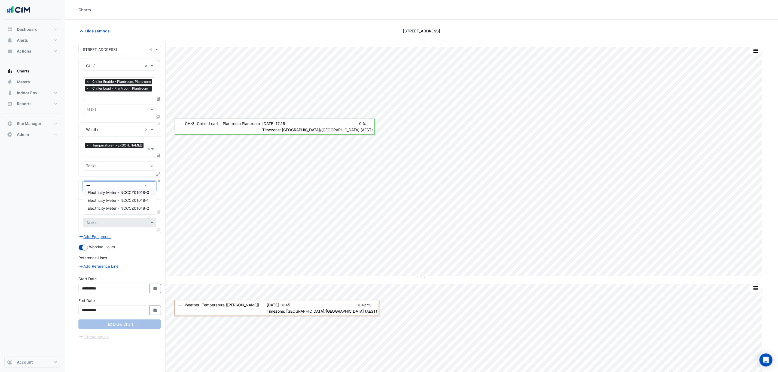
type input "***"
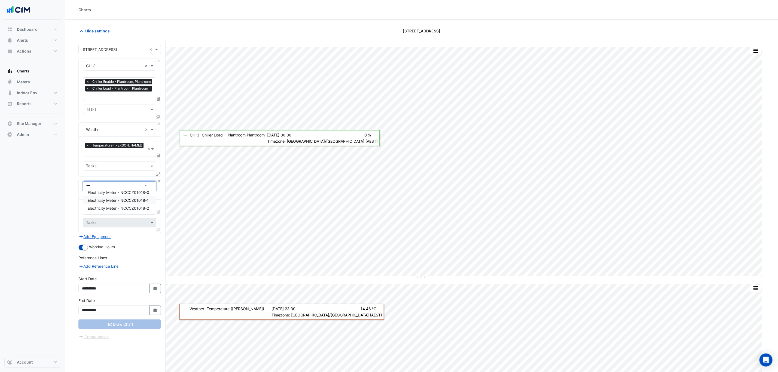
click at [129, 201] on span "Electricity Meter - NCCCZ01018-1" at bounding box center [118, 200] width 61 height 5
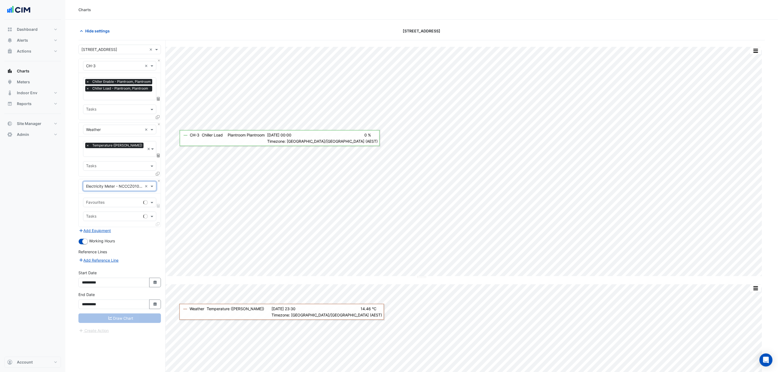
click at [118, 200] on input "text" at bounding box center [113, 203] width 55 height 6
click at [142, 212] on div "Active Energy Actual - Export" at bounding box center [120, 209] width 75 height 8
click at [159, 225] on icon at bounding box center [158, 224] width 4 height 4
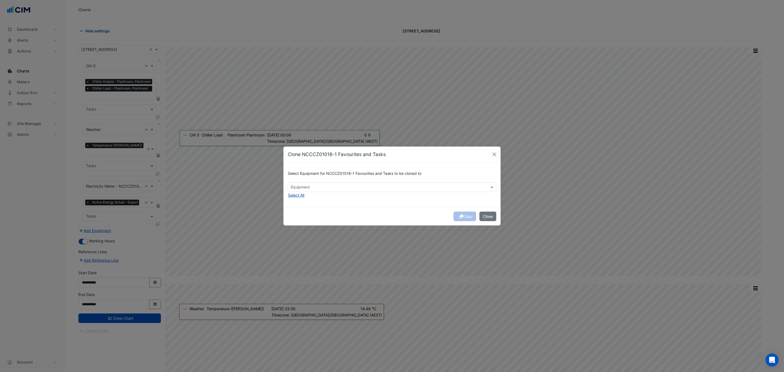
click at [303, 197] on button "Select All" at bounding box center [296, 195] width 17 height 6
click at [308, 189] on span "Electricity Meter - NCCCZ01018-0" at bounding box center [323, 186] width 57 height 5
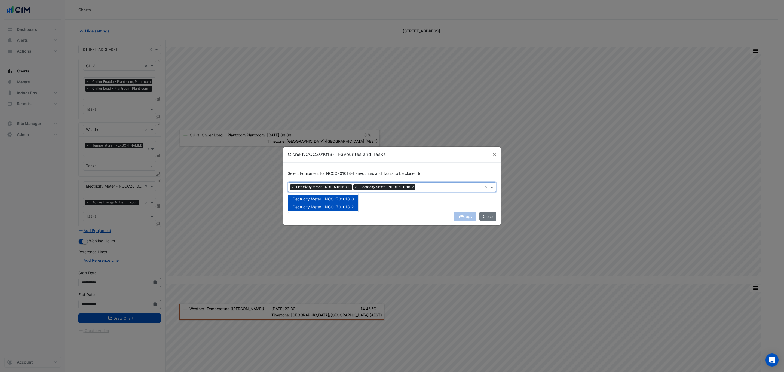
click at [413, 200] on div "Select Equipment for NCCCZ01018-1 Favourites and Tasks to be cloned to × Electr…" at bounding box center [391, 185] width 217 height 44
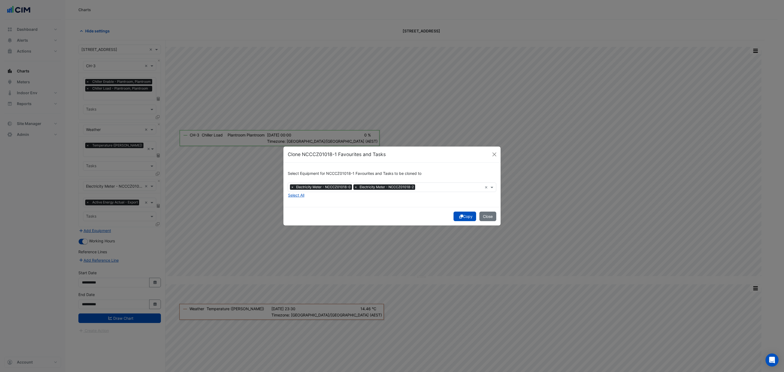
click at [293, 188] on span "×" at bounding box center [292, 186] width 5 height 5
click at [488, 220] on button "Close" at bounding box center [487, 217] width 17 height 10
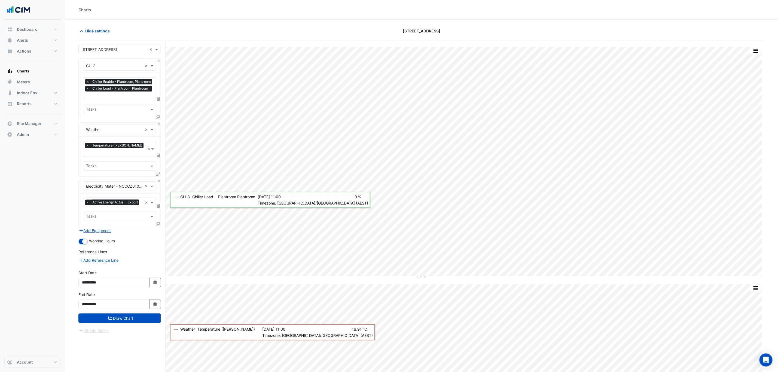
click at [156, 224] on icon at bounding box center [158, 224] width 4 height 4
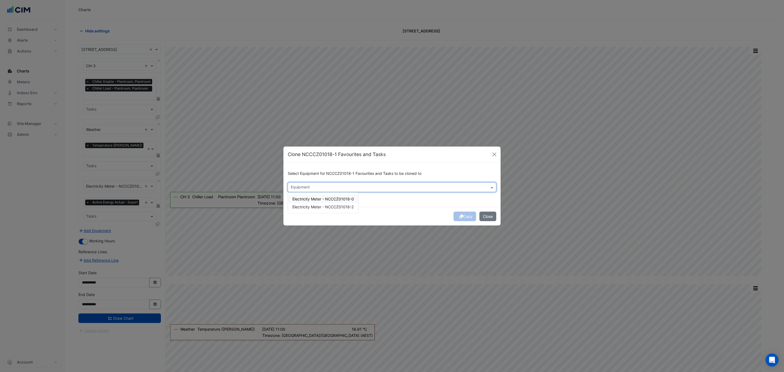
drag, startPoint x: 357, startPoint y: 188, endPoint x: 346, endPoint y: 187, distance: 11.8
click at [356, 188] on input "text" at bounding box center [389, 188] width 196 height 6
click at [336, 204] on span "Electricity Meter - NCCCZ01018-2" at bounding box center [322, 206] width 61 height 5
click at [390, 212] on div "Copy Close" at bounding box center [391, 216] width 217 height 19
click at [459, 213] on button "Copy" at bounding box center [465, 217] width 23 height 10
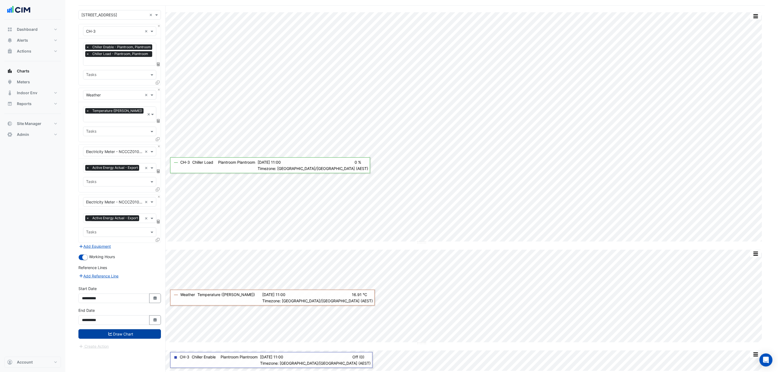
click at [133, 339] on button "Draw Chart" at bounding box center [119, 334] width 82 height 10
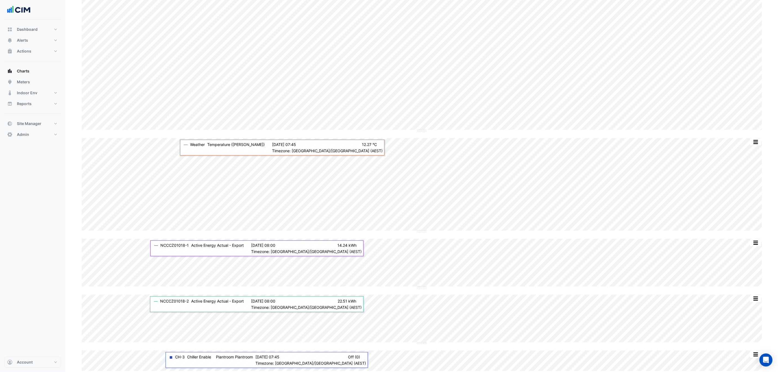
scroll to position [24, 0]
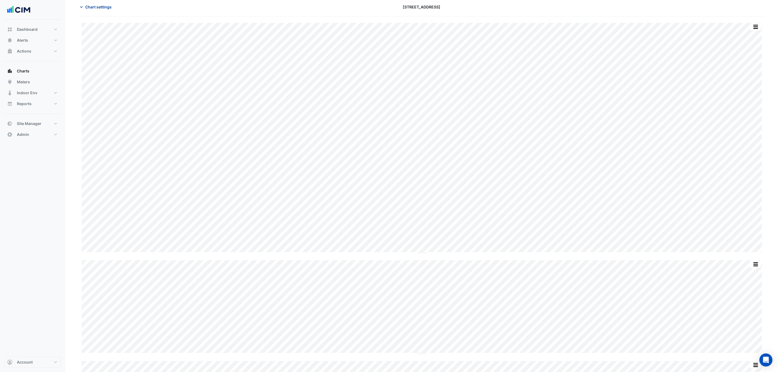
click at [92, 8] on span "Chart settings" at bounding box center [98, 7] width 26 height 6
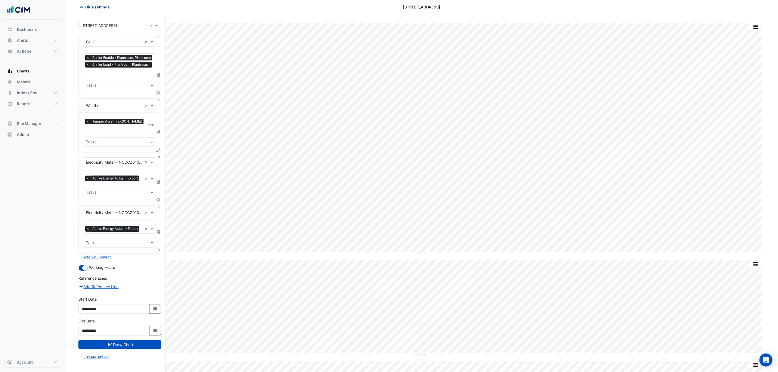
click at [102, 9] on span "Hide settings" at bounding box center [97, 7] width 25 height 6
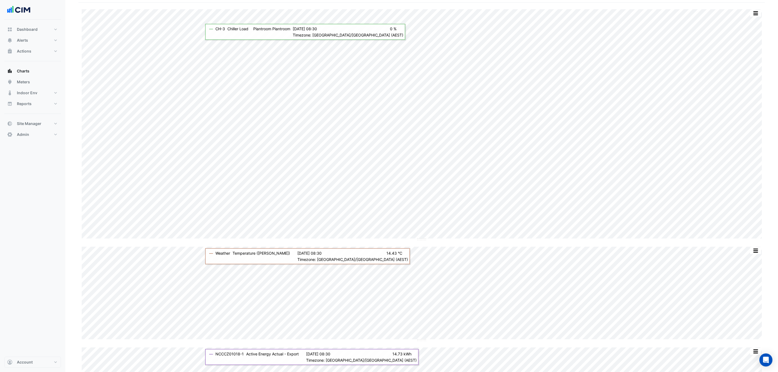
scroll to position [0, 0]
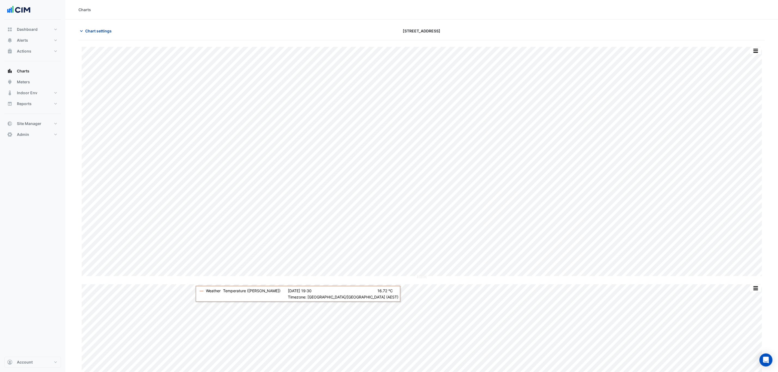
click at [91, 23] on div "Charts Chart settings 9 Castlereagh Street Split by Unit Split All Split None P…" at bounding box center [421, 259] width 713 height 518
click at [88, 34] on button "Chart settings" at bounding box center [96, 31] width 37 height 10
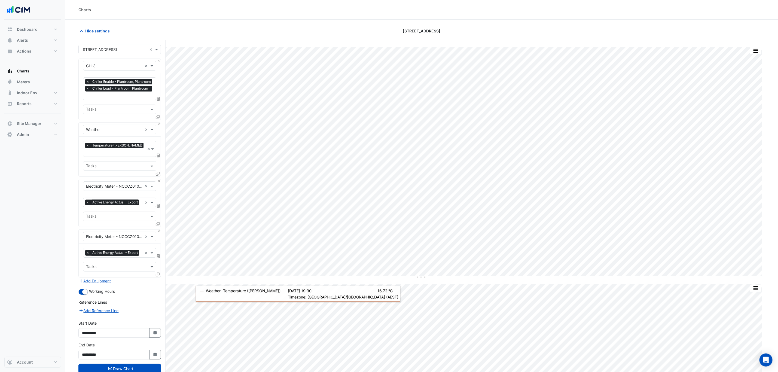
click at [161, 175] on div "× 9 Castlereagh Street × × CH-3 × × Chiller Enable - Plantroom, Plantroom × Chi…" at bounding box center [121, 279] width 87 height 478
click at [158, 179] on button "Close" at bounding box center [159, 181] width 4 height 4
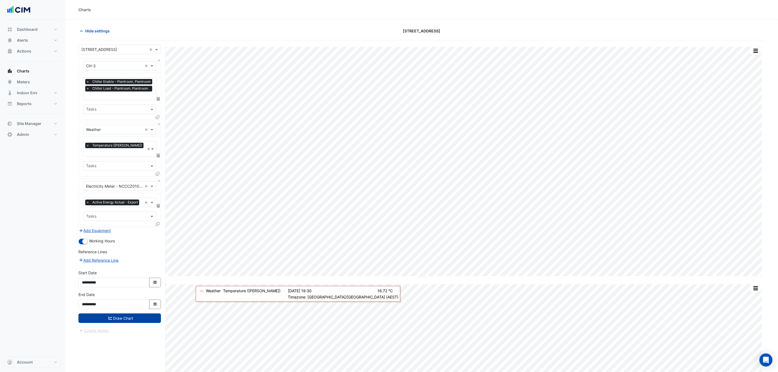
click at [137, 320] on button "Draw Chart" at bounding box center [119, 318] width 82 height 10
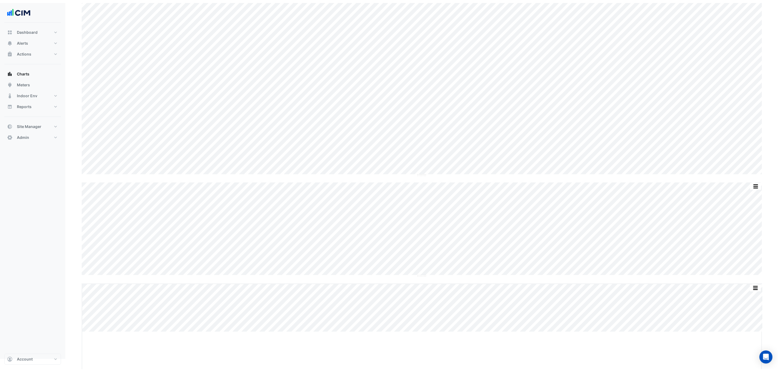
scroll to position [116, 0]
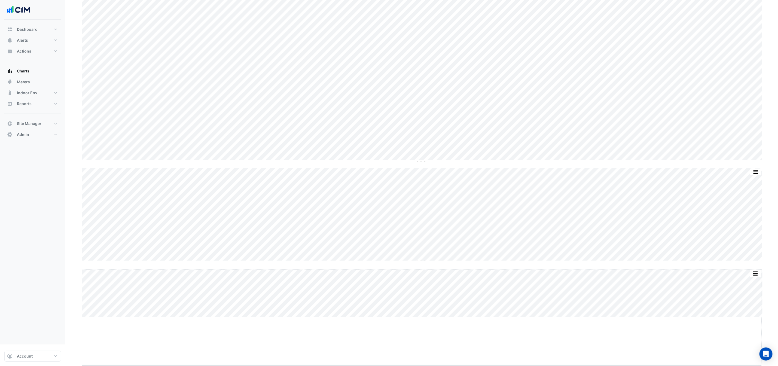
drag, startPoint x: 421, startPoint y: 343, endPoint x: 427, endPoint y: 391, distance: 48.7
click at [427, 344] on html "Charts Chart settings 9 Castlereagh Street Split by Unit Split All Split None P…" at bounding box center [389, 114] width 778 height 461
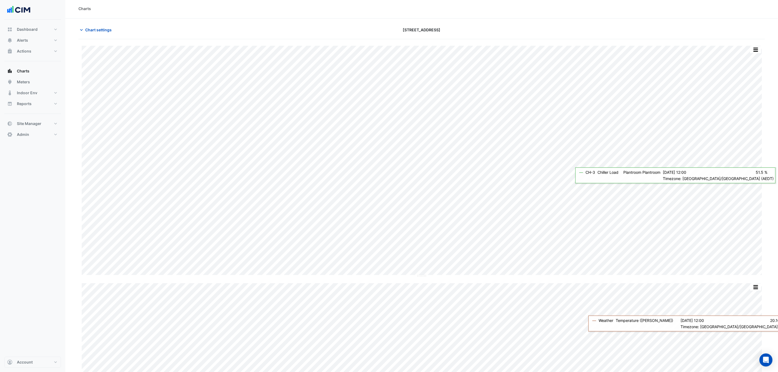
scroll to position [0, 0]
click at [96, 33] on span "Chart settings" at bounding box center [98, 31] width 26 height 6
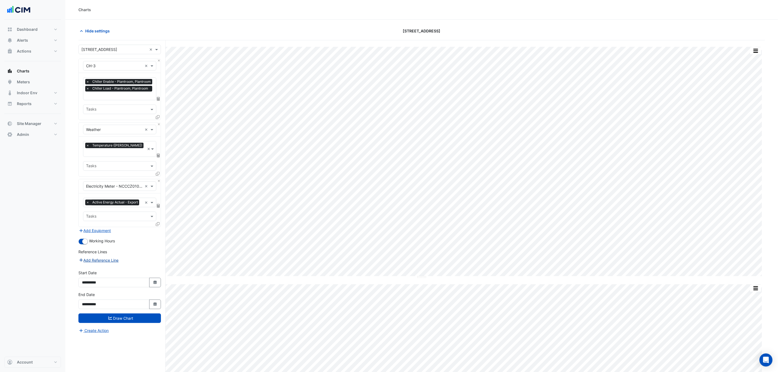
click at [97, 261] on button "Add Reference Line" at bounding box center [98, 260] width 41 height 6
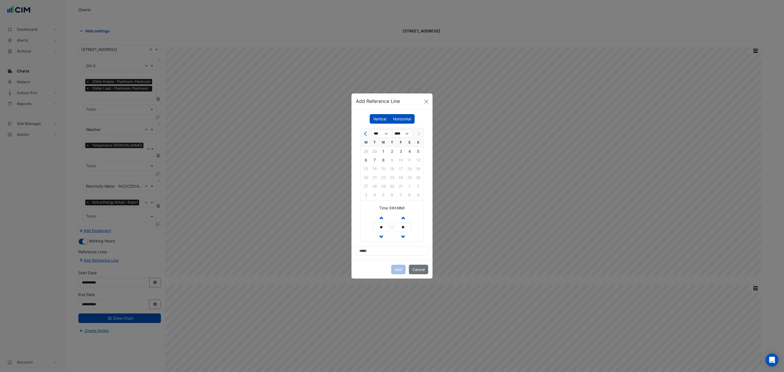
drag, startPoint x: 370, startPoint y: 134, endPoint x: 365, endPoint y: 132, distance: 5.3
click at [369, 134] on div at bounding box center [365, 133] width 11 height 9
click at [365, 132] on span "Previous month" at bounding box center [366, 134] width 4 height 4
select select "*"
click at [385, 167] on div "17" at bounding box center [383, 168] width 9 height 9
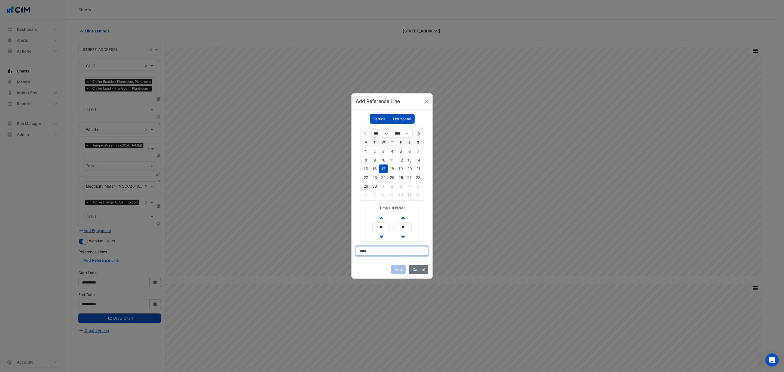
click at [381, 248] on input at bounding box center [392, 251] width 72 height 10
type input "**********"
drag, startPoint x: 395, startPoint y: 266, endPoint x: 391, endPoint y: 269, distance: 4.3
click at [396, 267] on button "Add" at bounding box center [398, 270] width 14 height 10
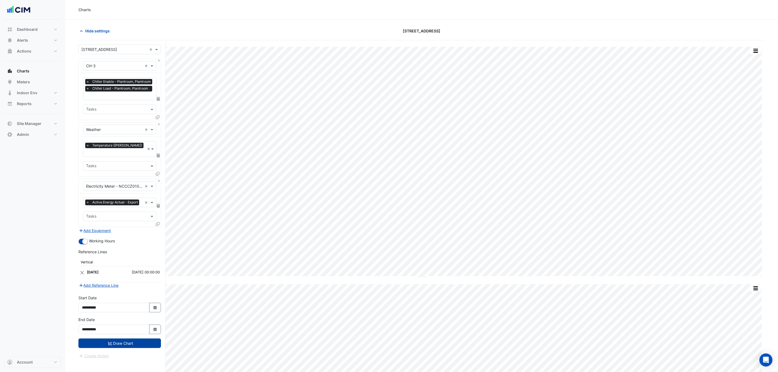
click at [131, 344] on button "Draw Chart" at bounding box center [119, 343] width 82 height 10
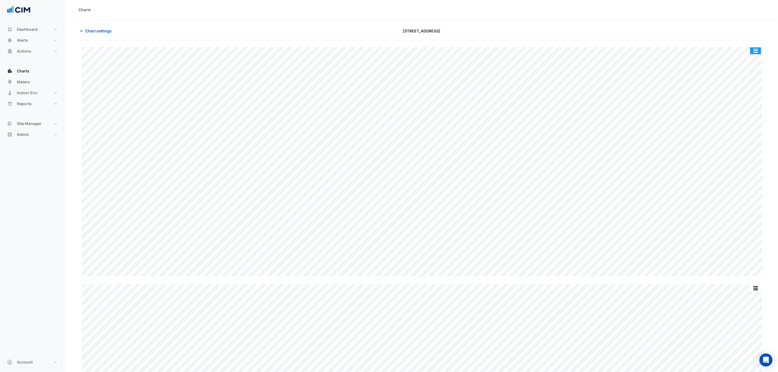
click at [757, 50] on button "button" at bounding box center [755, 50] width 11 height 7
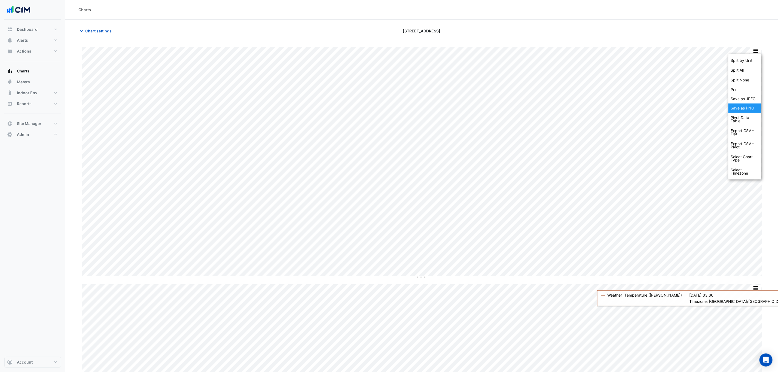
click at [744, 109] on div "Save as PNG" at bounding box center [744, 107] width 33 height 9
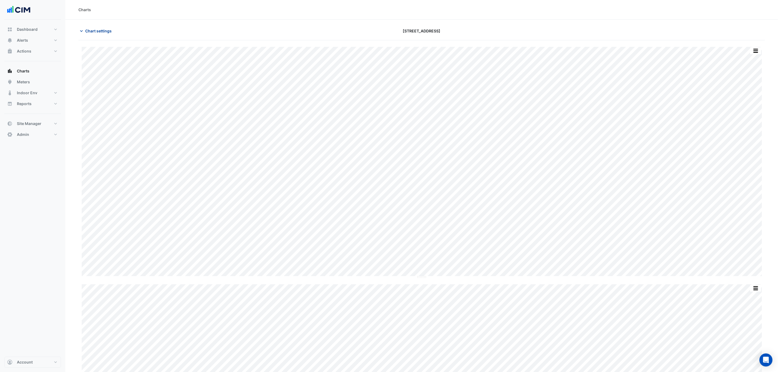
click at [106, 34] on button "Chart settings" at bounding box center [96, 31] width 37 height 10
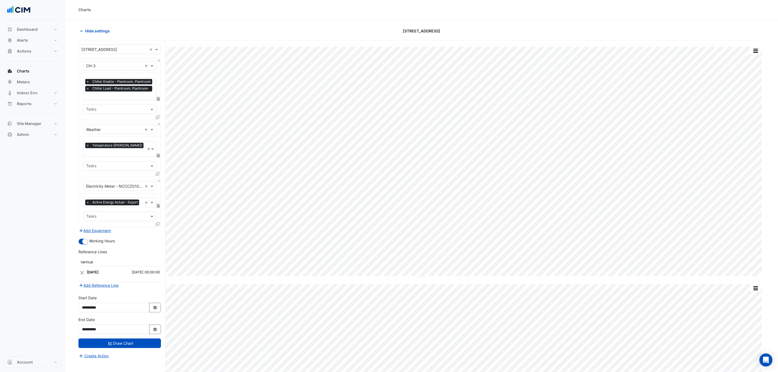
click at [156, 179] on div "× Electricity Meter - NCCCZ01018-2 ×" at bounding box center [120, 186] width 82 height 14
click at [156, 179] on div "× Electricity Meter - NCCCZ01018-2 × × Active Energy Actual - Export × Tasks" at bounding box center [119, 203] width 82 height 48
click at [158, 179] on button "Close" at bounding box center [159, 181] width 4 height 4
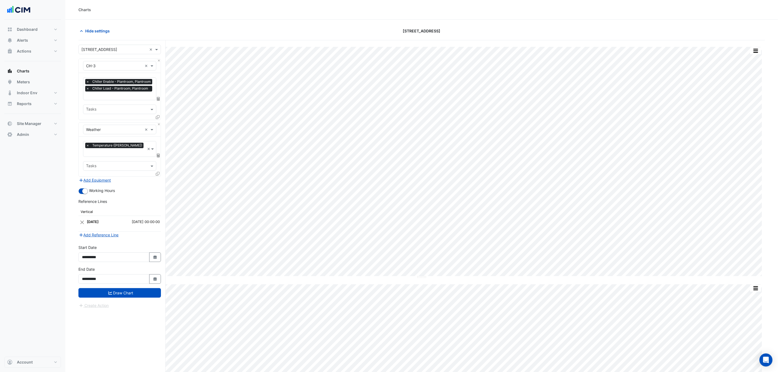
click at [87, 82] on span "×" at bounding box center [87, 81] width 5 height 5
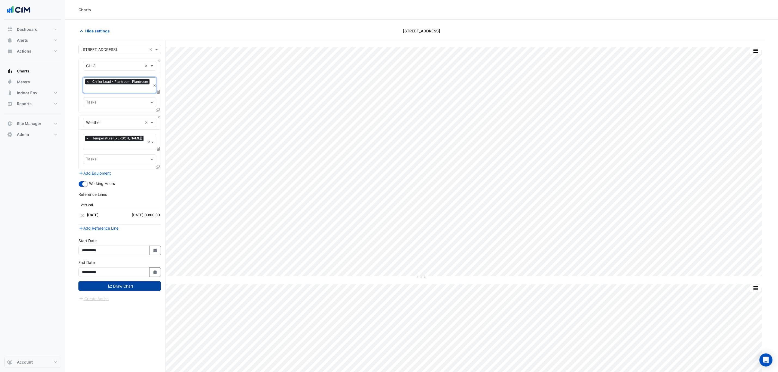
click at [144, 281] on button "Draw Chart" at bounding box center [119, 286] width 82 height 10
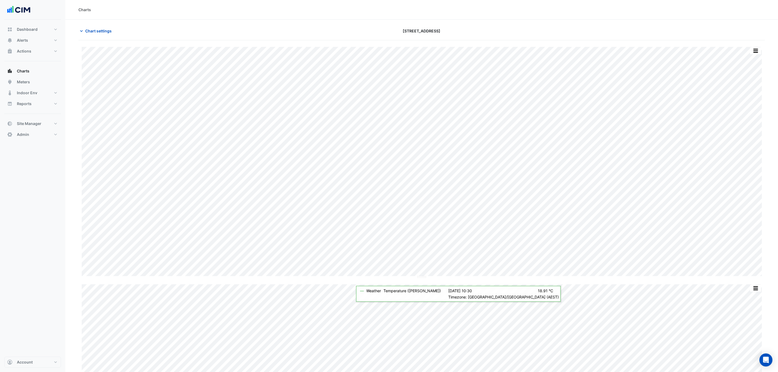
click at [753, 46] on div "Split by Unit Split All Split None Print Save as JPEG Save as PNG Pivot Data Ta…" at bounding box center [421, 216] width 686 height 352
click at [754, 50] on button "button" at bounding box center [755, 50] width 11 height 7
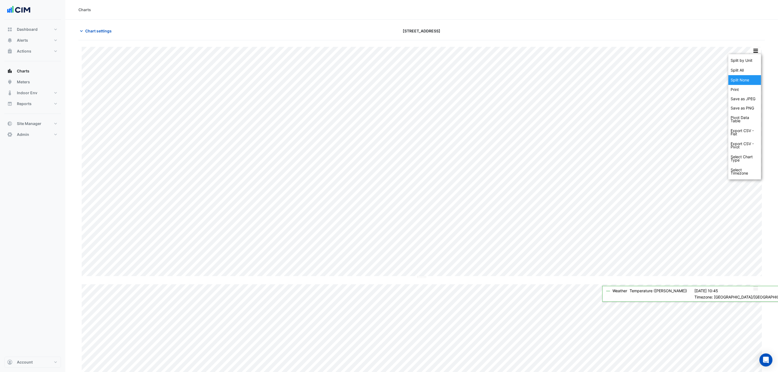
drag, startPoint x: 753, startPoint y: 59, endPoint x: 751, endPoint y: 77, distance: 18.1
click at [751, 77] on div "Split by Unit Split All Split None Print Save as JPEG Save as PNG Pivot Data Ta…" at bounding box center [744, 116] width 33 height 125
click at [751, 77] on div "Split None" at bounding box center [744, 80] width 33 height 10
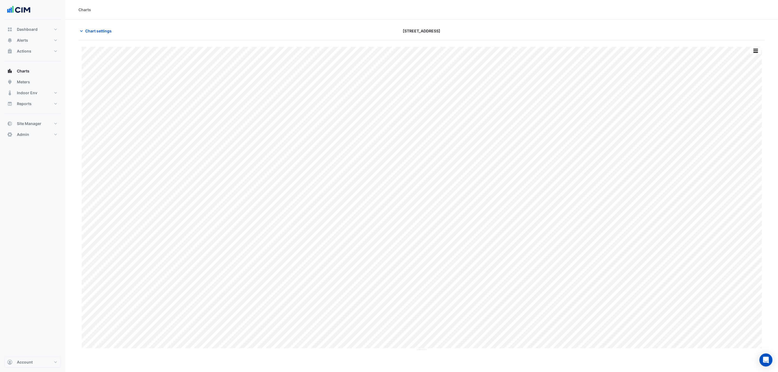
click at [752, 50] on button "button" at bounding box center [755, 50] width 11 height 7
click at [750, 106] on div "Save as PNG" at bounding box center [744, 107] width 33 height 9
click at [103, 34] on button "Chart settings" at bounding box center [96, 31] width 37 height 10
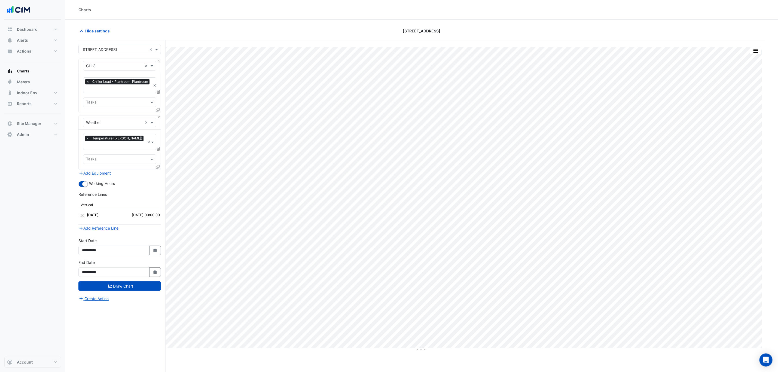
scroll to position [21, 0]
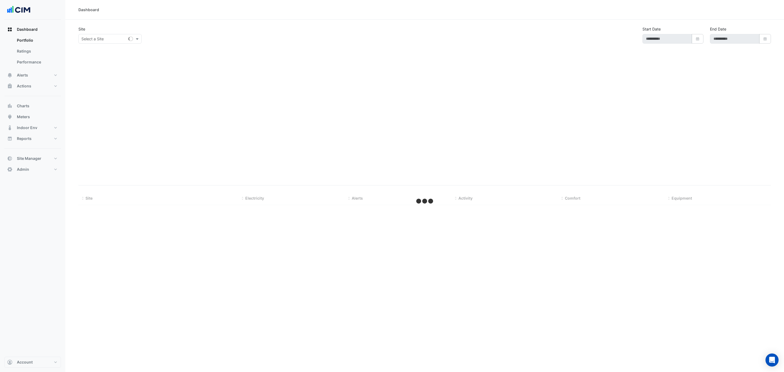
select select "***"
type input "**********"
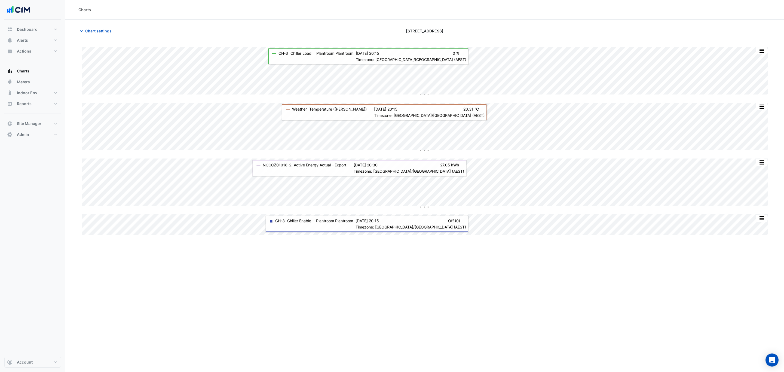
click at [426, 120] on div "Split by Unit Split All Split None Print Save as JPEG Save as PNG Pivot Data Ta…" at bounding box center [424, 141] width 693 height 188
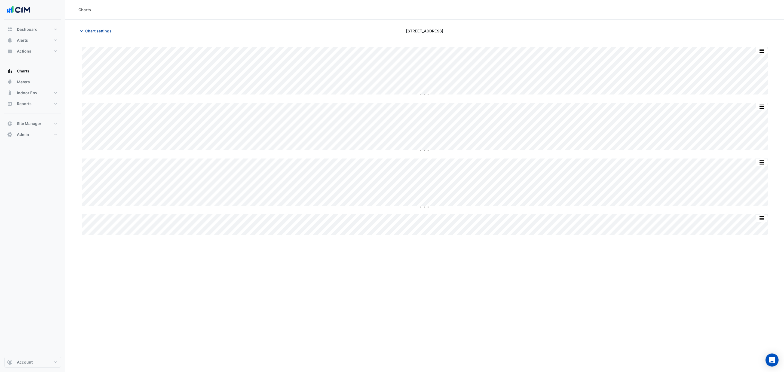
click at [111, 34] on button "Chart settings" at bounding box center [96, 31] width 37 height 10
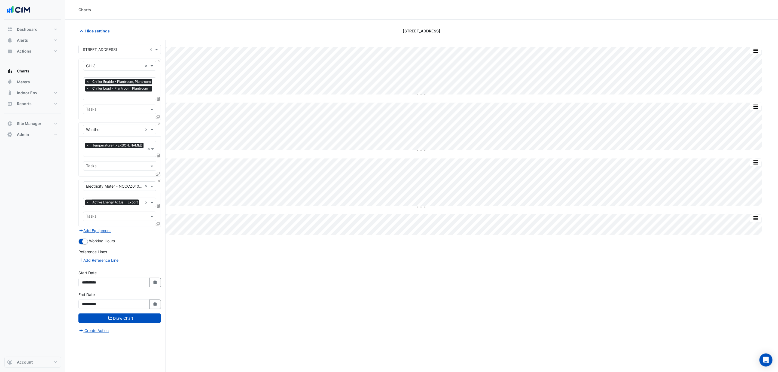
click at [116, 93] on input "text" at bounding box center [120, 96] width 68 height 6
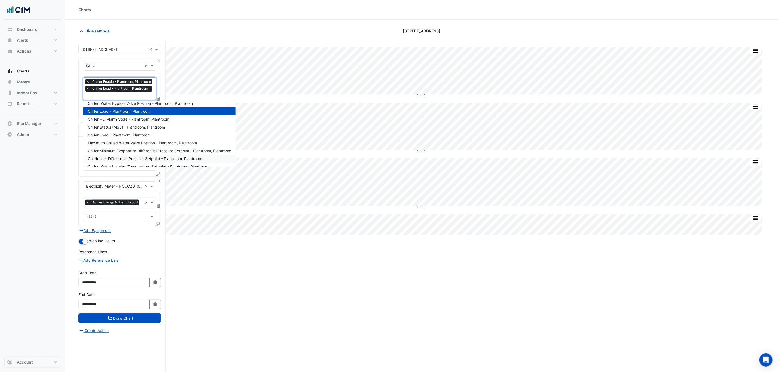
scroll to position [41, 0]
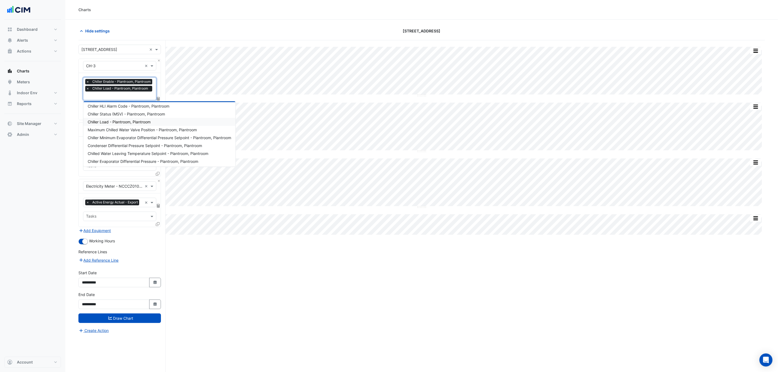
click at [145, 120] on span "Chiller Load - Plantroom, Plantroom" at bounding box center [119, 122] width 63 height 5
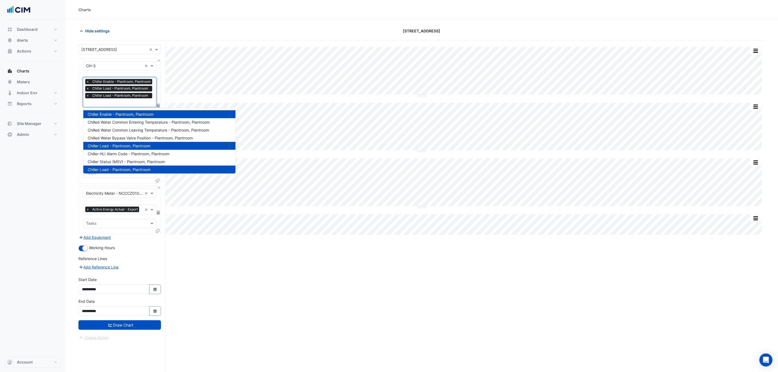
click at [127, 106] on input "text" at bounding box center [120, 103] width 68 height 6
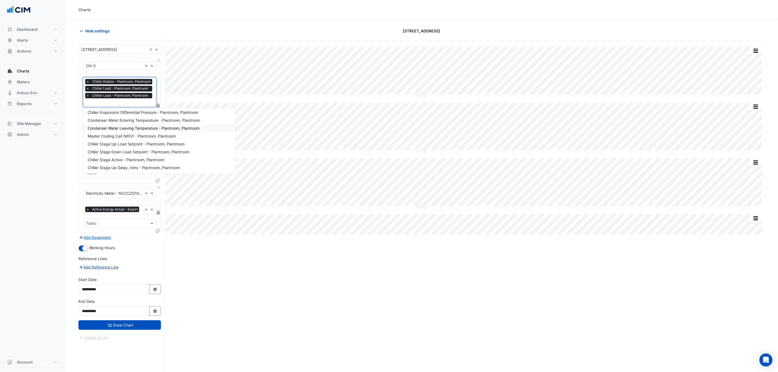
scroll to position [105, 0]
click at [133, 152] on span "Chiller Stage Active - Plantroom, Plantroom" at bounding box center [126, 151] width 77 height 5
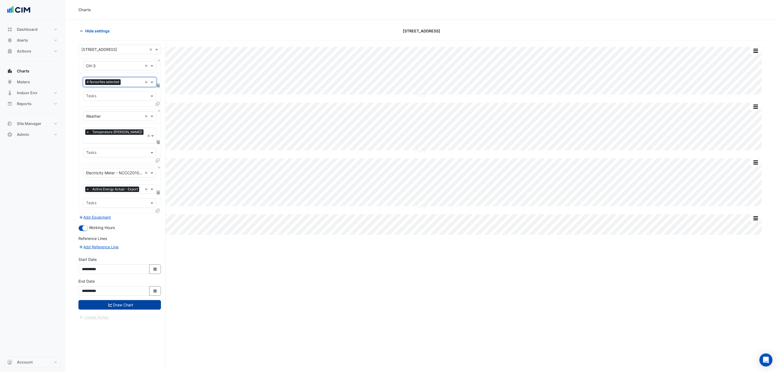
click at [137, 304] on button "Draw Chart" at bounding box center [119, 305] width 82 height 10
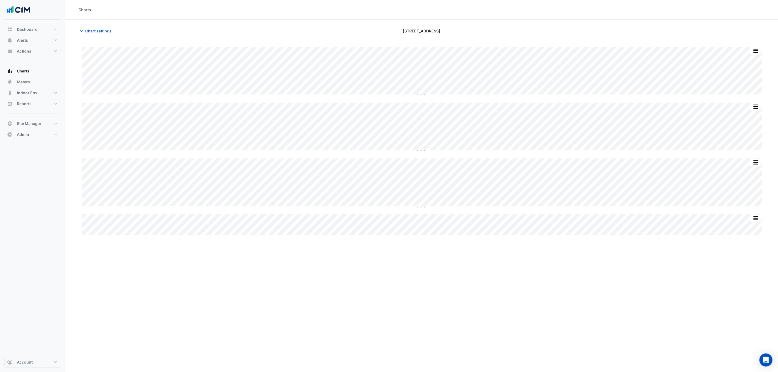
click at [749, 47] on div "Split by Unit Split All Split None Print Save as JPEG Save as PNG Pivot Data Ta…" at bounding box center [422, 47] width 680 height 0
click at [756, 49] on button "button" at bounding box center [755, 50] width 11 height 7
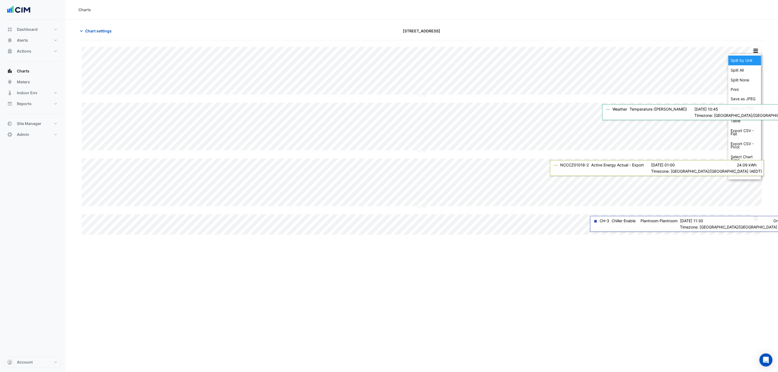
click at [751, 60] on div "Split by Unit" at bounding box center [744, 61] width 33 height 10
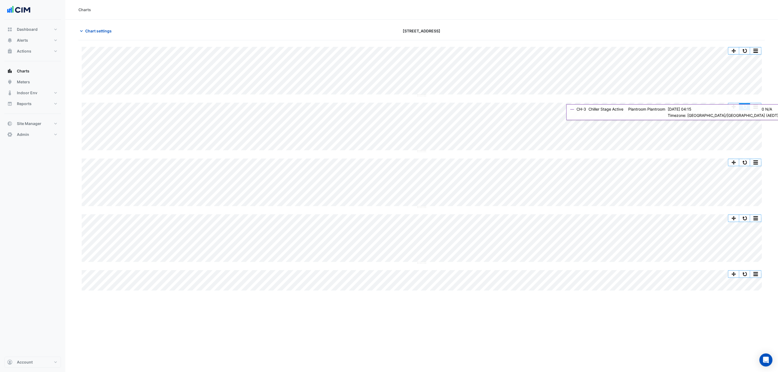
click at [747, 104] on button "button" at bounding box center [744, 106] width 11 height 7
click at [106, 32] on span "Chart settings" at bounding box center [98, 31] width 26 height 6
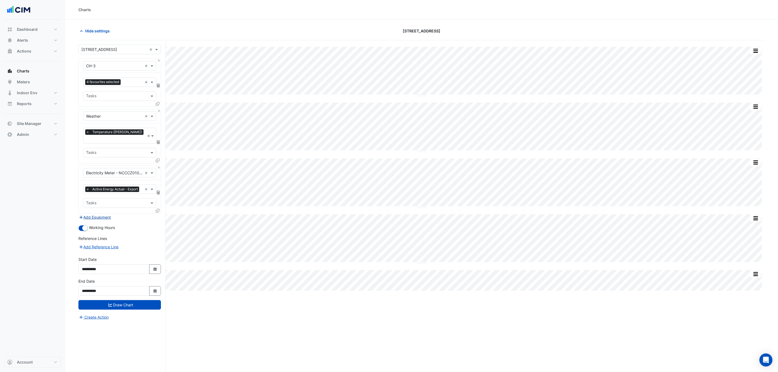
click at [102, 218] on button "Add Equipment" at bounding box center [94, 217] width 33 height 6
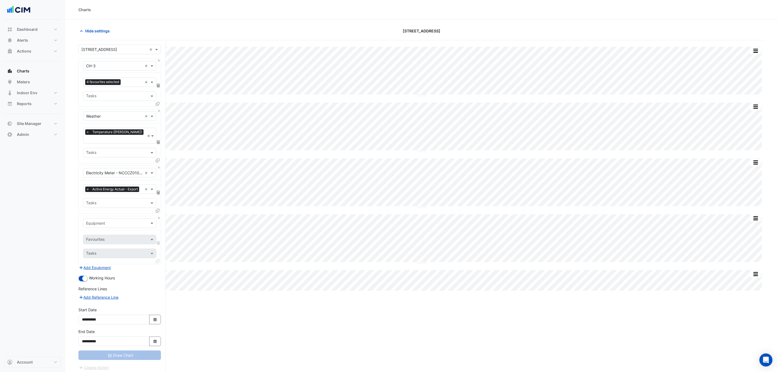
click at [118, 81] on span "4 favourites selected" at bounding box center [102, 81] width 35 height 5
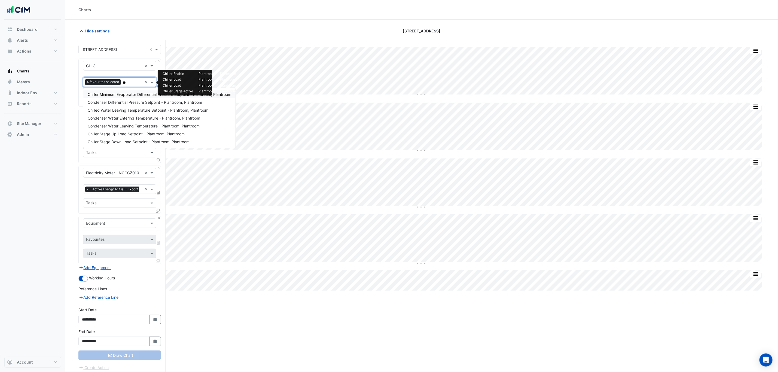
type input "***"
click at [155, 110] on span "Chilled Water Leaving Temperature Setpoint - Plantroom, Plantroom" at bounding box center [148, 110] width 121 height 5
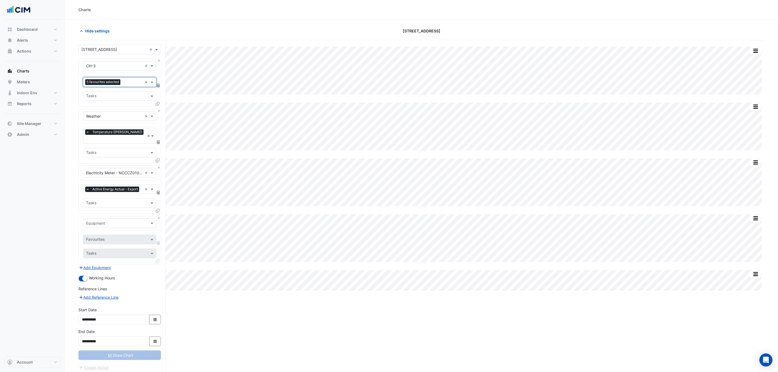
click at [117, 82] on span "5 favourites selected" at bounding box center [102, 81] width 35 height 5
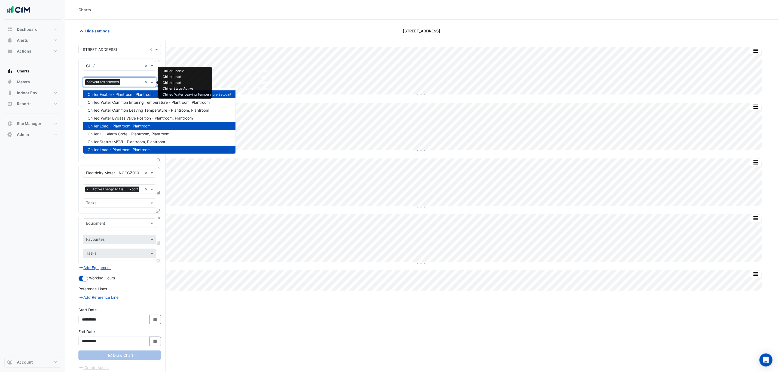
scroll to position [88, 0]
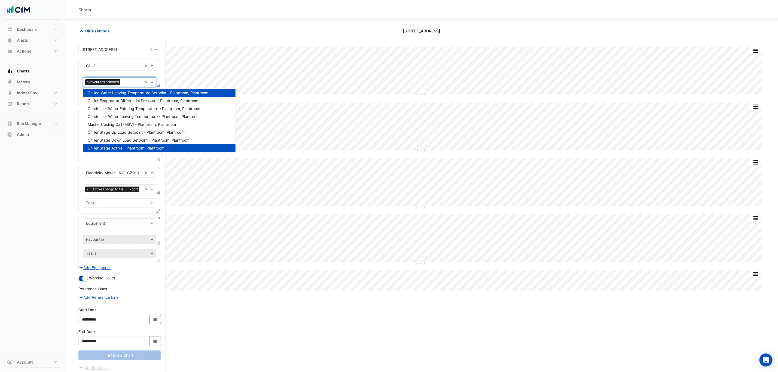
click at [131, 357] on div "Draw Chart" at bounding box center [119, 355] width 82 height 10
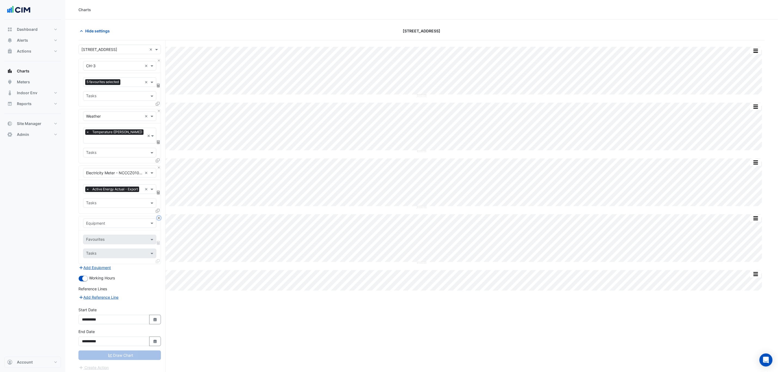
click at [159, 218] on button "Close" at bounding box center [159, 218] width 4 height 4
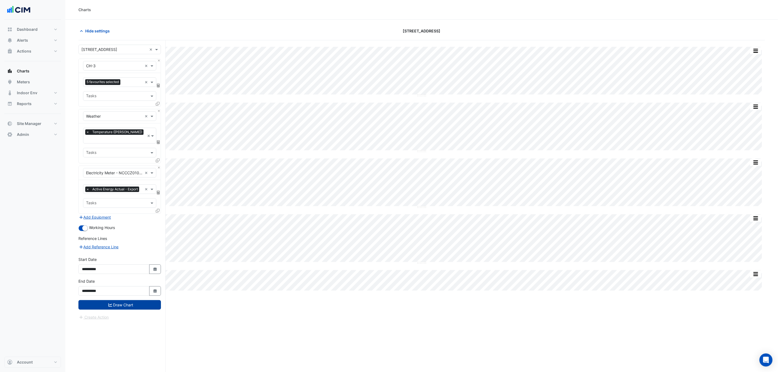
click at [141, 309] on button "Draw Chart" at bounding box center [119, 305] width 82 height 10
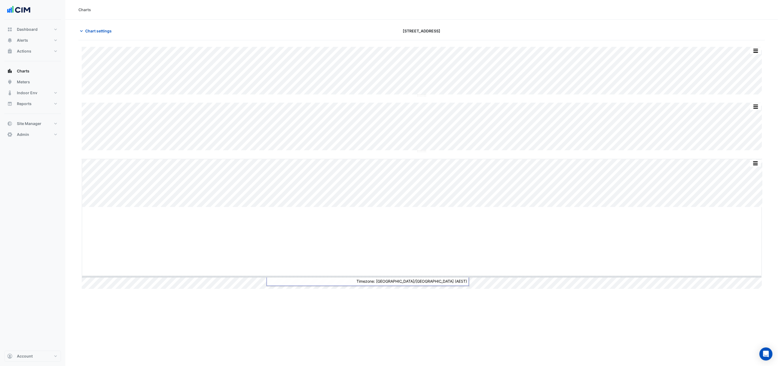
drag, startPoint x: 420, startPoint y: 207, endPoint x: 424, endPoint y: 301, distance: 93.5
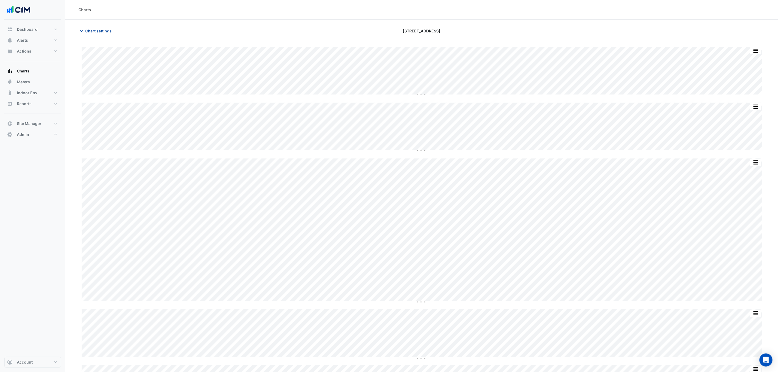
click at [113, 32] on button "Chart settings" at bounding box center [96, 31] width 37 height 10
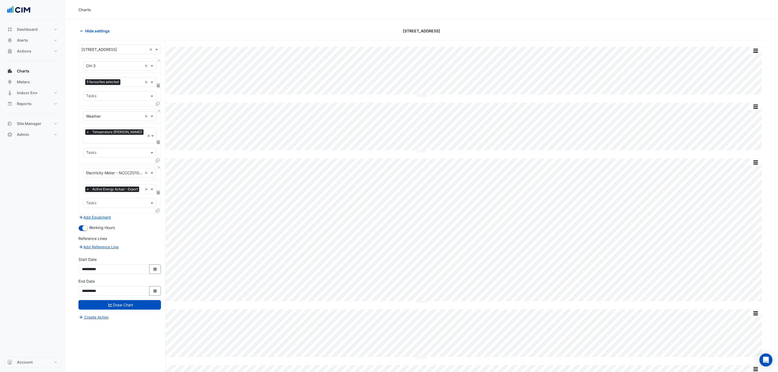
click at [121, 86] on div "5 favourites selected" at bounding box center [103, 82] width 36 height 7
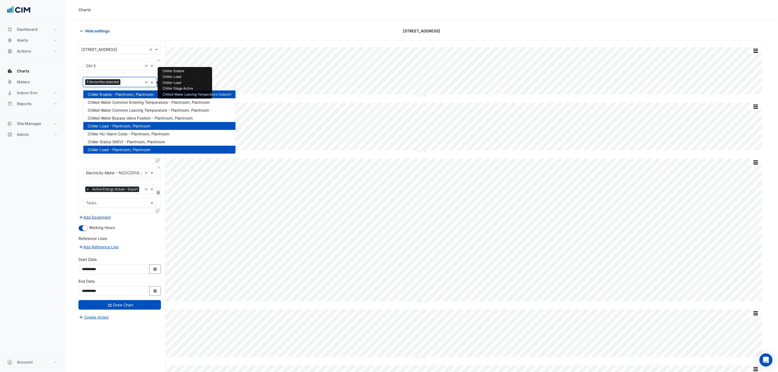
scroll to position [88, 0]
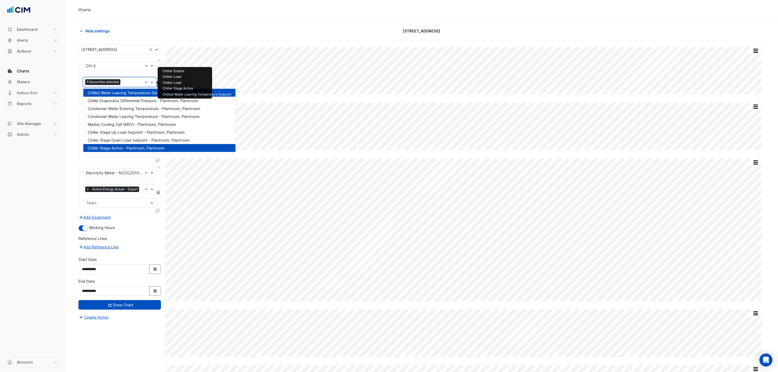
click at [132, 146] on span "Chiller Stage Active - Plantroom, Plantroom" at bounding box center [126, 148] width 77 height 5
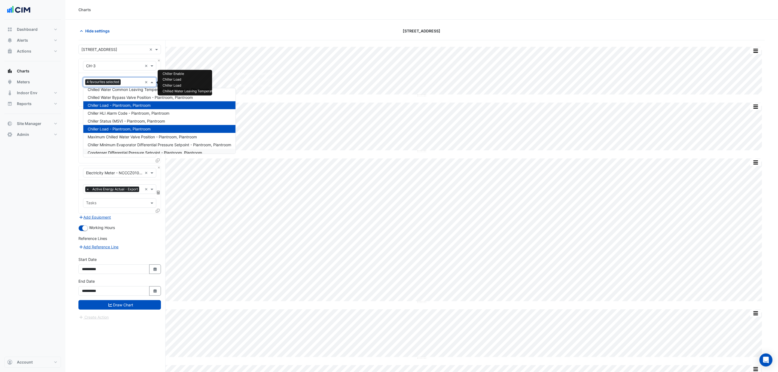
scroll to position [7, 0]
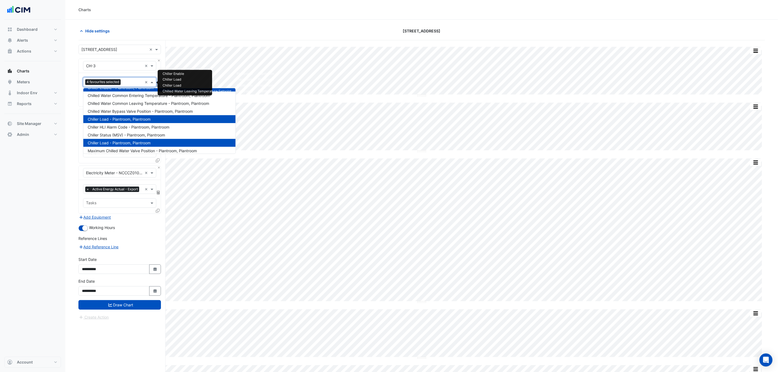
click at [132, 141] on span "Chiller Load - Plantroom, Plantroom" at bounding box center [119, 142] width 63 height 5
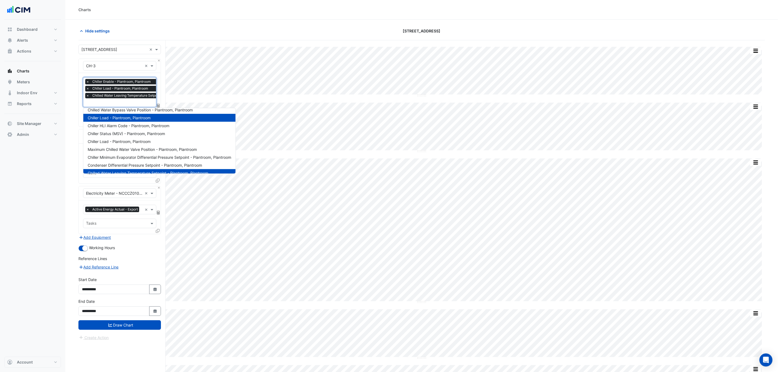
scroll to position [41, 0]
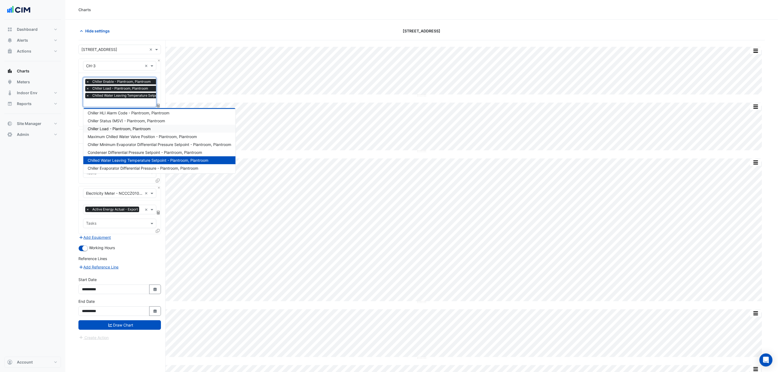
click at [128, 129] on span "Chiller Load - Plantroom, Plantroom" at bounding box center [119, 128] width 63 height 5
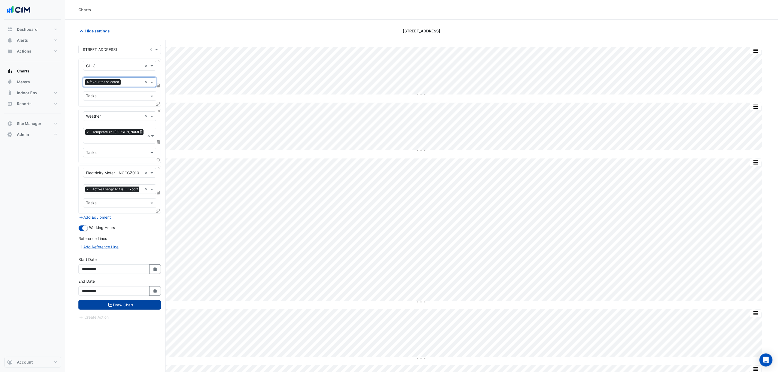
click at [136, 307] on button "Draw Chart" at bounding box center [119, 305] width 82 height 10
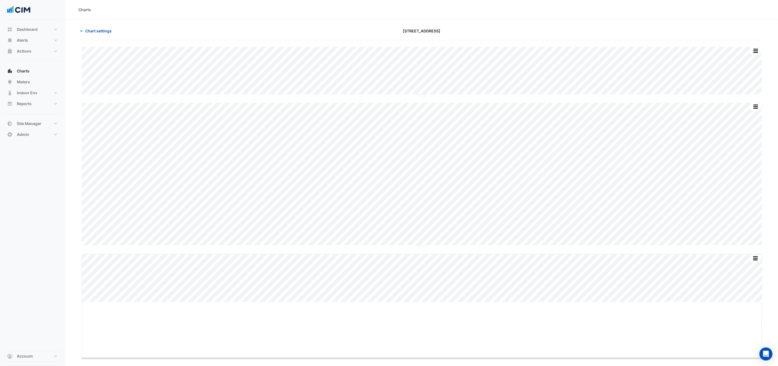
drag, startPoint x: 423, startPoint y: 302, endPoint x: 412, endPoint y: 360, distance: 59.6
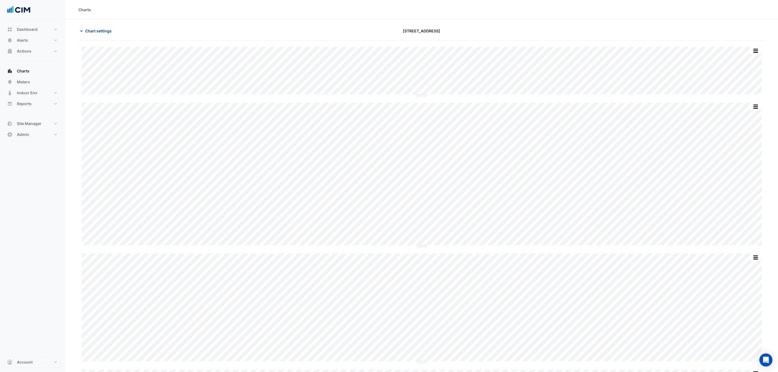
click at [95, 34] on button "Chart settings" at bounding box center [96, 31] width 37 height 10
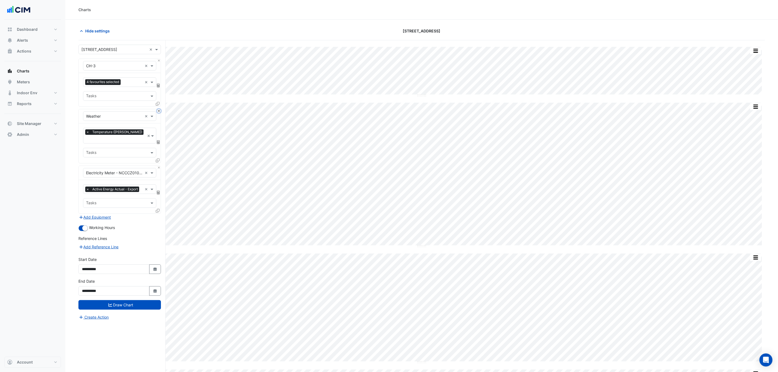
click at [158, 112] on button "Close" at bounding box center [159, 111] width 4 height 4
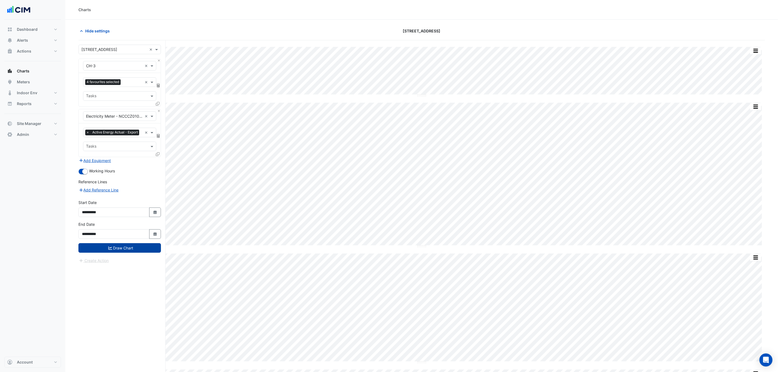
click at [120, 253] on button "Draw Chart" at bounding box center [119, 248] width 82 height 10
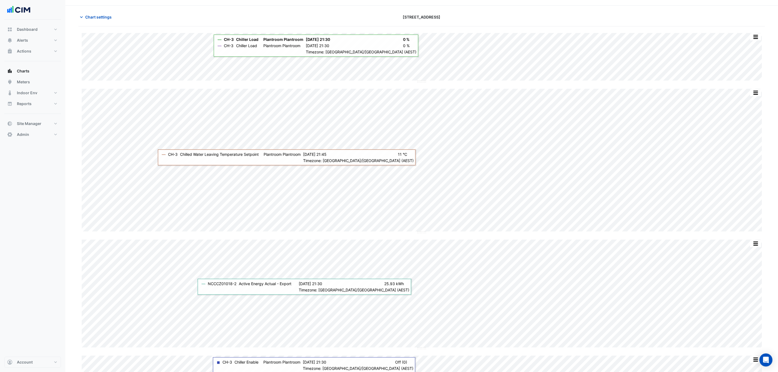
scroll to position [21, 0]
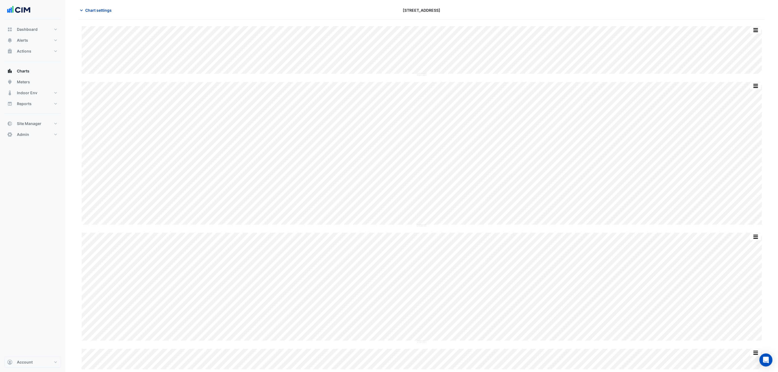
click at [87, 13] on button "Chart settings" at bounding box center [96, 10] width 37 height 10
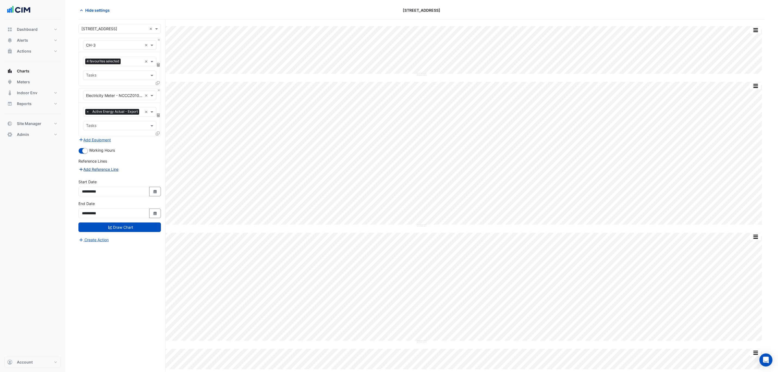
click at [98, 172] on button "Add Reference Line" at bounding box center [98, 169] width 41 height 6
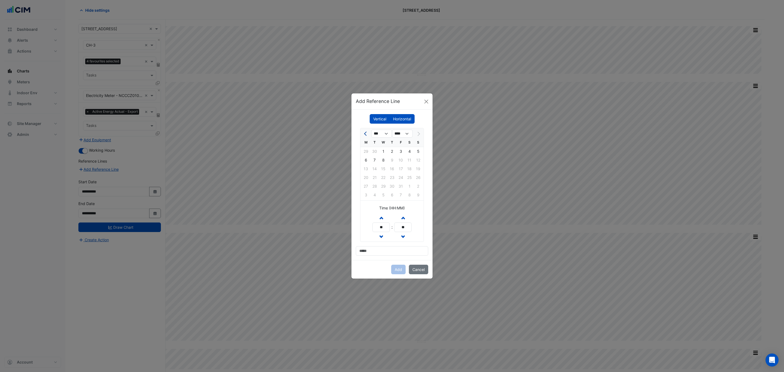
click at [366, 133] on span "Previous month" at bounding box center [366, 134] width 4 height 4
select select "*"
click at [381, 169] on div "17" at bounding box center [383, 168] width 9 height 9
click at [372, 256] on input at bounding box center [392, 251] width 72 height 10
type input "**********"
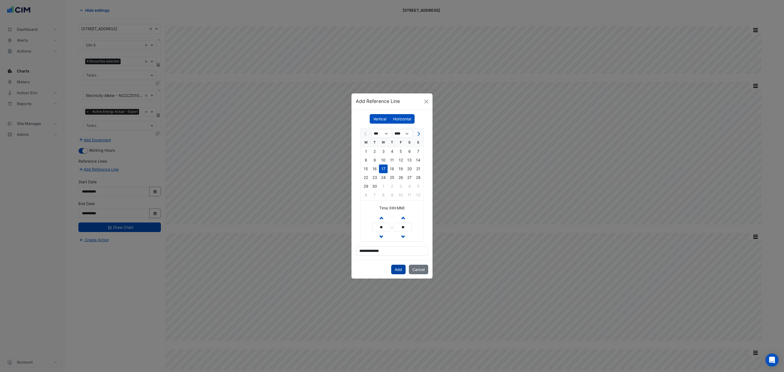
click at [394, 269] on button "Add" at bounding box center [398, 270] width 14 height 10
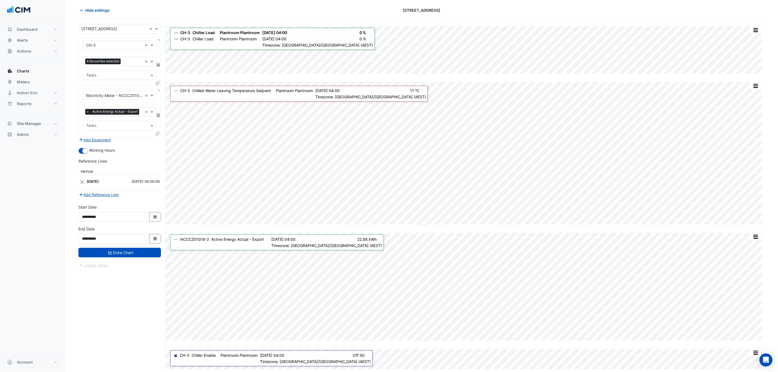
click at [142, 248] on div "**********" at bounding box center [119, 237] width 89 height 22
click at [141, 257] on button "Draw Chart" at bounding box center [119, 253] width 82 height 10
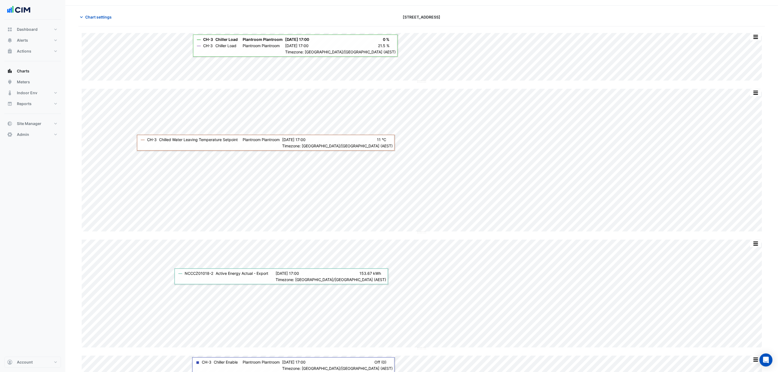
scroll to position [21, 0]
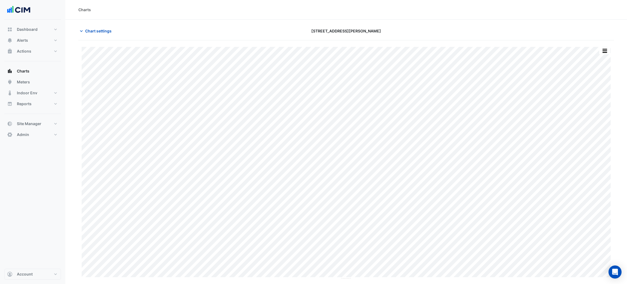
type input "**********"
click at [113, 29] on button "Chart settings" at bounding box center [96, 31] width 37 height 10
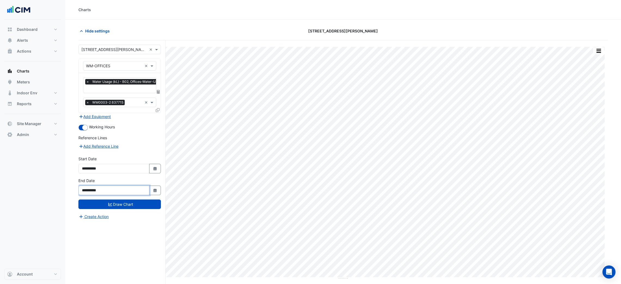
click at [147, 189] on input "**********" at bounding box center [113, 190] width 71 height 10
click at [151, 189] on button "Select Date" at bounding box center [155, 190] width 12 height 10
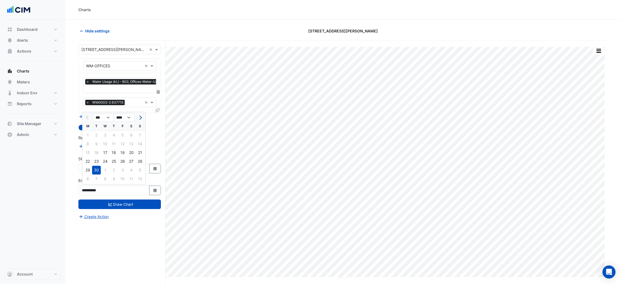
click at [140, 119] on button "Next month" at bounding box center [140, 117] width 7 height 9
select select "**"
click at [97, 143] on div "7" at bounding box center [96, 143] width 9 height 9
type input "**********"
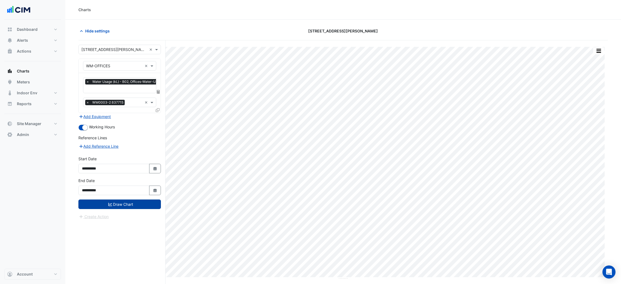
click at [119, 203] on button "Draw Chart" at bounding box center [119, 204] width 82 height 10
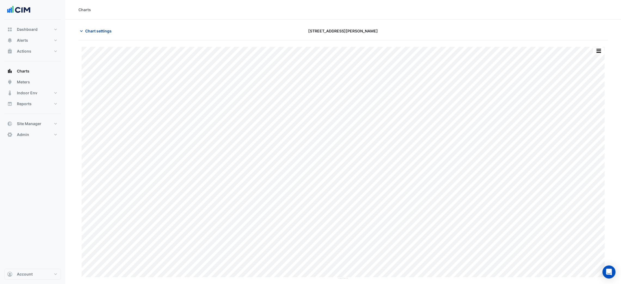
click at [96, 32] on span "Chart settings" at bounding box center [98, 31] width 26 height 6
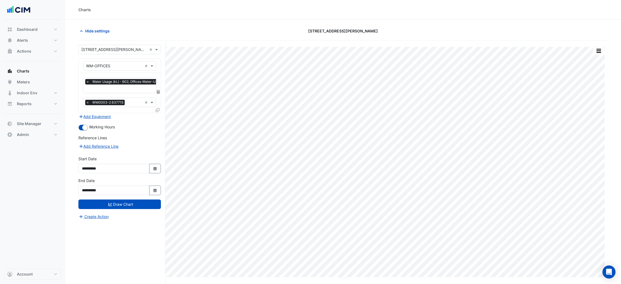
click at [158, 91] on icon at bounding box center [158, 92] width 3 height 4
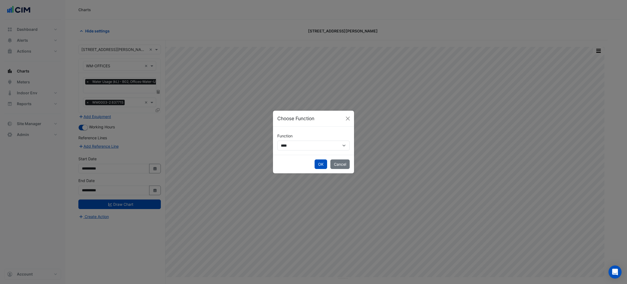
drag, startPoint x: 278, startPoint y: 139, endPoint x: 283, endPoint y: 141, distance: 5.3
click at [279, 140] on label "Function" at bounding box center [284, 136] width 15 height 10
drag, startPoint x: 283, startPoint y: 142, endPoint x: 287, endPoint y: 143, distance: 4.4
click at [284, 142] on select "**********" at bounding box center [313, 145] width 72 height 10
select select "******"
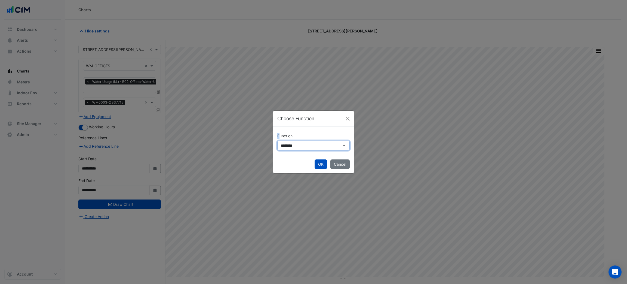
click at [277, 140] on select "**********" at bounding box center [313, 145] width 72 height 10
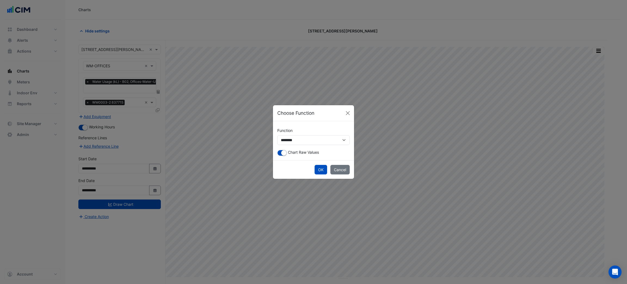
click at [285, 157] on div "**********" at bounding box center [313, 140] width 81 height 39
click at [283, 154] on small "button" at bounding box center [283, 152] width 5 height 5
click at [318, 168] on button "OK" at bounding box center [321, 170] width 13 height 10
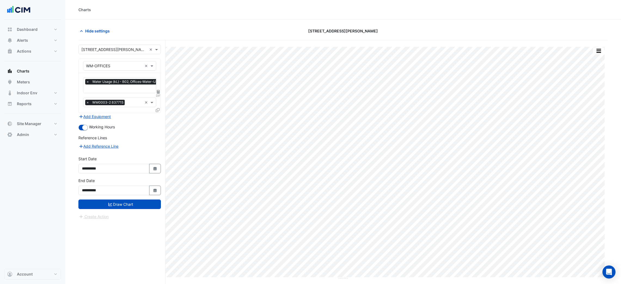
click at [138, 208] on button "Draw Chart" at bounding box center [119, 204] width 82 height 10
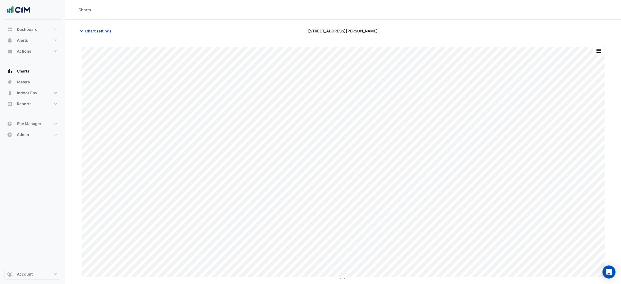
click at [106, 29] on span "Chart settings" at bounding box center [98, 31] width 26 height 6
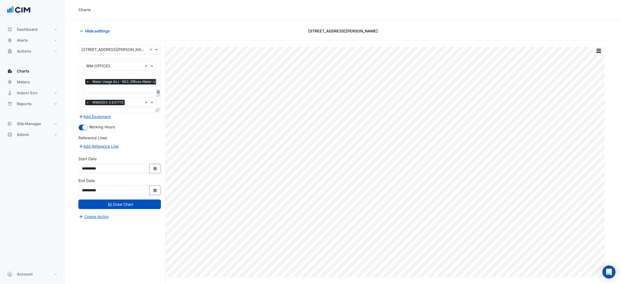
click at [159, 93] on span "DIF" at bounding box center [158, 95] width 5 height 4
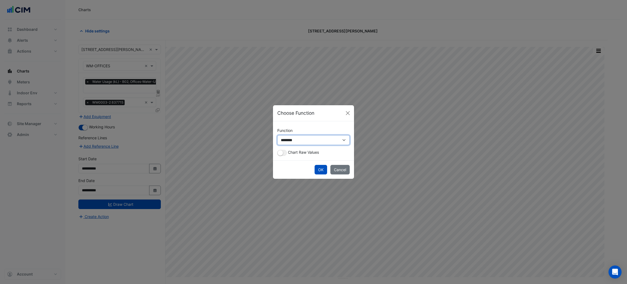
click at [288, 144] on select "**********" at bounding box center [313, 140] width 72 height 10
select select "*******"
click at [277, 140] on select "**********" at bounding box center [313, 140] width 72 height 10
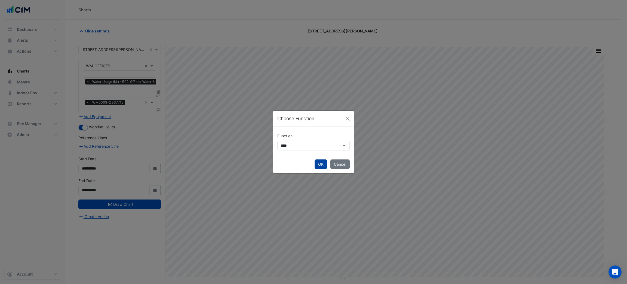
click at [320, 165] on button "OK" at bounding box center [321, 164] width 13 height 10
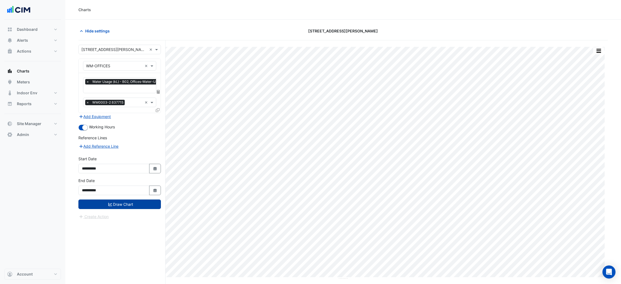
click at [120, 206] on button "Draw Chart" at bounding box center [119, 204] width 82 height 10
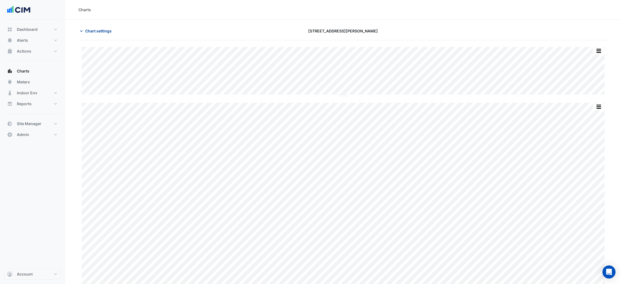
click at [94, 27] on button "Chart settings" at bounding box center [96, 31] width 37 height 10
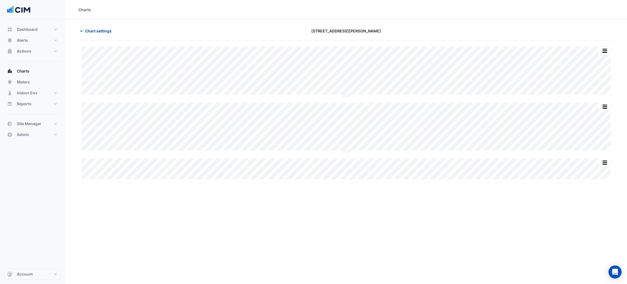
click at [105, 33] on span "Chart settings" at bounding box center [98, 31] width 26 height 6
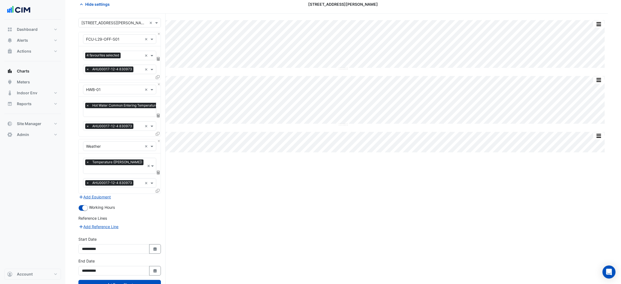
scroll to position [41, 0]
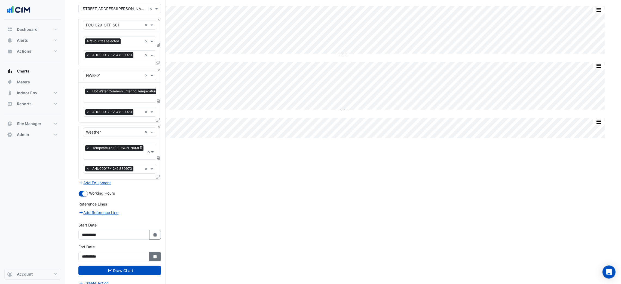
click at [154, 255] on icon "button" at bounding box center [154, 257] width 3 height 4
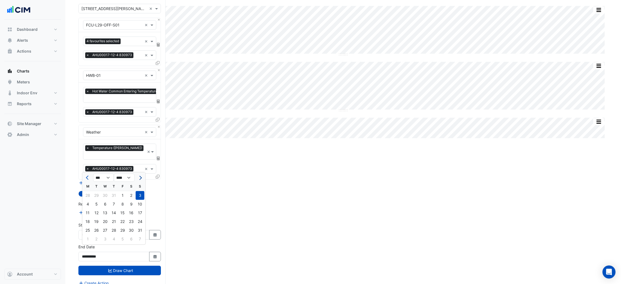
click at [141, 179] on button "Next month" at bounding box center [140, 177] width 7 height 9
select select "**"
click at [105, 206] on div "8" at bounding box center [105, 204] width 9 height 9
type input "**********"
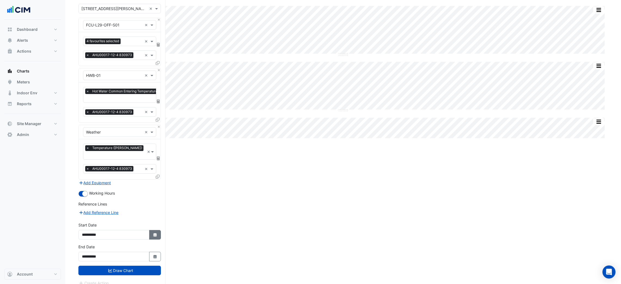
click at [156, 233] on icon "button" at bounding box center [154, 235] width 3 height 4
select select "*"
select select "****"
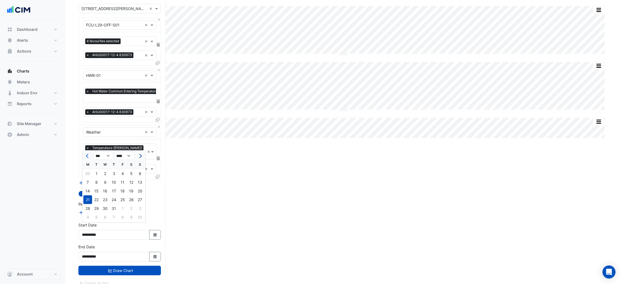
click at [138, 155] on span "Next month" at bounding box center [140, 156] width 4 height 4
select select "*"
click at [87, 198] on div "22" at bounding box center [87, 199] width 9 height 9
type input "**********"
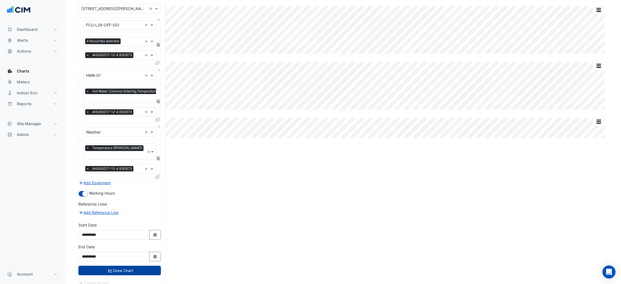
click at [117, 265] on button "Draw Chart" at bounding box center [119, 270] width 82 height 10
